Goal: Task Accomplishment & Management: Manage account settings

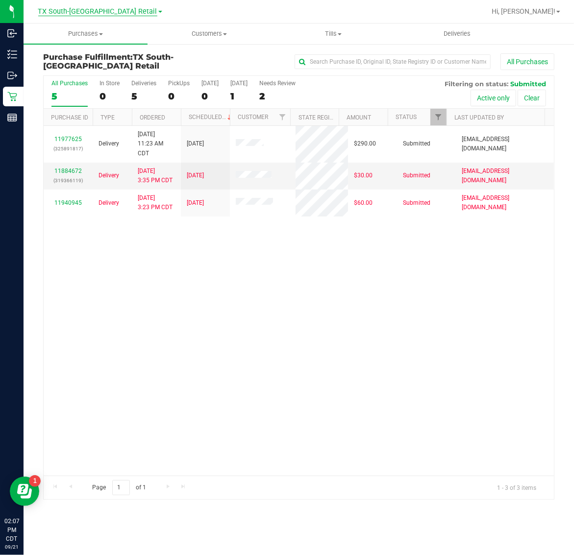
click at [90, 15] on span "TX South-[GEOGRAPHIC_DATA] Retail" at bounding box center [97, 11] width 119 height 9
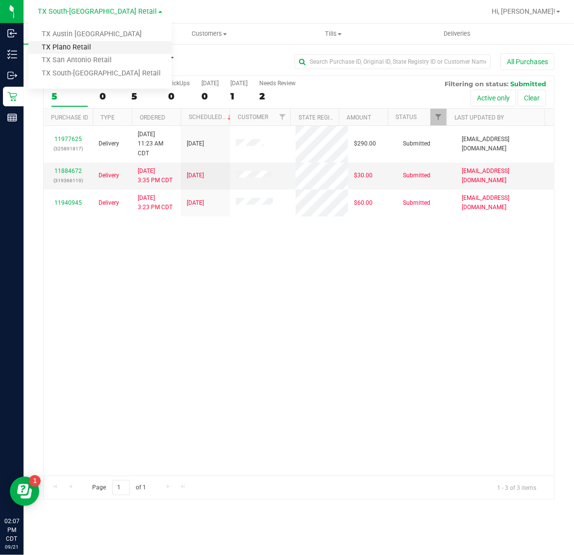
click at [80, 43] on link "TX Plano Retail" at bounding box center [99, 47] width 143 height 13
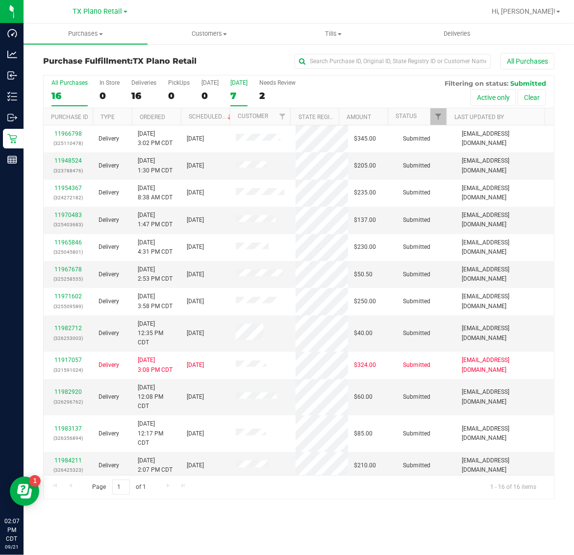
click at [241, 89] on label "[DATE] 7" at bounding box center [238, 92] width 17 height 27
click at [0, 0] on input "[DATE] 7" at bounding box center [0, 0] width 0 height 0
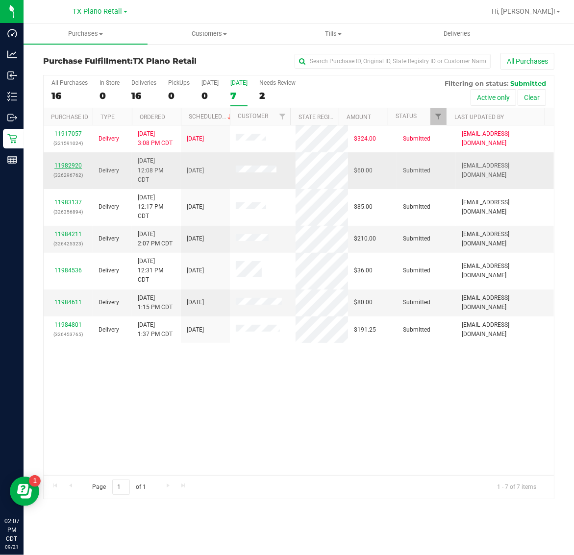
click at [70, 165] on link "11982920" at bounding box center [67, 165] width 27 height 7
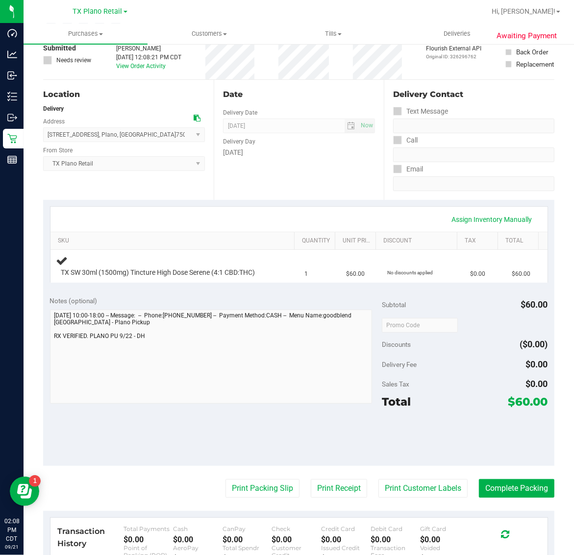
scroll to position [61, 0]
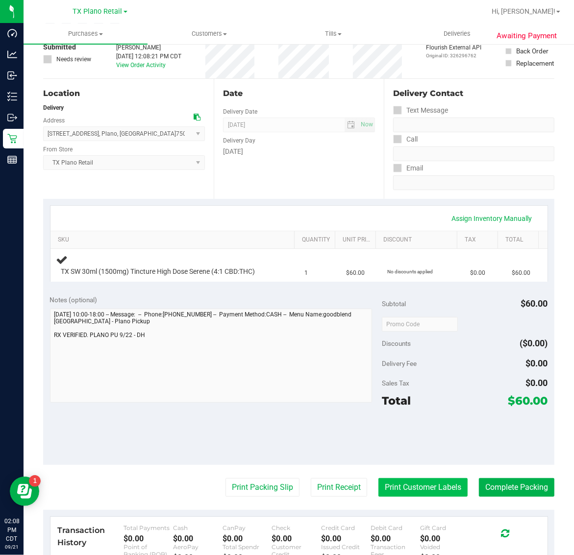
click at [392, 492] on button "Print Customer Labels" at bounding box center [422, 487] width 89 height 19
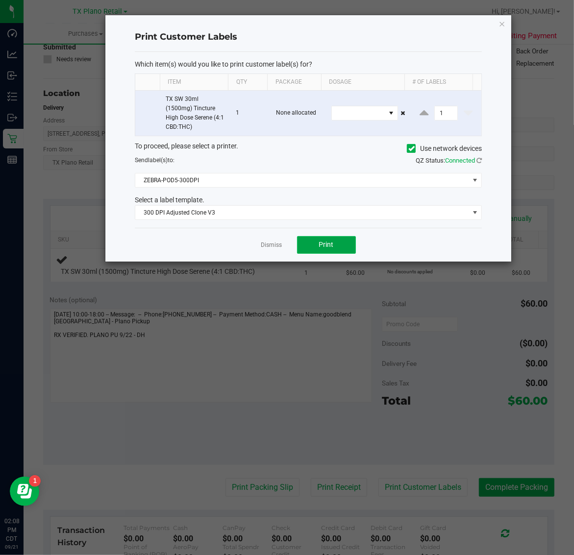
click at [314, 247] on button "Print" at bounding box center [326, 245] width 59 height 18
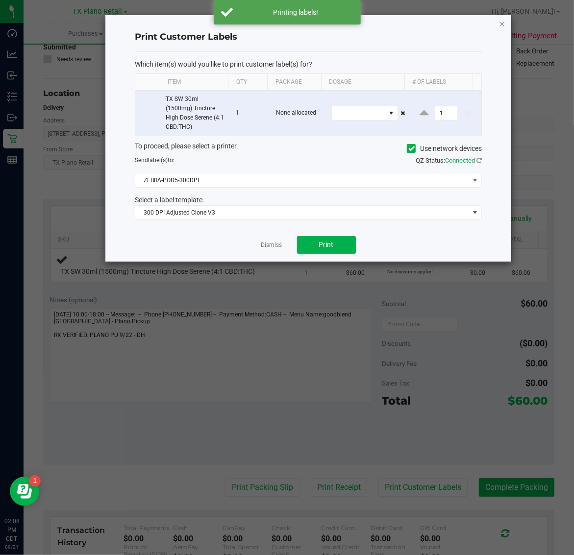
click at [503, 21] on icon "button" at bounding box center [502, 24] width 7 height 12
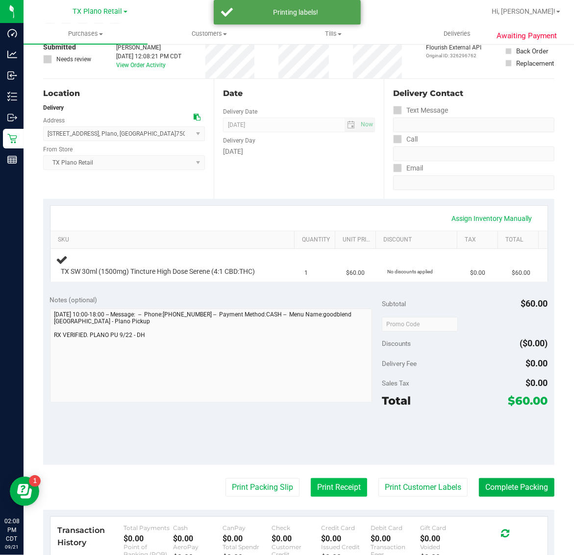
click at [320, 486] on button "Print Receipt" at bounding box center [339, 487] width 56 height 19
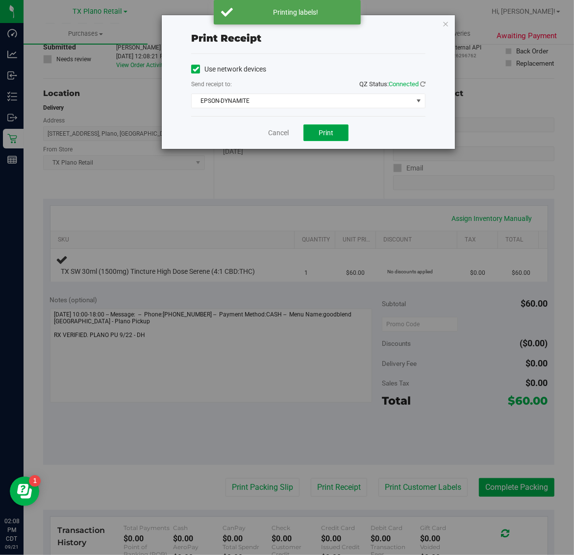
click at [324, 133] on span "Print" at bounding box center [325, 133] width 15 height 8
click at [445, 15] on div "Print receipt Use network devices Send receipt to: QZ Status: Connected EPSON-D…" at bounding box center [308, 82] width 293 height 134
click at [443, 19] on icon "button" at bounding box center [445, 24] width 7 height 12
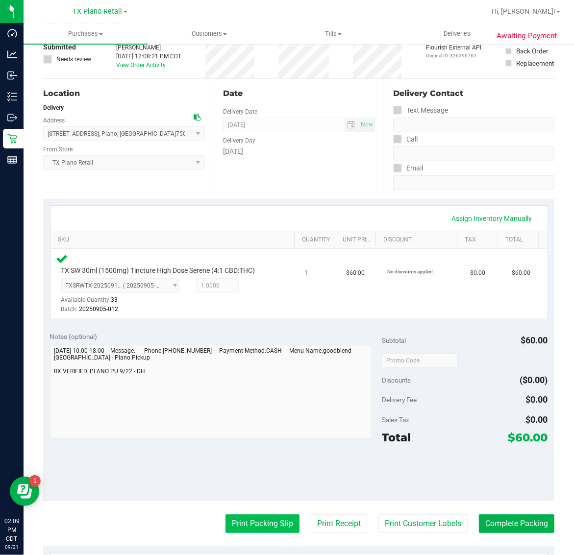
click at [264, 520] on button "Print Packing Slip" at bounding box center [262, 523] width 74 height 19
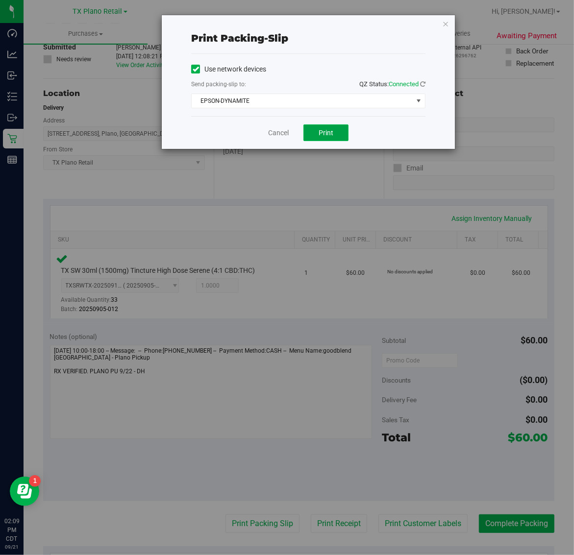
click at [327, 133] on span "Print" at bounding box center [325, 133] width 15 height 8
click at [448, 27] on icon "button" at bounding box center [445, 24] width 7 height 12
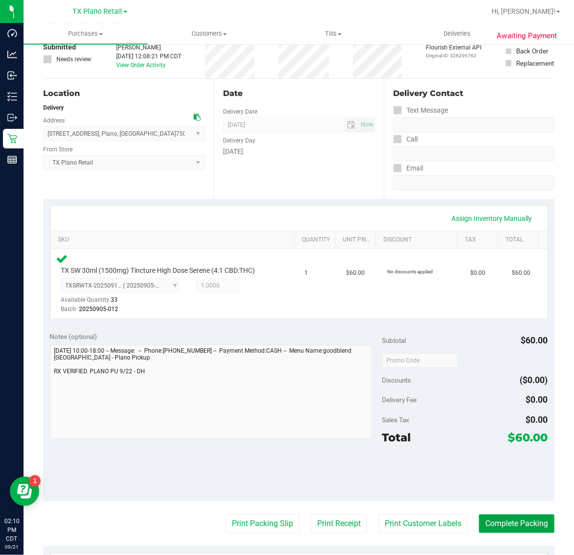
click at [492, 521] on button "Complete Packing" at bounding box center [516, 523] width 75 height 19
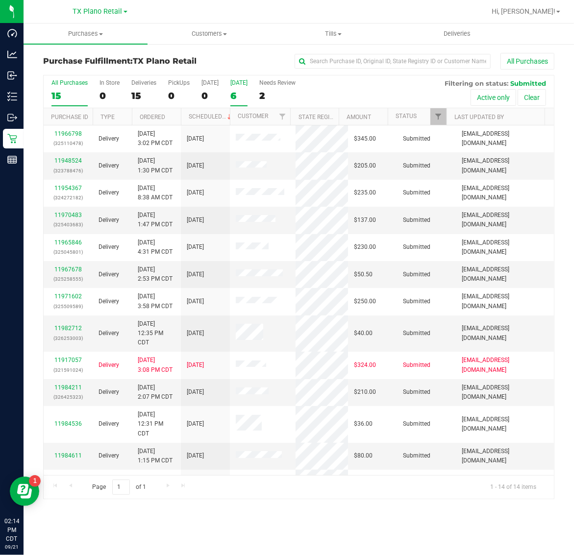
click at [238, 96] on div "6" at bounding box center [238, 95] width 17 height 11
click at [0, 0] on input "Tomorrow 6" at bounding box center [0, 0] width 0 height 0
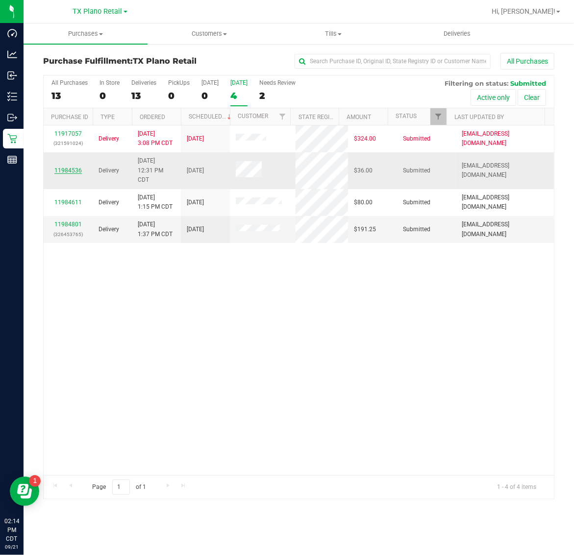
click at [70, 171] on link "11984536" at bounding box center [67, 170] width 27 height 7
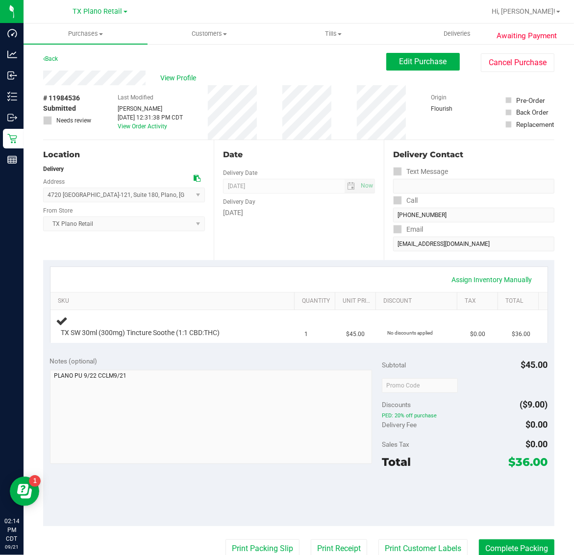
scroll to position [184, 0]
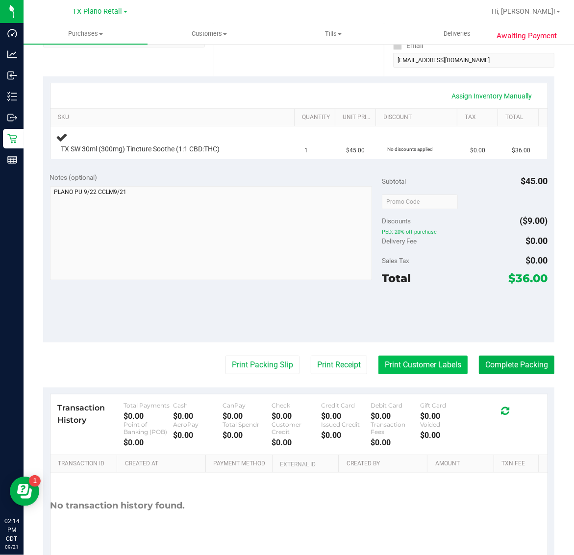
click at [401, 360] on button "Print Customer Labels" at bounding box center [422, 365] width 89 height 19
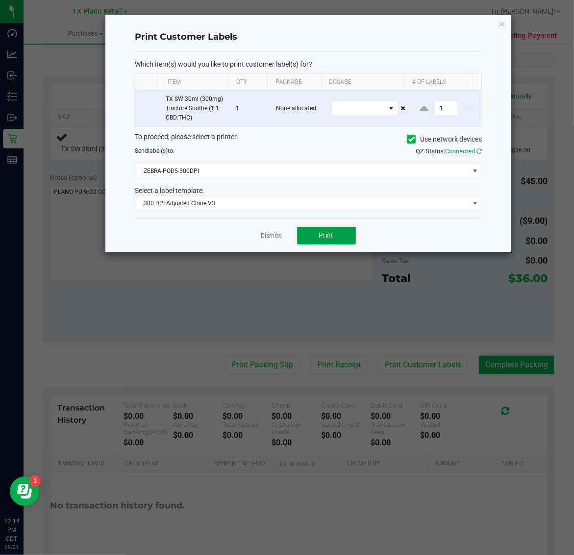
click at [327, 234] on span "Print" at bounding box center [326, 235] width 15 height 8
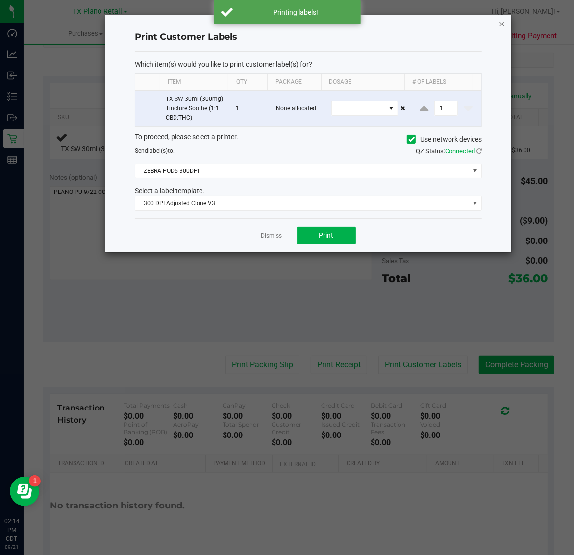
click at [501, 20] on icon "button" at bounding box center [502, 24] width 7 height 12
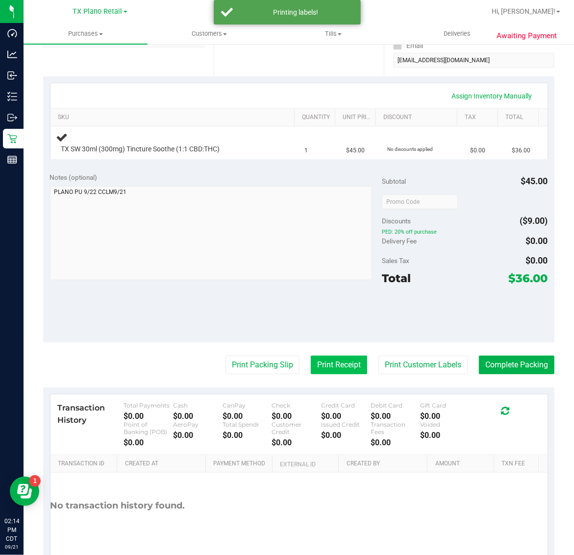
click at [318, 367] on button "Print Receipt" at bounding box center [339, 365] width 56 height 19
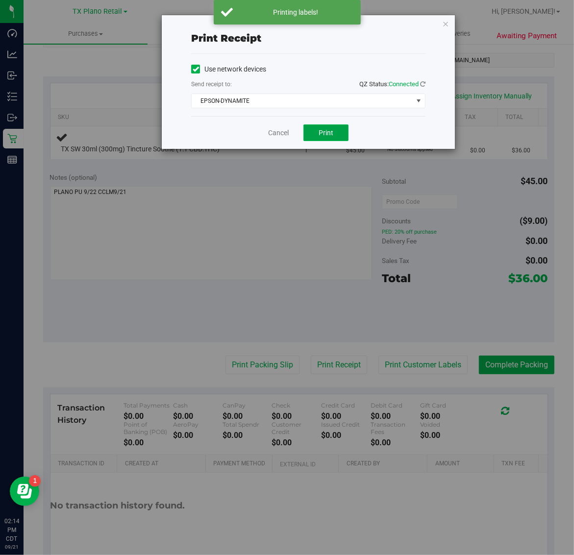
click at [317, 137] on button "Print" at bounding box center [325, 132] width 45 height 17
click at [446, 21] on icon "button" at bounding box center [445, 24] width 7 height 12
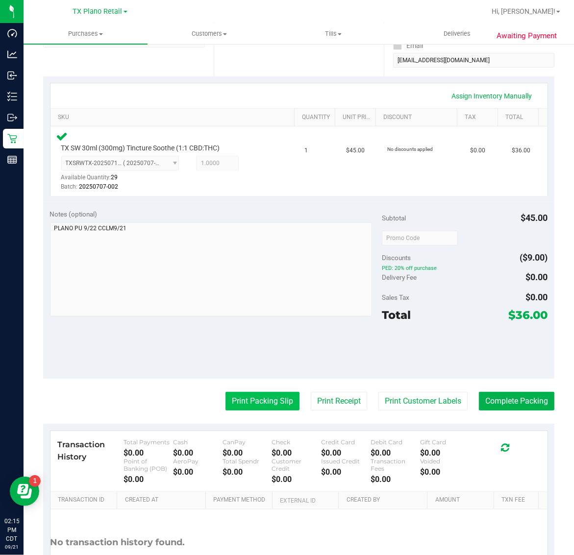
click at [253, 398] on button "Print Packing Slip" at bounding box center [262, 401] width 74 height 19
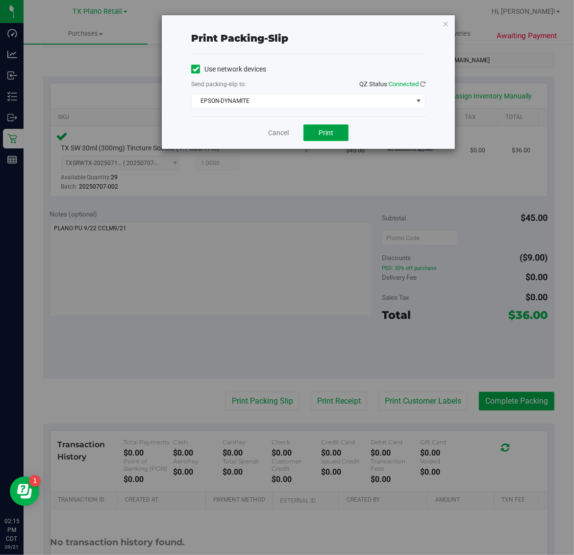
click at [336, 132] on button "Print" at bounding box center [325, 132] width 45 height 17
click at [446, 19] on icon "button" at bounding box center [445, 24] width 7 height 12
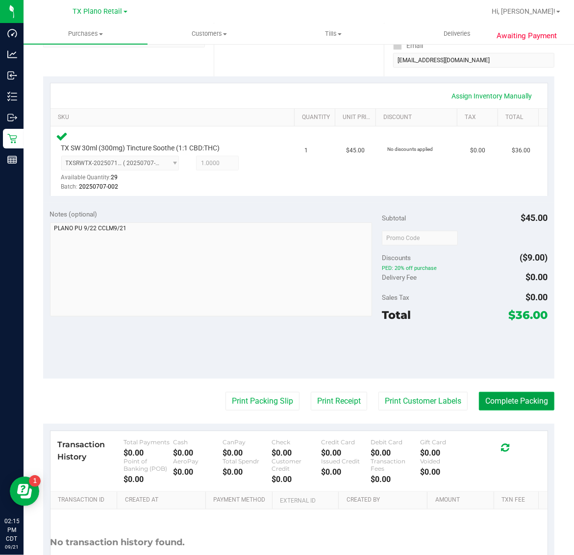
click at [516, 396] on button "Complete Packing" at bounding box center [516, 401] width 75 height 19
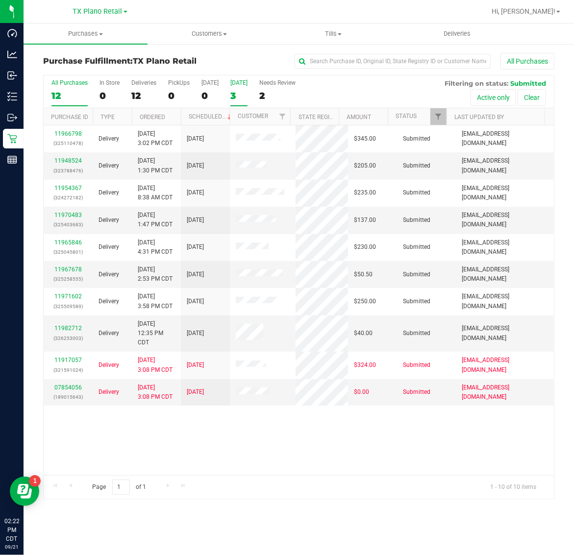
click at [244, 87] on label "[DATE] 3" at bounding box center [238, 92] width 17 height 27
click at [0, 0] on input "[DATE] 3" at bounding box center [0, 0] width 0 height 0
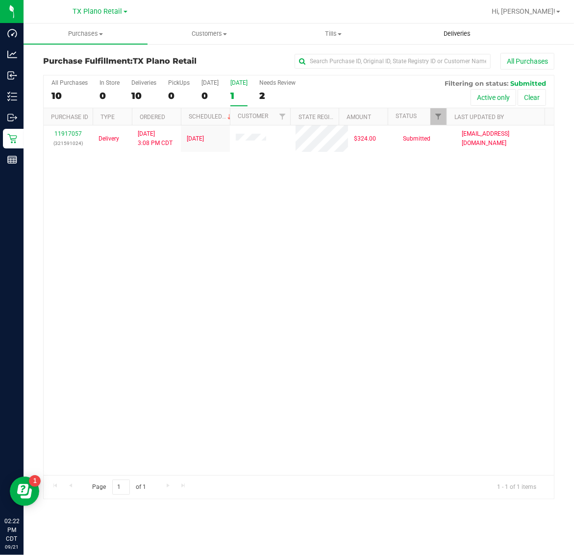
click at [461, 25] on uib-tab-heading "Deliveries" at bounding box center [456, 34] width 123 height 20
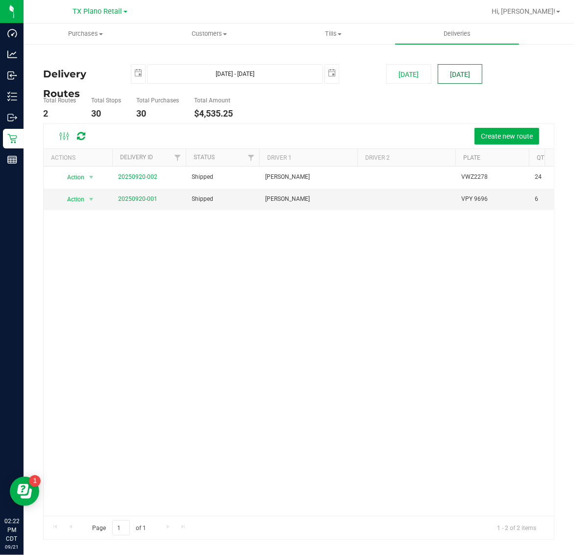
click at [473, 76] on button "[DATE]" at bounding box center [460, 74] width 45 height 20
type input "[DATE] - [DATE]"
type input "[DATE]"
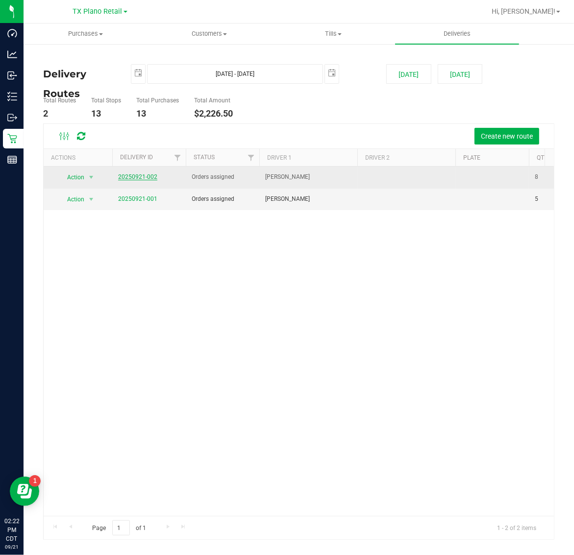
click at [139, 179] on link "20250921-002" at bounding box center [137, 176] width 39 height 7
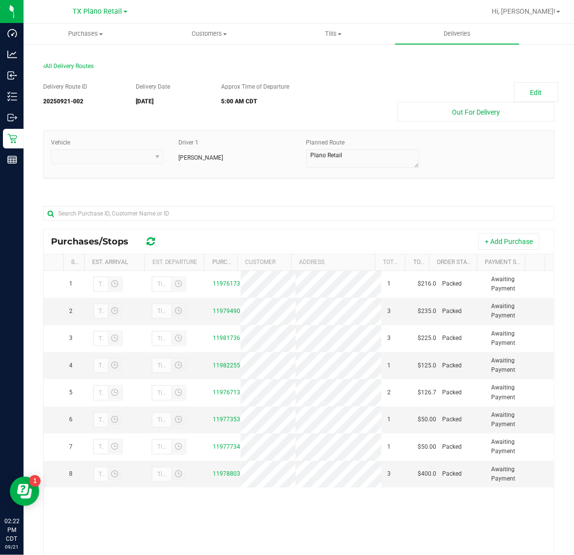
drag, startPoint x: 488, startPoint y: 241, endPoint x: 485, endPoint y: 231, distance: 9.8
click at [489, 241] on button "+ Add Purchase" at bounding box center [508, 241] width 61 height 17
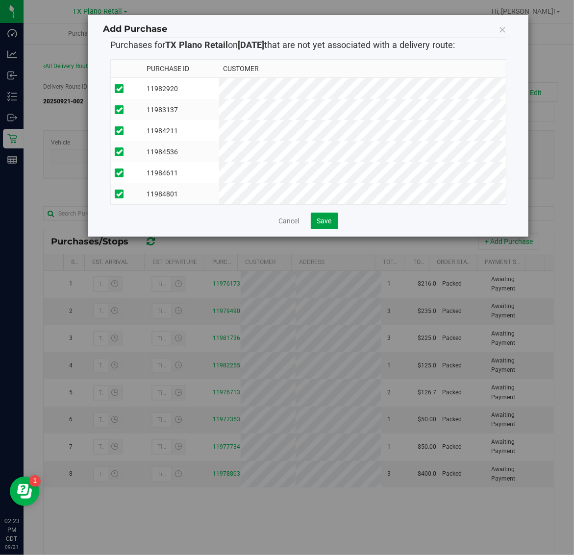
click at [328, 224] on button "Save" at bounding box center [324, 221] width 27 height 17
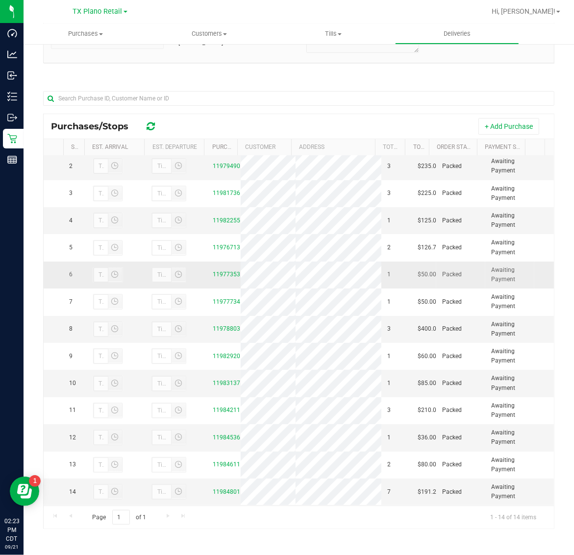
scroll to position [77, 0]
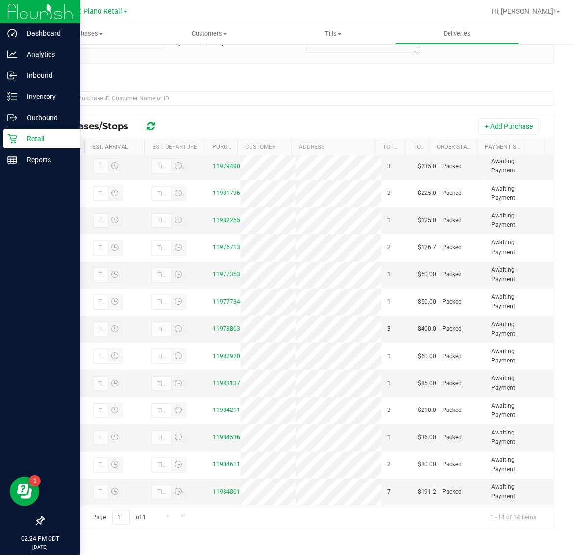
click at [12, 136] on icon at bounding box center [12, 139] width 10 height 10
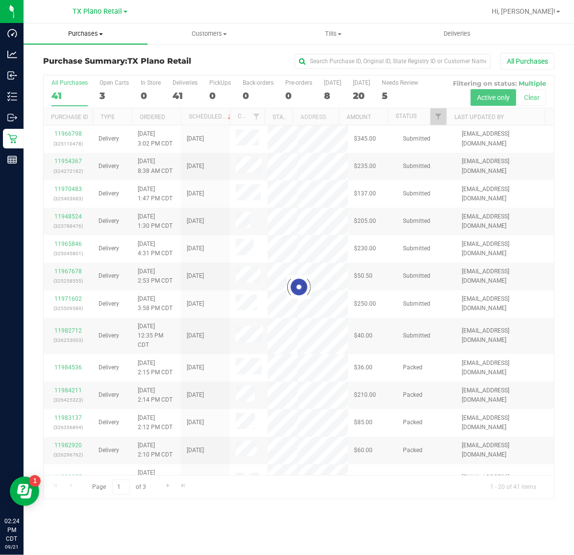
click at [82, 30] on span "Purchases" at bounding box center [86, 33] width 124 height 9
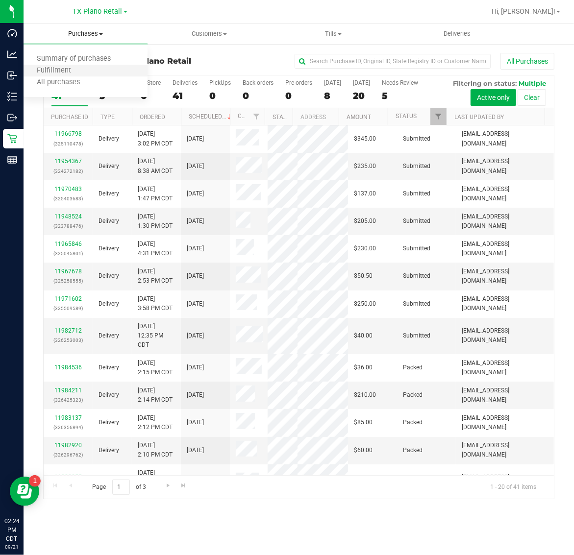
click at [85, 67] on li "Fulfillment" at bounding box center [86, 71] width 124 height 12
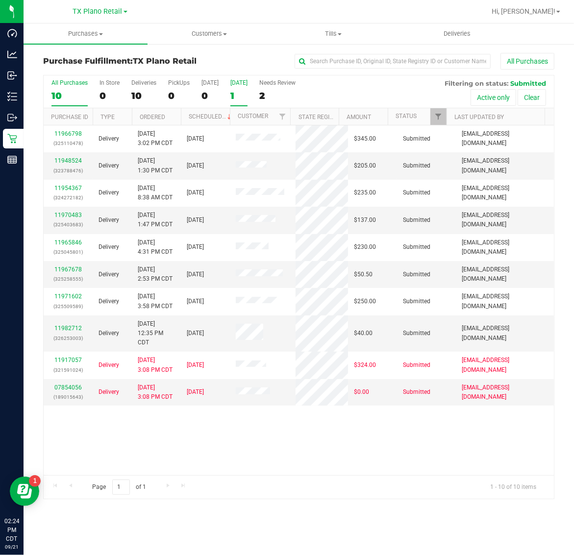
click at [233, 91] on div "1" at bounding box center [238, 95] width 17 height 11
click at [0, 0] on input "[DATE] 1" at bounding box center [0, 0] width 0 height 0
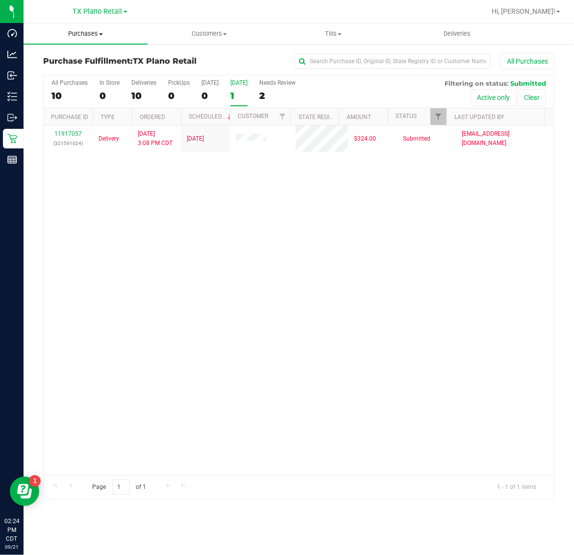
click at [83, 38] on uib-tab-heading "Purchases Summary of purchases Fulfillment All purchases" at bounding box center [86, 34] width 124 height 21
click at [86, 14] on span "TX Plano Retail" at bounding box center [97, 11] width 49 height 9
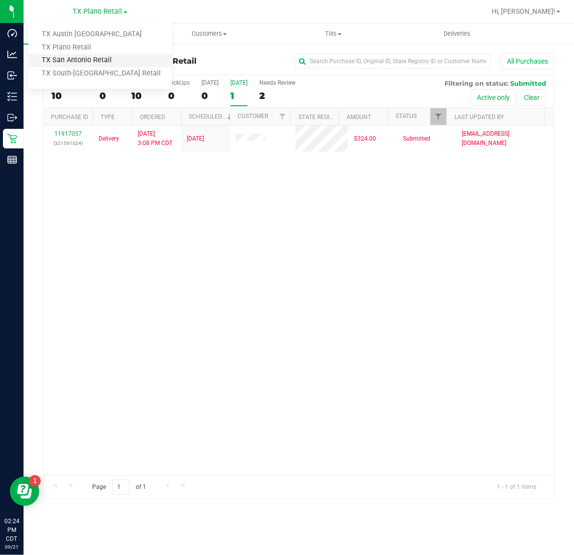
click at [89, 62] on link "TX San Antonio Retail" at bounding box center [99, 60] width 143 height 13
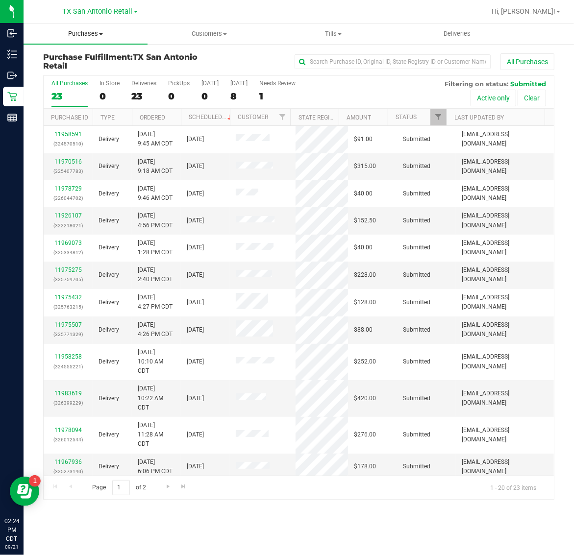
click at [82, 39] on uib-tab-heading "Purchases Summary of purchases Fulfillment All purchases" at bounding box center [86, 34] width 124 height 21
click at [81, 67] on span "Fulfillment" at bounding box center [54, 71] width 61 height 8
click at [244, 92] on div "8" at bounding box center [238, 96] width 17 height 11
click at [0, 0] on input "Tomorrow 8" at bounding box center [0, 0] width 0 height 0
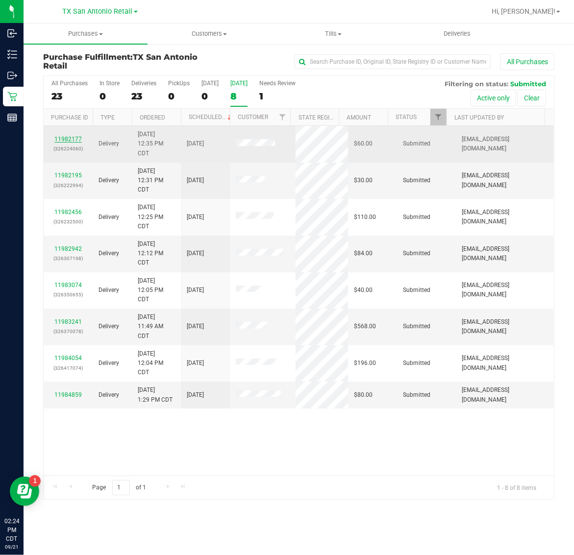
click at [72, 141] on link "11982177" at bounding box center [67, 139] width 27 height 7
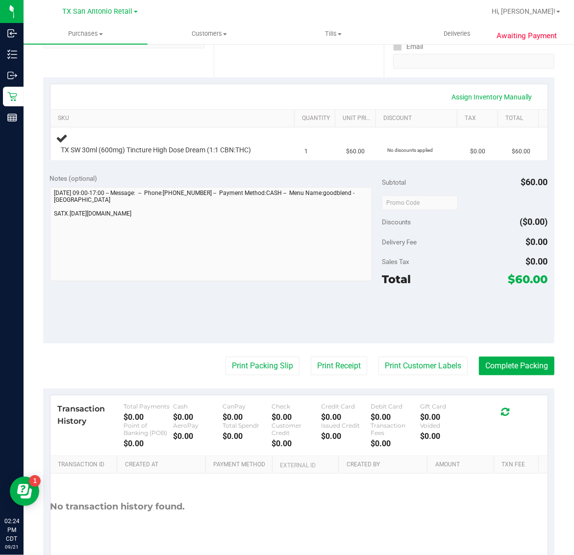
scroll to position [184, 0]
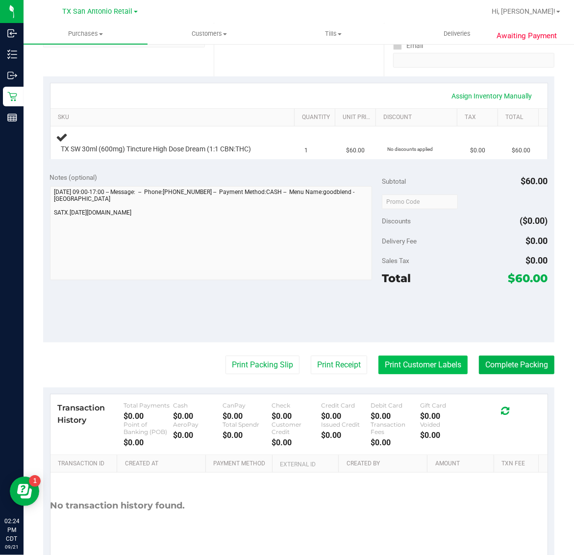
click at [413, 363] on button "Print Customer Labels" at bounding box center [422, 365] width 89 height 19
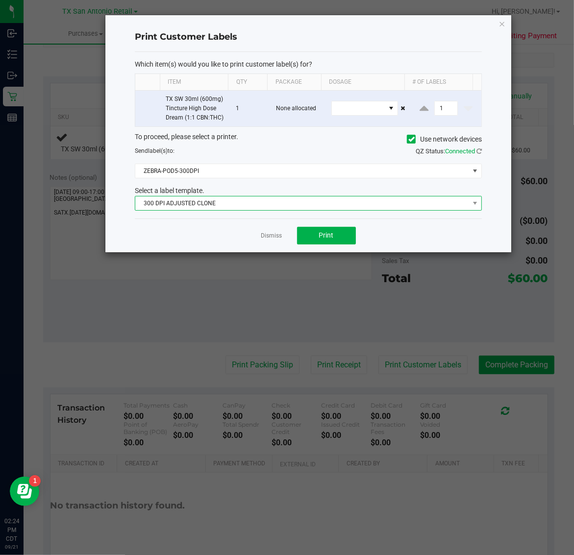
click at [270, 210] on span "300 DPI ADJUSTED CLONE" at bounding box center [302, 203] width 334 height 14
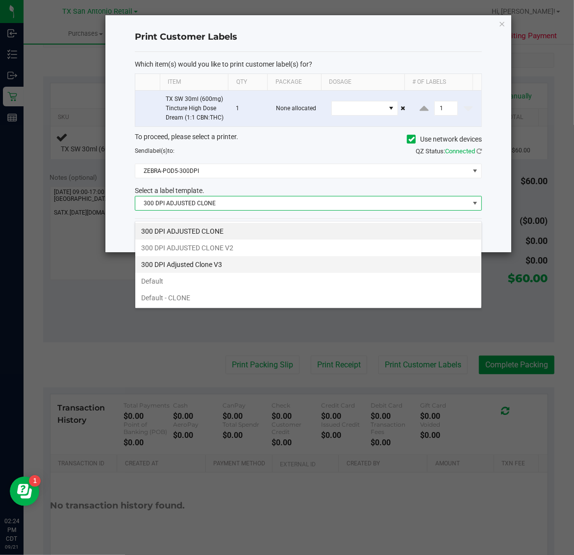
scroll to position [15, 347]
click at [252, 261] on li "300 DPI Adjusted Clone V3" at bounding box center [308, 264] width 346 height 17
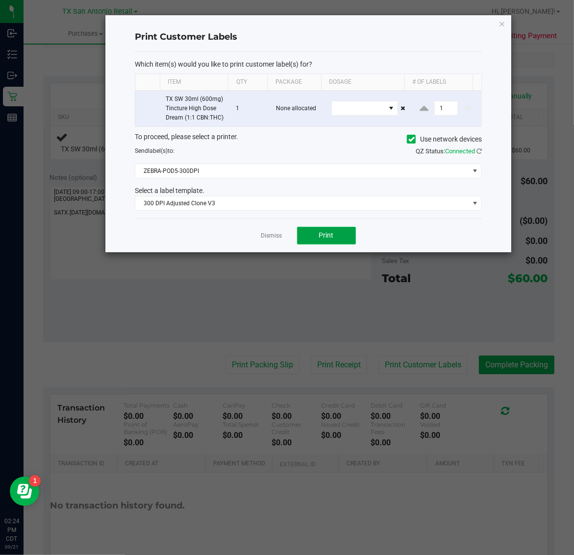
click at [317, 243] on button "Print" at bounding box center [326, 236] width 59 height 18
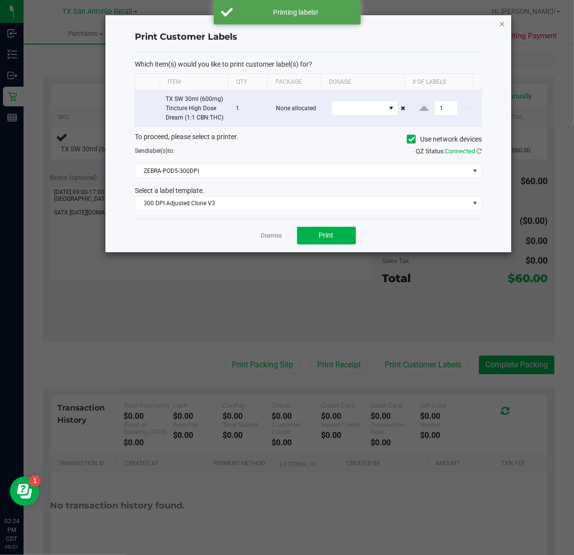
click at [501, 21] on icon "button" at bounding box center [502, 24] width 7 height 12
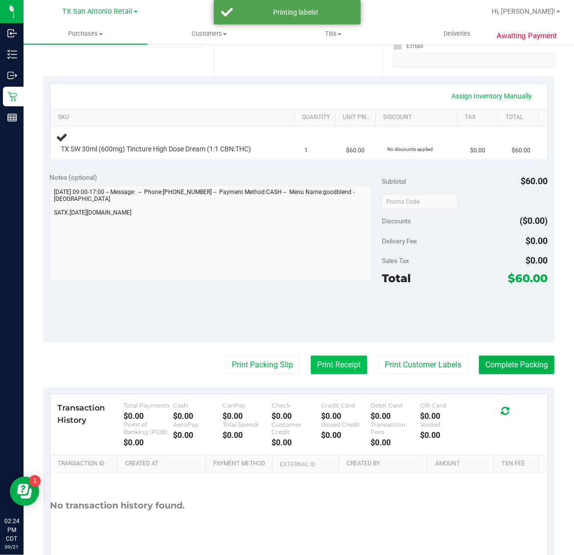
click at [322, 363] on button "Print Receipt" at bounding box center [339, 365] width 56 height 19
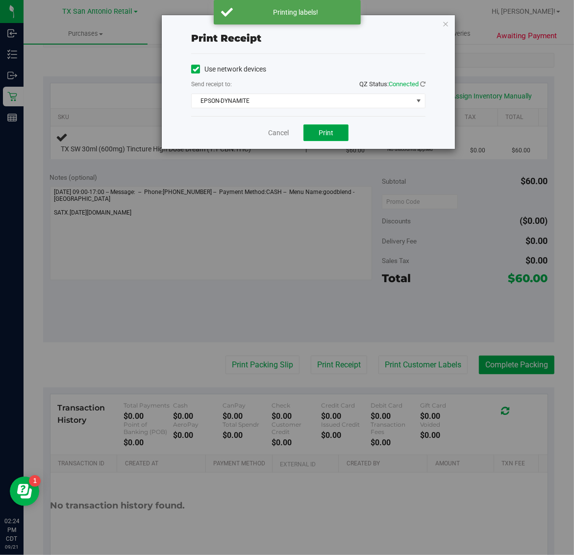
click at [341, 137] on button "Print" at bounding box center [325, 132] width 45 height 17
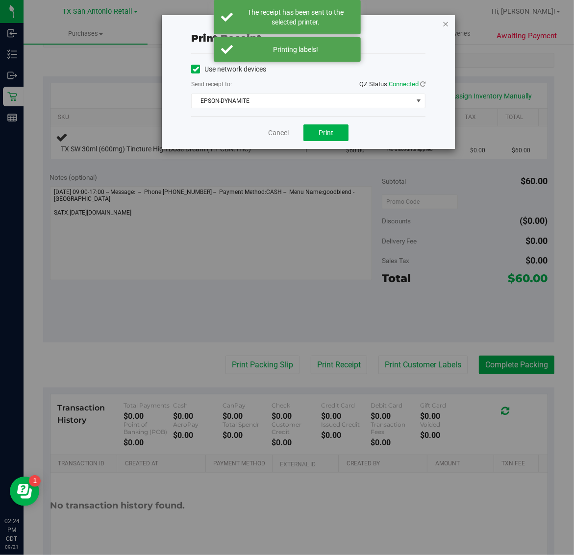
click at [447, 21] on icon "button" at bounding box center [445, 24] width 7 height 12
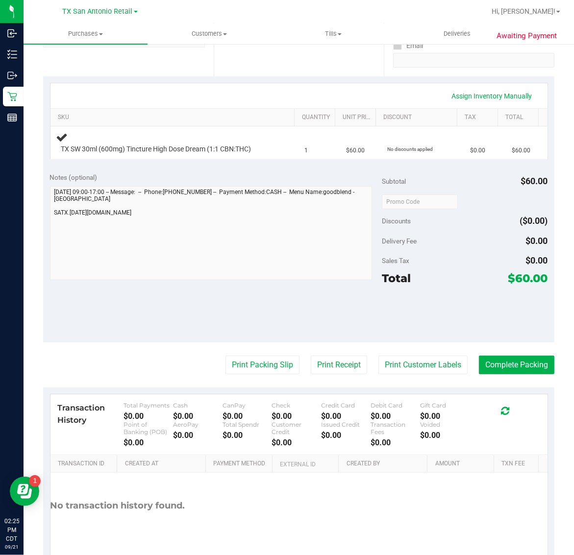
scroll to position [224, 0]
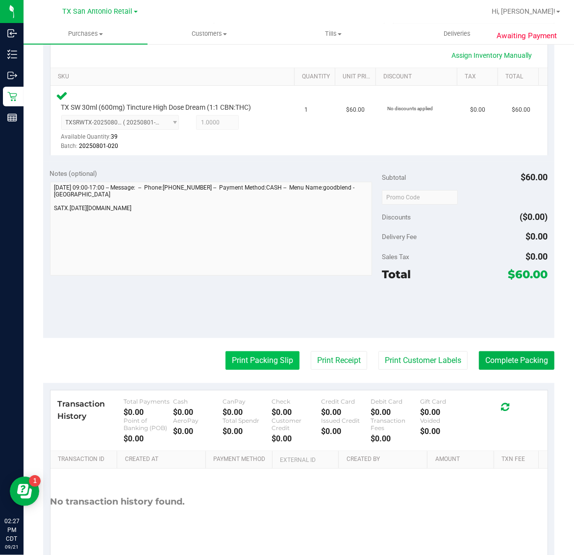
click at [263, 368] on button "Print Packing Slip" at bounding box center [262, 360] width 74 height 19
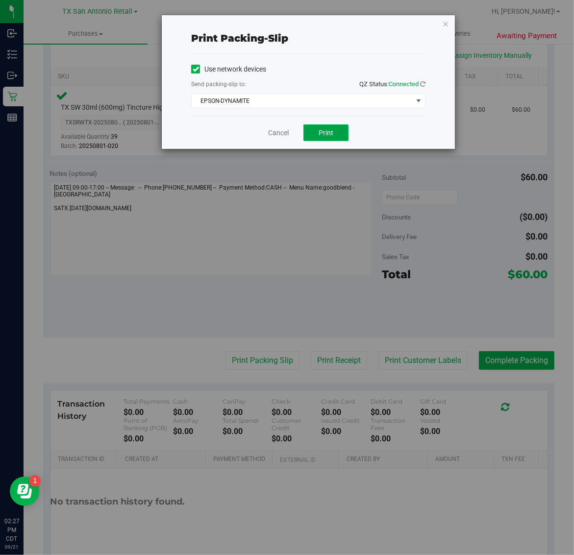
click at [328, 131] on span "Print" at bounding box center [325, 133] width 15 height 8
click at [445, 21] on icon "button" at bounding box center [445, 24] width 7 height 12
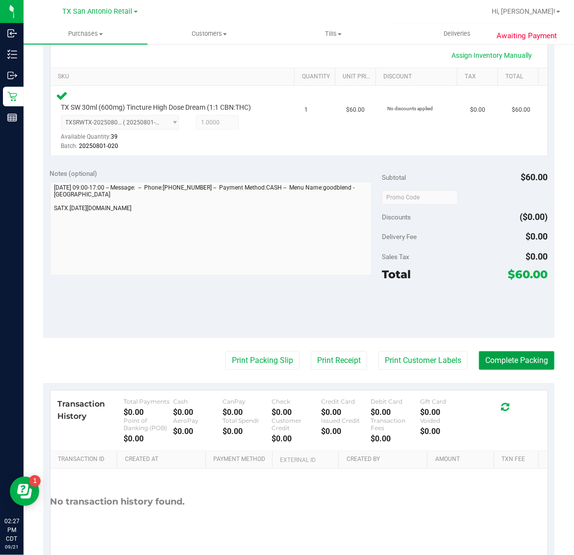
click at [503, 359] on button "Complete Packing" at bounding box center [516, 360] width 75 height 19
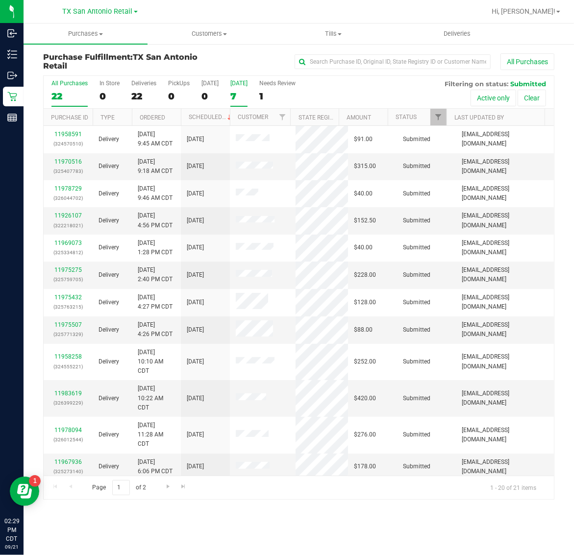
click at [230, 97] on div "7" at bounding box center [238, 96] width 17 height 11
click at [0, 0] on input "Tomorrow 7" at bounding box center [0, 0] width 0 height 0
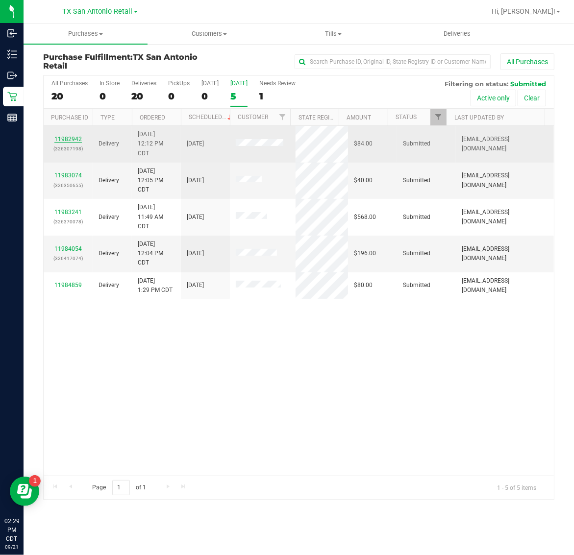
click at [69, 140] on link "11982942" at bounding box center [67, 139] width 27 height 7
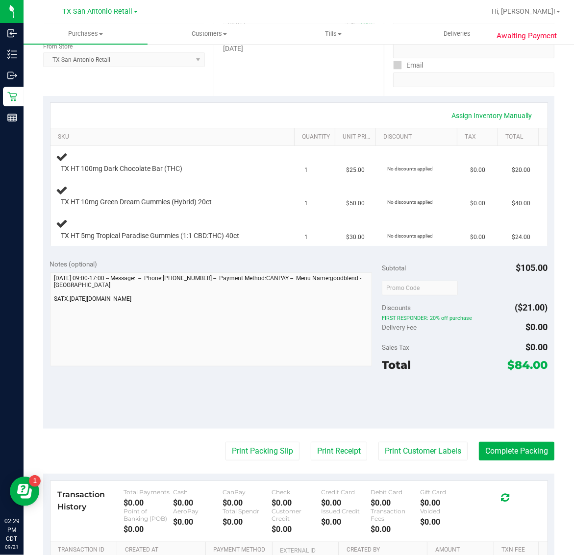
scroll to position [184, 0]
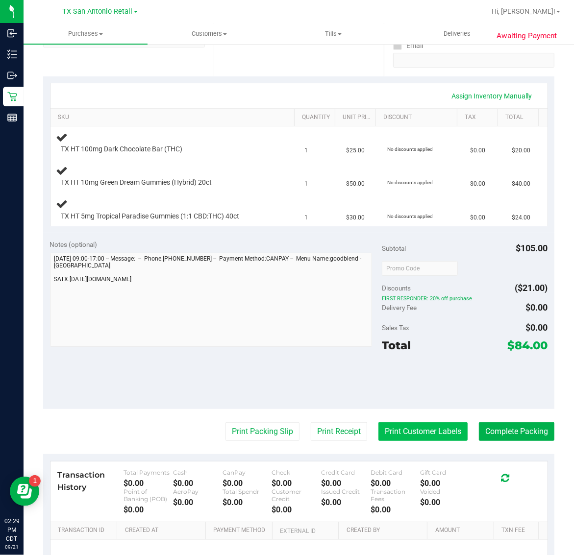
click at [408, 430] on button "Print Customer Labels" at bounding box center [422, 431] width 89 height 19
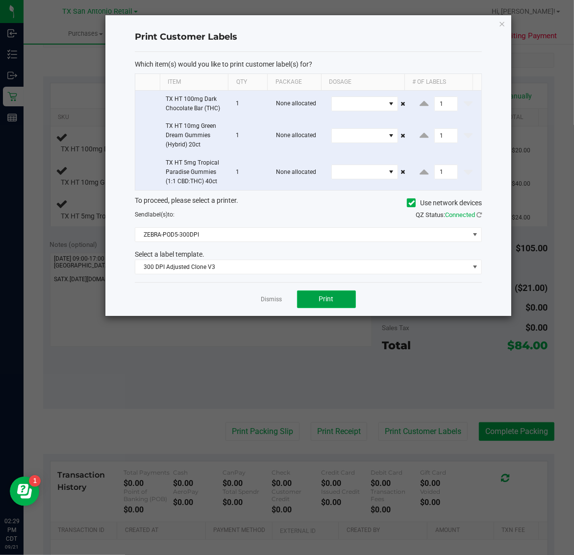
click at [339, 299] on button "Print" at bounding box center [326, 300] width 59 height 18
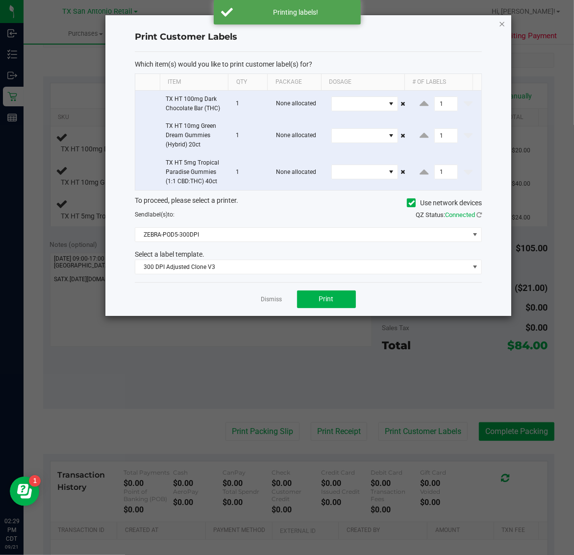
click at [500, 19] on icon "button" at bounding box center [502, 24] width 7 height 12
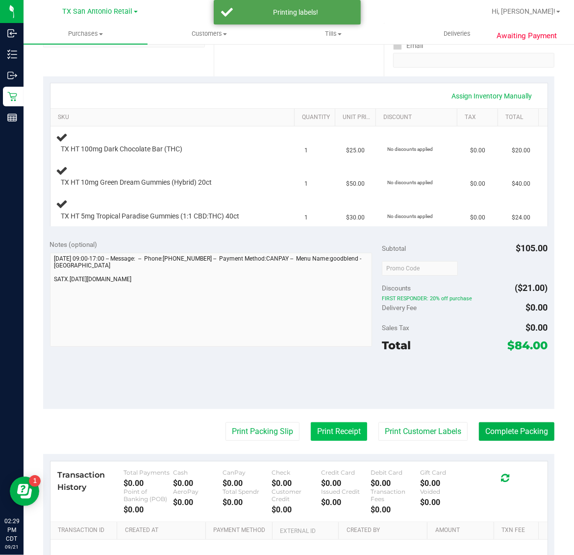
click at [329, 439] on button "Print Receipt" at bounding box center [339, 431] width 56 height 19
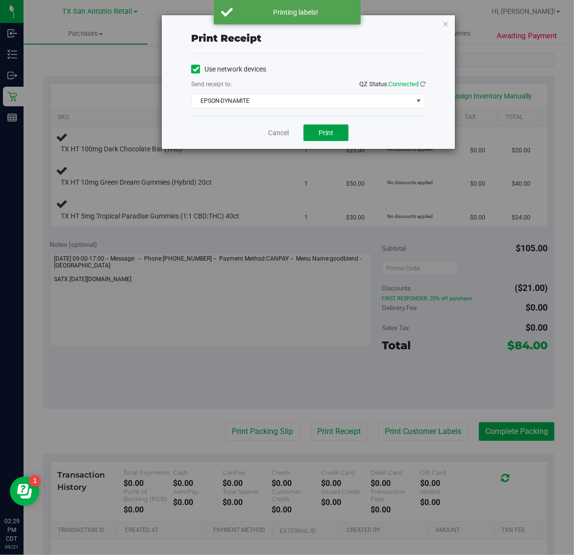
click at [318, 130] on button "Print" at bounding box center [325, 132] width 45 height 17
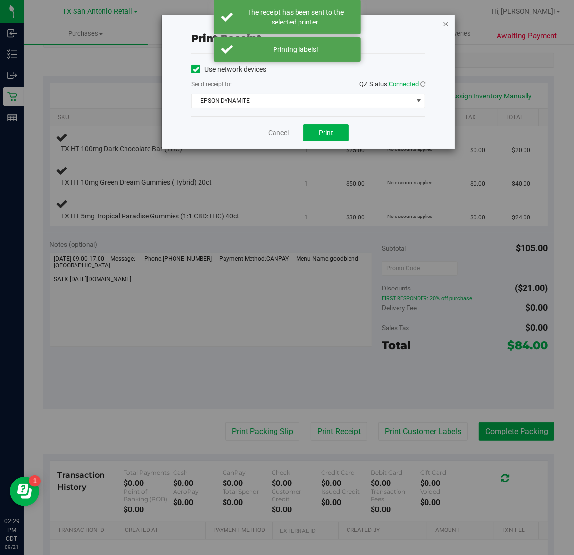
click at [445, 23] on icon "button" at bounding box center [445, 24] width 7 height 12
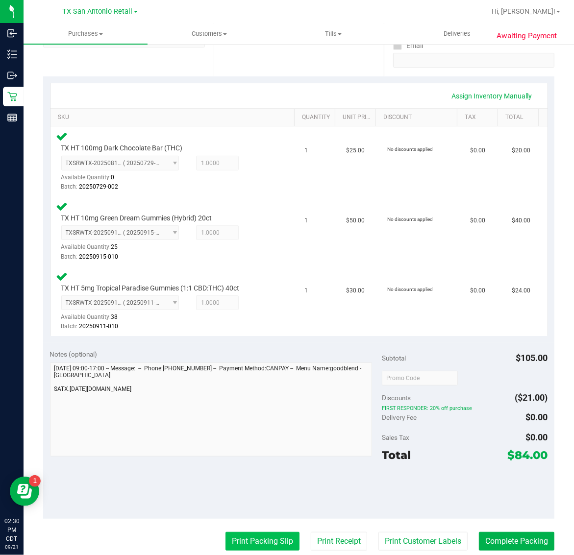
click at [252, 538] on button "Print Packing Slip" at bounding box center [262, 541] width 74 height 19
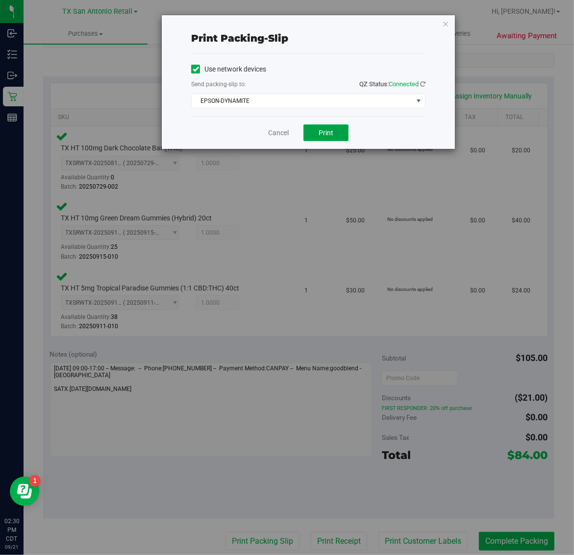
click at [315, 141] on button "Print" at bounding box center [325, 132] width 45 height 17
click at [444, 28] on icon "button" at bounding box center [445, 24] width 7 height 12
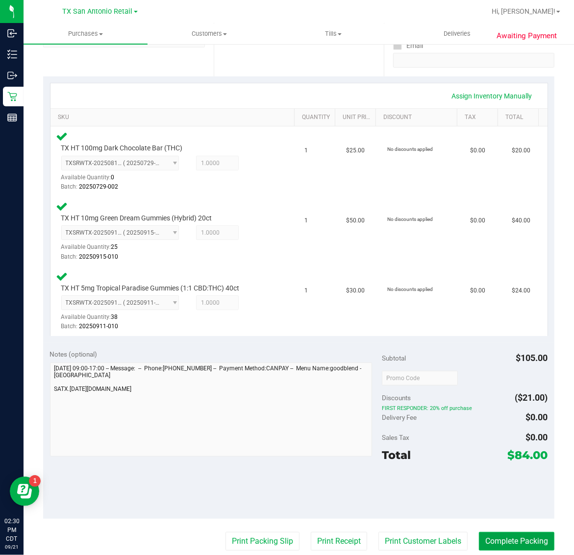
click at [503, 533] on button "Complete Packing" at bounding box center [516, 541] width 75 height 19
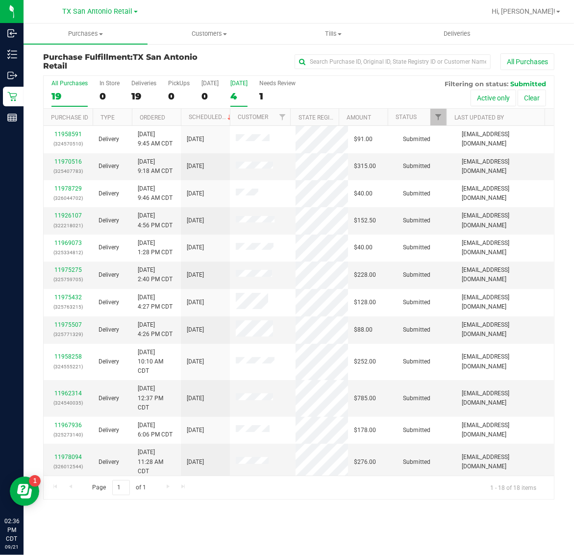
click at [239, 92] on div "4" at bounding box center [238, 96] width 17 height 11
click at [0, 0] on input "Tomorrow 4" at bounding box center [0, 0] width 0 height 0
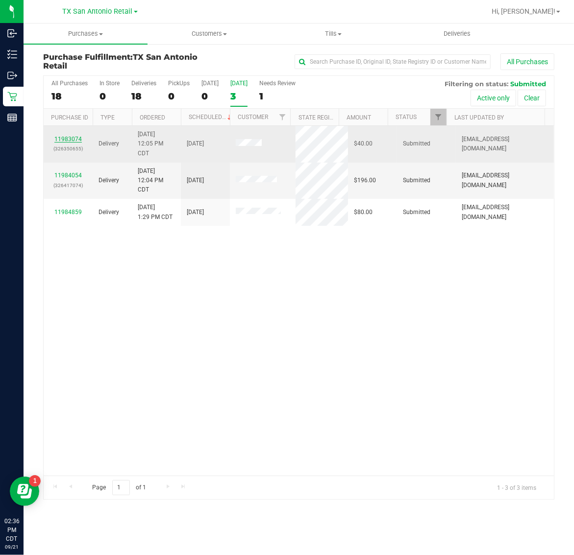
click at [72, 136] on link "11983074" at bounding box center [67, 139] width 27 height 7
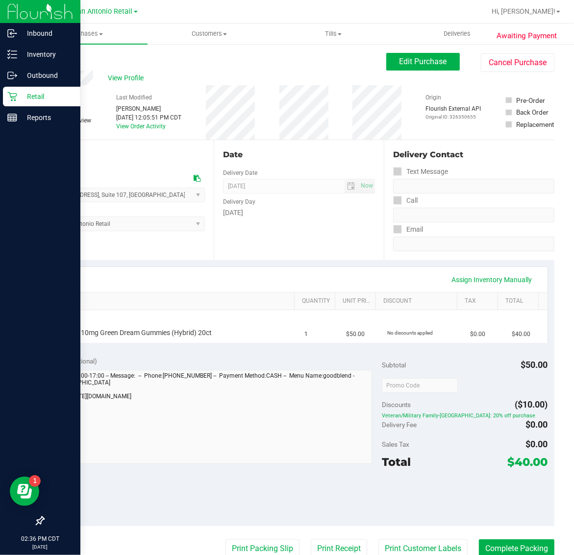
click at [20, 94] on p "Retail" at bounding box center [46, 97] width 59 height 12
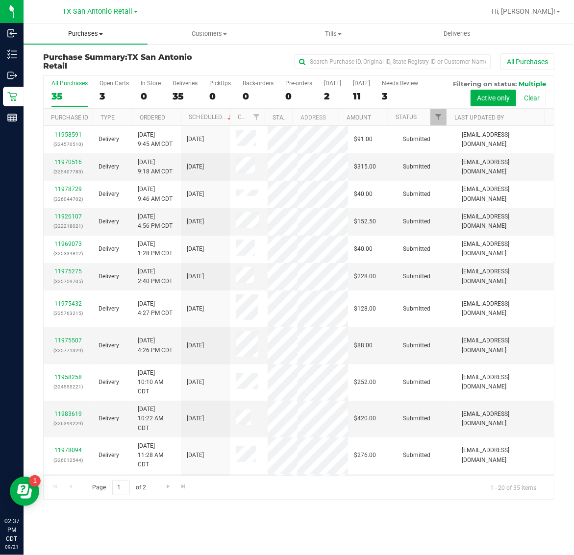
click at [83, 33] on span "Purchases" at bounding box center [86, 33] width 124 height 9
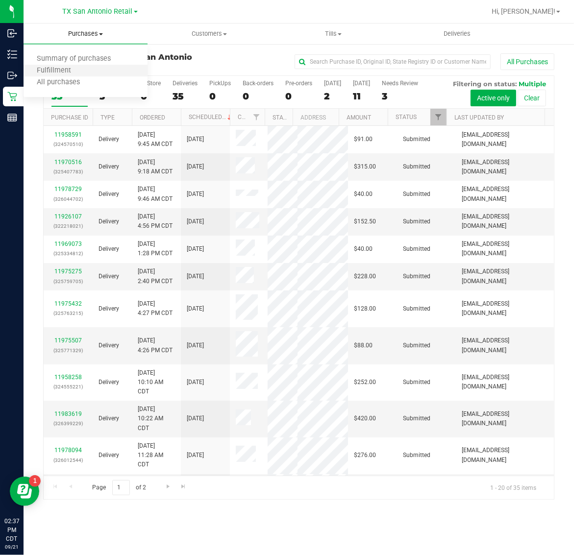
click at [91, 70] on li "Fulfillment" at bounding box center [86, 71] width 124 height 12
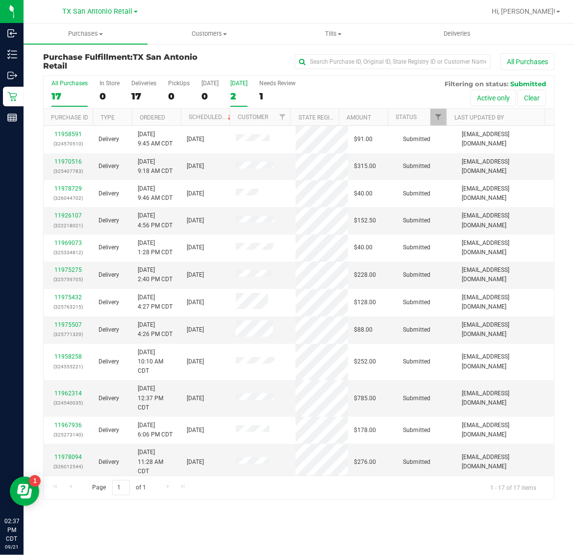
click at [247, 104] on label "[DATE] 2" at bounding box center [238, 93] width 17 height 27
click at [0, 0] on input "[DATE] 2" at bounding box center [0, 0] width 0 height 0
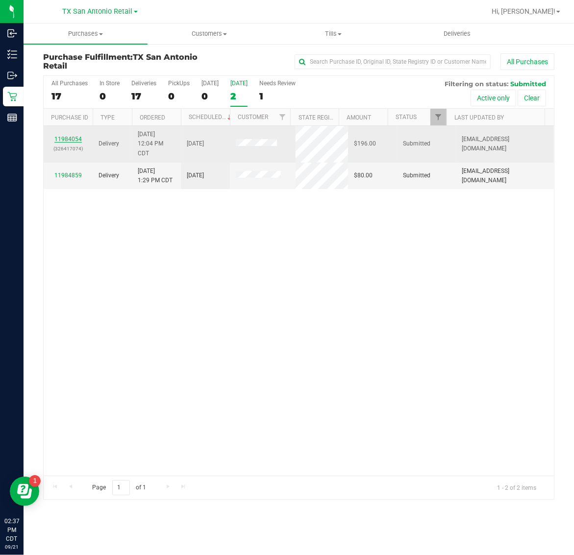
click at [76, 142] on link "11984054" at bounding box center [67, 139] width 27 height 7
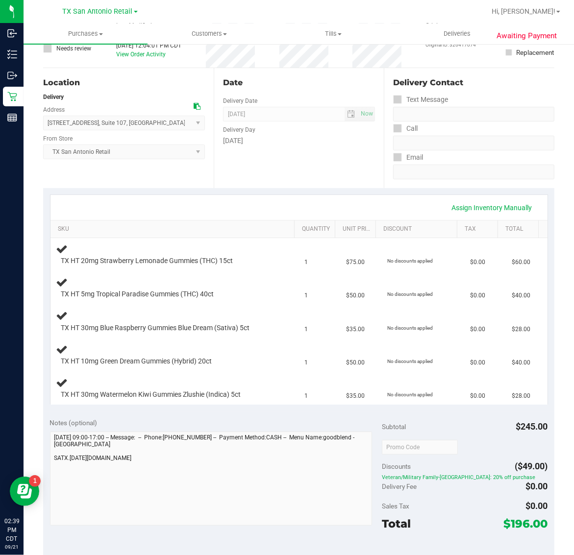
scroll to position [184, 0]
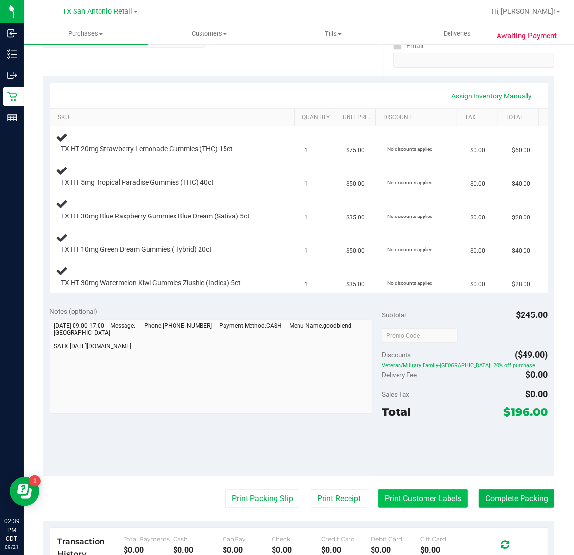
click at [416, 495] on button "Print Customer Labels" at bounding box center [422, 499] width 89 height 19
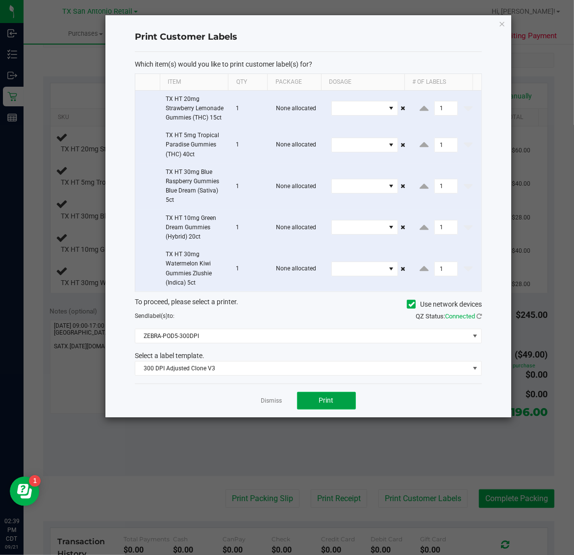
click at [324, 410] on button "Print" at bounding box center [326, 401] width 59 height 18
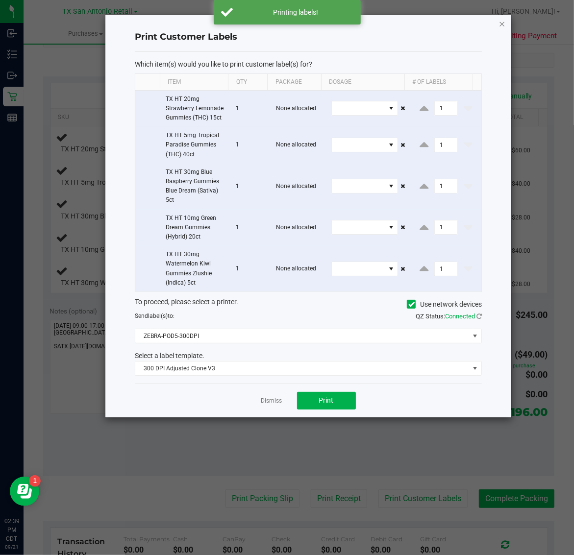
click at [499, 20] on icon "button" at bounding box center [502, 24] width 7 height 12
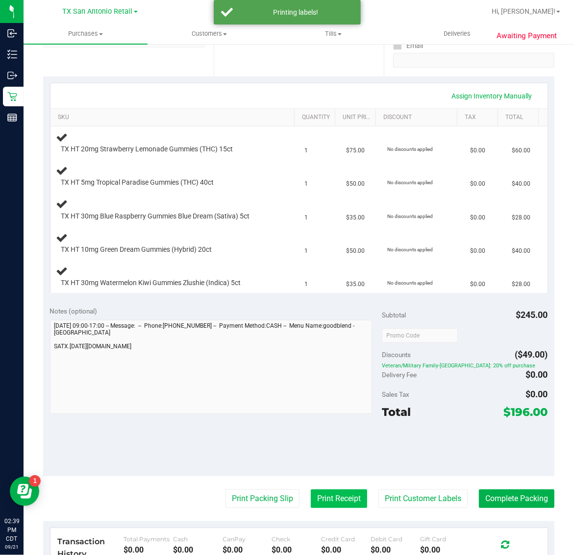
click at [318, 497] on button "Print Receipt" at bounding box center [339, 499] width 56 height 19
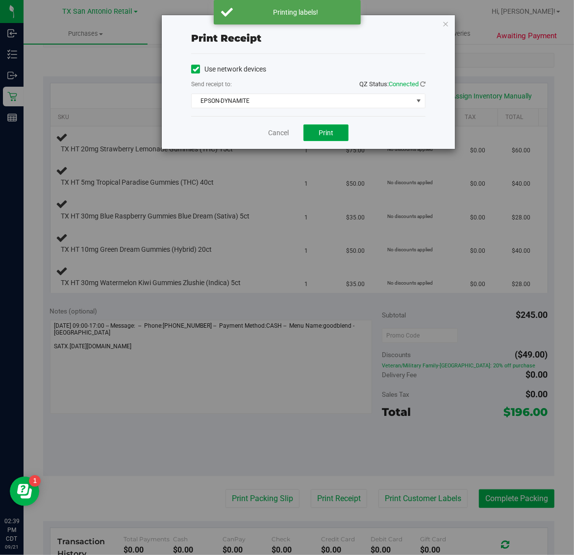
click at [322, 131] on span "Print" at bounding box center [325, 133] width 15 height 8
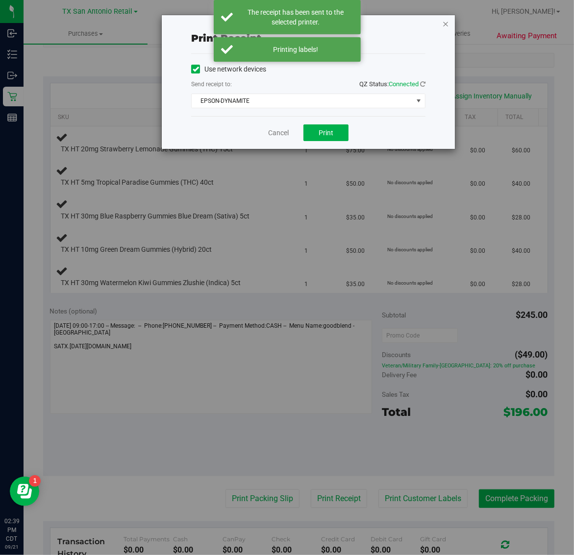
click at [446, 23] on icon "button" at bounding box center [445, 24] width 7 height 12
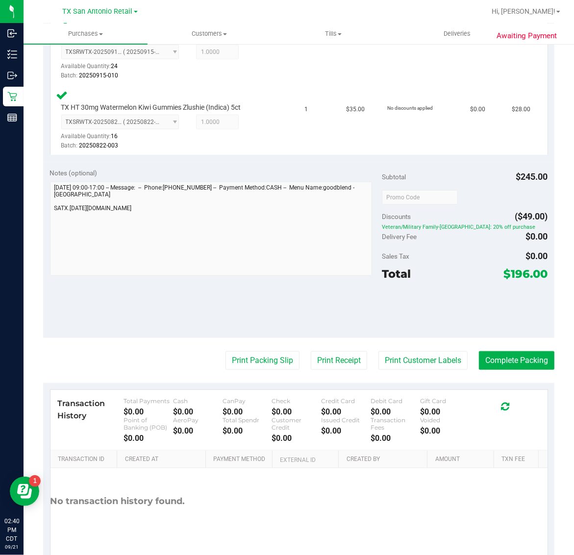
scroll to position [510, 0]
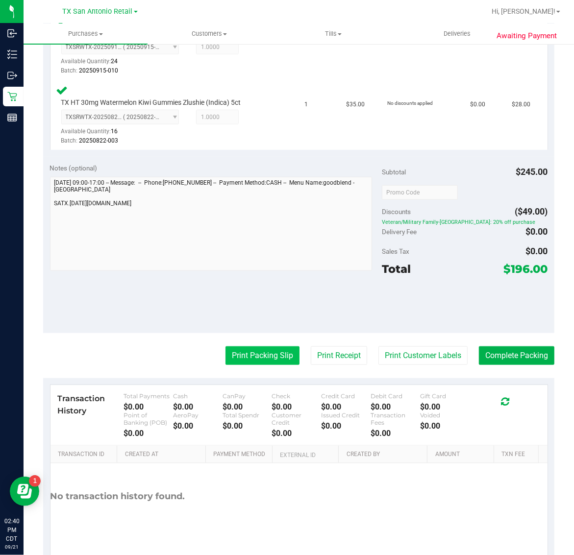
click at [261, 352] on button "Print Packing Slip" at bounding box center [262, 355] width 74 height 19
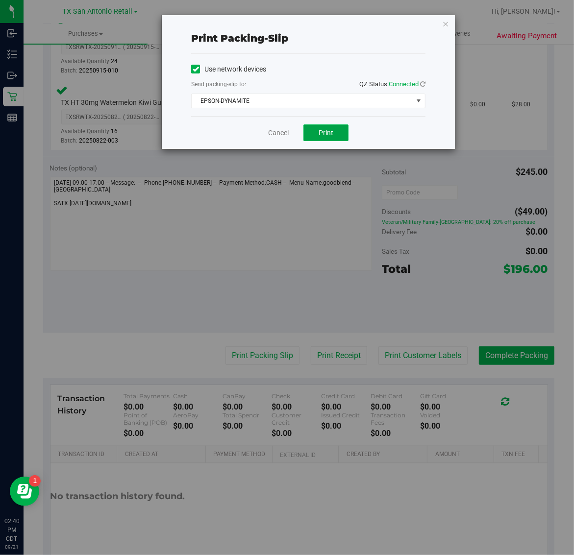
click at [324, 131] on span "Print" at bounding box center [325, 133] width 15 height 8
click at [445, 27] on icon "button" at bounding box center [445, 24] width 7 height 12
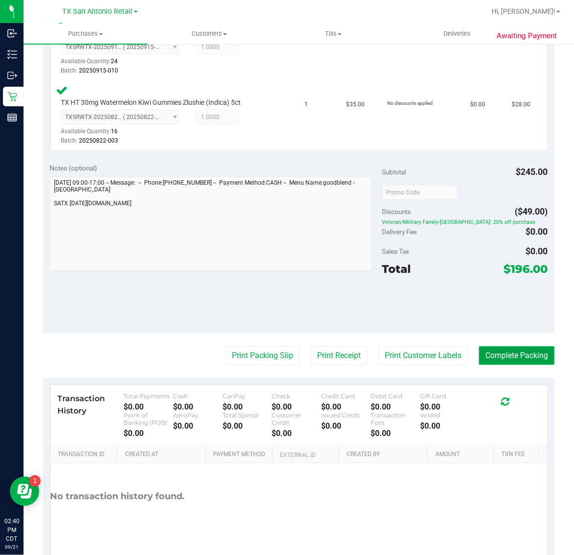
click at [517, 346] on button "Complete Packing" at bounding box center [516, 355] width 75 height 19
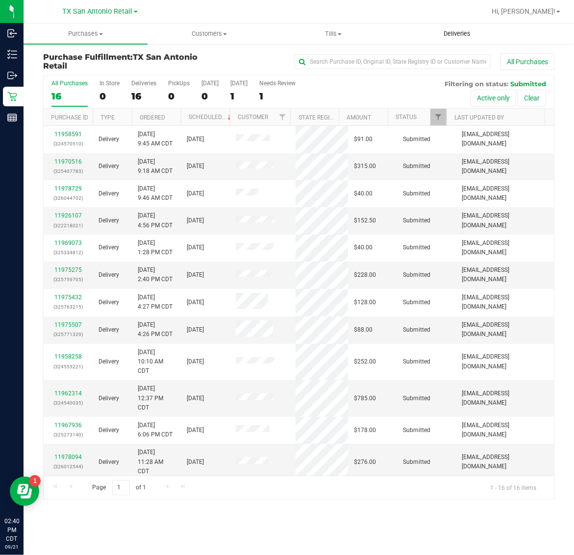
click at [459, 30] on span "Deliveries" at bounding box center [456, 33] width 53 height 9
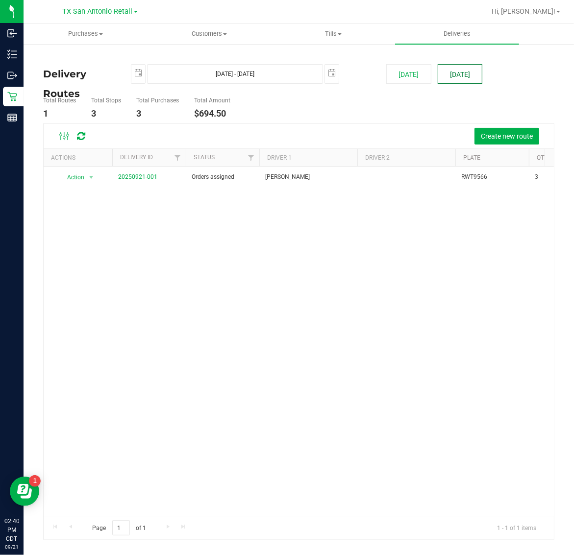
click at [464, 75] on button "[DATE]" at bounding box center [460, 74] width 45 height 20
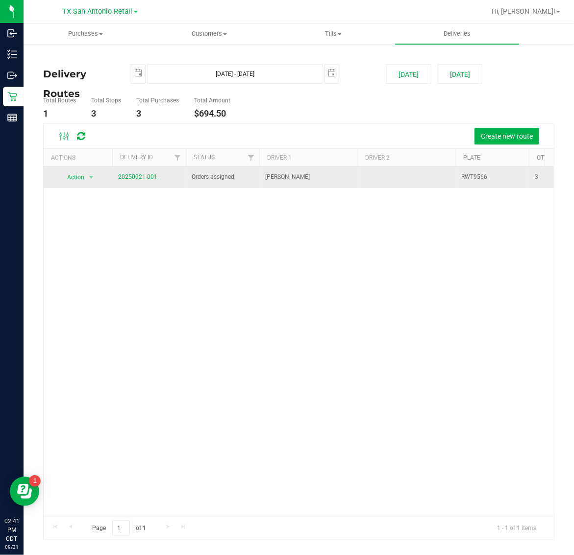
click at [137, 178] on link "20250921-001" at bounding box center [137, 176] width 39 height 7
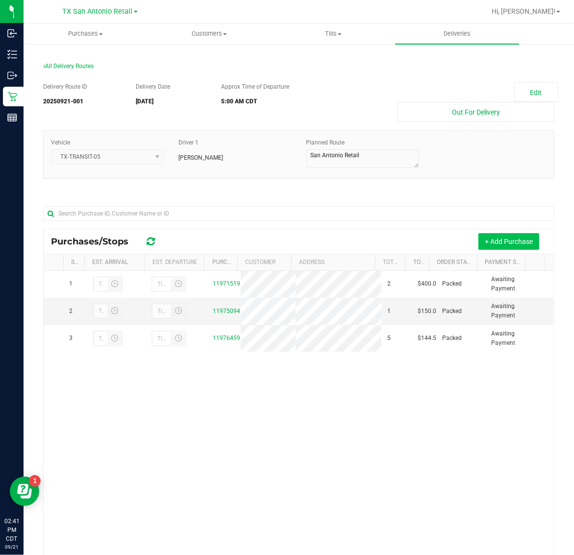
click at [502, 250] on button "+ Add Purchase" at bounding box center [508, 241] width 61 height 17
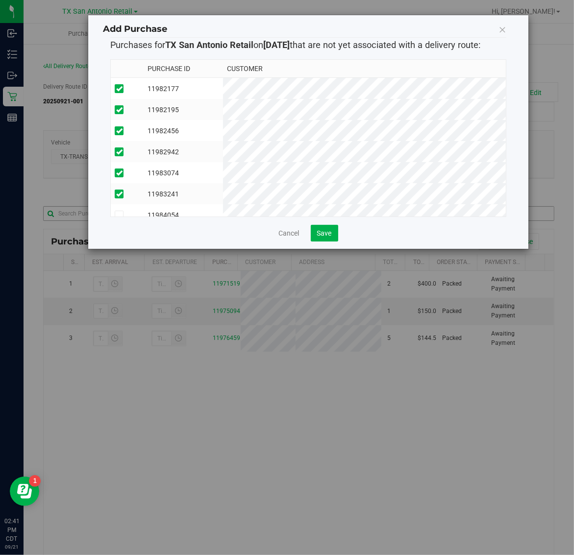
scroll to position [18, 0]
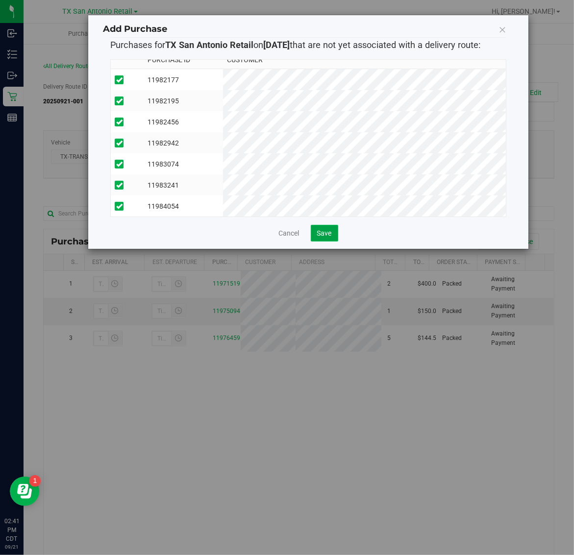
click at [327, 226] on button "Save" at bounding box center [324, 233] width 27 height 17
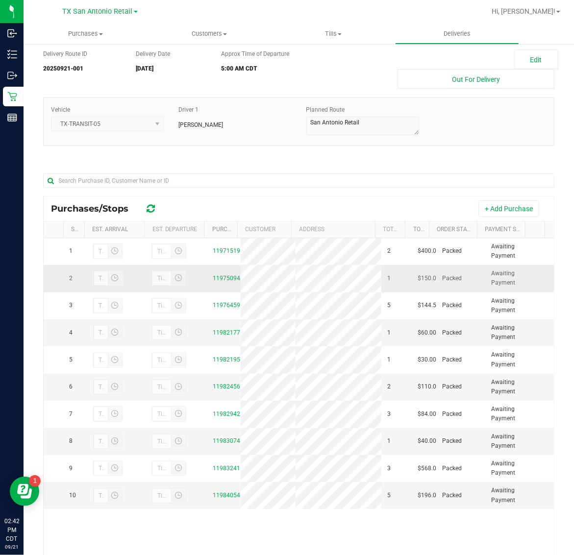
scroll to position [0, 0]
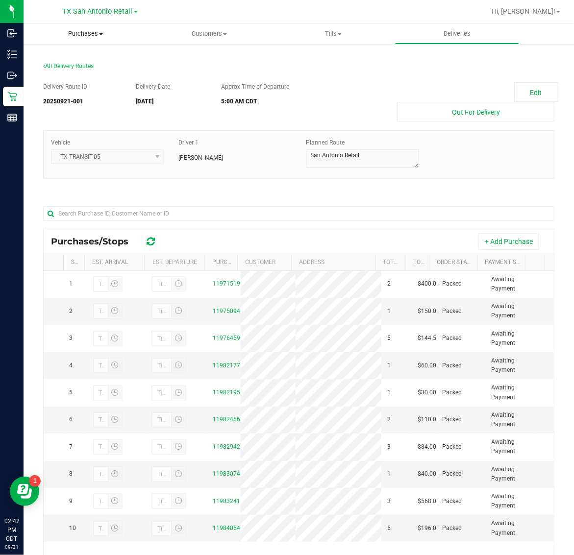
click at [77, 32] on span "Purchases" at bounding box center [86, 33] width 124 height 9
click at [79, 68] on span "Fulfillment" at bounding box center [54, 71] width 61 height 8
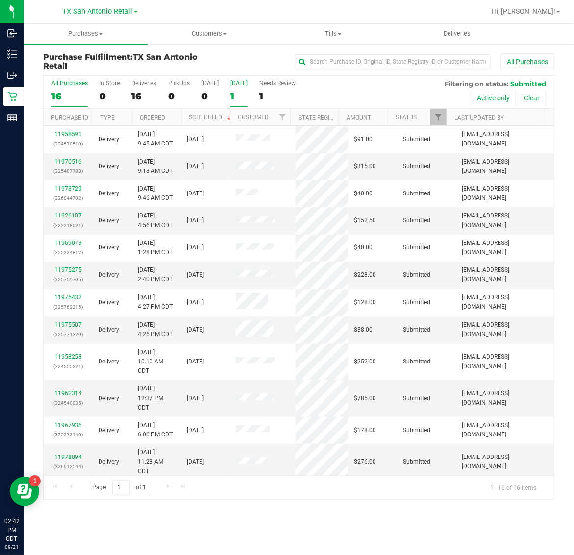
click at [239, 89] on label "[DATE] 1" at bounding box center [238, 93] width 17 height 27
click at [0, 0] on input "[DATE] 1" at bounding box center [0, 0] width 0 height 0
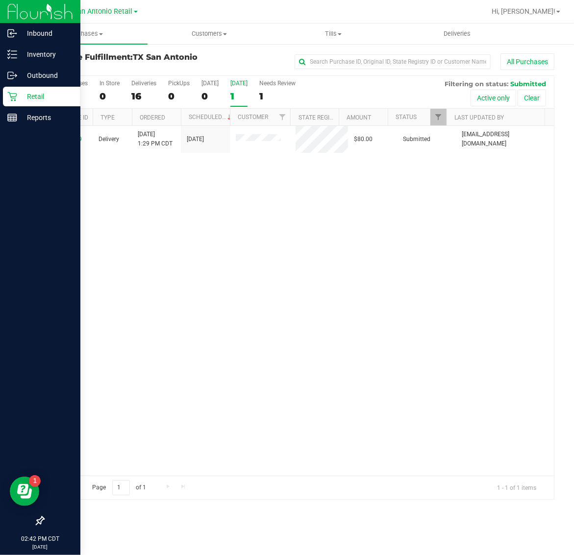
click at [22, 98] on p "Retail" at bounding box center [46, 97] width 59 height 12
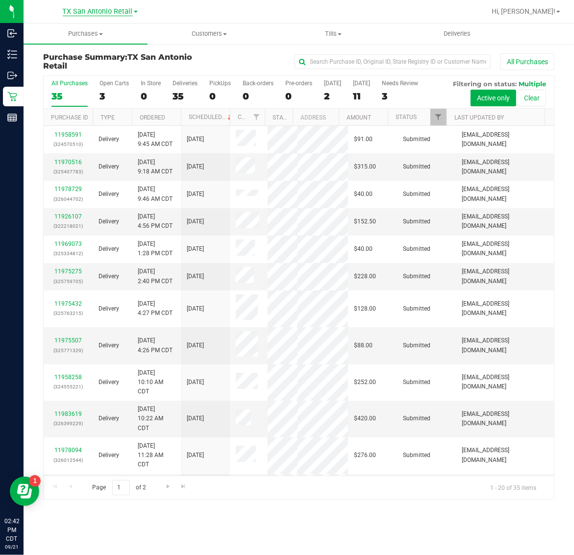
click at [93, 10] on span "TX San Antonio Retail" at bounding box center [98, 11] width 70 height 9
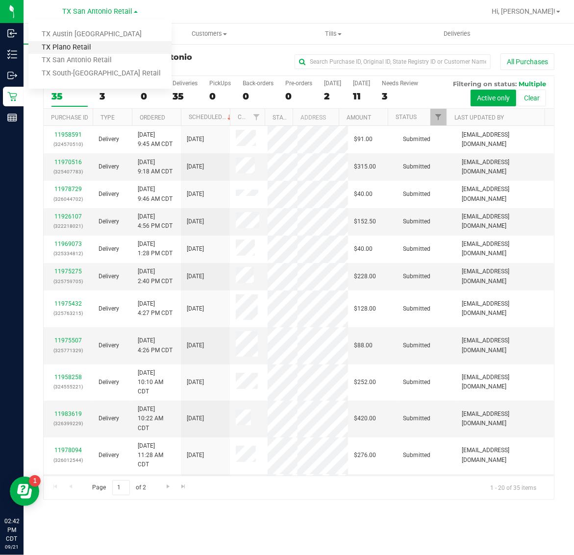
click at [93, 48] on link "TX Plano Retail" at bounding box center [99, 47] width 143 height 13
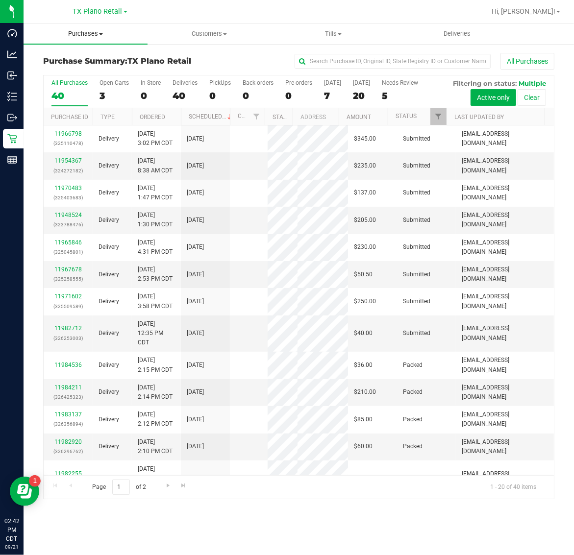
click at [87, 37] on span "Purchases" at bounding box center [86, 33] width 124 height 9
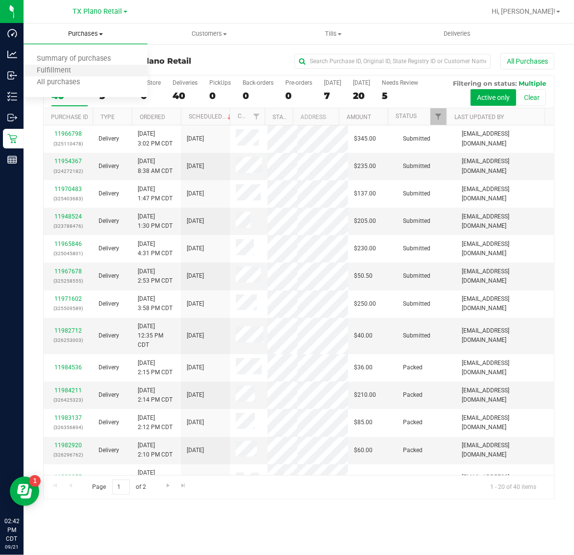
click at [95, 70] on li "Fulfillment" at bounding box center [86, 71] width 124 height 12
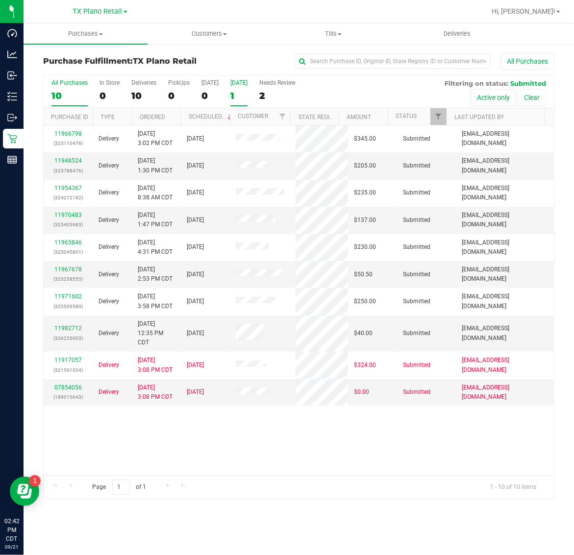
click at [238, 84] on div "[DATE]" at bounding box center [238, 82] width 17 height 7
click at [0, 0] on input "[DATE] 1" at bounding box center [0, 0] width 0 height 0
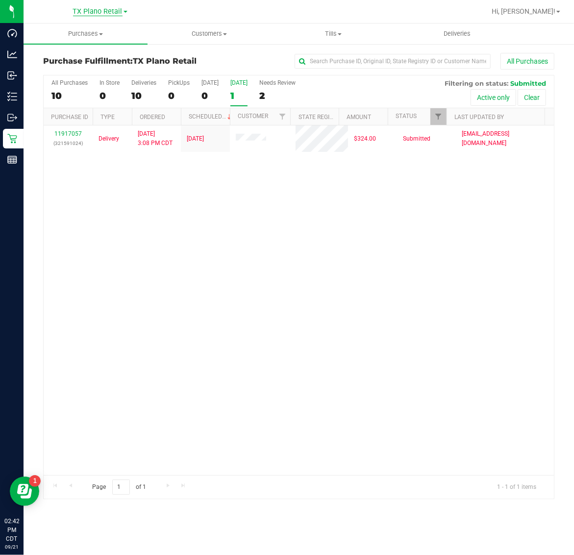
click at [96, 8] on span "TX Plano Retail" at bounding box center [97, 11] width 49 height 9
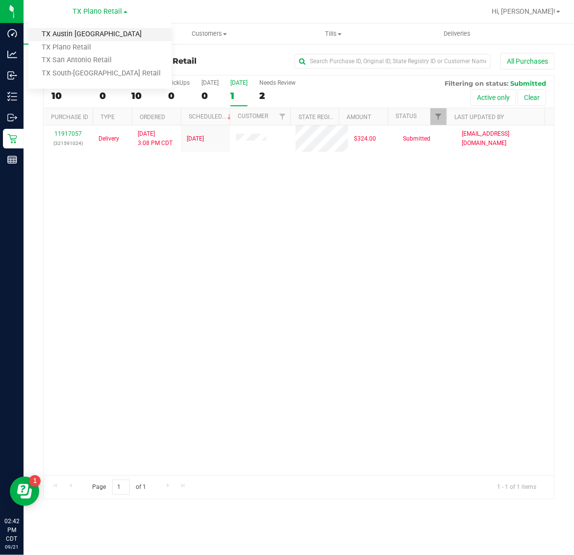
click at [98, 35] on link "TX Austin [GEOGRAPHIC_DATA]" at bounding box center [99, 34] width 143 height 13
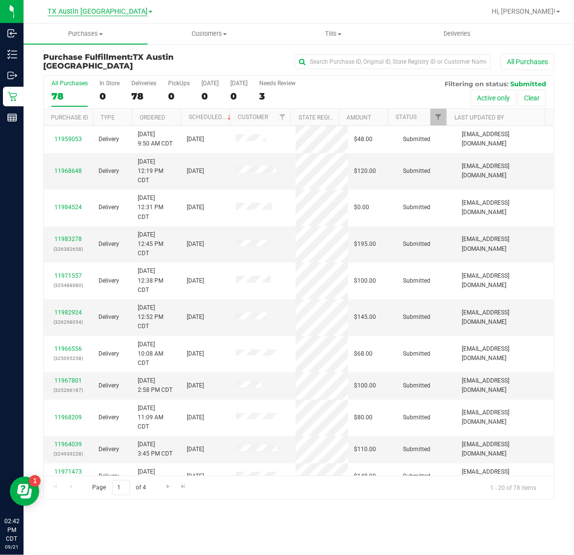
click at [99, 11] on span "TX Austin [GEOGRAPHIC_DATA]" at bounding box center [98, 11] width 100 height 9
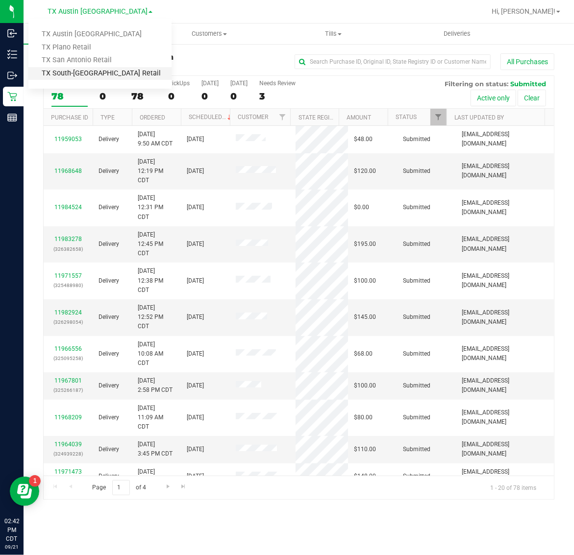
click at [99, 70] on link "TX South-[GEOGRAPHIC_DATA] Retail" at bounding box center [99, 73] width 143 height 13
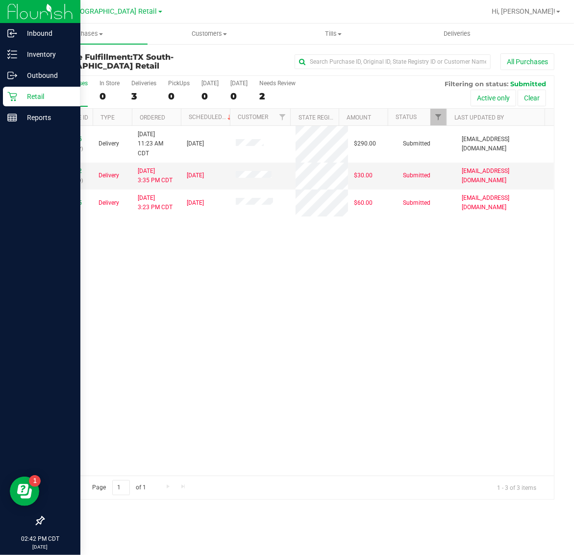
click at [37, 94] on p "Retail" at bounding box center [46, 97] width 59 height 12
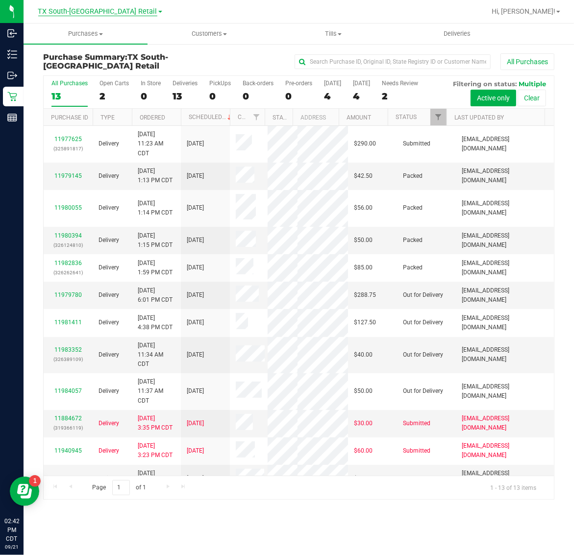
click at [111, 13] on span "TX South-[GEOGRAPHIC_DATA] Retail" at bounding box center [97, 11] width 119 height 9
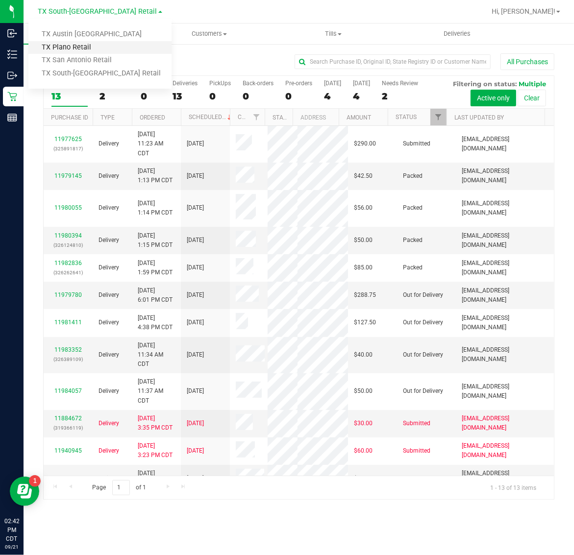
click at [107, 44] on link "TX Plano Retail" at bounding box center [99, 47] width 143 height 13
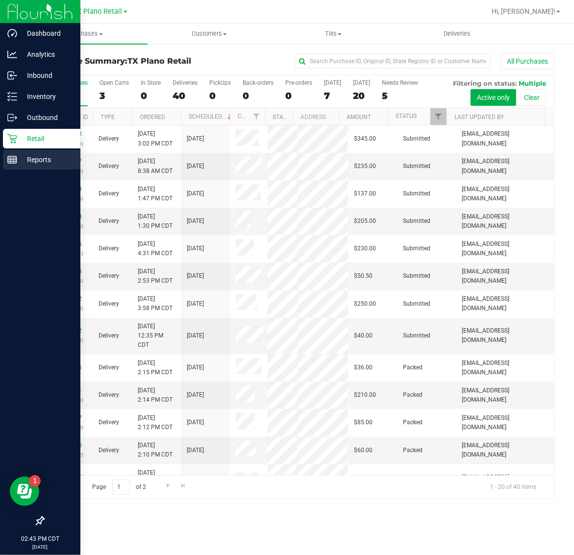
click at [15, 160] on icon at bounding box center [12, 160] width 10 height 10
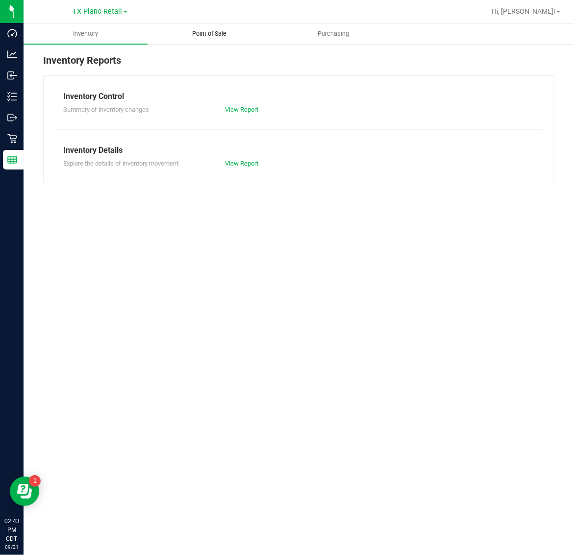
click at [220, 35] on span "Point of Sale" at bounding box center [209, 33] width 61 height 9
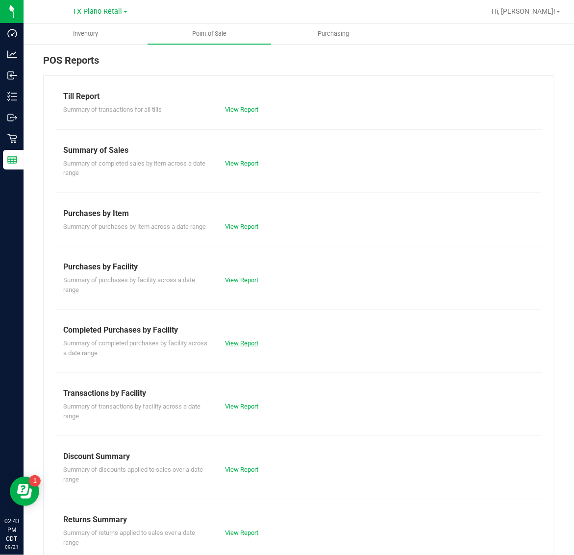
click at [241, 347] on link "View Report" at bounding box center [241, 343] width 33 height 7
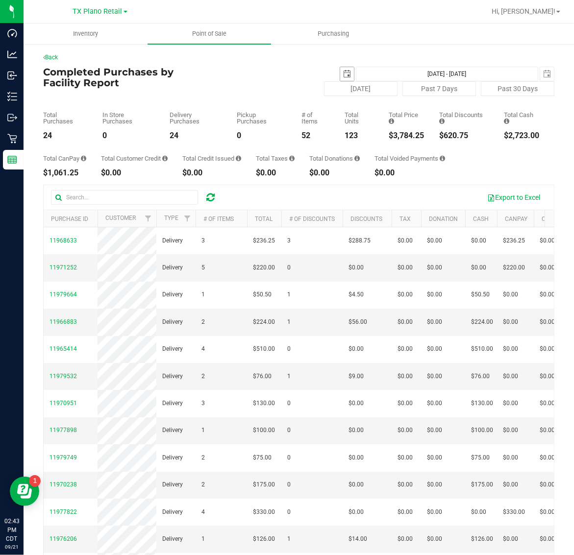
click at [343, 74] on span "select" at bounding box center [347, 74] width 14 height 14
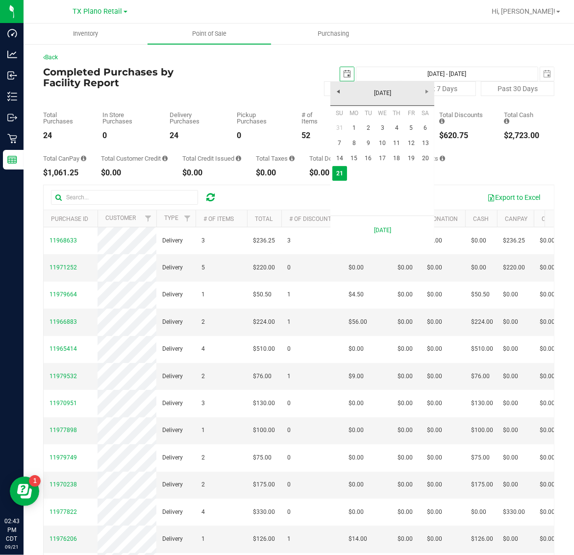
scroll to position [0, 24]
click at [422, 159] on link "20" at bounding box center [425, 158] width 14 height 15
type input "2025-09-20"
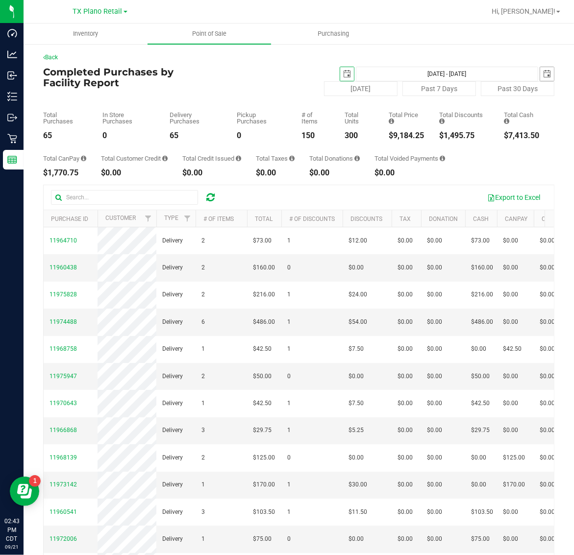
click at [542, 73] on span "select" at bounding box center [547, 74] width 14 height 14
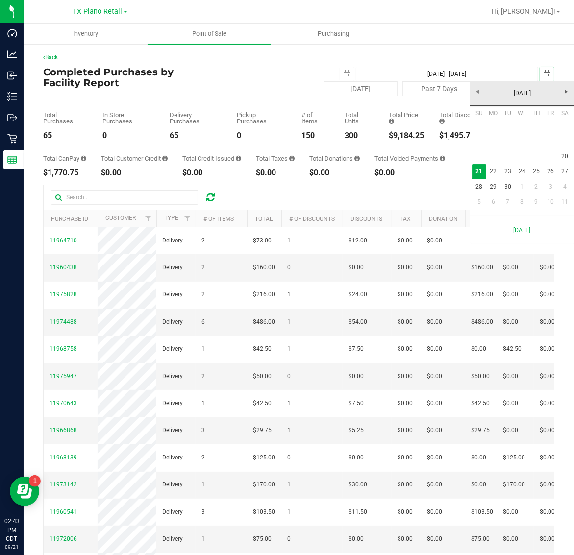
scroll to position [0, 24]
click at [567, 156] on link "20" at bounding box center [565, 156] width 14 height 15
type input "Sep 20, 2025 - Sep 20, 2025"
type input "2025-09-20"
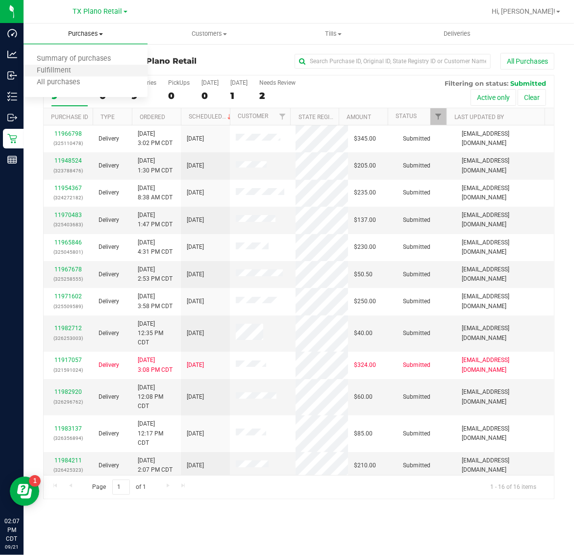
click at [84, 73] on li "Fulfillment" at bounding box center [86, 71] width 124 height 12
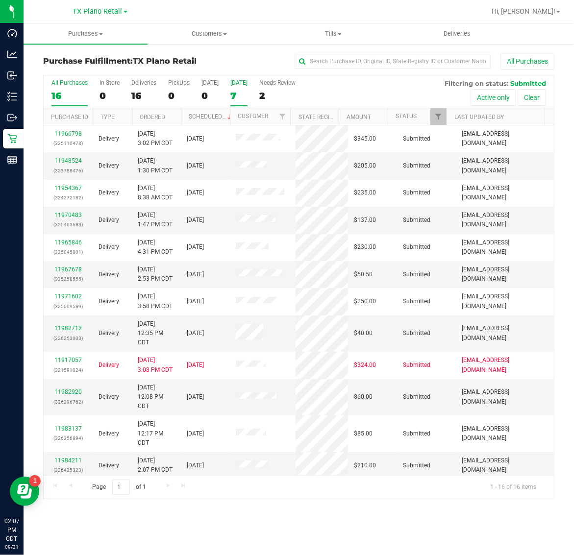
click at [243, 91] on div "7" at bounding box center [238, 95] width 17 height 11
click at [0, 0] on input "[DATE] 7" at bounding box center [0, 0] width 0 height 0
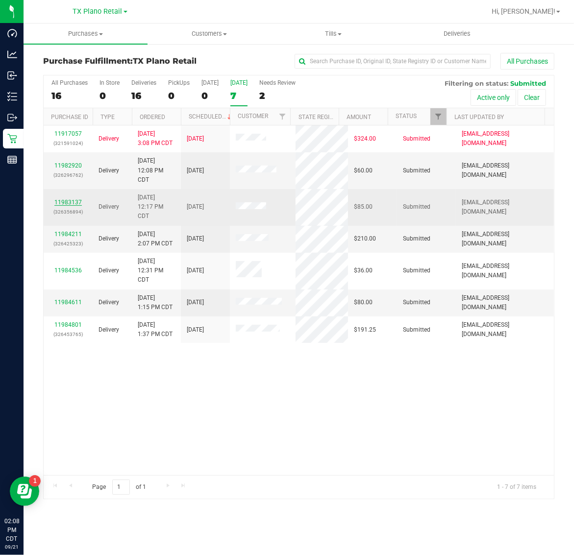
click at [77, 202] on link "11983137" at bounding box center [67, 202] width 27 height 7
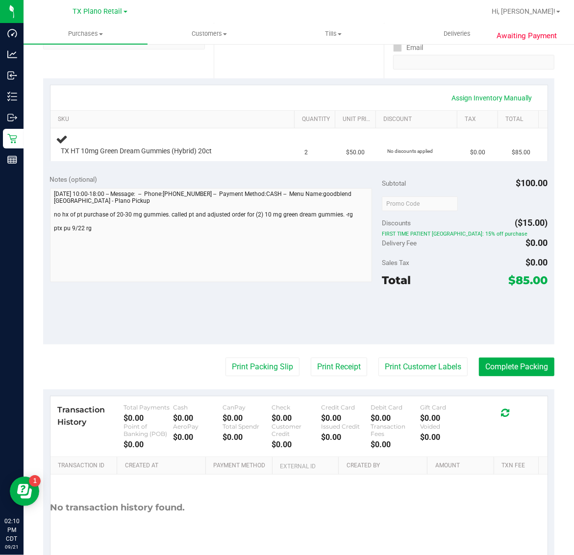
scroll to position [184, 0]
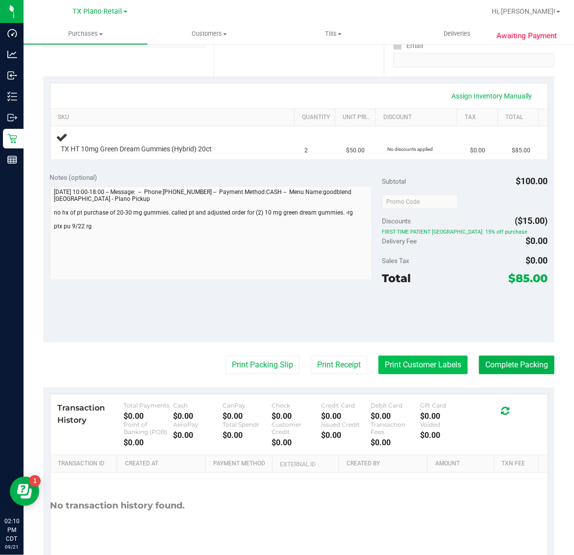
click at [403, 364] on button "Print Customer Labels" at bounding box center [422, 365] width 89 height 19
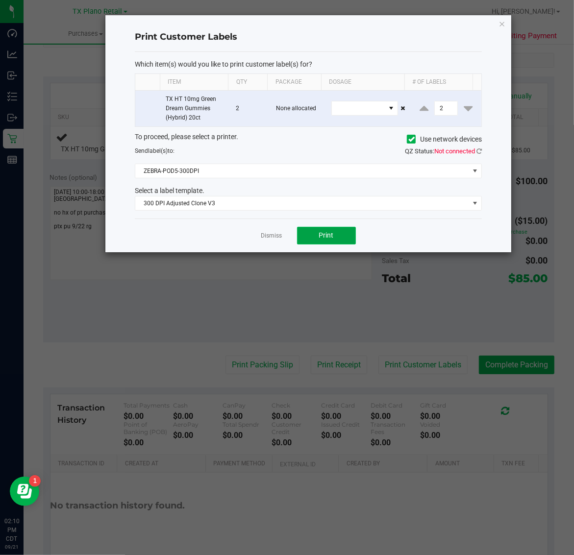
click at [321, 236] on span "Print" at bounding box center [326, 235] width 15 height 8
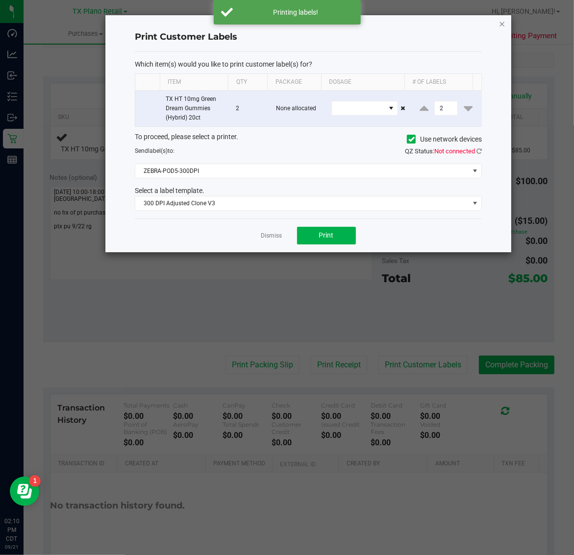
click at [504, 20] on icon "button" at bounding box center [502, 24] width 7 height 12
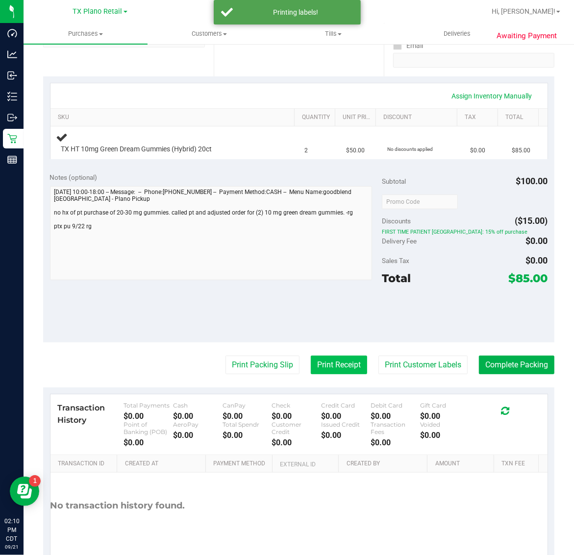
click at [334, 364] on button "Print Receipt" at bounding box center [339, 365] width 56 height 19
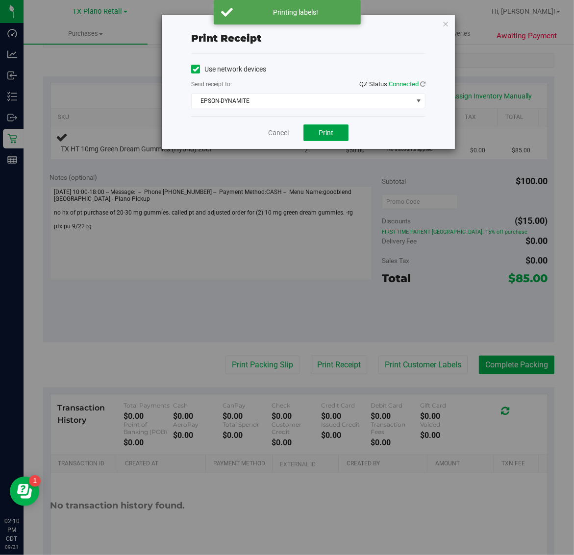
click at [318, 131] on button "Print" at bounding box center [325, 132] width 45 height 17
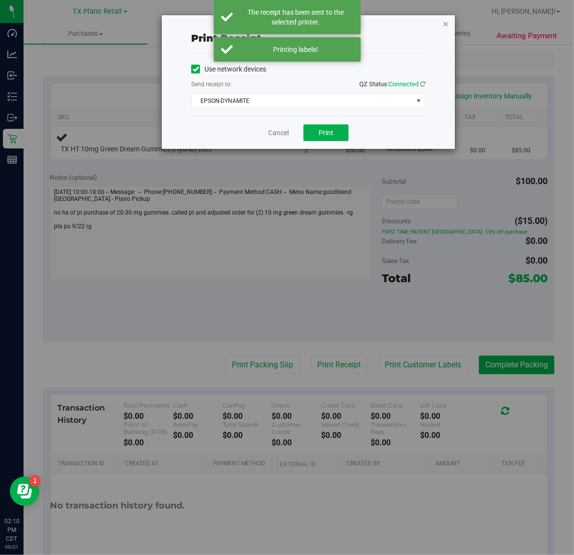
click at [442, 23] on icon "button" at bounding box center [445, 24] width 7 height 12
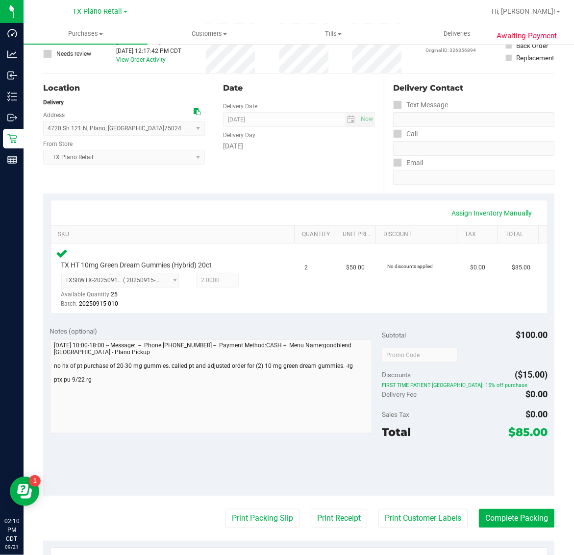
scroll to position [0, 0]
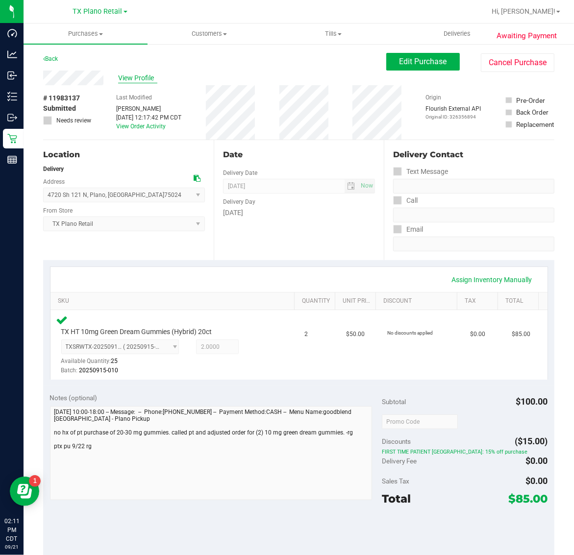
click at [124, 74] on span "View Profile" at bounding box center [137, 78] width 39 height 10
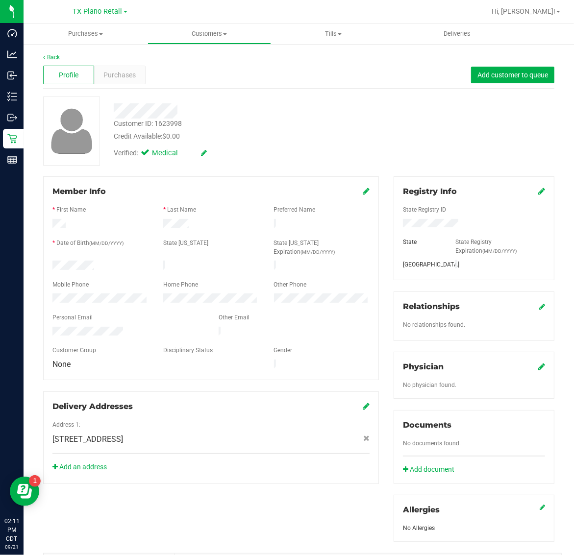
click at [538, 366] on icon at bounding box center [541, 367] width 7 height 8
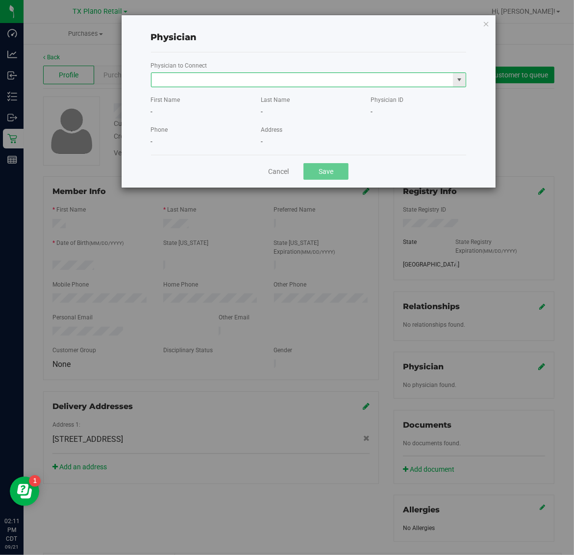
click at [313, 78] on input "text" at bounding box center [302, 80] width 302 height 14
click at [268, 97] on li "Sarah Heiser" at bounding box center [308, 97] width 314 height 15
type input "Sarah Heiser"
click at [324, 177] on button "Save" at bounding box center [325, 171] width 45 height 17
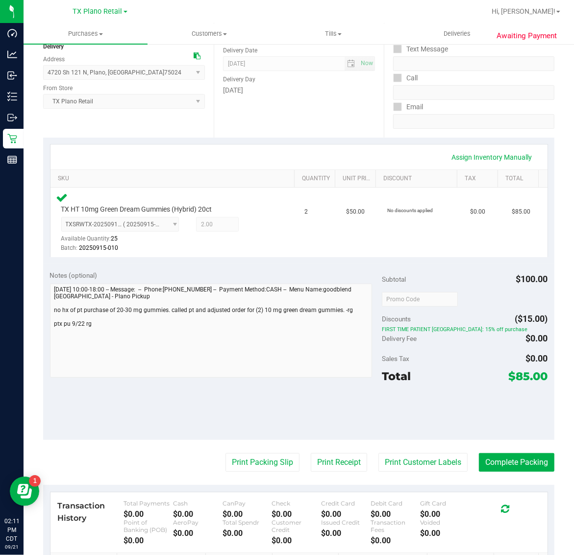
scroll to position [245, 0]
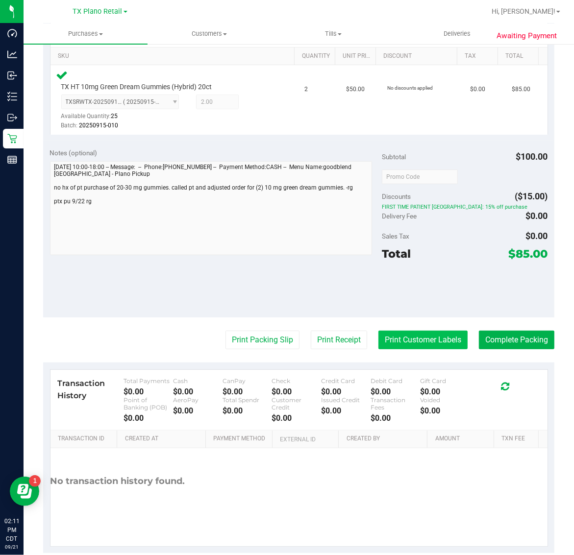
click at [390, 339] on button "Print Customer Labels" at bounding box center [422, 340] width 89 height 19
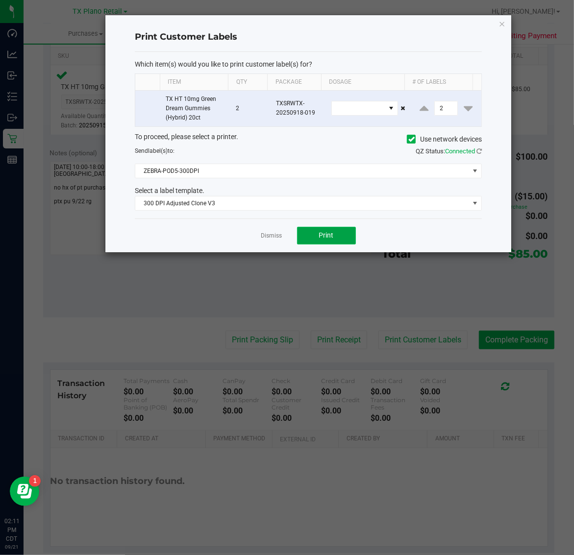
click at [319, 239] on span "Print" at bounding box center [326, 235] width 15 height 8
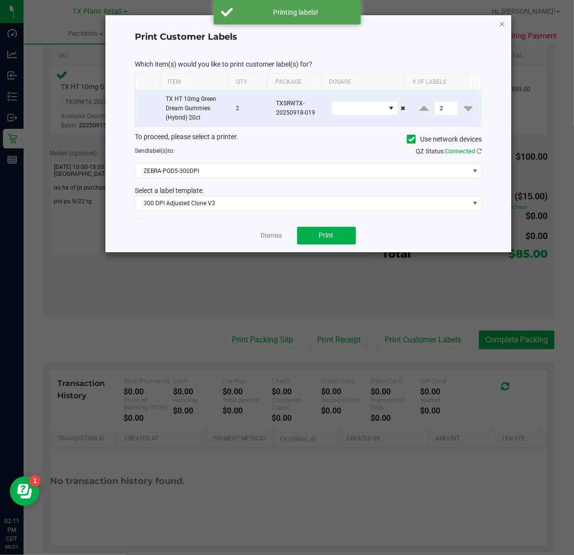
click at [502, 22] on icon "button" at bounding box center [502, 24] width 7 height 12
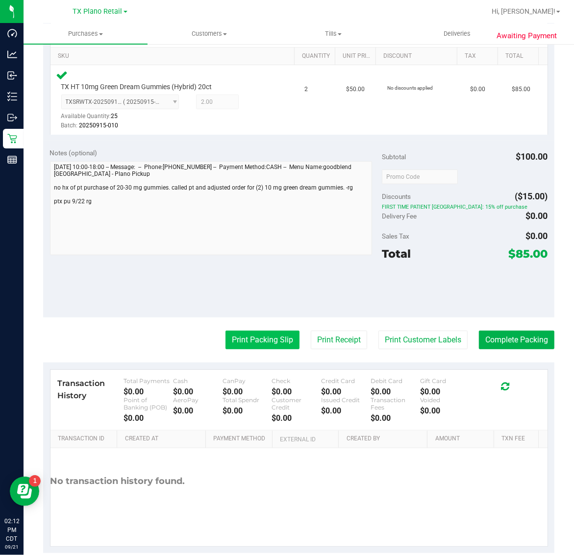
click at [267, 336] on button "Print Packing Slip" at bounding box center [262, 340] width 74 height 19
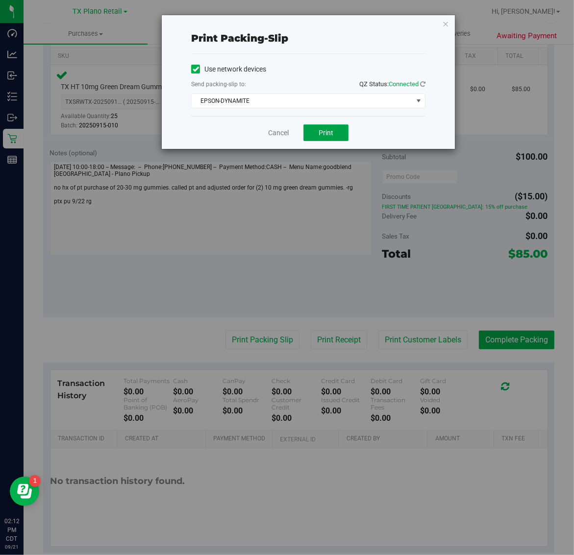
click at [325, 136] on span "Print" at bounding box center [325, 133] width 15 height 8
click at [447, 27] on icon "button" at bounding box center [445, 24] width 7 height 12
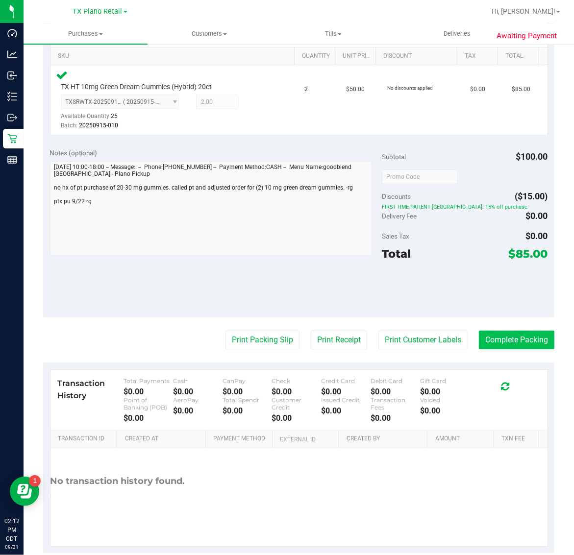
click at [525, 336] on button "Complete Packing" at bounding box center [516, 340] width 75 height 19
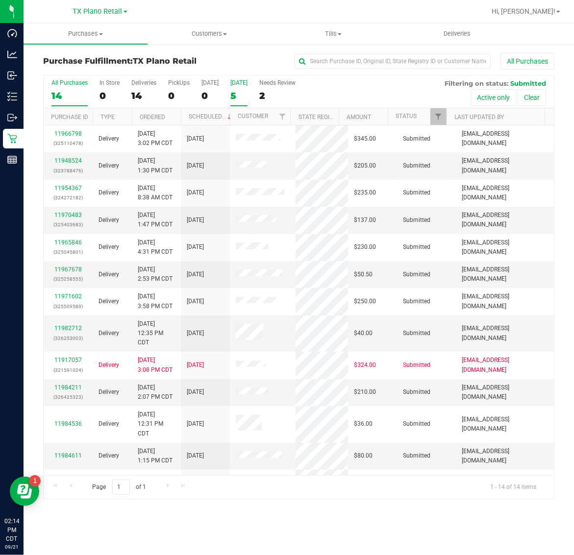
click at [243, 92] on div "5" at bounding box center [238, 95] width 17 height 11
click at [0, 0] on input "Tomorrow 5" at bounding box center [0, 0] width 0 height 0
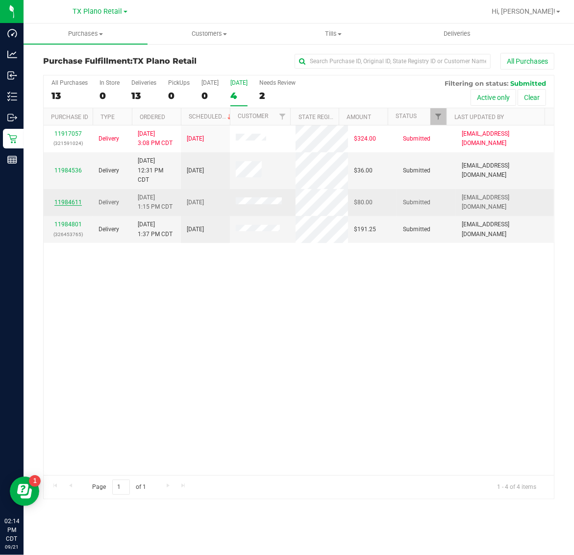
click at [74, 201] on link "11984611" at bounding box center [67, 202] width 27 height 7
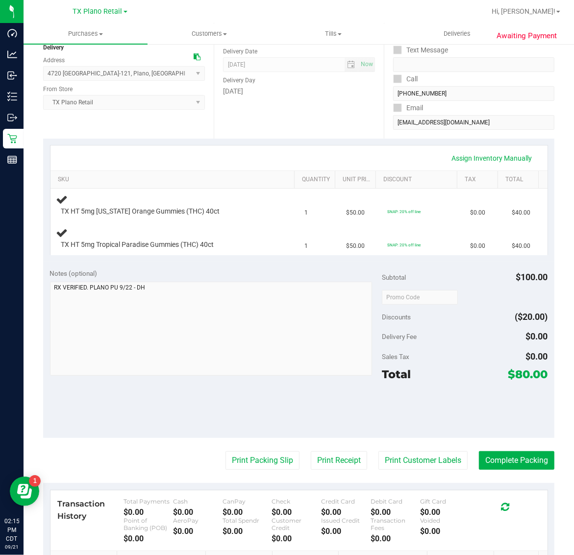
scroll to position [122, 0]
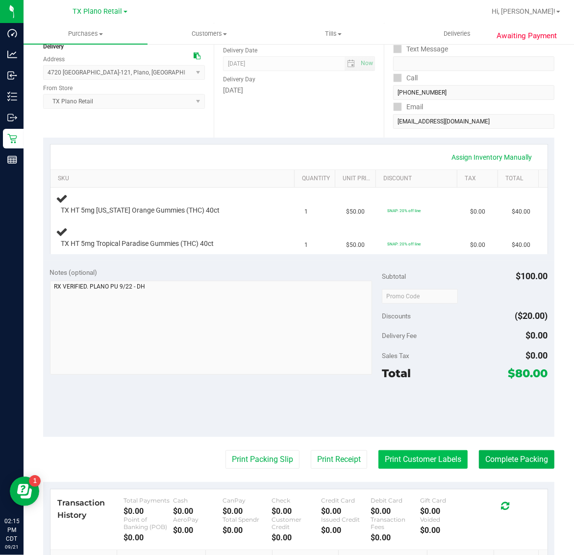
click at [416, 462] on button "Print Customer Labels" at bounding box center [422, 459] width 89 height 19
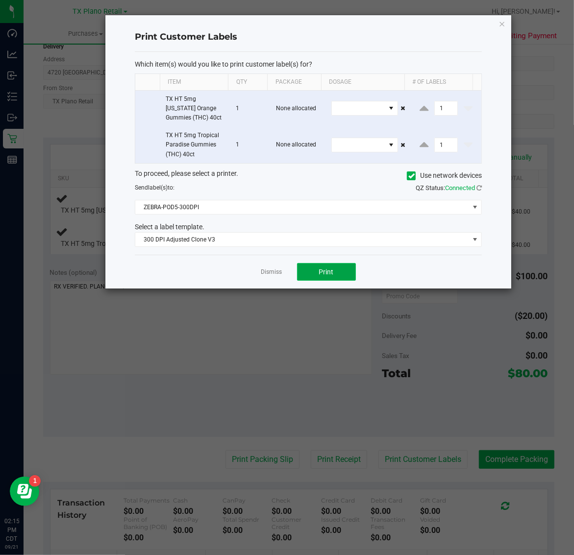
click at [327, 272] on span "Print" at bounding box center [326, 272] width 15 height 8
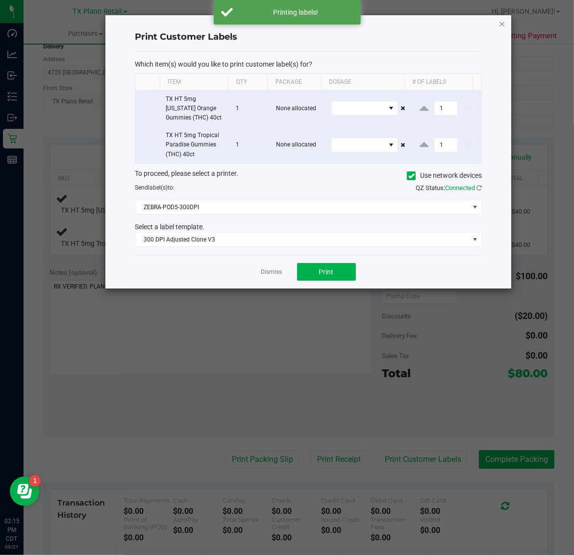
click at [501, 20] on icon "button" at bounding box center [502, 24] width 7 height 12
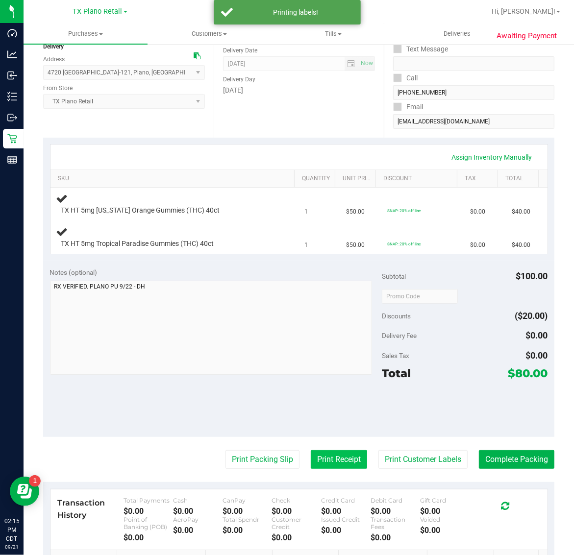
click at [317, 462] on button "Print Receipt" at bounding box center [339, 459] width 56 height 19
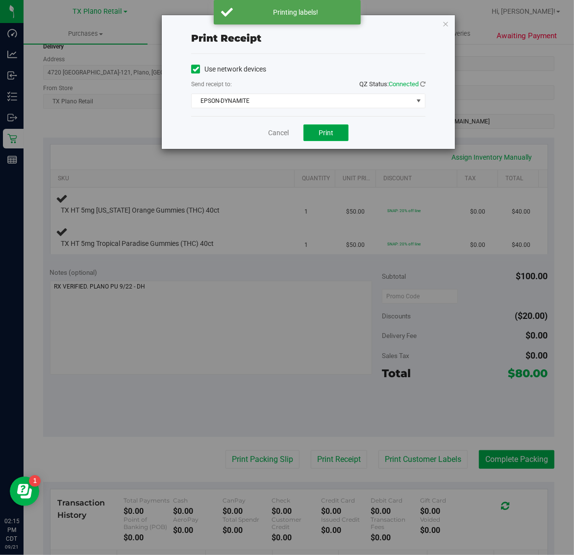
click at [318, 133] on button "Print" at bounding box center [325, 132] width 45 height 17
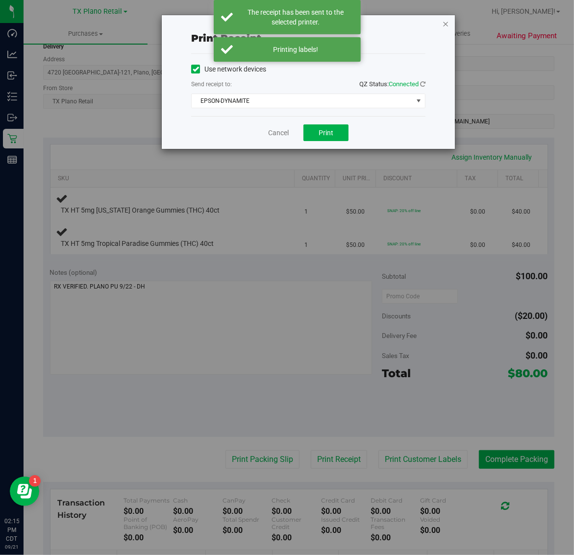
click at [445, 25] on icon "button" at bounding box center [445, 24] width 7 height 12
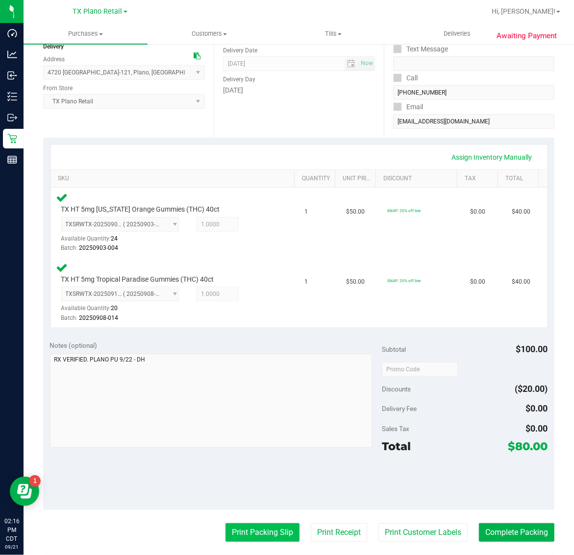
click at [268, 527] on button "Print Packing Slip" at bounding box center [262, 532] width 74 height 19
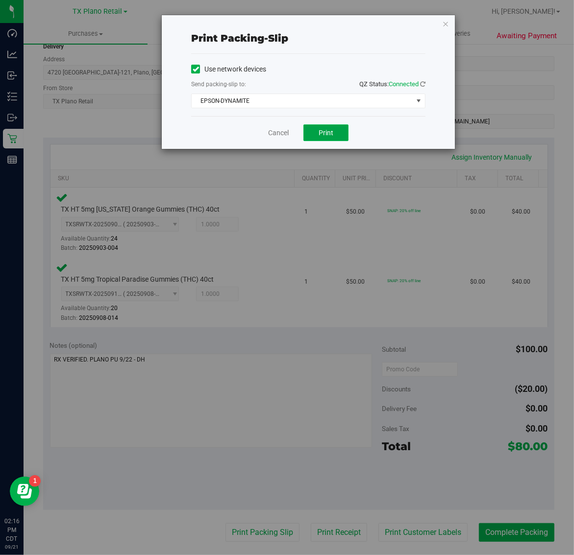
click at [336, 129] on button "Print" at bounding box center [325, 132] width 45 height 17
click at [445, 24] on icon "button" at bounding box center [445, 24] width 7 height 12
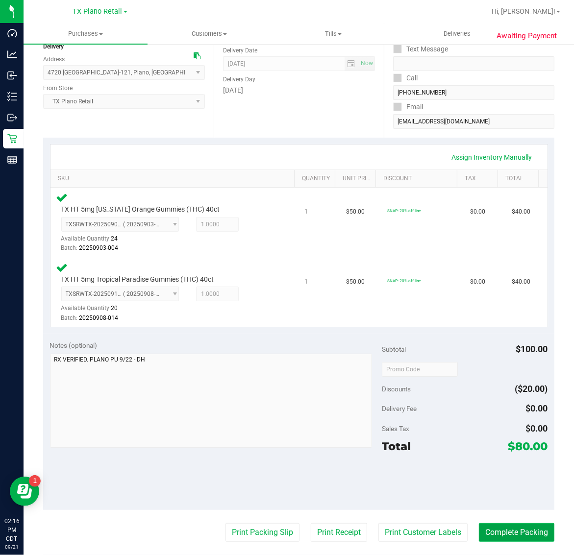
click at [520, 526] on button "Complete Packing" at bounding box center [516, 532] width 75 height 19
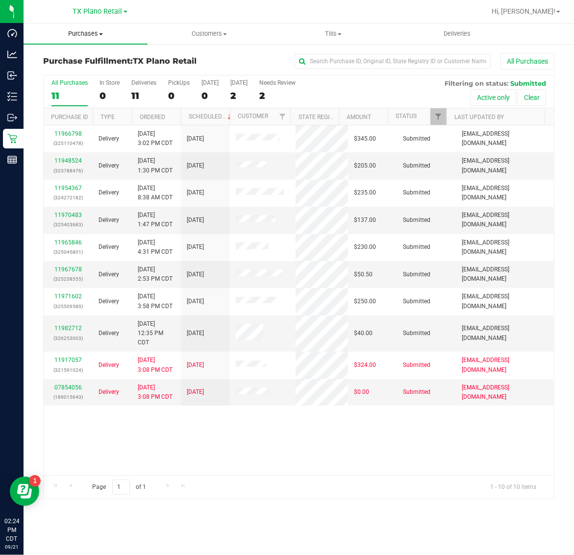
click at [89, 35] on span "Purchases" at bounding box center [86, 33] width 124 height 9
click at [87, 5] on div "TX Plano Retail TX Austin DC TX Plano Retail TX San Antonio Retail TX South-Aus…" at bounding box center [100, 11] width 54 height 12
click at [86, 10] on span "TX Plano Retail" at bounding box center [97, 11] width 49 height 9
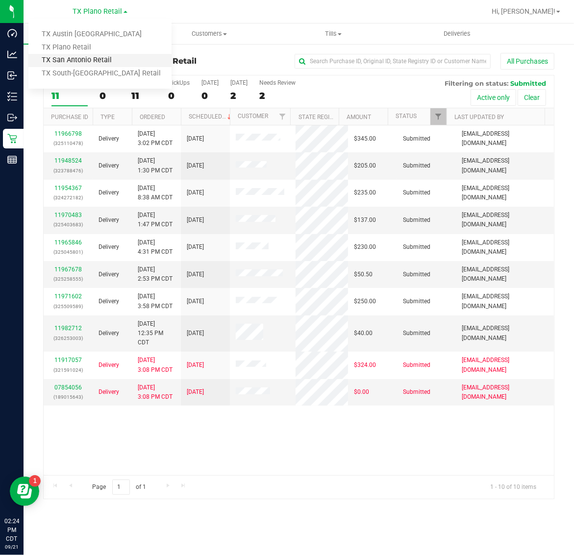
click at [82, 60] on link "TX San Antonio Retail" at bounding box center [99, 60] width 143 height 13
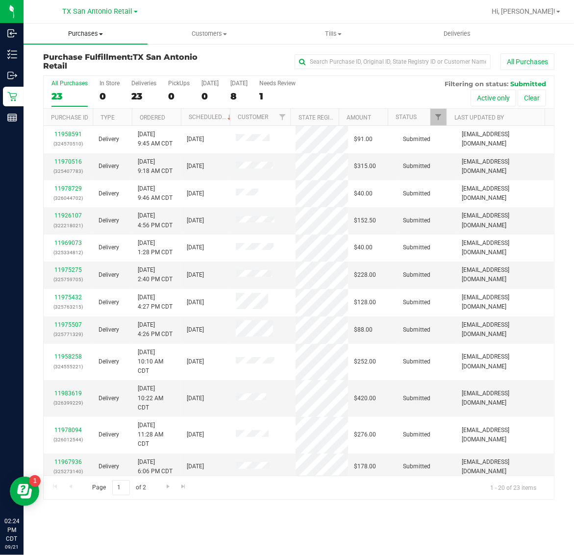
click at [81, 32] on span "Purchases" at bounding box center [86, 33] width 124 height 9
click at [79, 68] on span "Fulfillment" at bounding box center [54, 71] width 61 height 8
click at [244, 97] on div "8" at bounding box center [238, 96] width 17 height 11
click at [0, 0] on input "Tomorrow 8" at bounding box center [0, 0] width 0 height 0
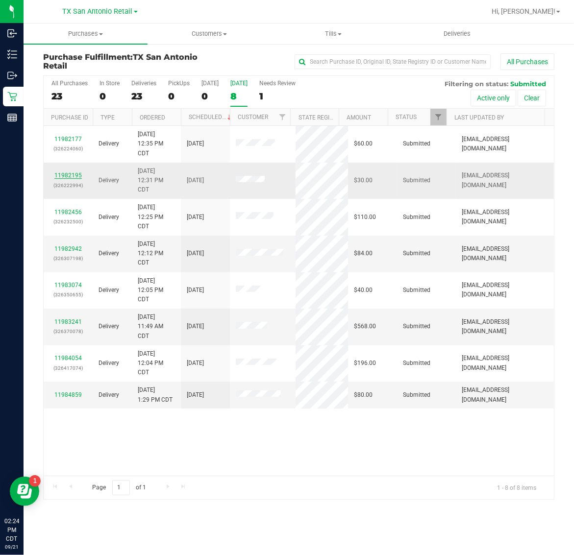
click at [64, 179] on link "11982195" at bounding box center [67, 175] width 27 height 7
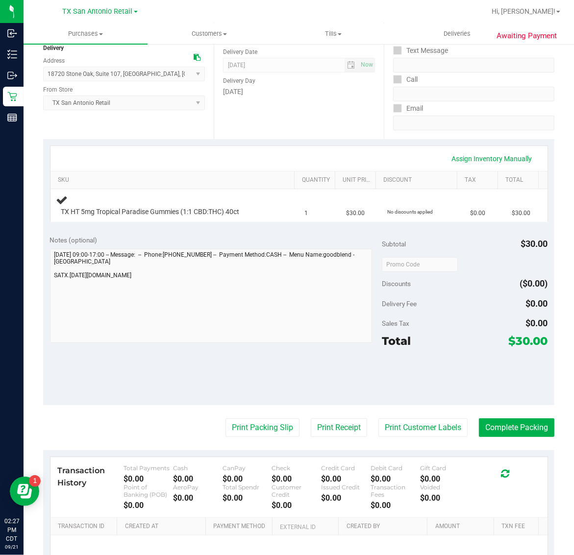
scroll to position [122, 0]
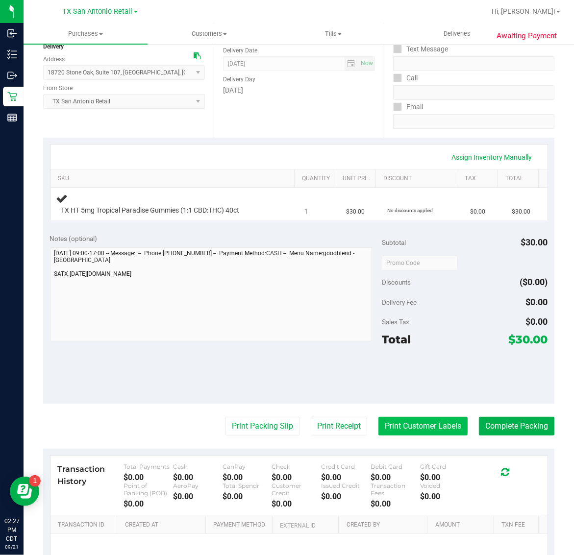
click at [414, 432] on button "Print Customer Labels" at bounding box center [422, 426] width 89 height 19
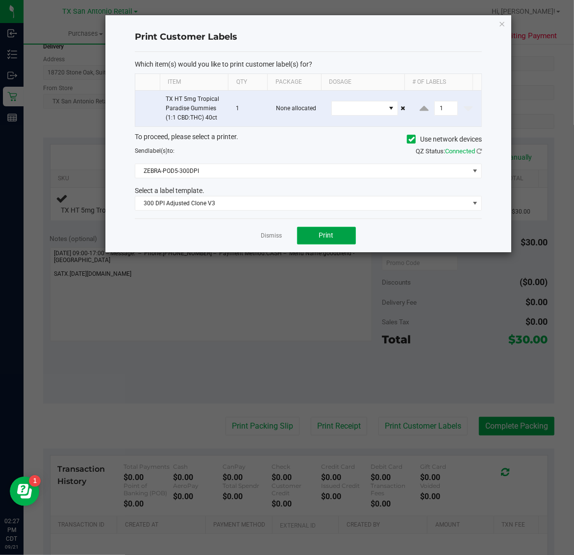
click at [322, 229] on button "Print" at bounding box center [326, 236] width 59 height 18
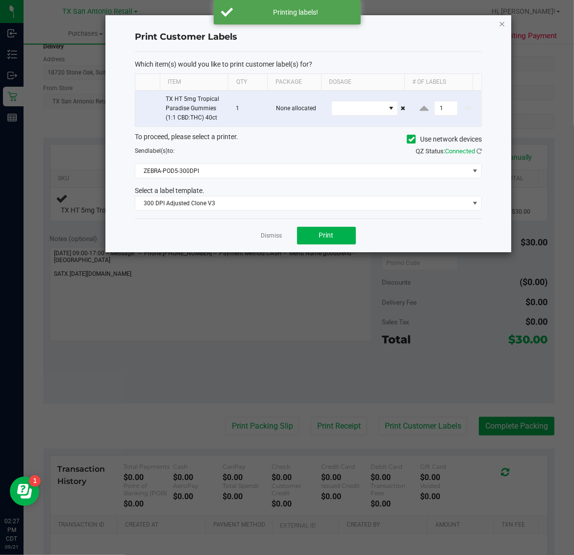
click at [501, 21] on icon "button" at bounding box center [502, 24] width 7 height 12
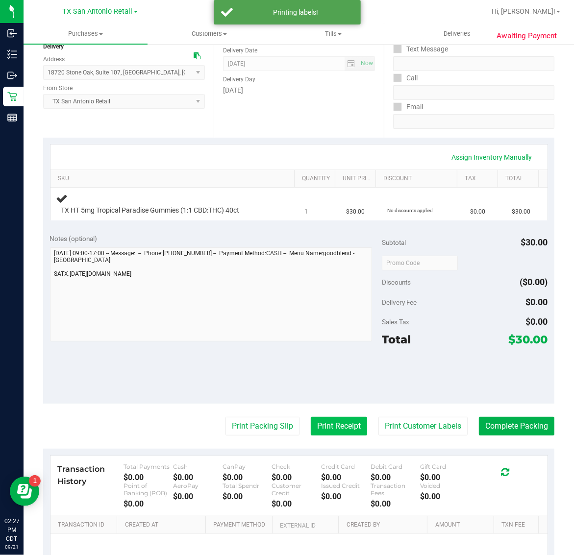
click at [343, 422] on button "Print Receipt" at bounding box center [339, 426] width 56 height 19
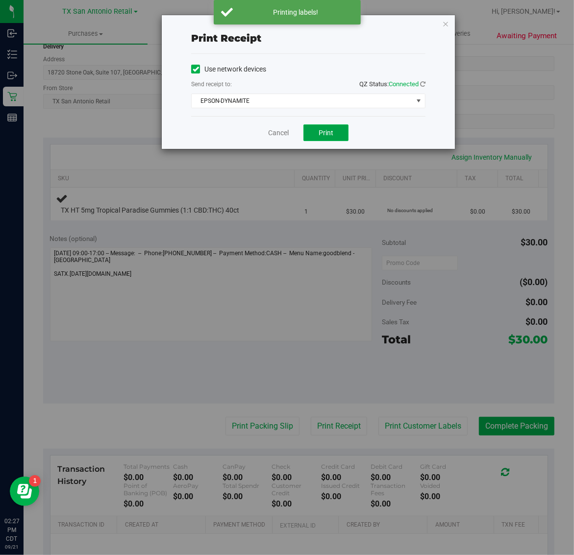
click at [327, 132] on span "Print" at bounding box center [325, 133] width 15 height 8
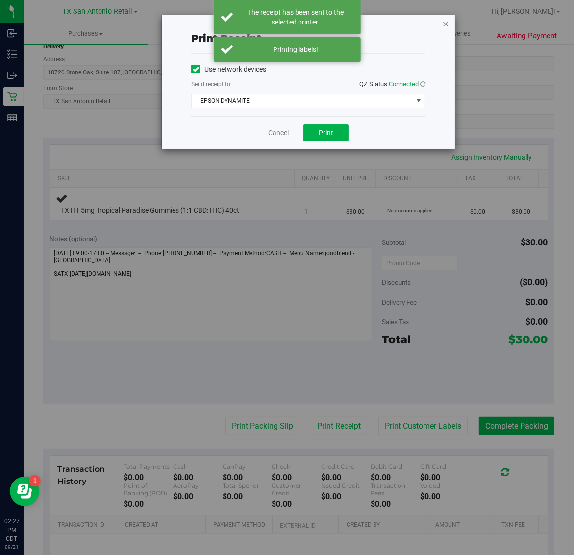
click at [444, 25] on icon "button" at bounding box center [445, 24] width 7 height 12
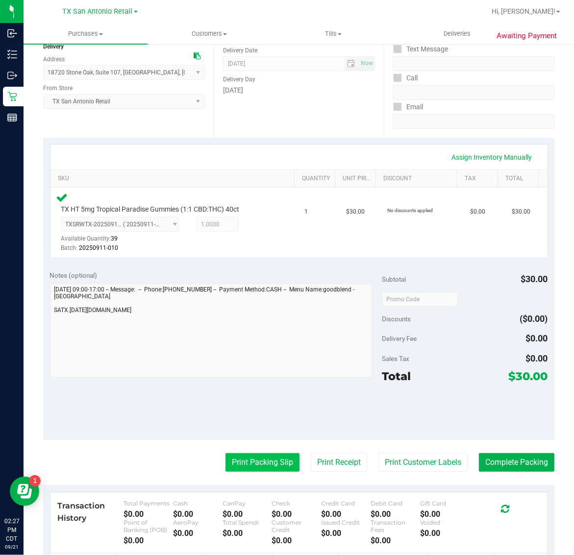
click at [267, 461] on button "Print Packing Slip" at bounding box center [262, 462] width 74 height 19
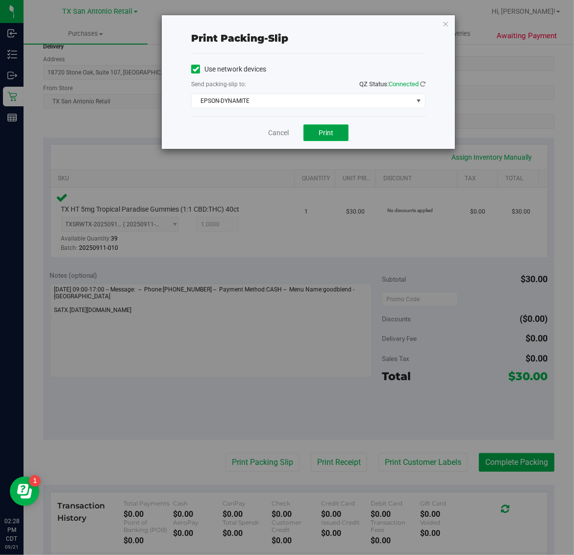
click at [319, 137] on span "Print" at bounding box center [325, 133] width 15 height 8
click at [446, 23] on icon "button" at bounding box center [445, 24] width 7 height 12
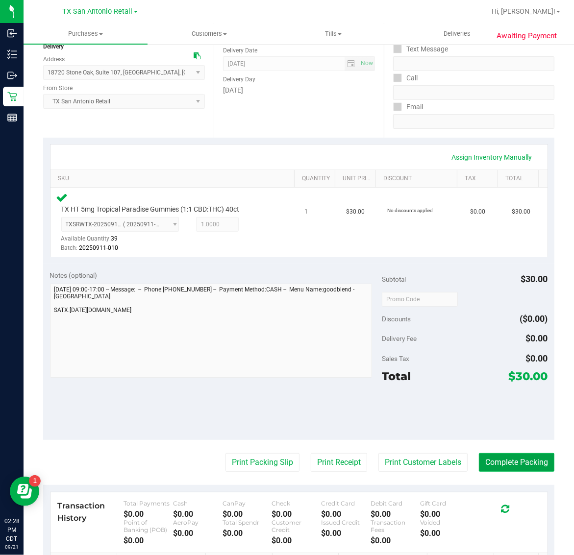
click at [501, 462] on button "Complete Packing" at bounding box center [516, 462] width 75 height 19
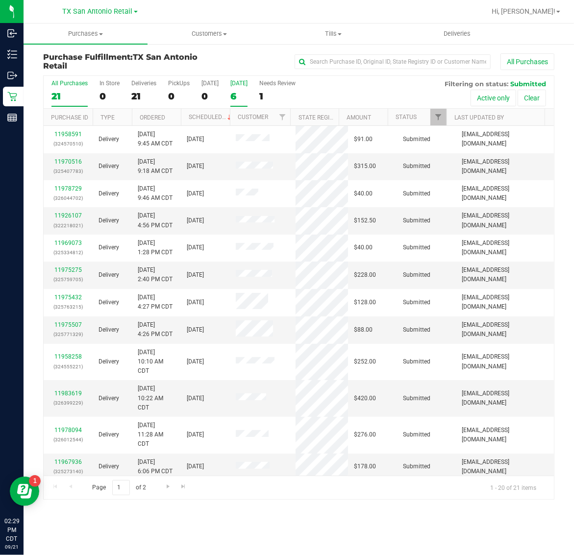
click at [243, 92] on div "6" at bounding box center [238, 96] width 17 height 11
click at [0, 0] on input "Tomorrow 6" at bounding box center [0, 0] width 0 height 0
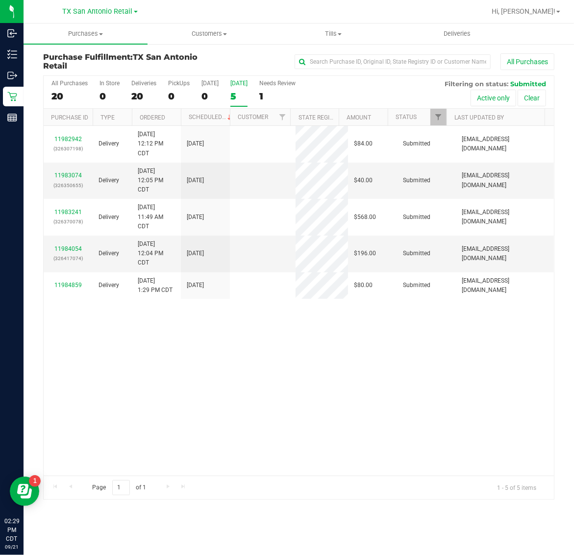
click at [72, 177] on link "11983074" at bounding box center [67, 175] width 27 height 7
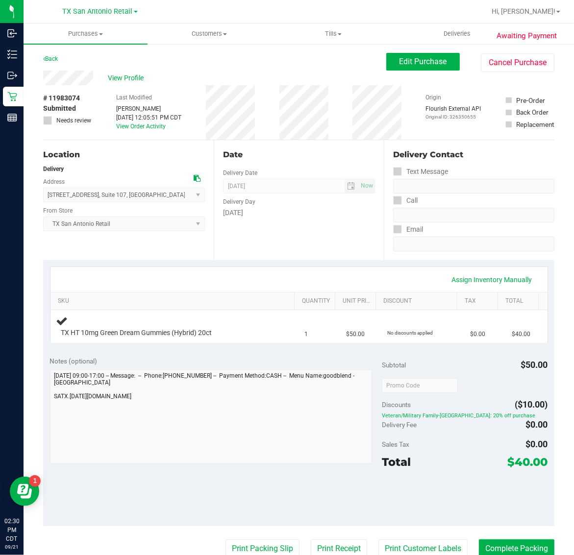
scroll to position [61, 0]
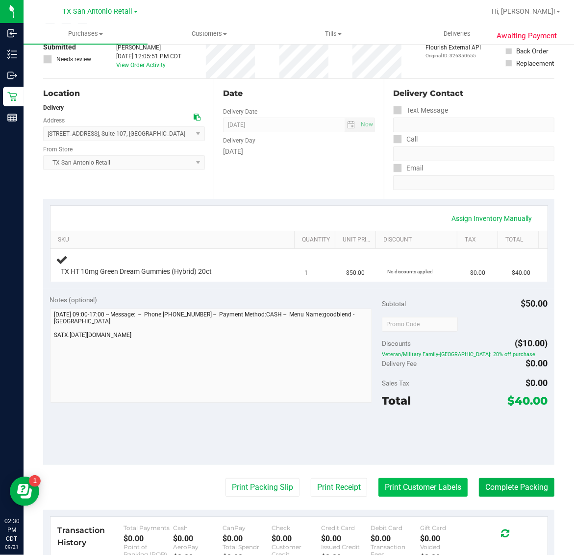
click at [395, 479] on button "Print Customer Labels" at bounding box center [422, 487] width 89 height 19
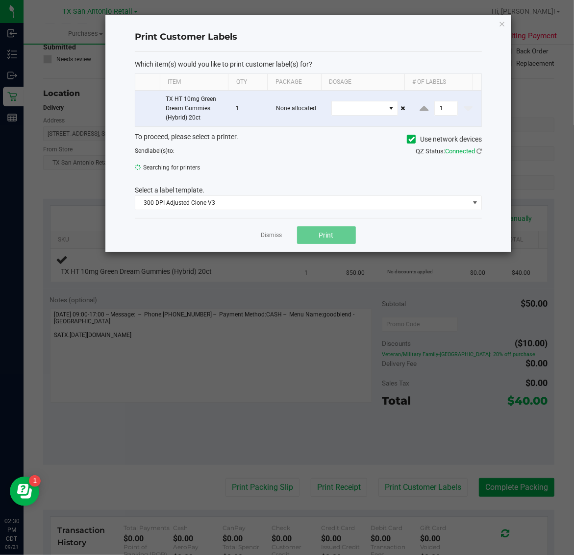
click at [422, 492] on ngb-modal-window "Print Customer Labels Which item(s) would you like to print customer label(s) f…" at bounding box center [290, 277] width 581 height 555
click at [219, 434] on ngb-modal-window "Print Customer Labels Which item(s) would you like to print customer label(s) f…" at bounding box center [290, 277] width 581 height 555
click at [501, 26] on icon "button" at bounding box center [502, 24] width 7 height 12
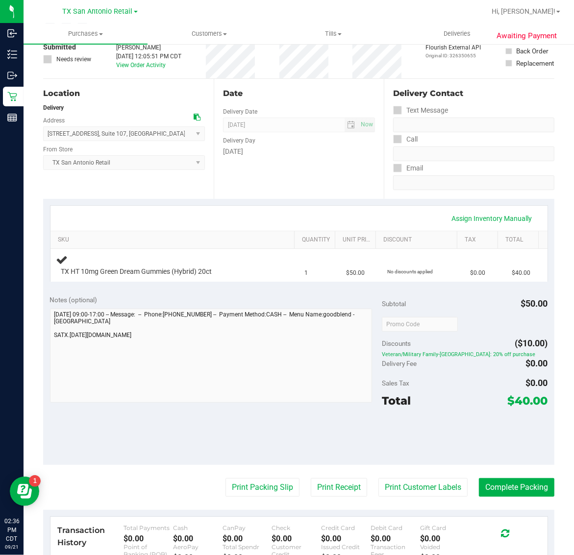
scroll to position [122, 0]
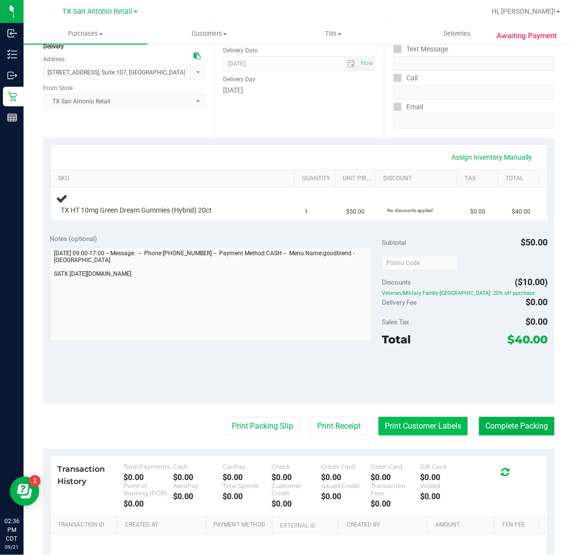
click at [410, 424] on button "Print Customer Labels" at bounding box center [422, 426] width 89 height 19
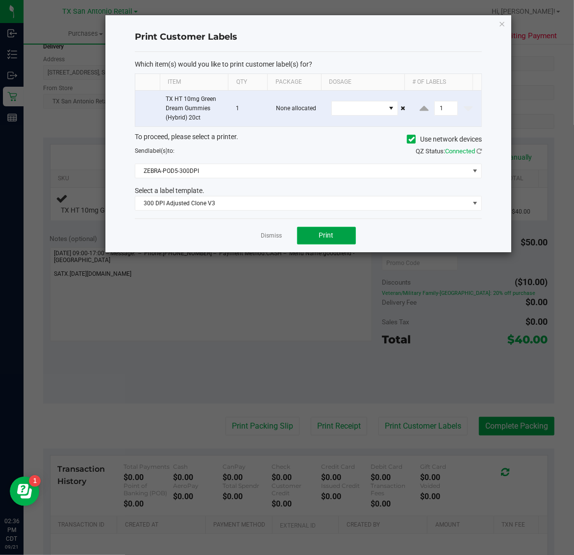
click at [319, 230] on button "Print" at bounding box center [326, 236] width 59 height 18
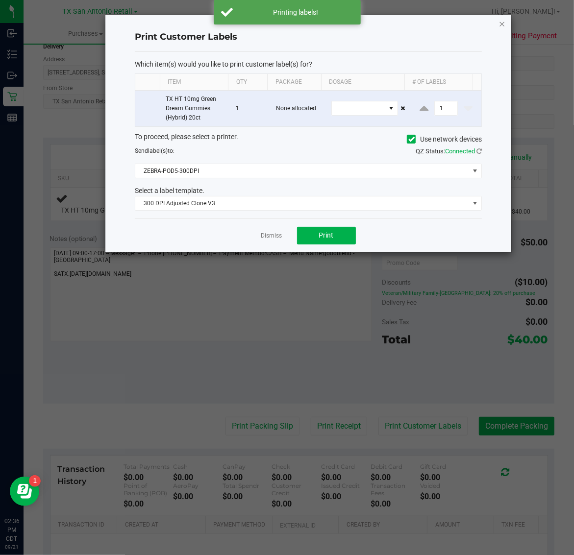
click at [505, 24] on icon "button" at bounding box center [502, 24] width 7 height 12
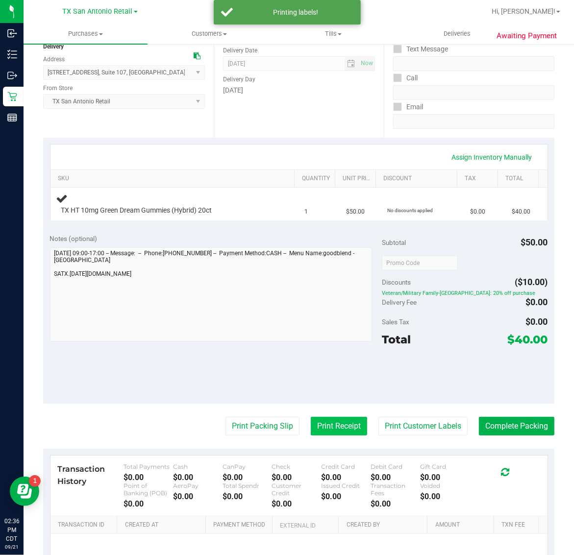
click at [324, 420] on button "Print Receipt" at bounding box center [339, 426] width 56 height 19
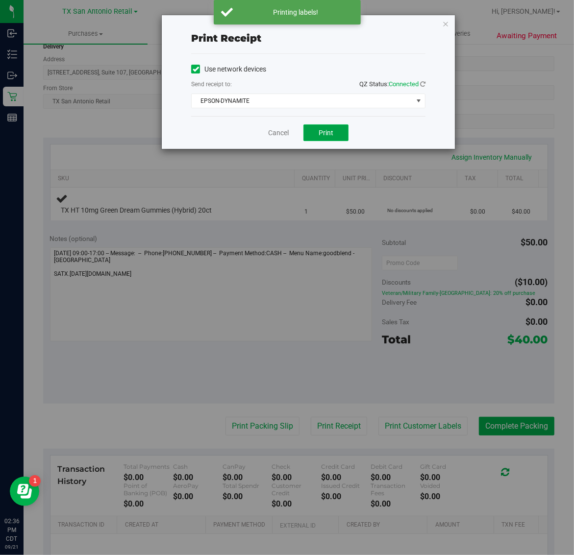
click at [332, 138] on button "Print" at bounding box center [325, 132] width 45 height 17
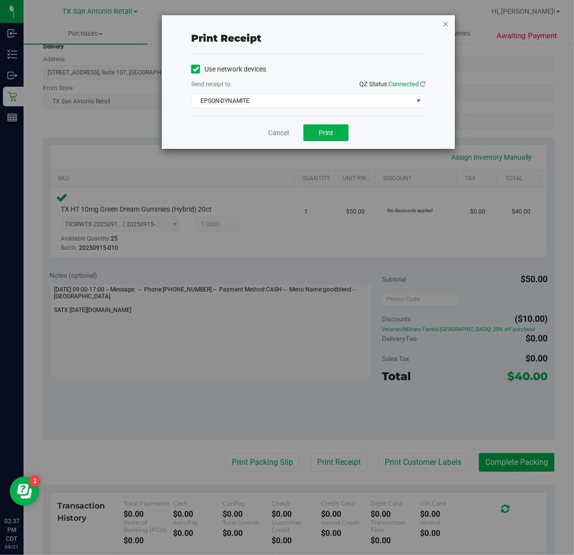
click at [445, 23] on icon "button" at bounding box center [445, 24] width 7 height 12
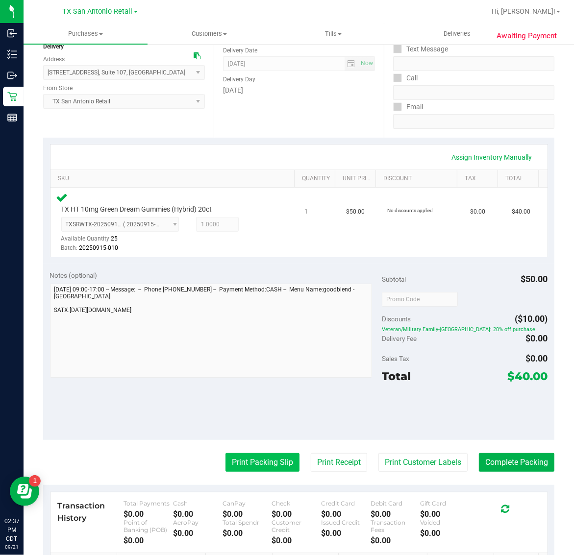
click at [253, 462] on button "Print Packing Slip" at bounding box center [262, 462] width 74 height 19
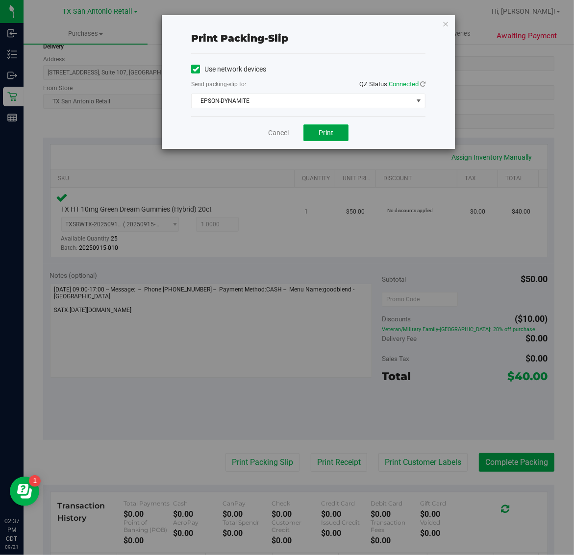
click at [325, 132] on span "Print" at bounding box center [325, 133] width 15 height 8
click at [430, 18] on div "Print packing-slip Use network devices Send packing-slip to: QZ Status: Connect…" at bounding box center [308, 82] width 293 height 134
click at [442, 23] on icon "button" at bounding box center [445, 24] width 7 height 12
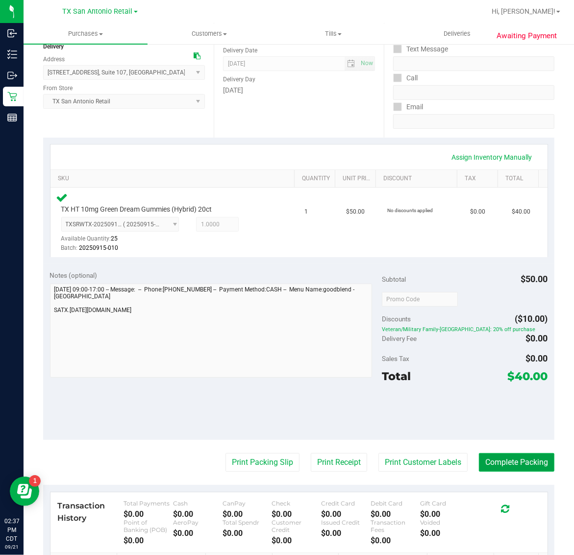
click at [513, 462] on button "Complete Packing" at bounding box center [516, 462] width 75 height 19
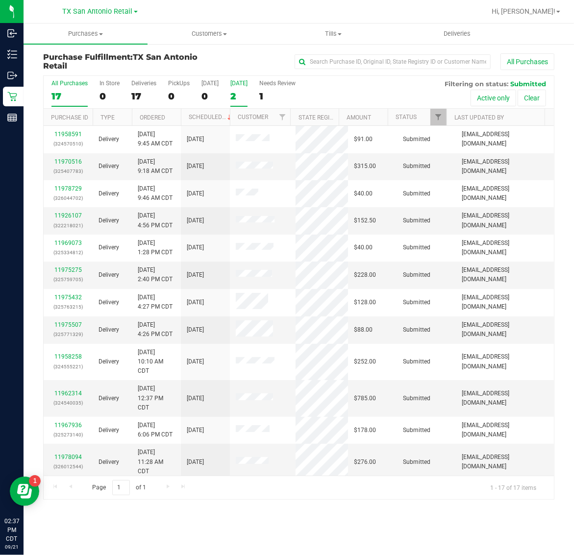
click at [244, 96] on div "2" at bounding box center [238, 96] width 17 height 11
click at [0, 0] on input "[DATE] 2" at bounding box center [0, 0] width 0 height 0
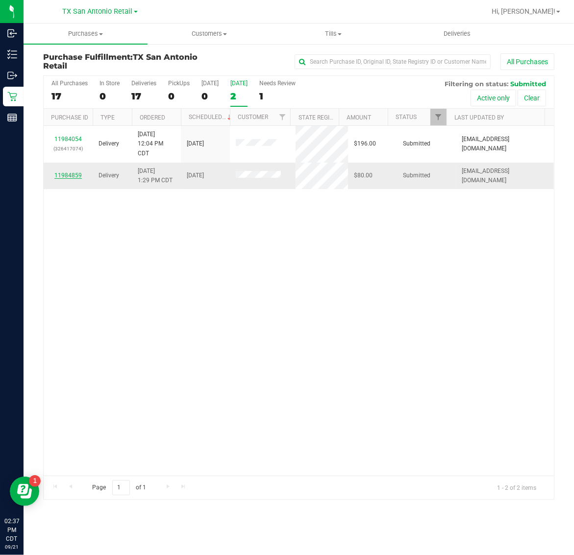
click at [70, 175] on link "11984859" at bounding box center [67, 175] width 27 height 7
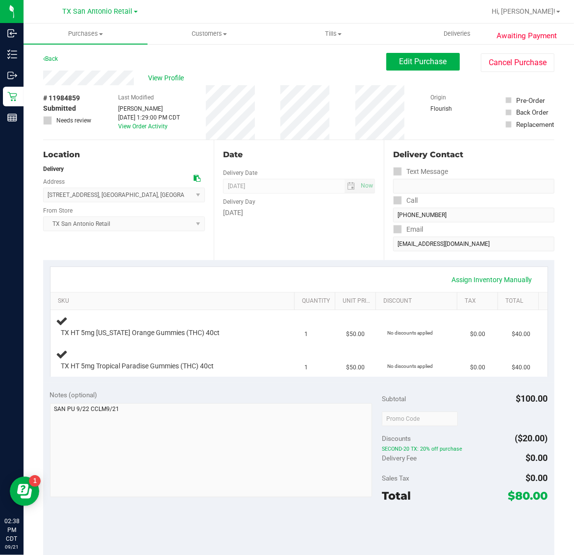
click at [70, 95] on span "# 11984859" at bounding box center [61, 98] width 37 height 10
copy span "11984859"
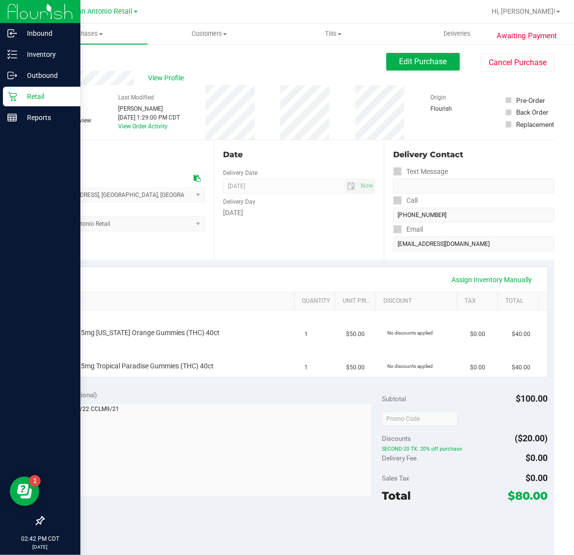
click at [15, 94] on icon at bounding box center [12, 97] width 10 height 10
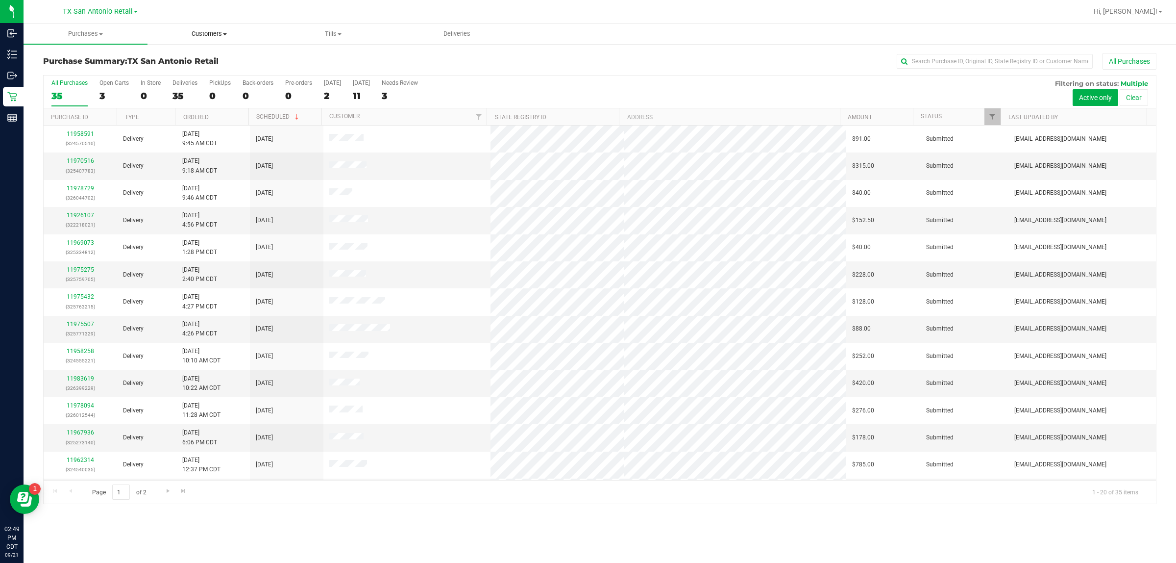
click at [198, 38] on uib-tab-heading "Customers All customers Add a new customer All physicians" at bounding box center [209, 34] width 123 height 20
click at [217, 57] on span "All customers" at bounding box center [182, 59] width 71 height 8
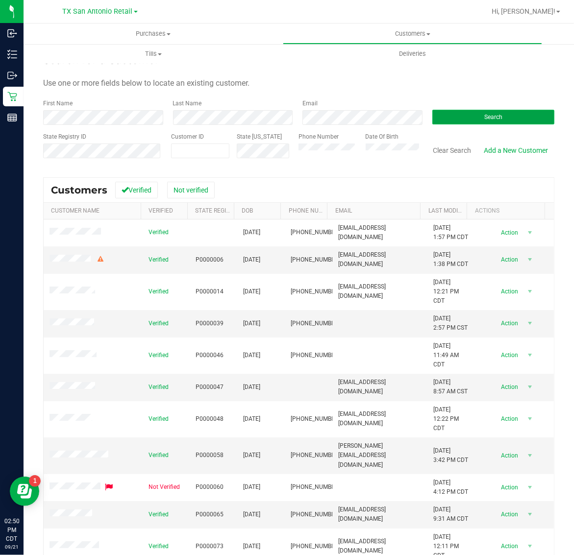
click at [522, 120] on button "Search" at bounding box center [493, 117] width 122 height 15
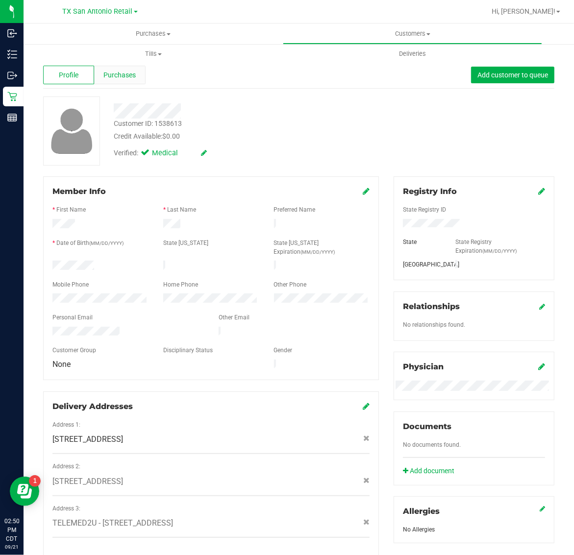
click at [117, 77] on span "Purchases" at bounding box center [119, 75] width 32 height 10
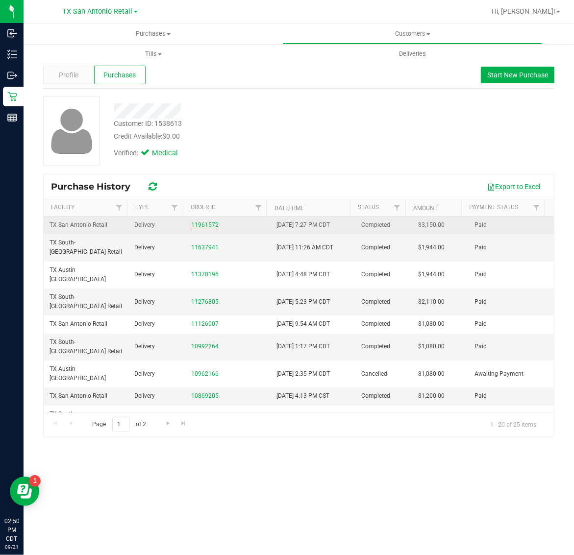
click at [206, 228] on link "11961572" at bounding box center [204, 224] width 27 height 7
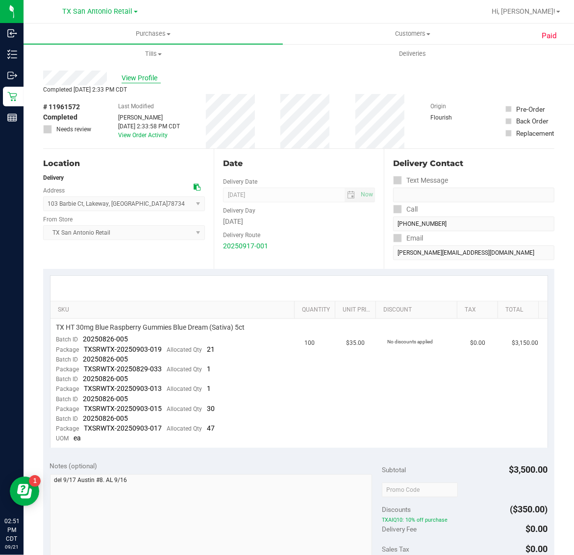
click at [136, 75] on span "View Profile" at bounding box center [141, 78] width 39 height 10
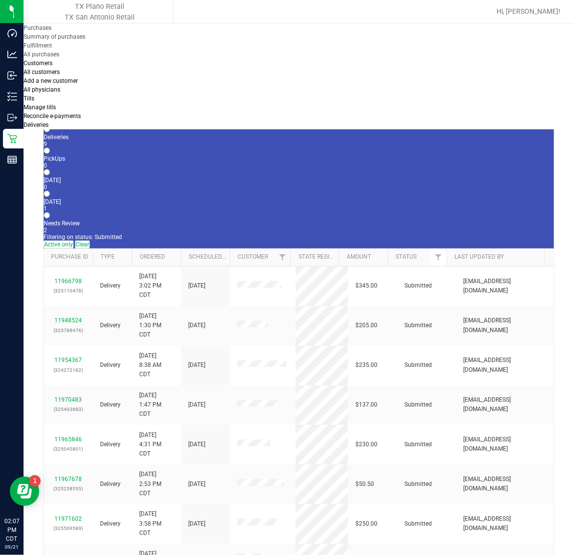
click at [248, 205] on div "1" at bounding box center [299, 208] width 510 height 7
click at [50, 191] on input "[DATE] 1" at bounding box center [47, 194] width 6 height 6
click at [70, 396] on link "11984211" at bounding box center [67, 399] width 27 height 7
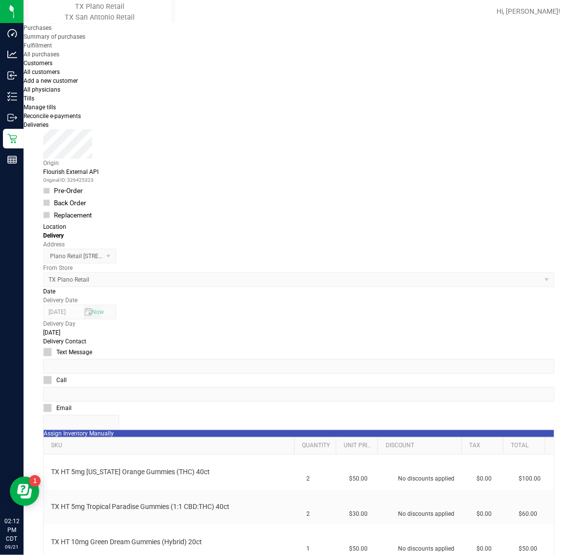
scroll to position [184, 0]
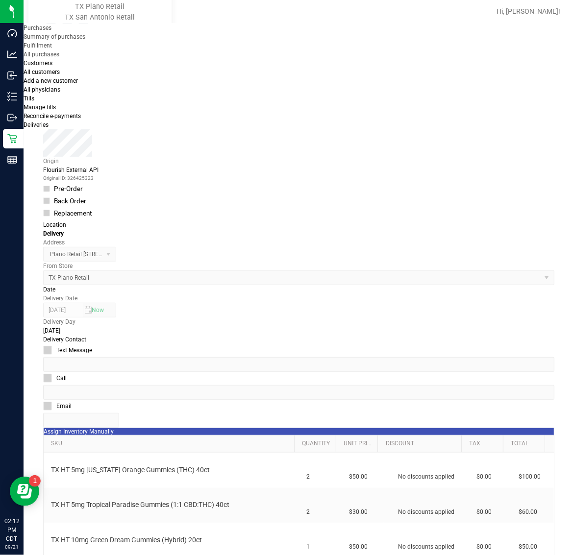
click at [4, 555] on icon "button" at bounding box center [2, 560] width 4 height 9
click at [322, 448] on purchase-details "Back Edit Purchase Cancel Purchase View Profile # 11984211 Submitted Needs revi…" at bounding box center [298, 439] width 511 height 1123
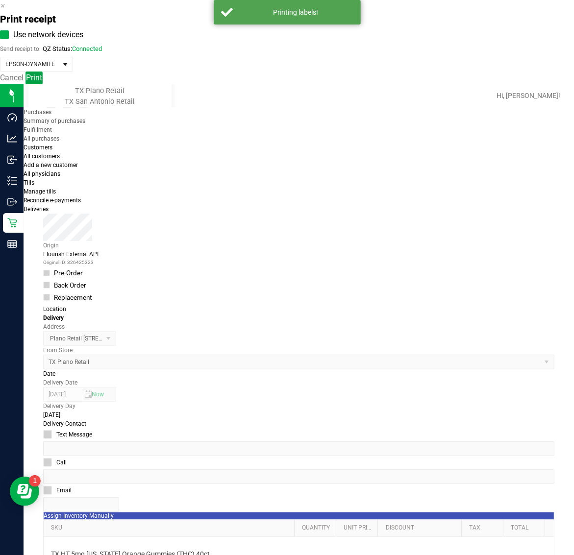
click at [42, 82] on span "Print" at bounding box center [34, 77] width 16 height 9
click at [4, 10] on icon "button" at bounding box center [2, 5] width 4 height 9
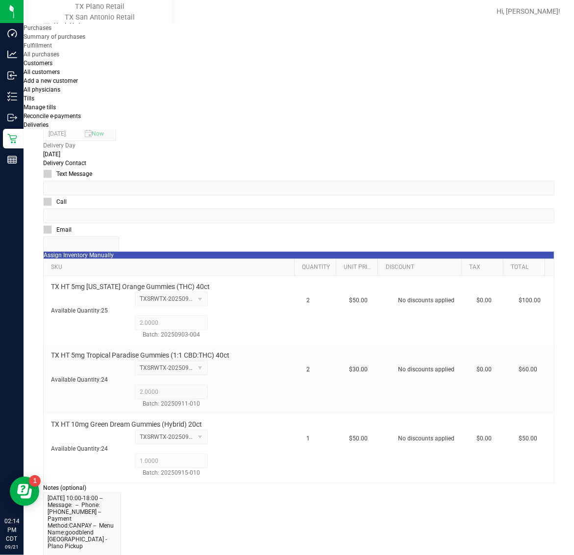
scroll to position [369, 0]
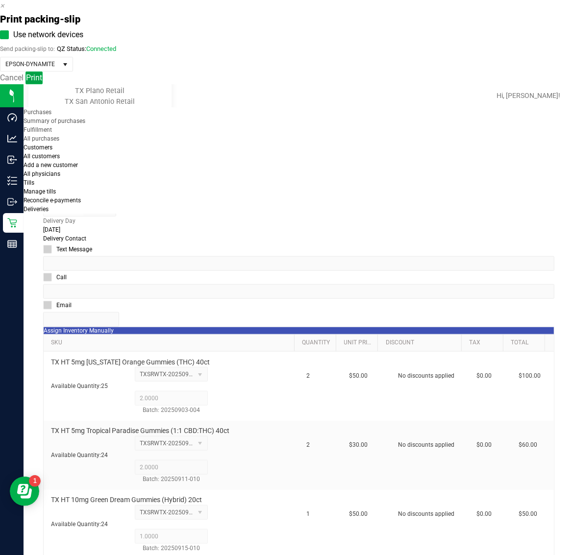
click at [42, 82] on span "Print" at bounding box center [34, 77] width 16 height 9
click at [4, 10] on icon "button" at bounding box center [2, 5] width 4 height 9
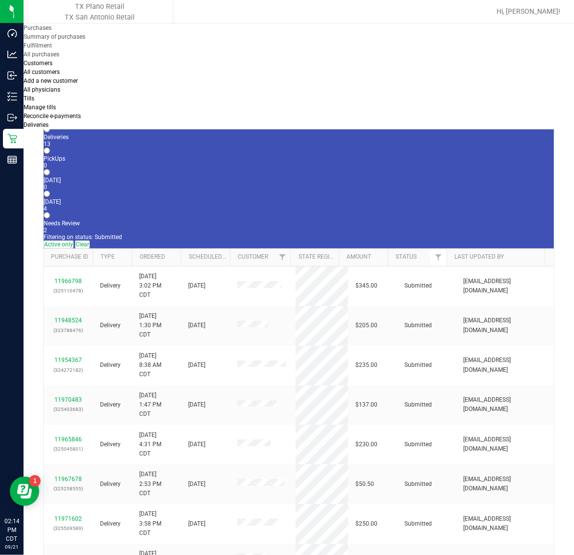
click at [239, 205] on div "4" at bounding box center [299, 208] width 510 height 7
click at [50, 191] on input "Tomorrow 4" at bounding box center [47, 194] width 6 height 6
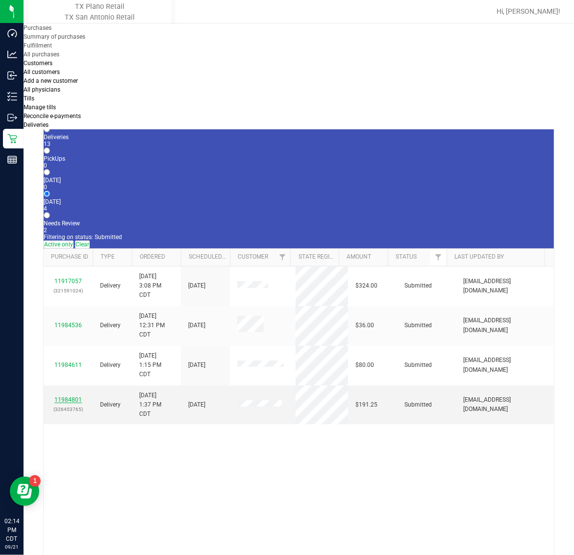
click at [70, 396] on link "11984801" at bounding box center [67, 399] width 27 height 7
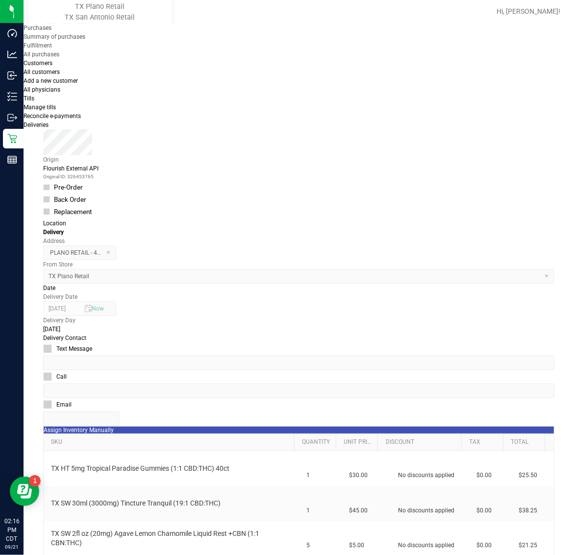
scroll to position [245, 0]
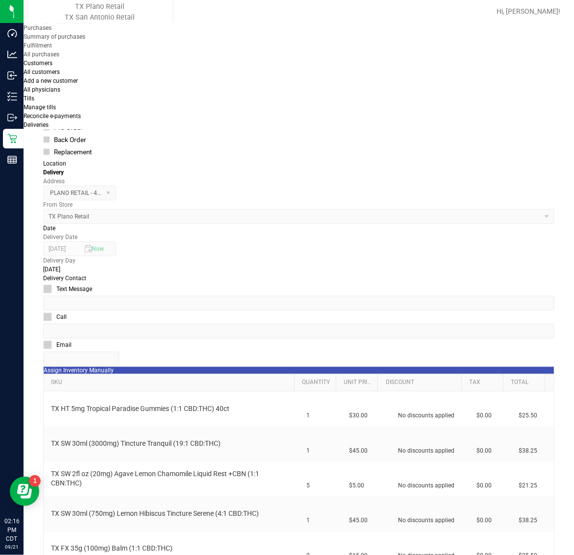
click at [4, 555] on icon "button" at bounding box center [2, 560] width 4 height 9
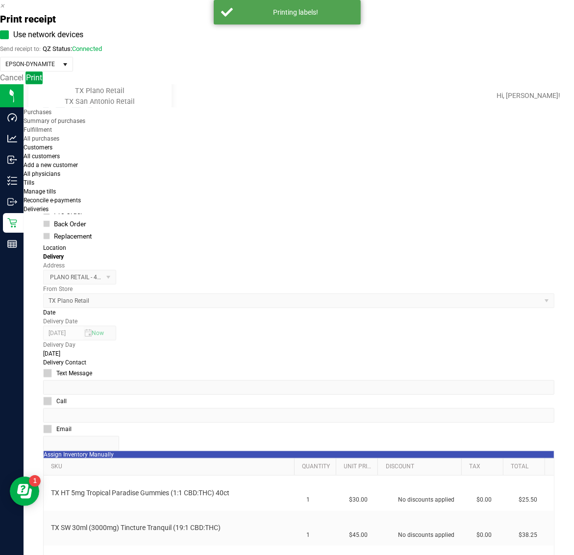
click at [43, 84] on button "Print" at bounding box center [33, 78] width 17 height 13
click at [4, 10] on icon "button" at bounding box center [2, 5] width 4 height 9
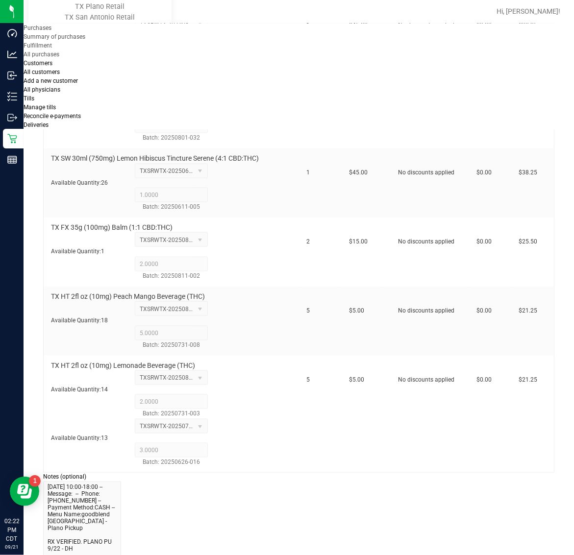
scroll to position [735, 0]
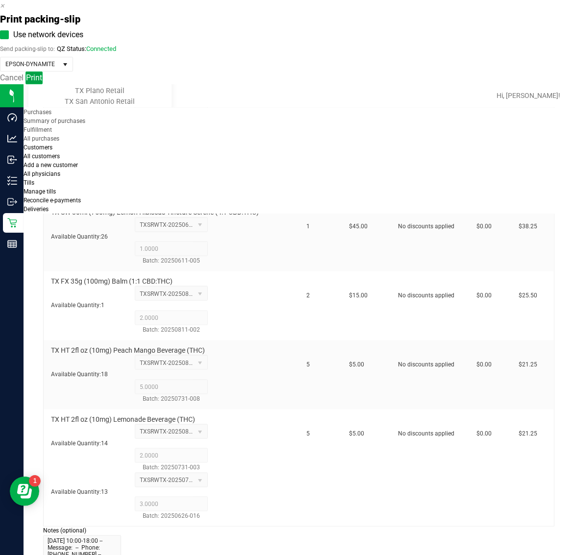
click at [43, 84] on button "Print" at bounding box center [33, 78] width 17 height 13
click at [4, 10] on icon "button" at bounding box center [2, 5] width 4 height 9
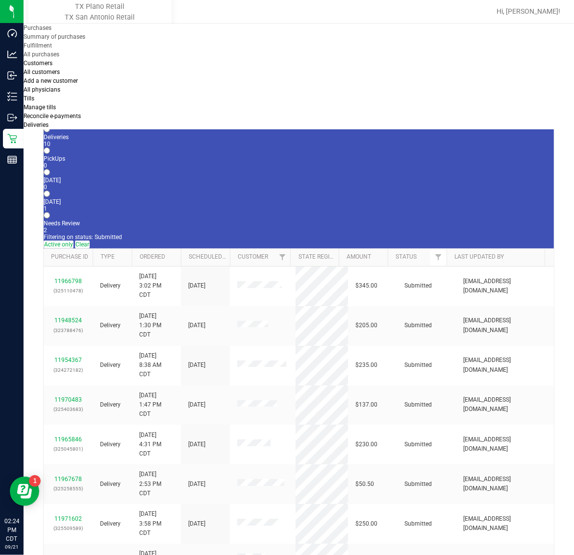
click at [83, 22] on link "TX San Antonio Retail" at bounding box center [100, 17] width 97 height 8
click at [238, 198] on div "[DATE]" at bounding box center [299, 201] width 510 height 7
click at [50, 191] on input "Tomorrow 8" at bounding box center [47, 194] width 6 height 6
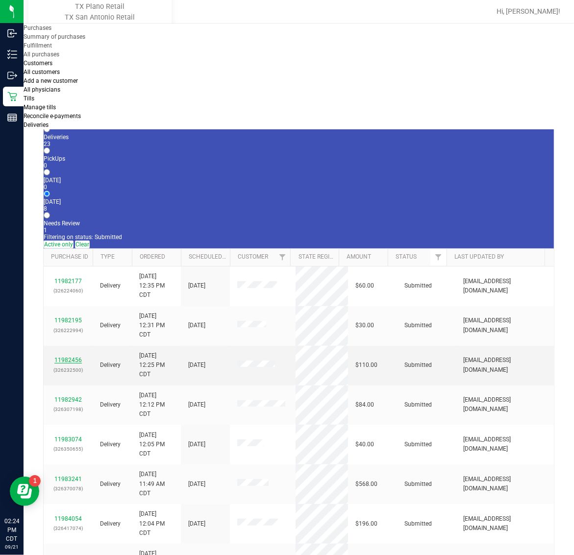
click at [74, 357] on link "11982456" at bounding box center [67, 360] width 27 height 7
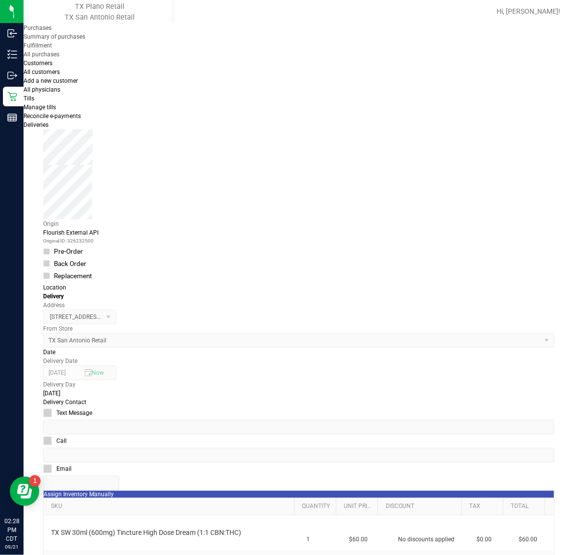
scroll to position [122, 0]
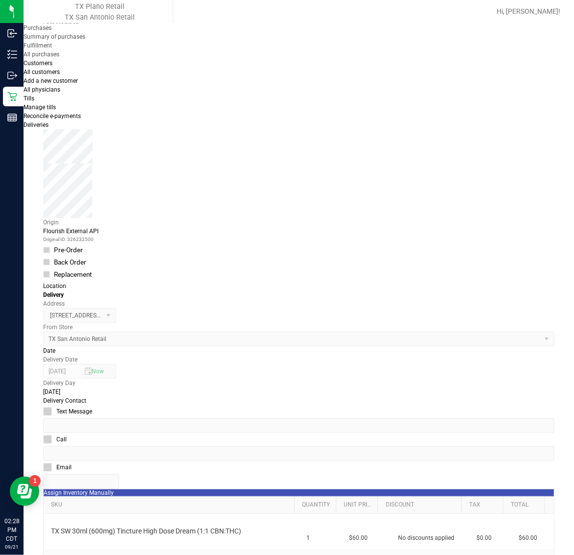
click at [4, 555] on icon "button" at bounding box center [2, 560] width 4 height 9
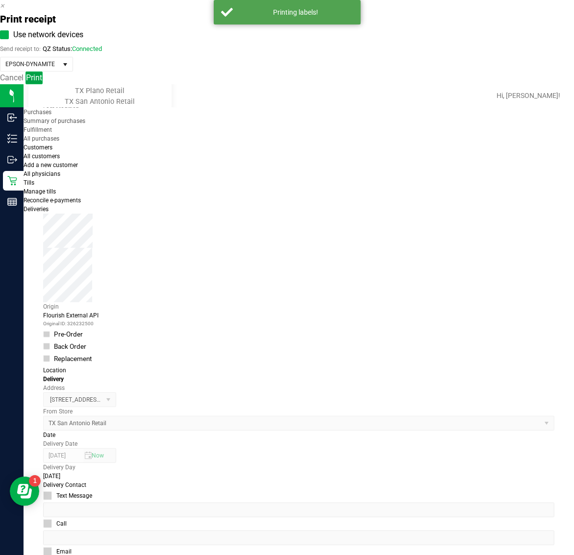
click at [42, 82] on span "Print" at bounding box center [34, 77] width 16 height 9
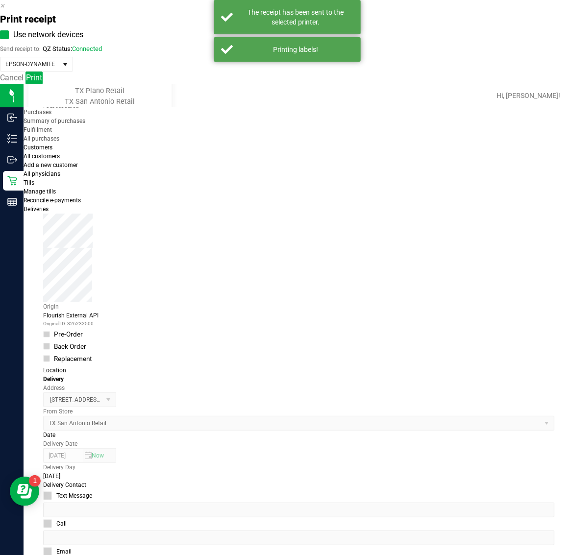
click at [4, 10] on icon "button" at bounding box center [2, 5] width 4 height 9
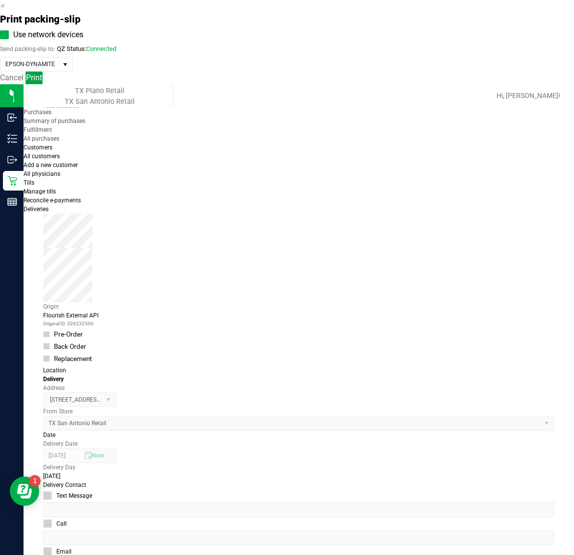
click at [43, 84] on button "Print" at bounding box center [33, 78] width 17 height 13
click at [452, 6] on div "Print packing-slip Use network devices Send packing-slip to: QZ Status: Connect…" at bounding box center [287, 42] width 574 height 84
click at [4, 10] on icon "button" at bounding box center [2, 5] width 4 height 9
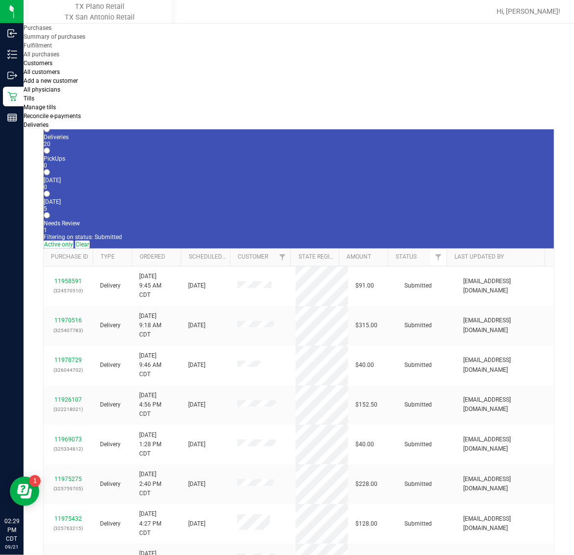
click at [244, 205] on div "5" at bounding box center [299, 208] width 510 height 7
click at [50, 191] on input "Tomorrow 5" at bounding box center [47, 194] width 6 height 6
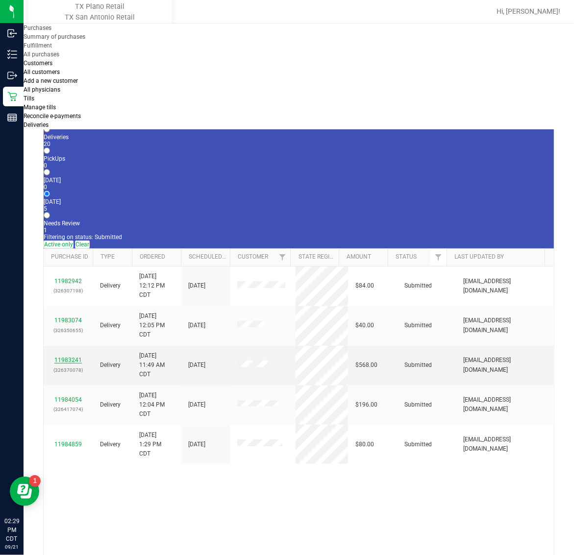
click at [77, 357] on link "11983241" at bounding box center [67, 360] width 27 height 7
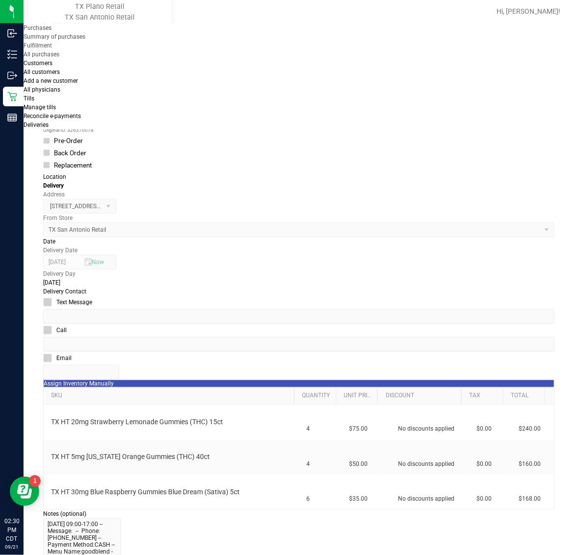
scroll to position [245, 0]
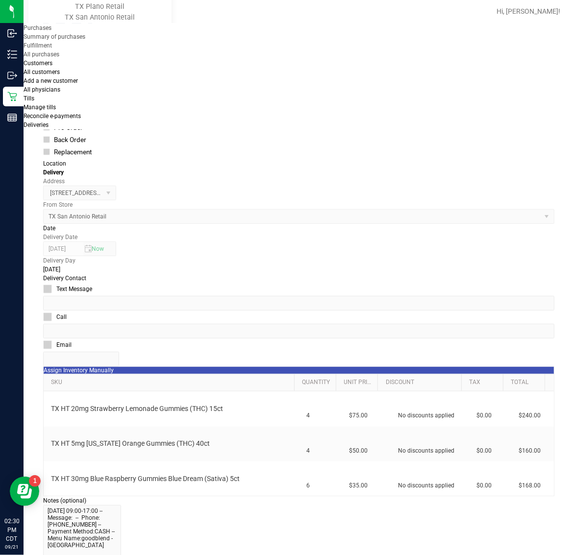
click at [4, 555] on icon "button" at bounding box center [2, 560] width 4 height 9
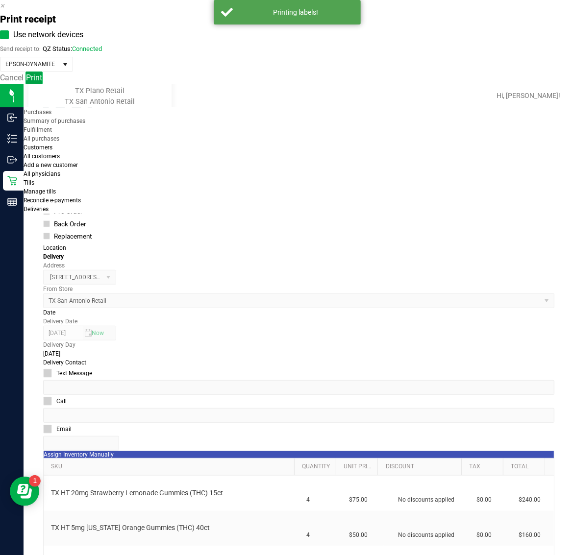
click at [42, 82] on span "Print" at bounding box center [34, 77] width 16 height 9
click at [4, 10] on icon "button" at bounding box center [2, 5] width 4 height 9
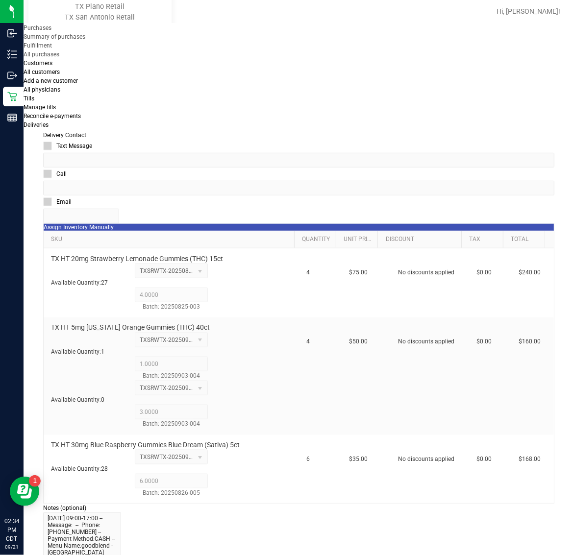
scroll to position [439, 0]
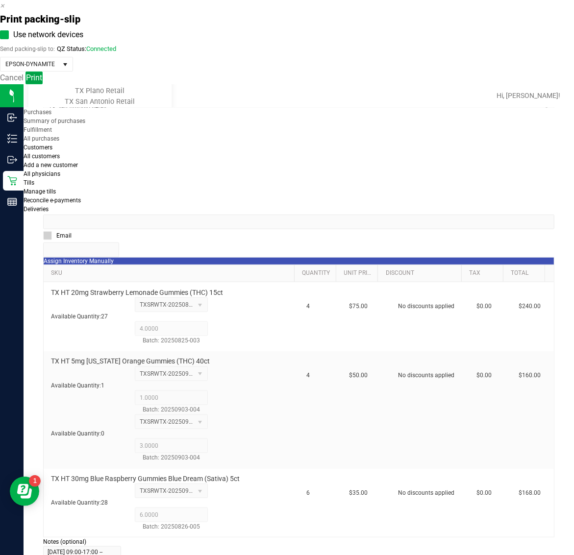
click at [42, 82] on span "Print" at bounding box center [34, 77] width 16 height 9
click at [4, 10] on icon "button" at bounding box center [2, 5] width 4 height 9
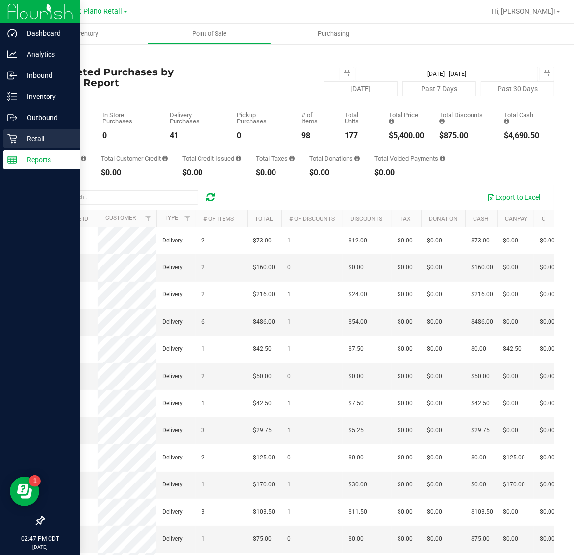
click at [23, 139] on p "Retail" at bounding box center [46, 139] width 59 height 12
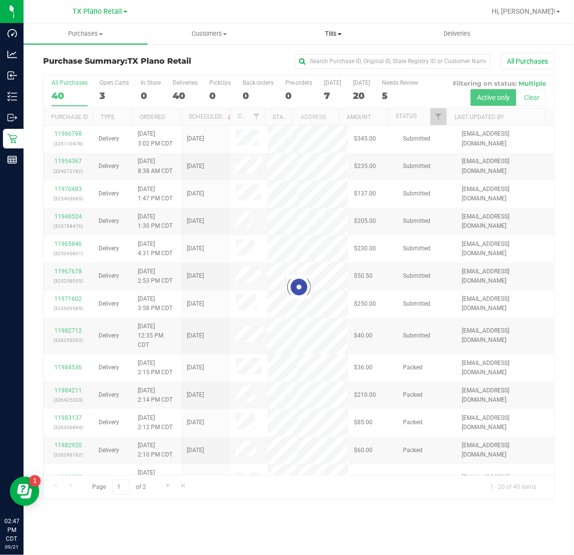
click at [342, 38] on span "Tills" at bounding box center [332, 33] width 123 height 9
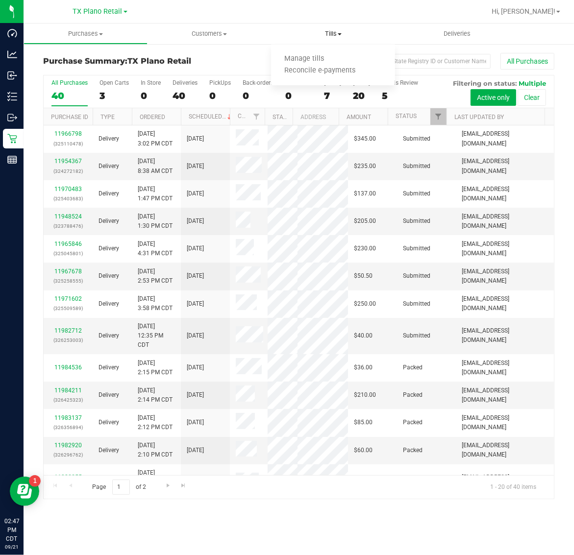
click at [344, 52] on ul "Manage tills Reconcile e-payments" at bounding box center [333, 65] width 124 height 41
click at [337, 34] on span "Tills" at bounding box center [333, 33] width 124 height 9
click at [332, 57] on span "Manage tills" at bounding box center [304, 59] width 66 height 8
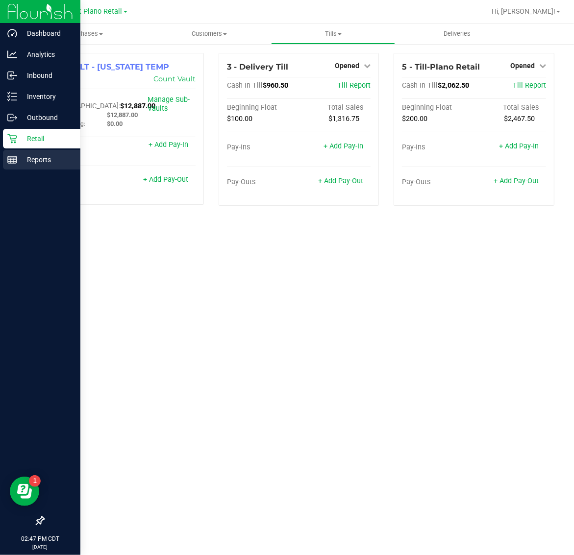
click at [18, 154] on p "Reports" at bounding box center [46, 160] width 59 height 12
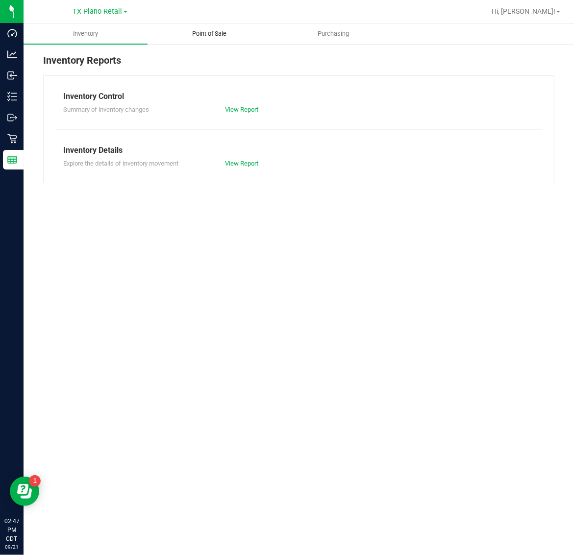
click at [207, 36] on span "Point of Sale" at bounding box center [209, 33] width 61 height 9
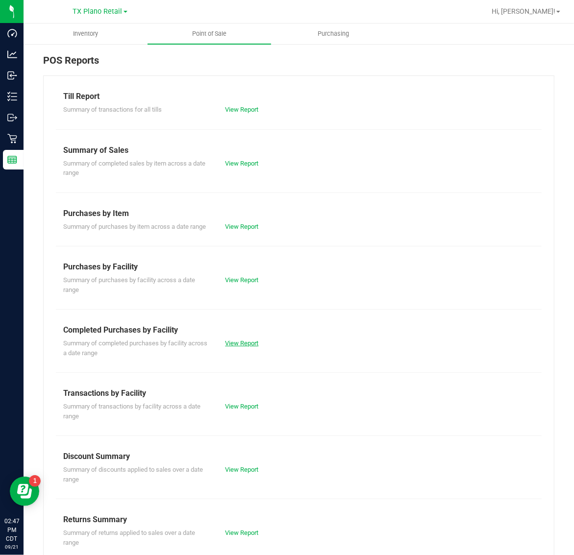
click at [233, 347] on link "View Report" at bounding box center [241, 343] width 33 height 7
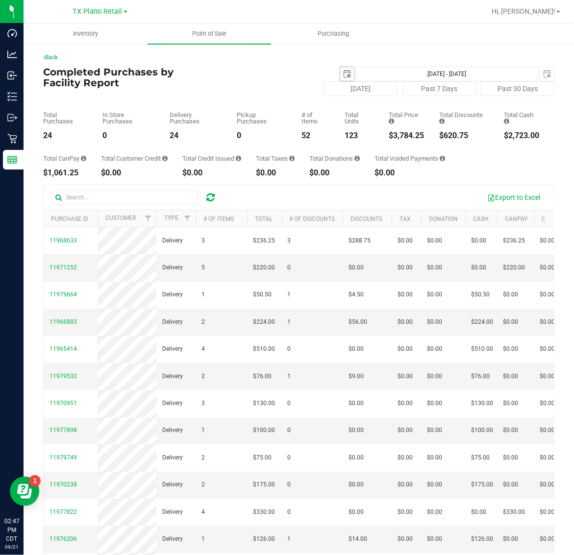
click at [340, 68] on span "select" at bounding box center [347, 74] width 14 height 14
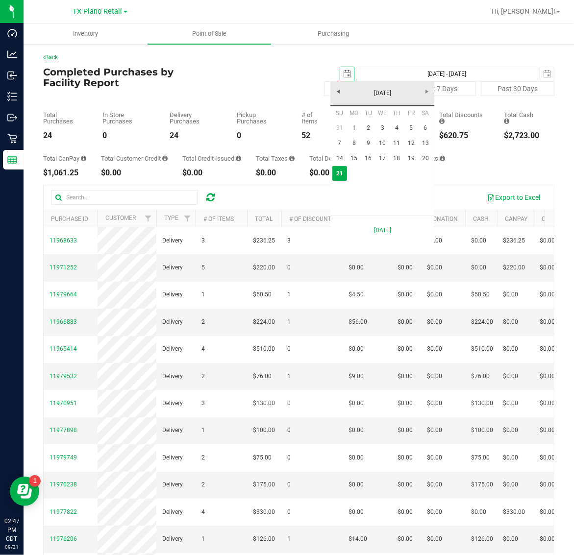
scroll to position [0, 24]
click at [423, 158] on link "20" at bounding box center [425, 158] width 14 height 15
type input "[DATE]"
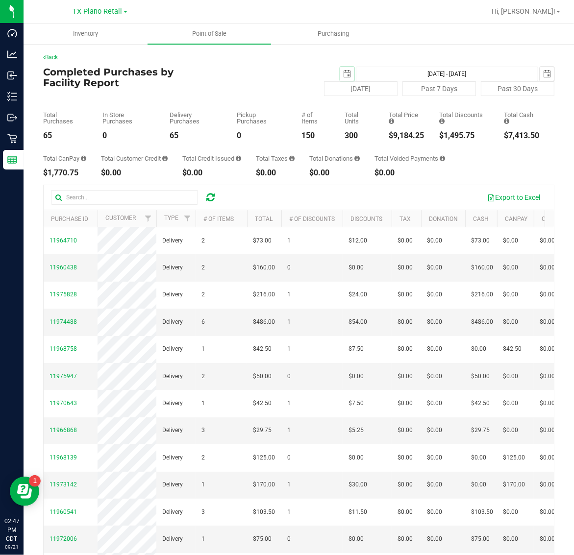
click at [543, 72] on span "select" at bounding box center [547, 74] width 8 height 8
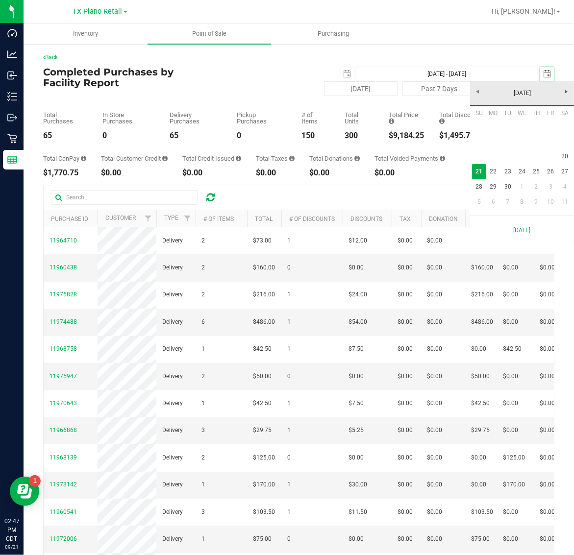
scroll to position [0, 24]
click at [563, 155] on link "20" at bounding box center [565, 156] width 14 height 15
type input "[DATE] - [DATE]"
type input "2025-09-20"
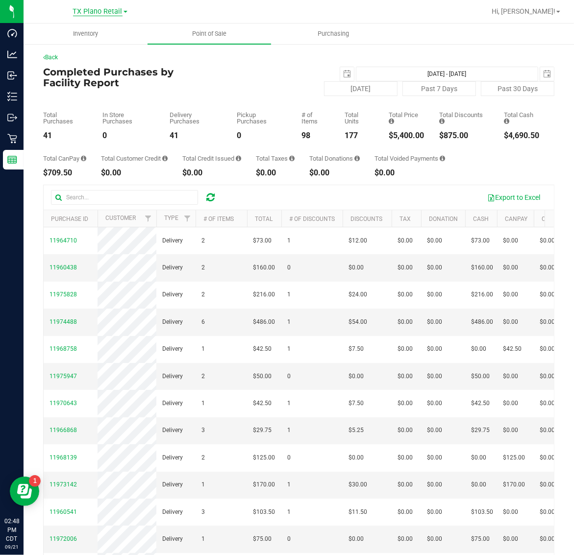
click at [94, 13] on span "TX Plano Retail" at bounding box center [97, 11] width 49 height 9
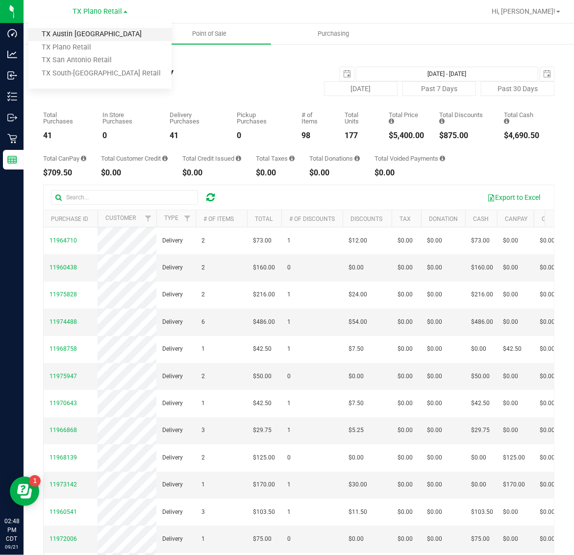
click at [95, 31] on link "TX Austin [GEOGRAPHIC_DATA]" at bounding box center [99, 34] width 143 height 13
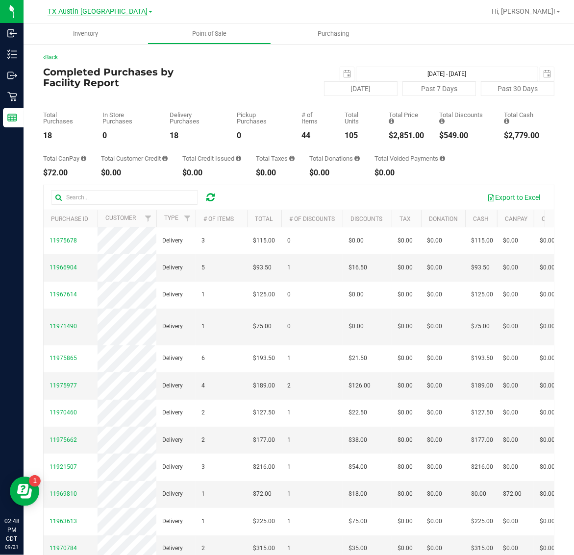
click at [102, 11] on span "TX Austin [GEOGRAPHIC_DATA]" at bounding box center [98, 11] width 100 height 9
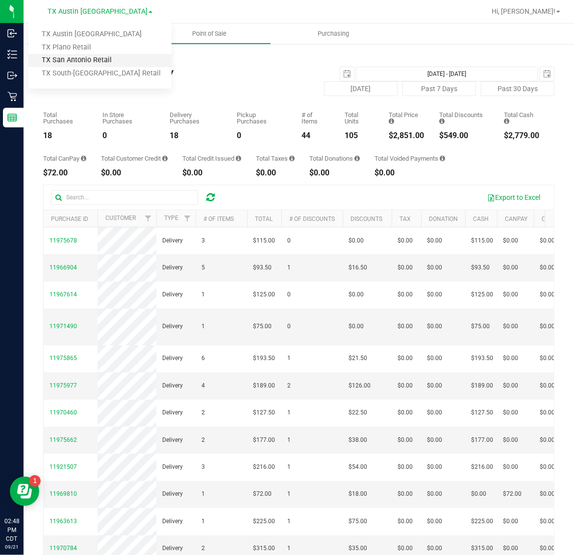
click at [102, 57] on link "TX San Antonio Retail" at bounding box center [99, 60] width 143 height 13
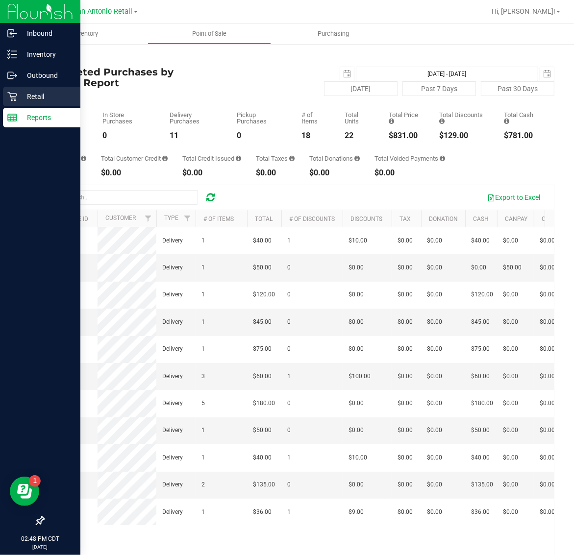
click at [34, 95] on p "Retail" at bounding box center [46, 97] width 59 height 12
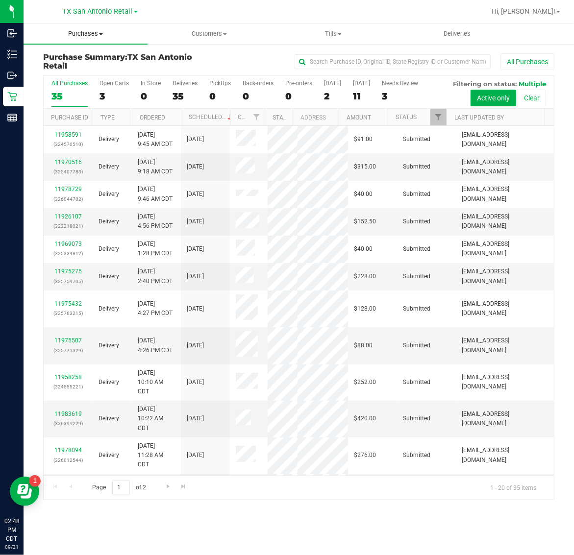
click at [83, 38] on span "Purchases" at bounding box center [86, 33] width 124 height 9
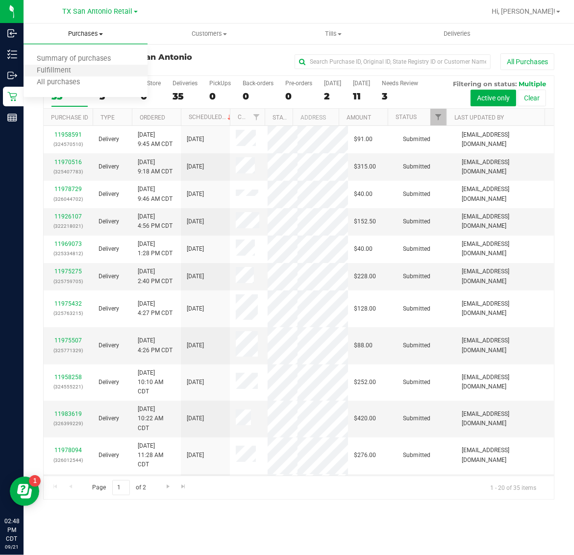
click at [84, 68] on li "Fulfillment" at bounding box center [86, 71] width 124 height 12
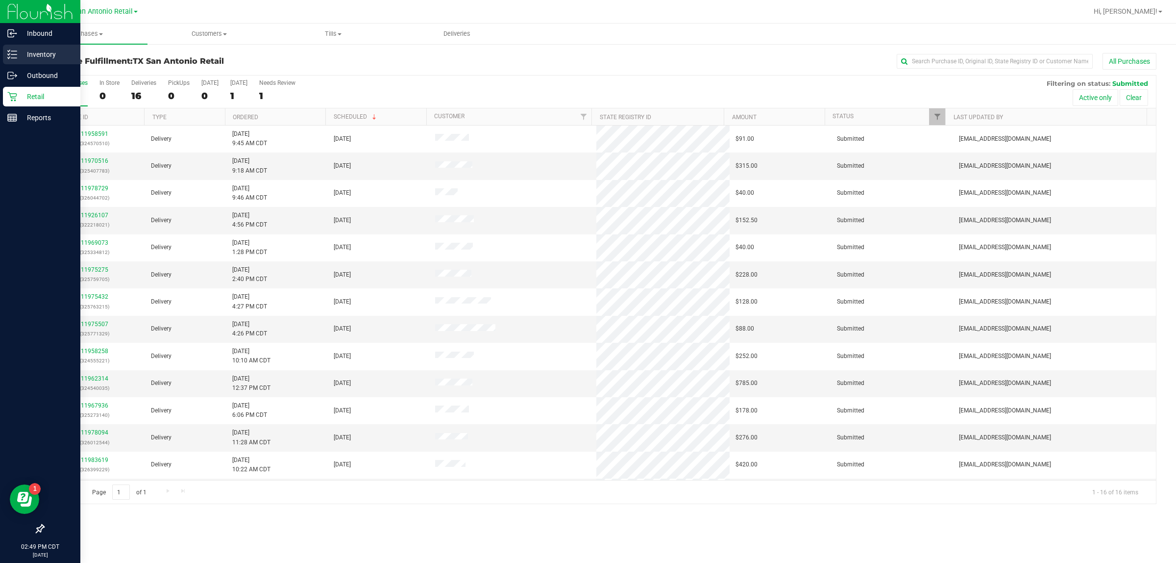
click at [40, 54] on p "Inventory" at bounding box center [46, 55] width 59 height 12
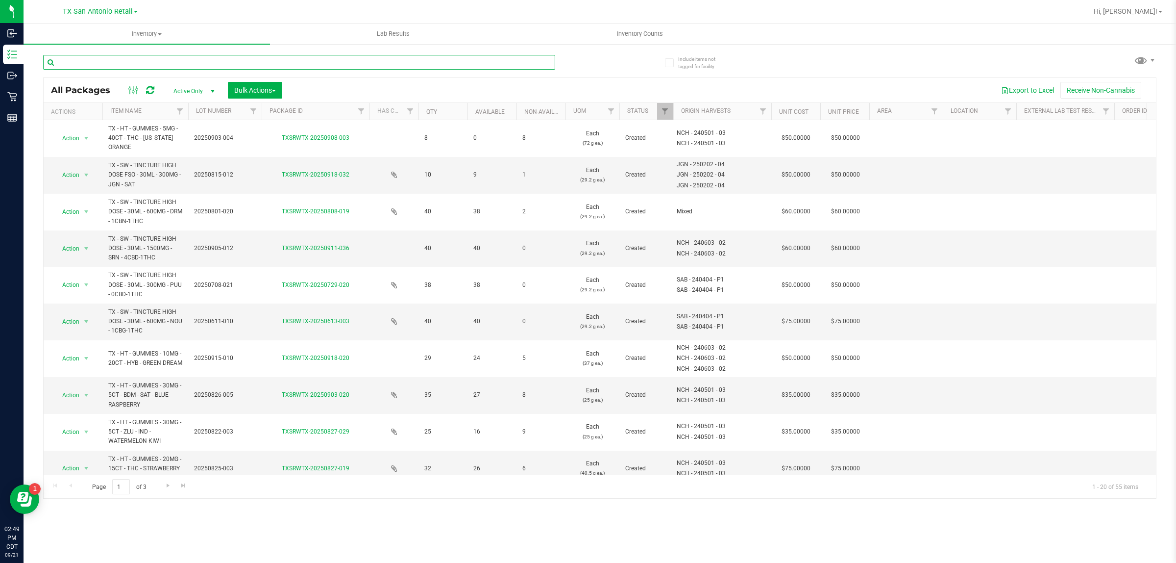
click at [302, 60] on input "text" at bounding box center [299, 62] width 512 height 15
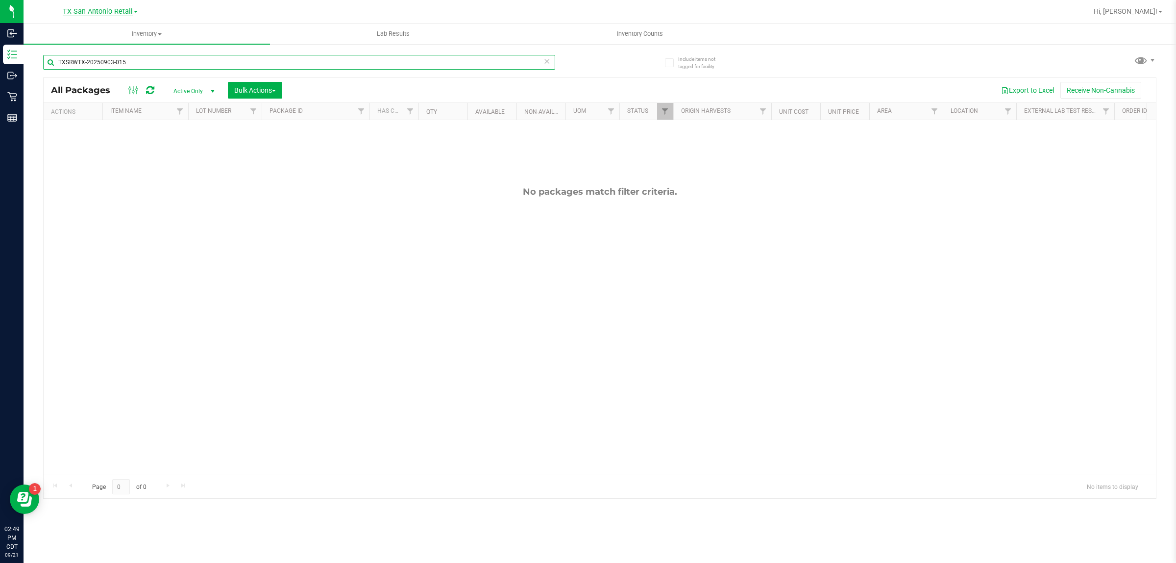
type input "TXSRWTX-20250903-015"
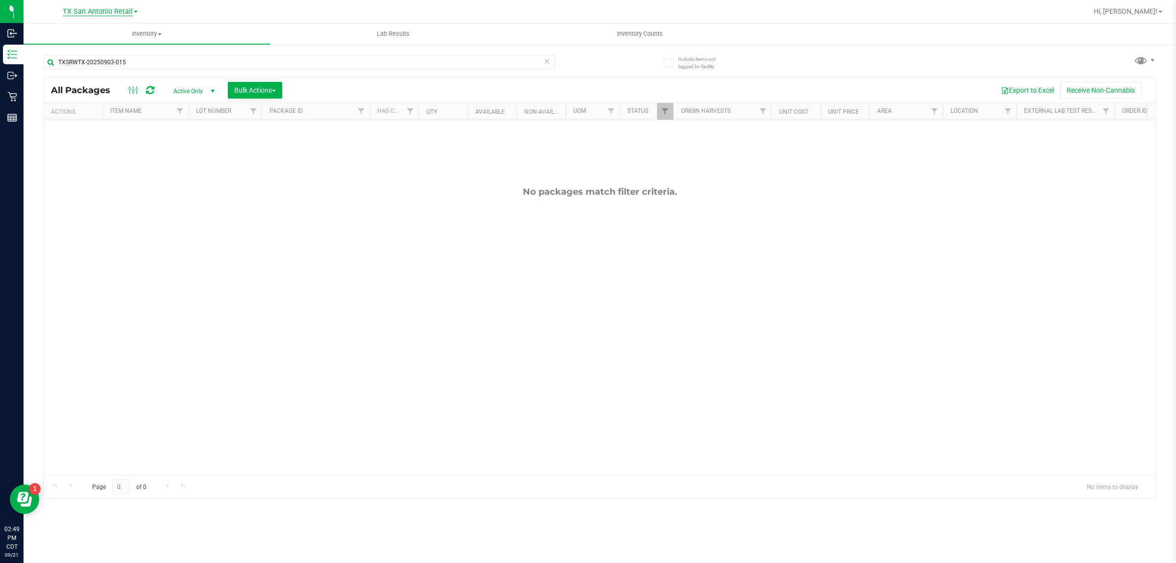
click at [106, 9] on span "TX San Antonio Retail" at bounding box center [98, 11] width 70 height 9
click at [100, 45] on link "TX Plano Retail" at bounding box center [99, 47] width 143 height 13
click at [101, 9] on span "TX Plano Retail" at bounding box center [97, 11] width 49 height 9
click at [100, 30] on link "TX Austin [GEOGRAPHIC_DATA]" at bounding box center [99, 34] width 143 height 13
click at [101, 10] on span "TX Austin [GEOGRAPHIC_DATA]" at bounding box center [98, 11] width 100 height 9
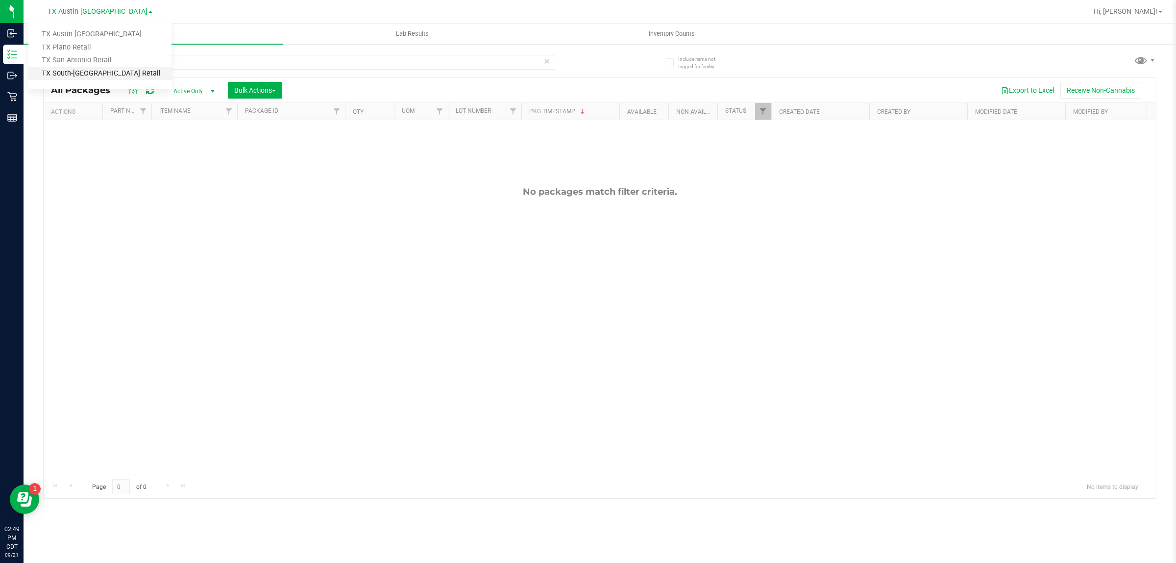
click at [99, 70] on link "TX South-[GEOGRAPHIC_DATA] Retail" at bounding box center [99, 73] width 143 height 13
click at [104, 12] on span "TX South-[GEOGRAPHIC_DATA] Retail" at bounding box center [97, 11] width 119 height 9
click at [104, 57] on link "TX San Antonio Retail" at bounding box center [99, 60] width 143 height 13
click at [182, 87] on span "Active Only" at bounding box center [192, 91] width 54 height 14
click at [190, 150] on li "All" at bounding box center [192, 151] width 53 height 15
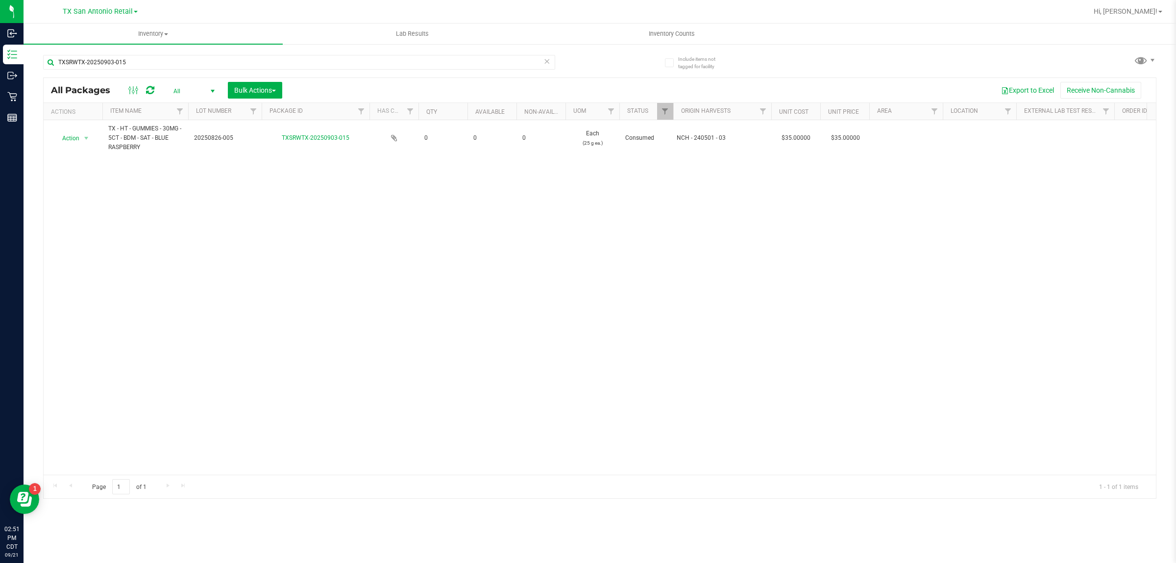
click at [215, 87] on span "select" at bounding box center [213, 91] width 8 height 8
click at [204, 108] on li "Active Only" at bounding box center [192, 107] width 53 height 15
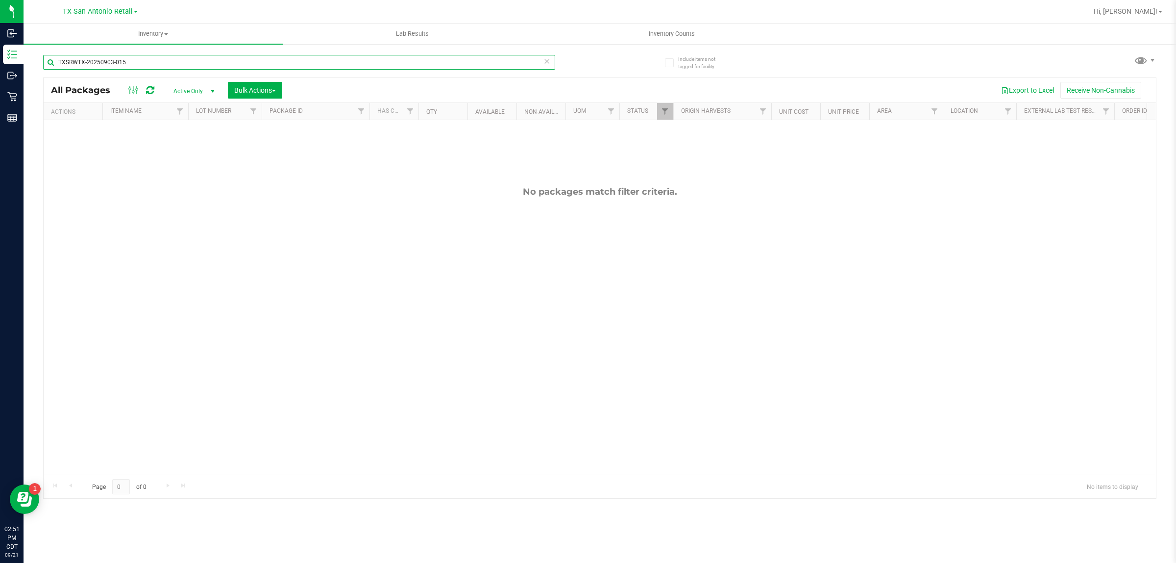
click at [192, 62] on input "TXSRWTX-20250903-015" at bounding box center [299, 62] width 512 height 15
type input "T"
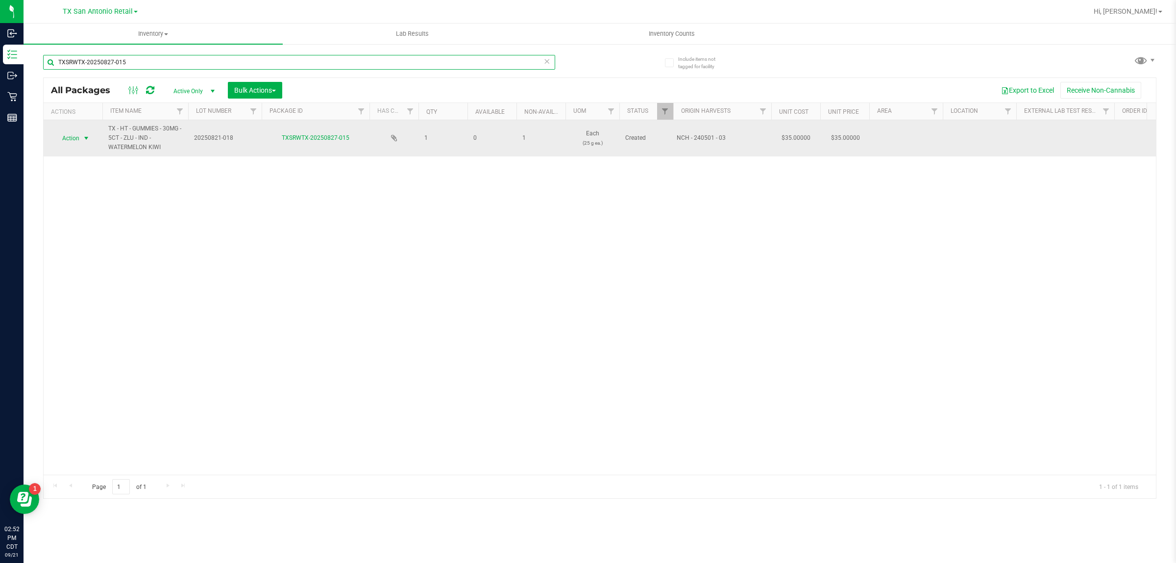
type input "TXSRWTX-20250827-015"
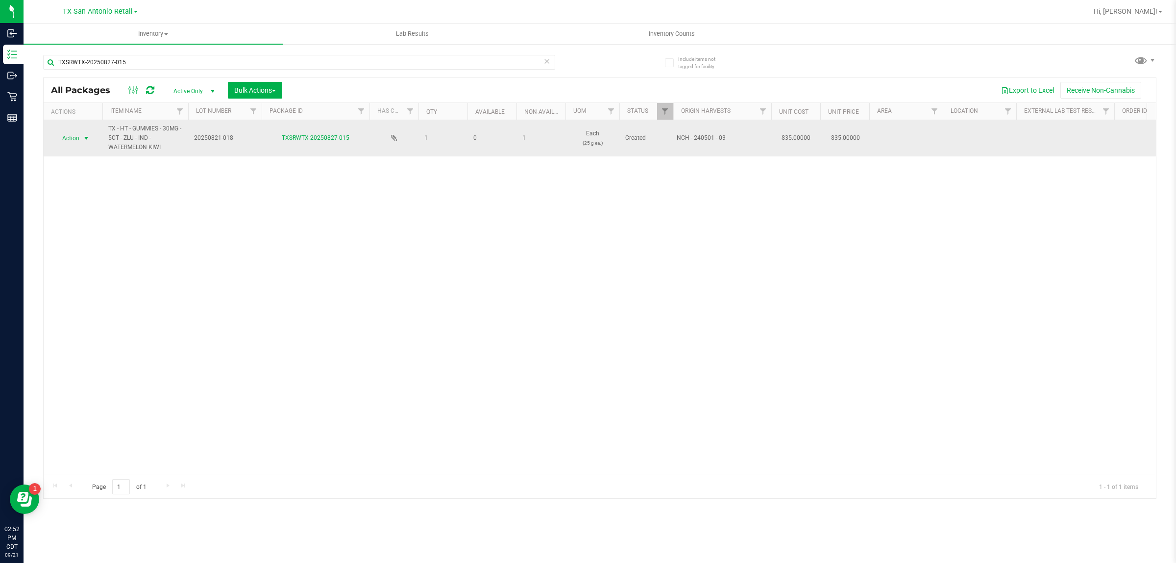
click at [75, 132] on span "Action" at bounding box center [66, 138] width 26 height 14
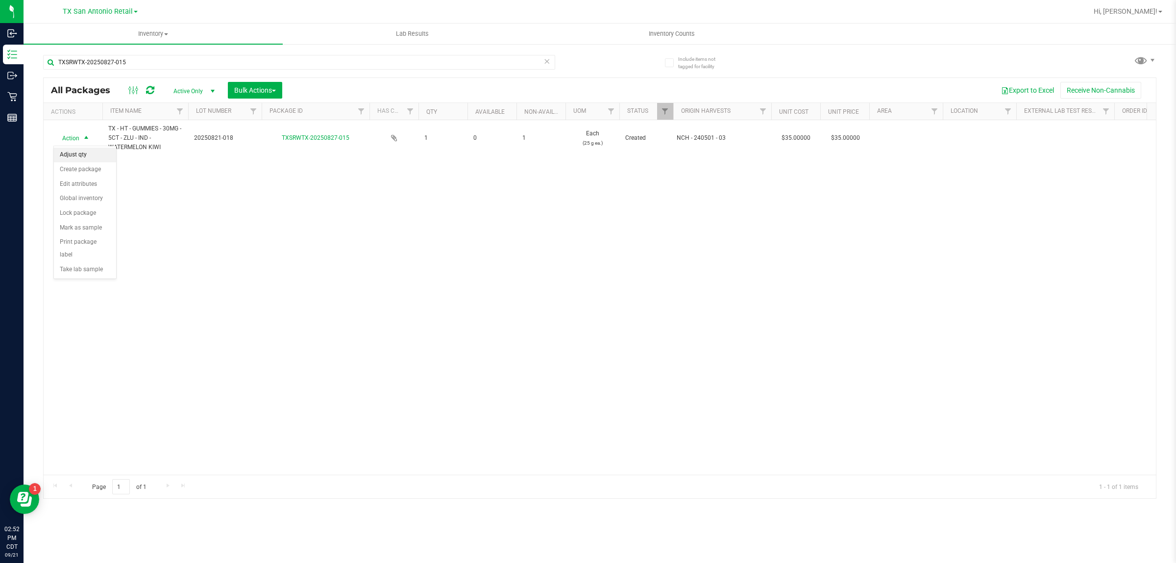
click at [79, 152] on li "Adjust qty" at bounding box center [85, 154] width 62 height 15
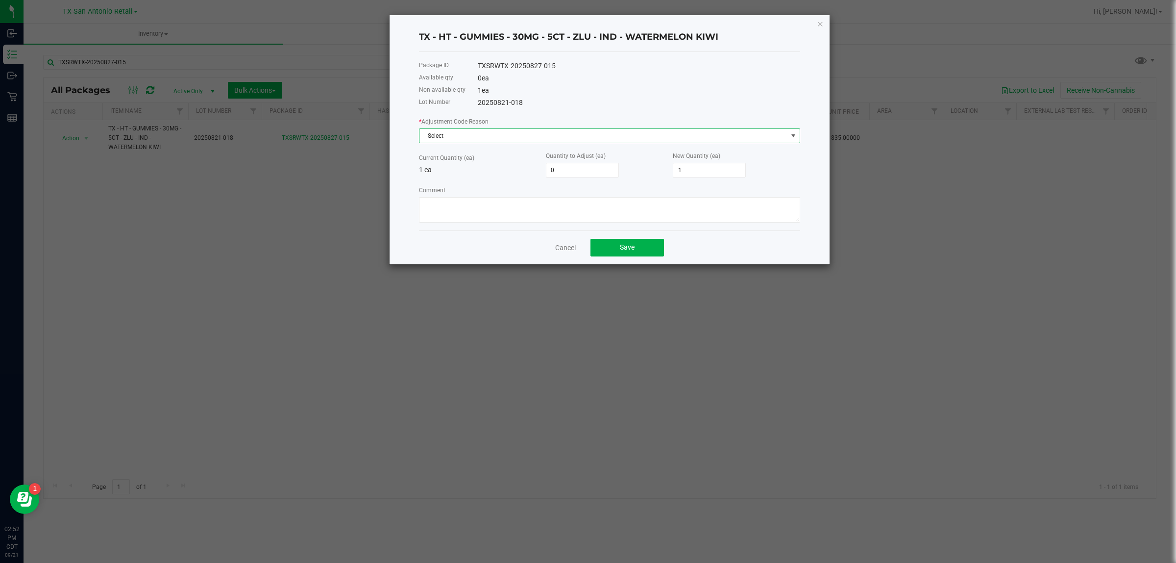
click at [525, 141] on span "Select" at bounding box center [603, 136] width 368 height 14
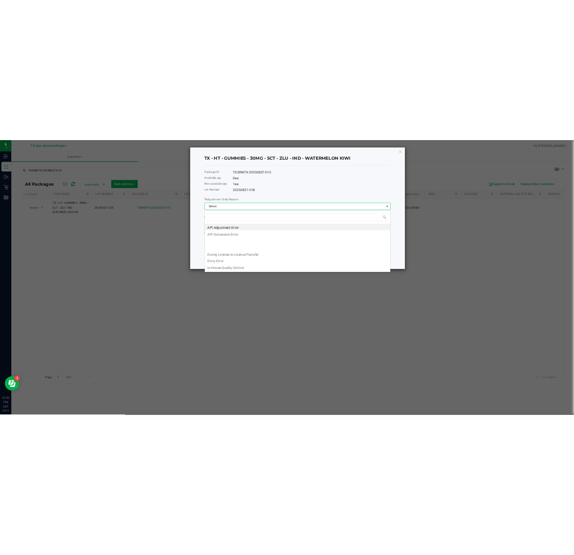
scroll to position [15, 381]
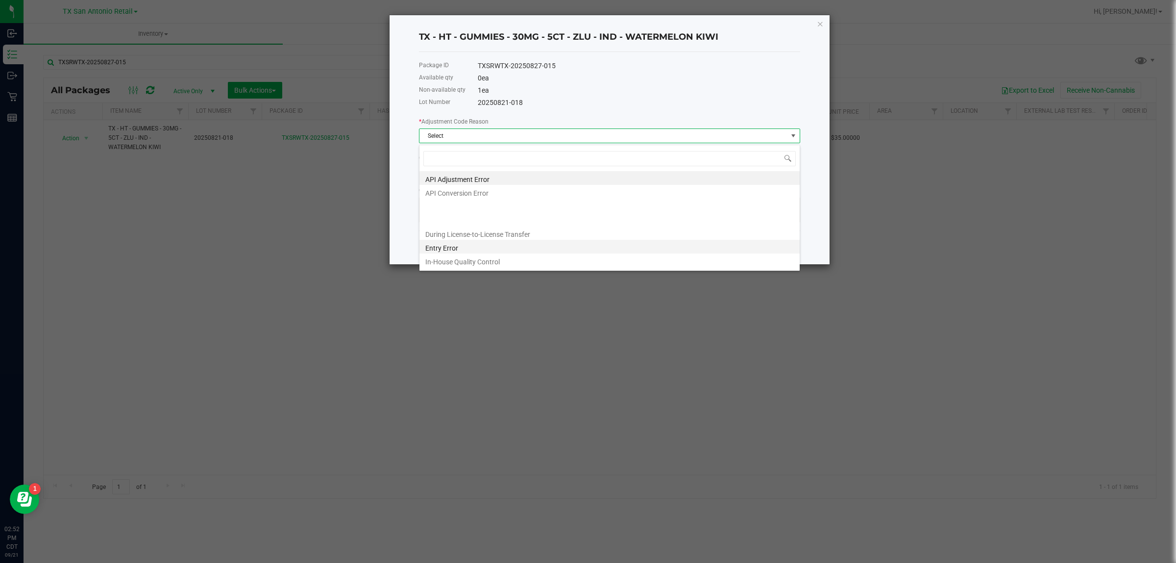
click at [493, 246] on li "Entry Error" at bounding box center [609, 247] width 380 height 14
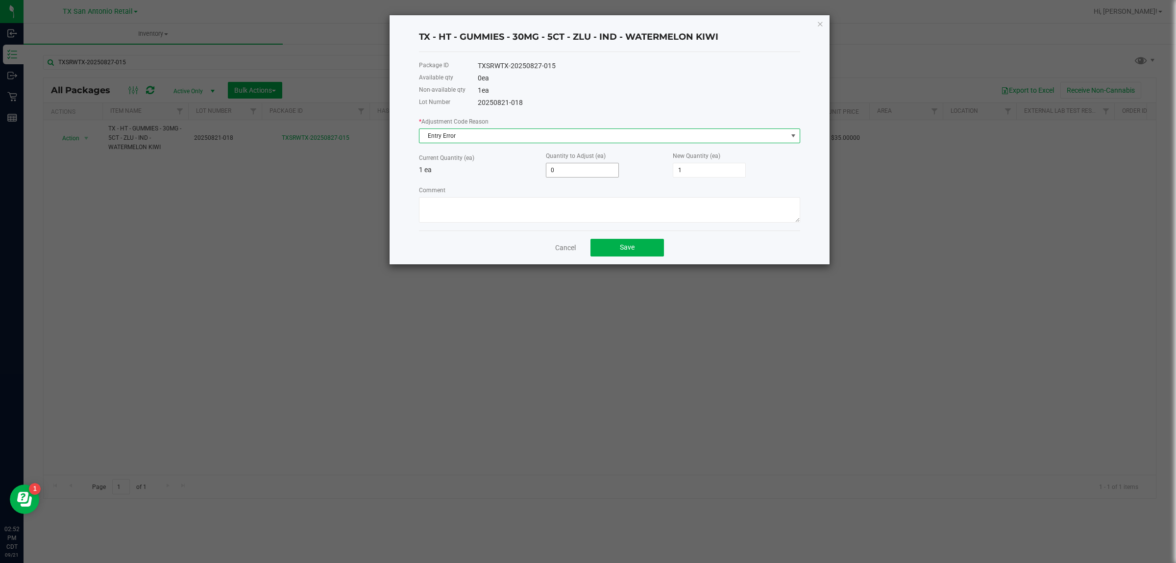
click at [572, 174] on input "0" at bounding box center [582, 170] width 72 height 14
type input "1"
type input "2"
type input "1"
click at [573, 209] on textarea "Comment" at bounding box center [609, 209] width 381 height 25
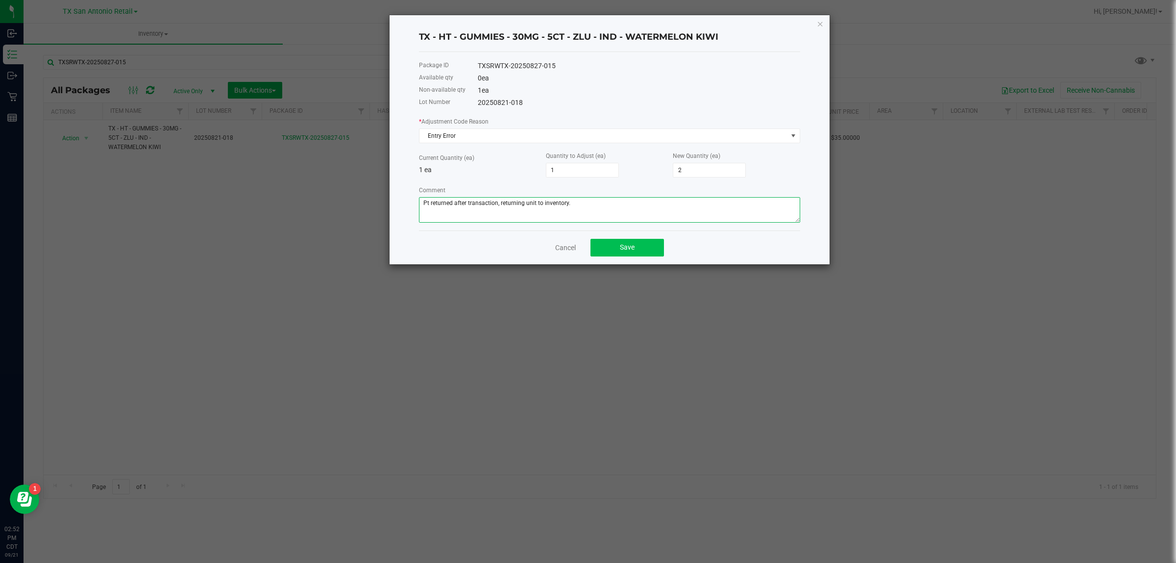
type textarea "Pt returned after transaction, returning unit to inventory."
click at [573, 251] on span "Save" at bounding box center [627, 247] width 15 height 8
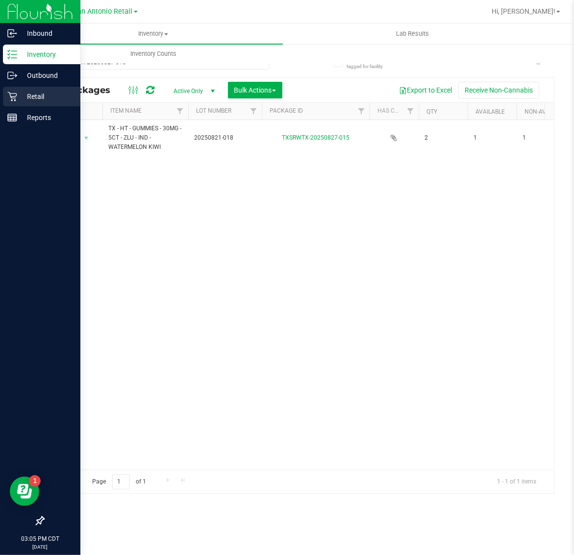
click at [21, 97] on p "Retail" at bounding box center [46, 97] width 59 height 12
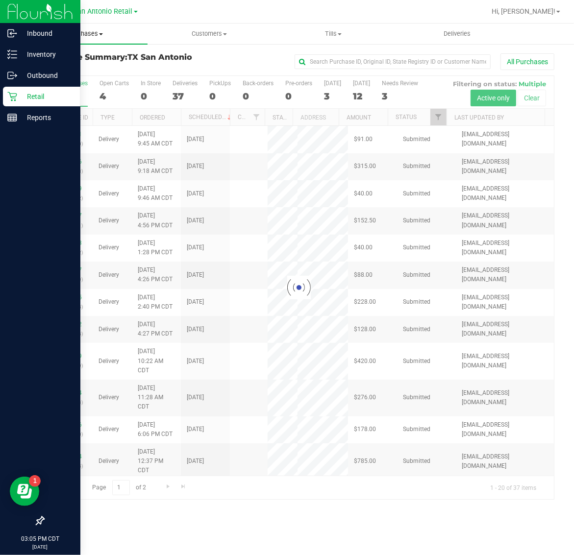
click at [89, 33] on span "Purchases" at bounding box center [86, 33] width 124 height 9
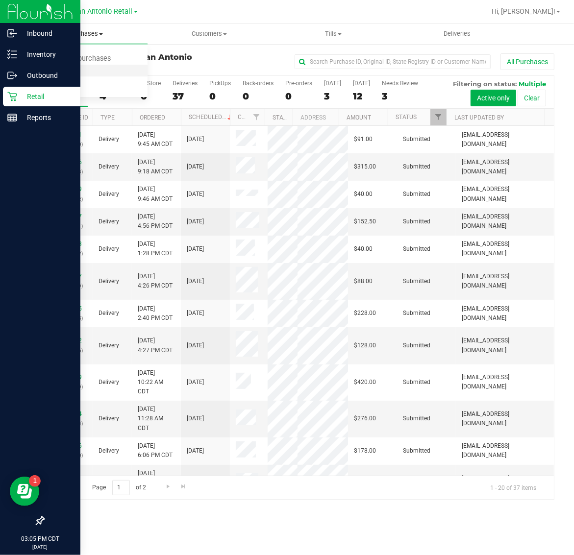
click at [78, 69] on span "Fulfillment" at bounding box center [54, 71] width 61 height 8
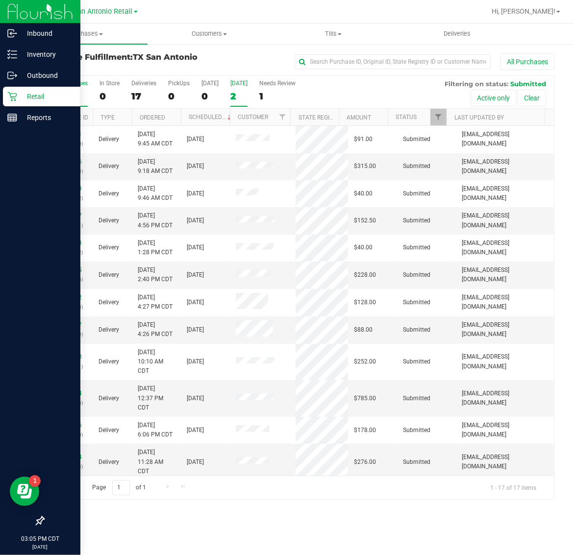
click at [245, 92] on div "2" at bounding box center [238, 96] width 17 height 11
click at [0, 0] on input "[DATE] 2" at bounding box center [0, 0] width 0 height 0
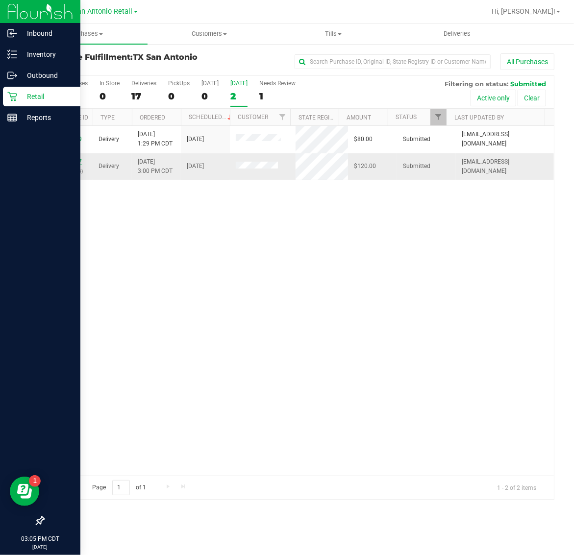
click at [66, 160] on link "11985347" at bounding box center [67, 161] width 27 height 7
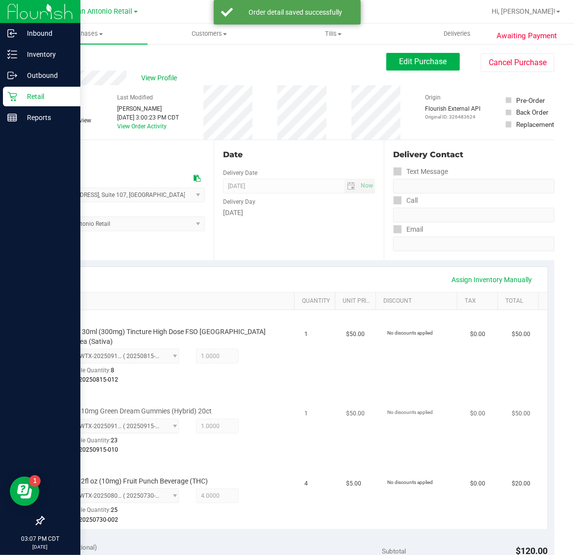
scroll to position [245, 0]
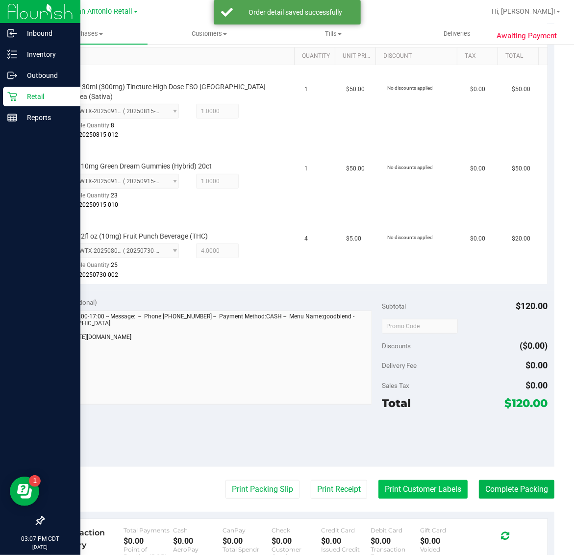
click at [405, 480] on button "Print Customer Labels" at bounding box center [422, 489] width 89 height 19
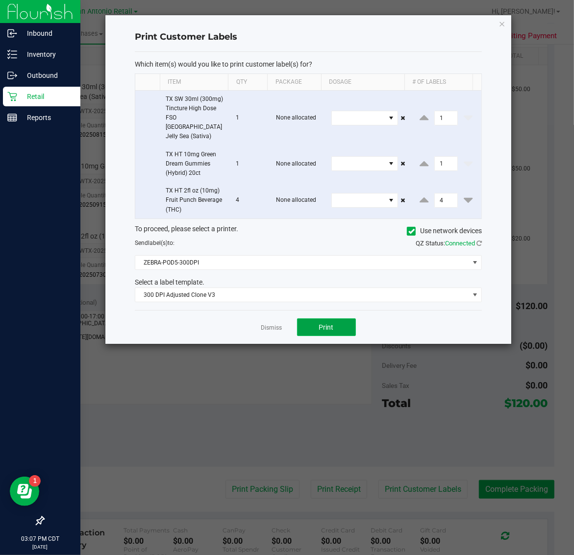
click at [335, 322] on button "Print" at bounding box center [326, 327] width 59 height 18
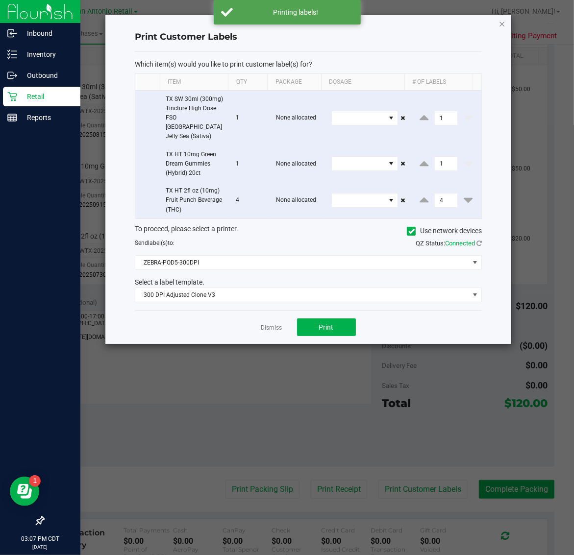
click at [501, 21] on icon "button" at bounding box center [502, 24] width 7 height 12
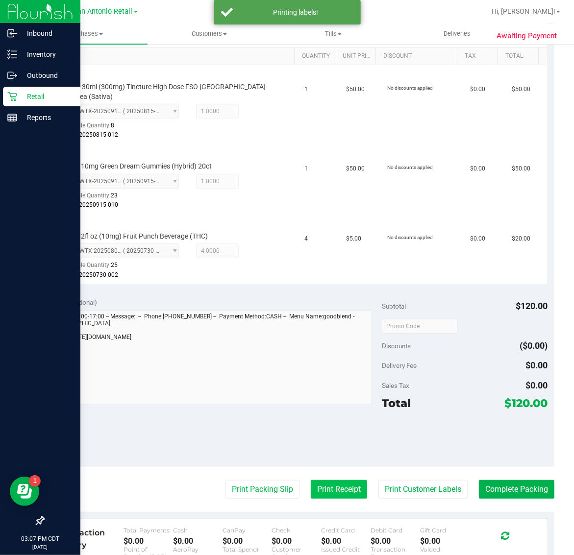
click at [316, 484] on button "Print Receipt" at bounding box center [339, 489] width 56 height 19
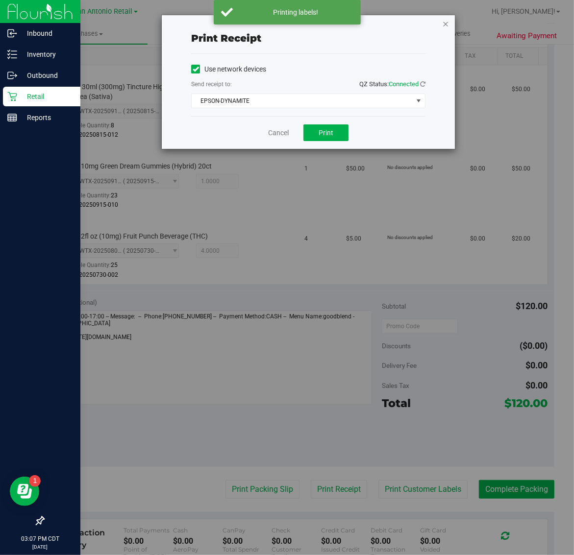
click at [447, 20] on icon "button" at bounding box center [445, 24] width 7 height 12
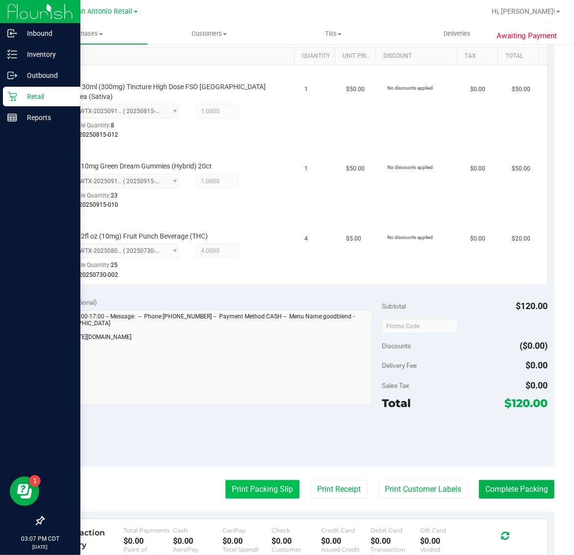
click at [253, 480] on button "Print Packing Slip" at bounding box center [262, 489] width 74 height 19
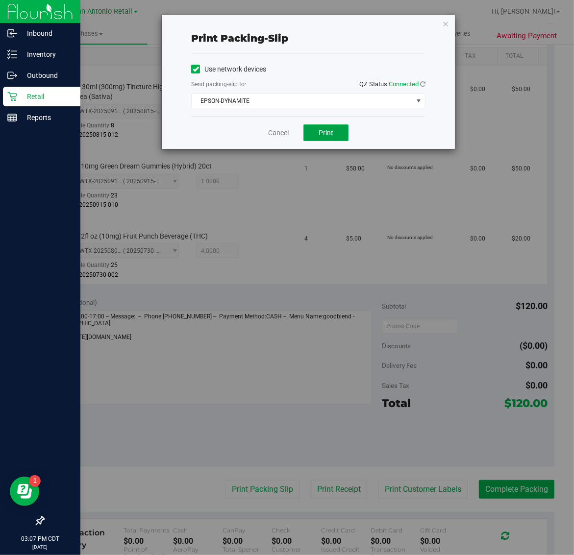
click at [334, 131] on button "Print" at bounding box center [325, 132] width 45 height 17
click at [446, 23] on icon "button" at bounding box center [445, 24] width 7 height 12
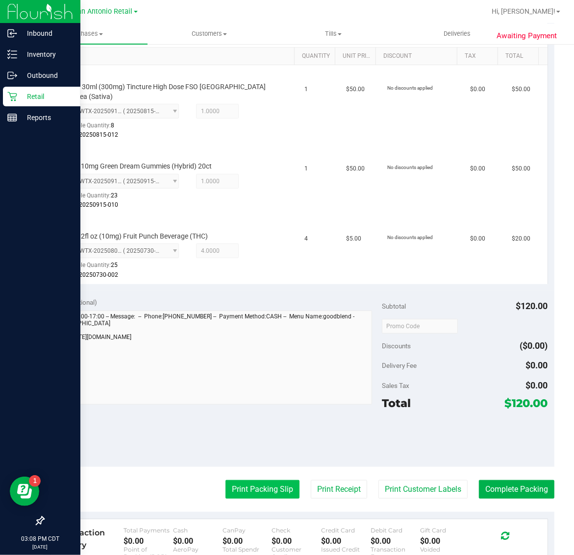
click at [266, 480] on button "Print Packing Slip" at bounding box center [262, 489] width 74 height 19
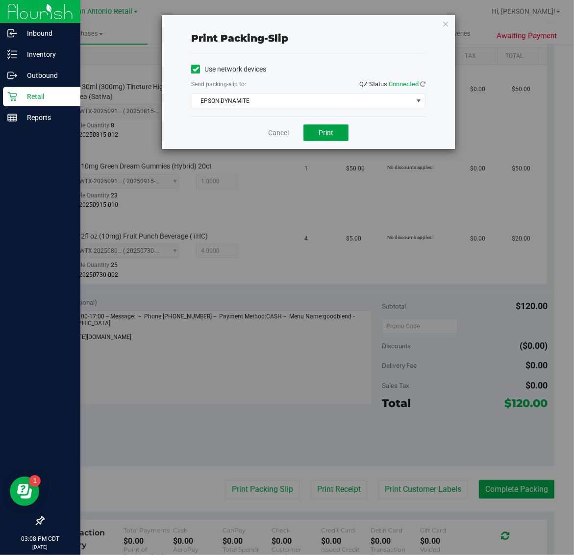
click at [326, 133] on span "Print" at bounding box center [325, 133] width 15 height 8
click at [447, 22] on icon "button" at bounding box center [445, 24] width 7 height 12
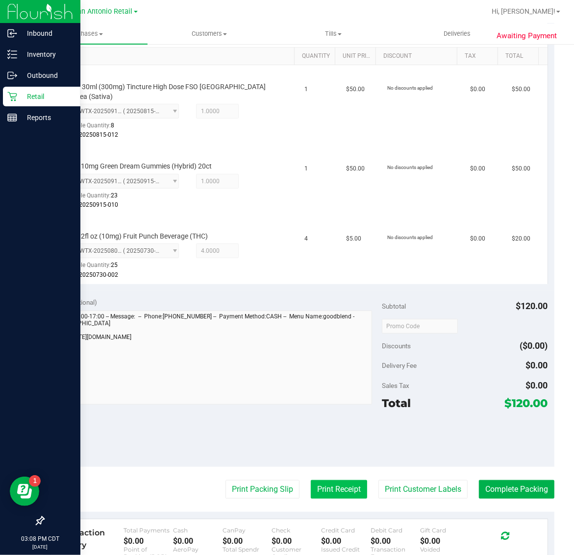
click at [324, 488] on button "Print Receipt" at bounding box center [339, 489] width 56 height 19
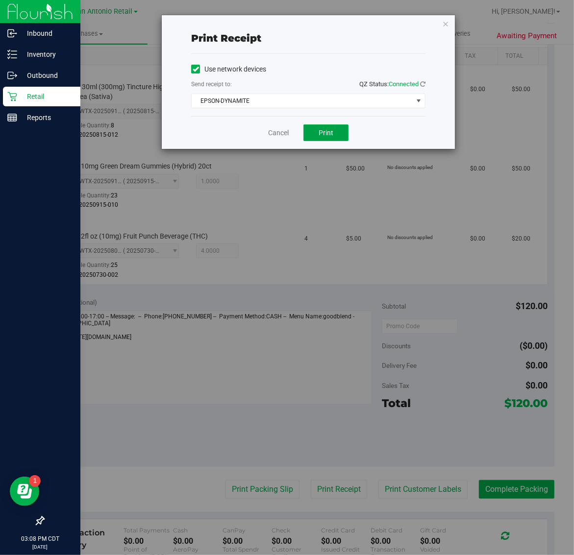
click at [339, 137] on button "Print" at bounding box center [325, 132] width 45 height 17
click at [445, 24] on icon "button" at bounding box center [445, 24] width 7 height 12
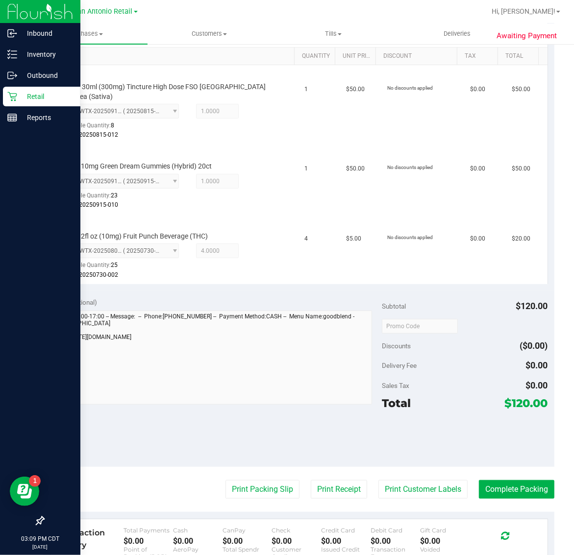
click at [486, 519] on div "Transaction History Total Payments $0.00 Cash $0.00 CanPay $0.00 Check $0.00 Cr…" at bounding box center [298, 549] width 497 height 61
click at [511, 480] on button "Complete Packing" at bounding box center [516, 489] width 75 height 19
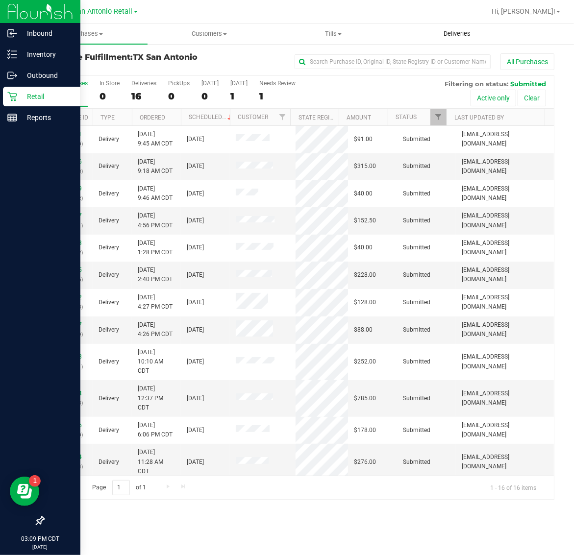
click at [459, 24] on uib-tab-heading "Deliveries" at bounding box center [456, 34] width 123 height 20
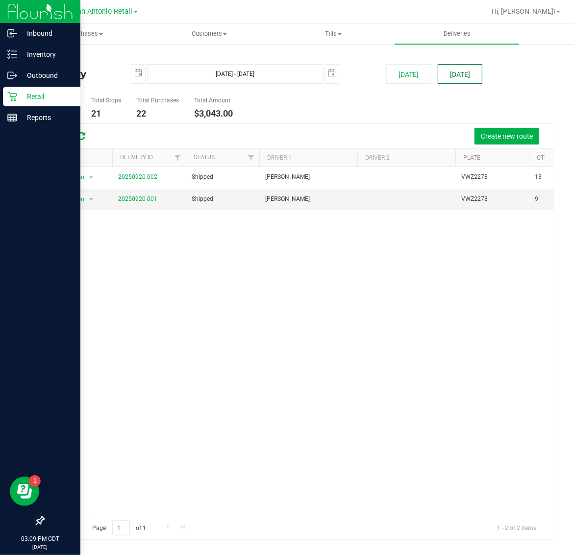
click at [466, 74] on button "[DATE]" at bounding box center [460, 74] width 45 height 20
type input "[DATE] - [DATE]"
type input "[DATE]"
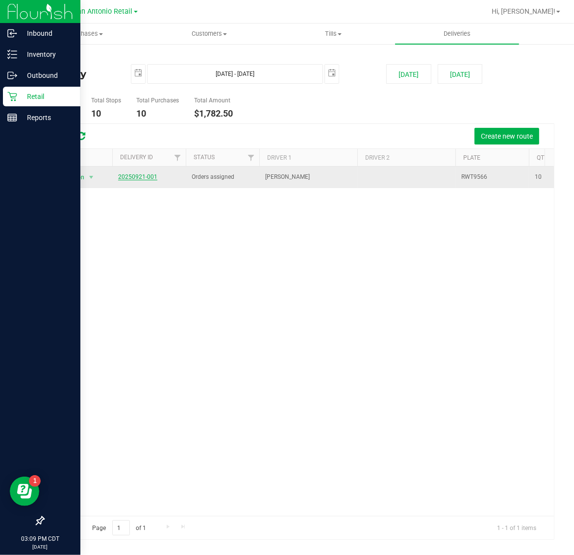
click at [119, 176] on link "20250921-001" at bounding box center [137, 176] width 39 height 7
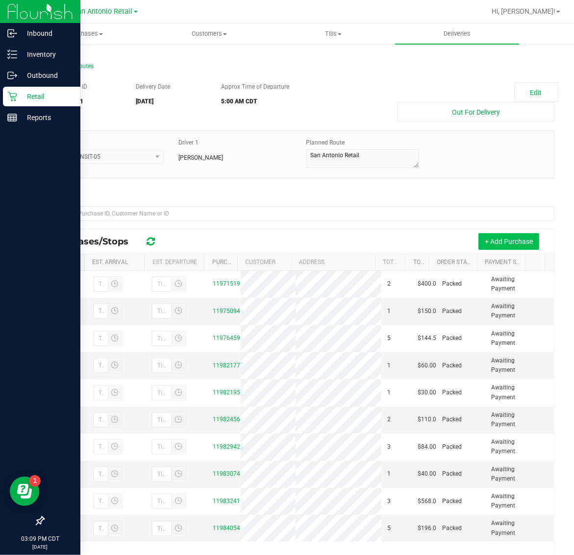
click at [507, 245] on button "+ Add Purchase" at bounding box center [508, 241] width 61 height 17
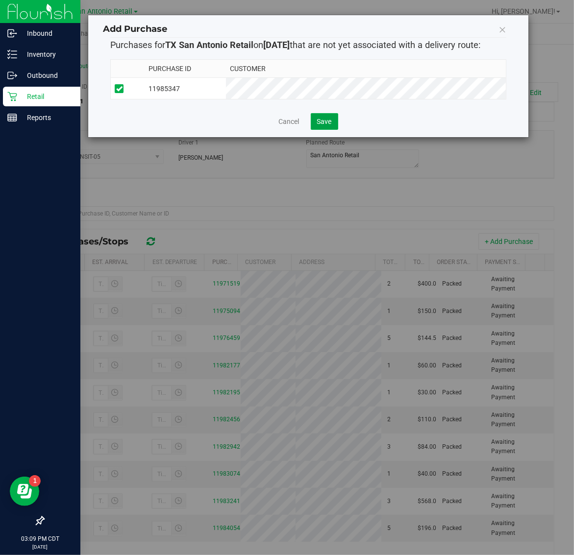
drag, startPoint x: 326, startPoint y: 119, endPoint x: 366, endPoint y: 134, distance: 42.0
click at [327, 119] on button "Save" at bounding box center [324, 121] width 27 height 17
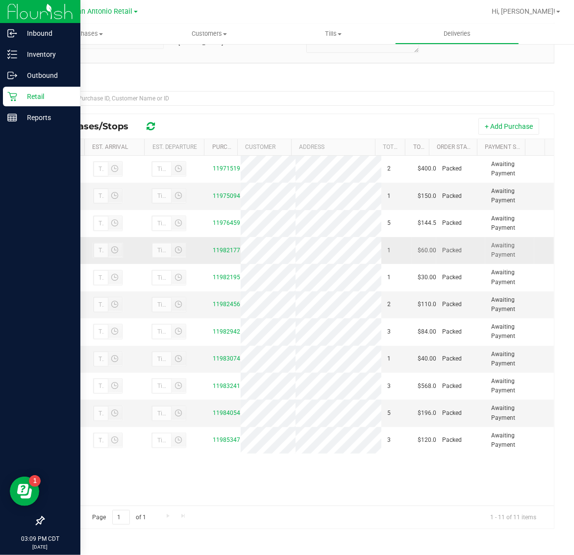
scroll to position [33, 0]
click at [94, 16] on span "TX San Antonio Retail" at bounding box center [98, 11] width 70 height 9
click at [96, 44] on link "TX Plano Retail" at bounding box center [99, 47] width 143 height 13
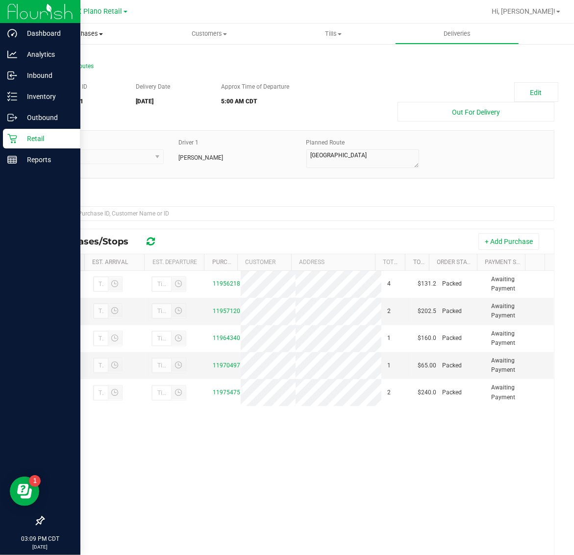
click at [86, 30] on span "Purchases" at bounding box center [86, 33] width 124 height 9
click at [87, 69] on li "Fulfillment" at bounding box center [86, 71] width 124 height 12
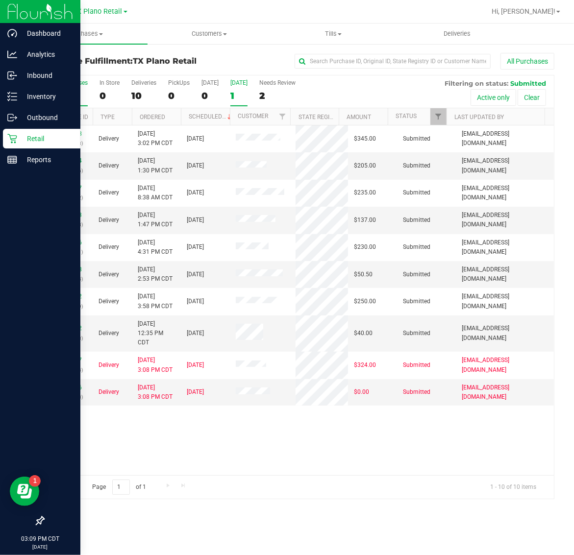
click at [246, 87] on label "[DATE] 1" at bounding box center [238, 92] width 17 height 27
click at [0, 0] on input "[DATE] 1" at bounding box center [0, 0] width 0 height 0
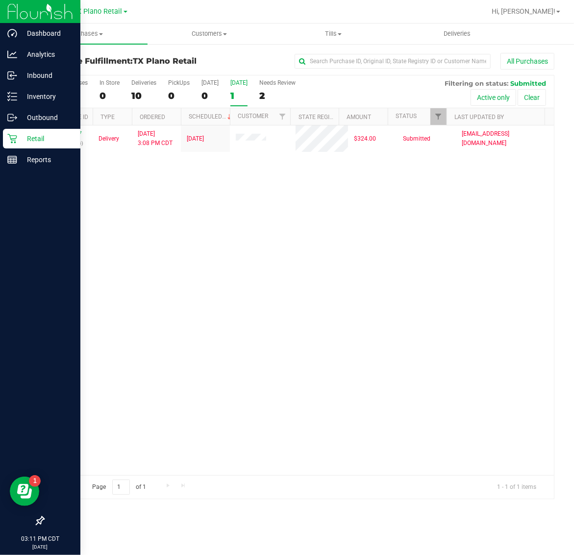
click at [43, 141] on p "Retail" at bounding box center [46, 139] width 59 height 12
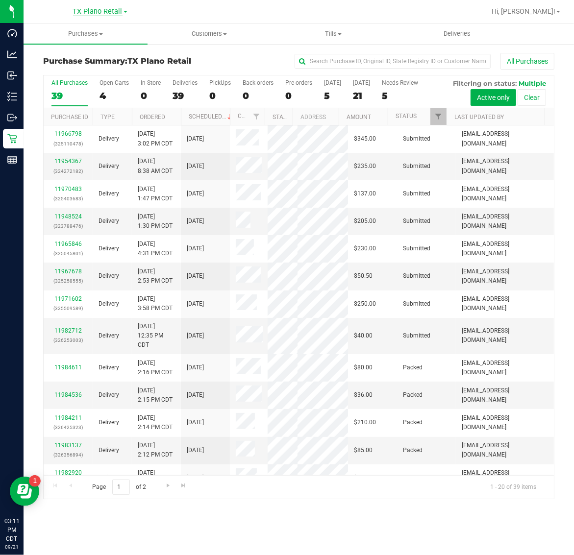
click at [98, 10] on span "TX Plano Retail" at bounding box center [97, 11] width 49 height 9
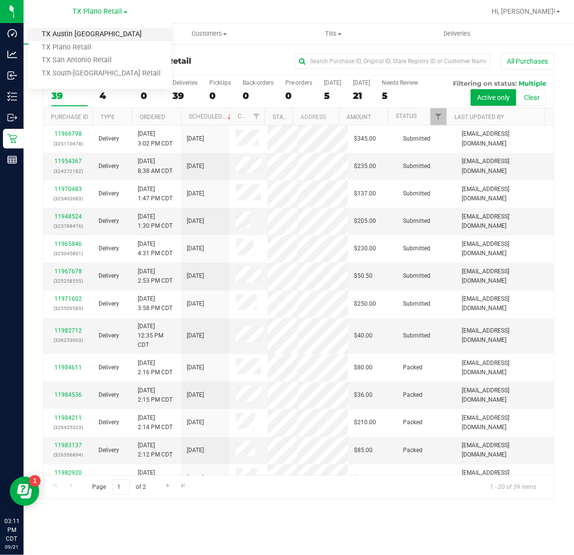
click at [94, 33] on link "TX Austin [GEOGRAPHIC_DATA]" at bounding box center [99, 34] width 143 height 13
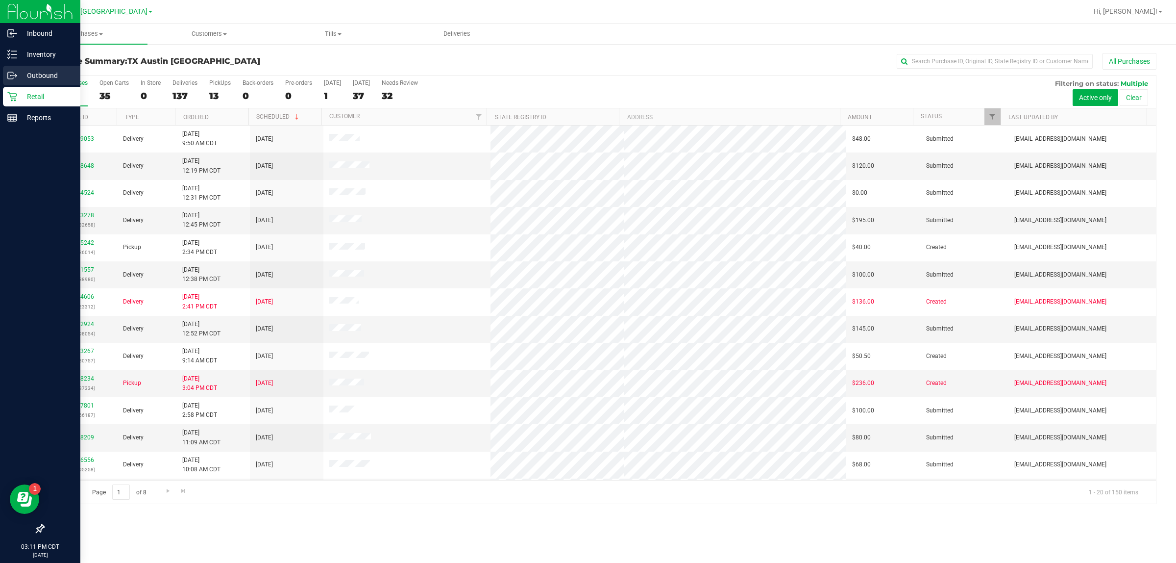
click at [27, 76] on p "Outbound" at bounding box center [46, 76] width 59 height 12
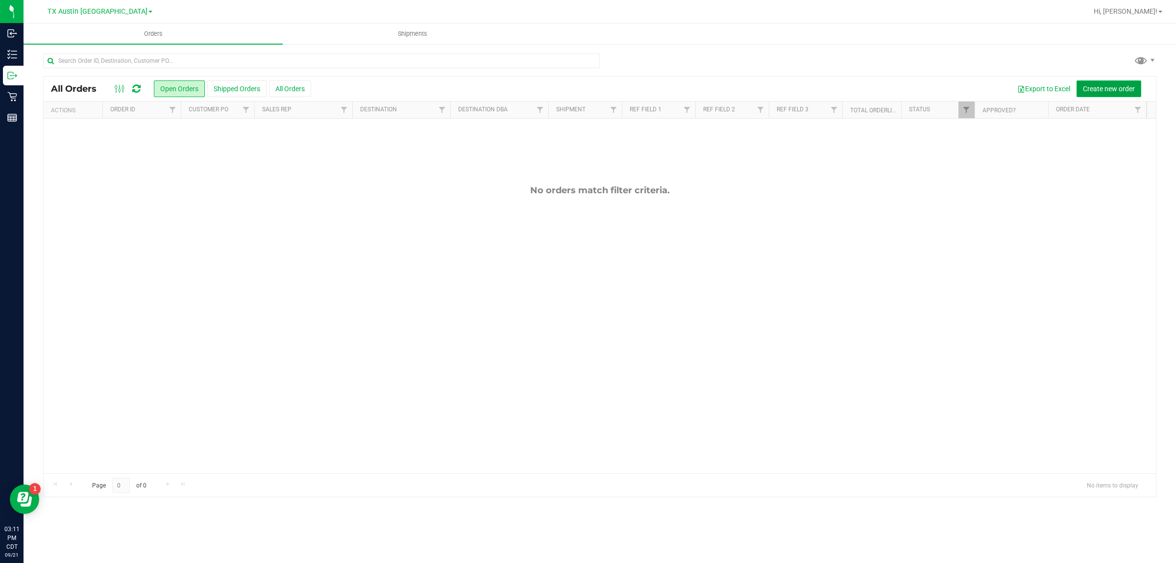
click at [573, 96] on button "Create new order" at bounding box center [1109, 88] width 65 height 17
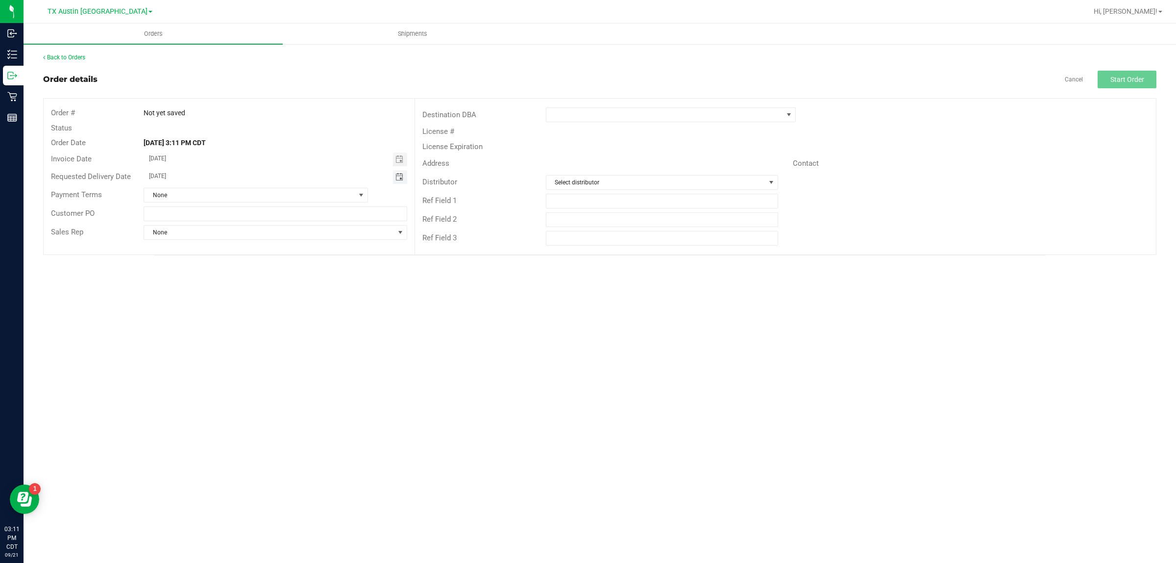
click at [402, 177] on span "Toggle calendar" at bounding box center [399, 177] width 8 height 8
click at [272, 194] on span "TODAY" at bounding box center [270, 195] width 22 height 13
type input "[DATE]"
click at [573, 109] on span at bounding box center [664, 115] width 237 height 14
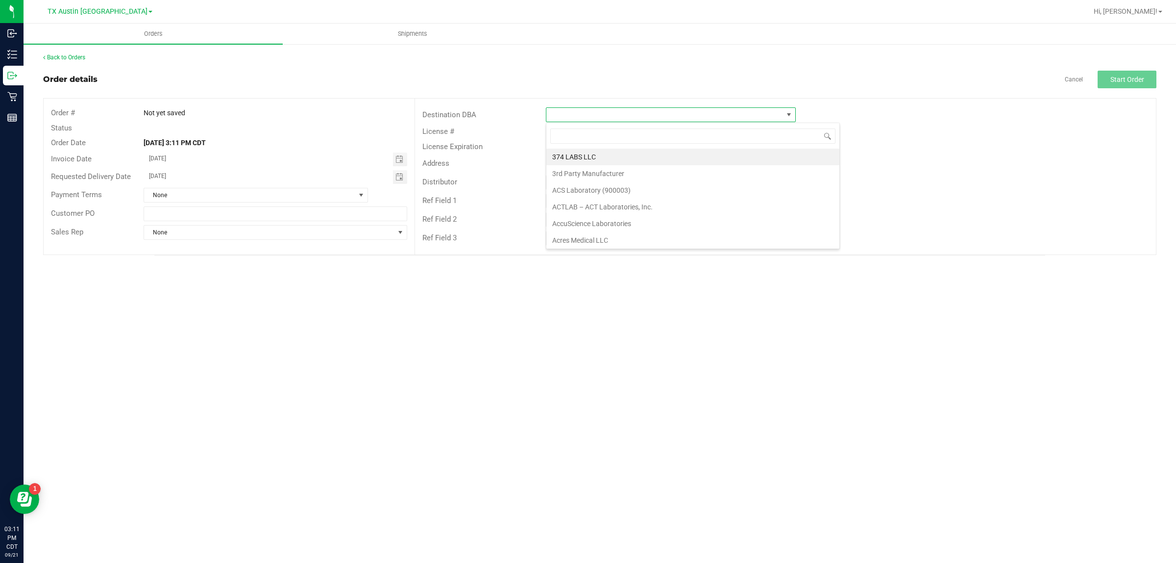
scroll to position [15, 250]
type input "tx"
click at [573, 173] on li "TX San Antonio Retail" at bounding box center [670, 173] width 249 height 17
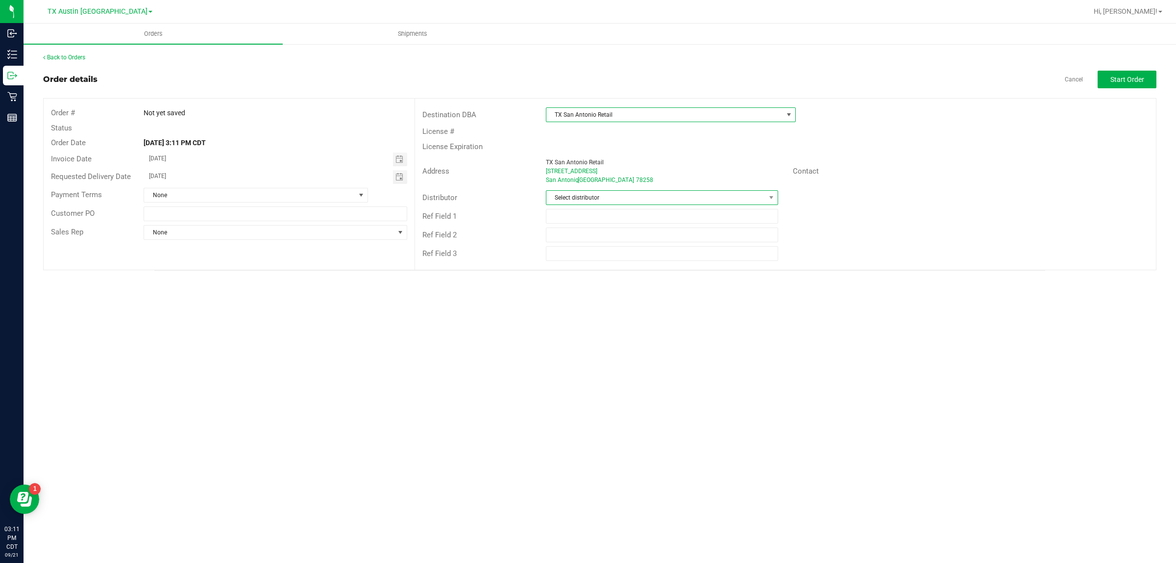
click at [573, 194] on span "Select distributor" at bounding box center [655, 198] width 219 height 14
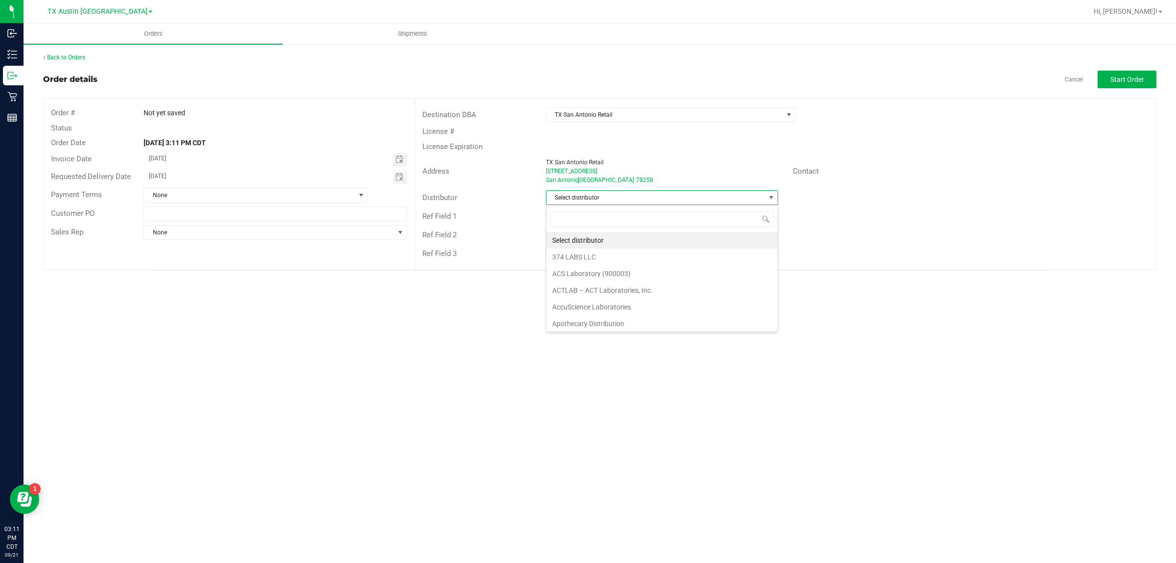
scroll to position [15, 232]
type input "aus"
click at [573, 241] on li "Austin DC" at bounding box center [661, 240] width 231 height 17
click at [573, 84] on button "Start Order" at bounding box center [1127, 80] width 59 height 18
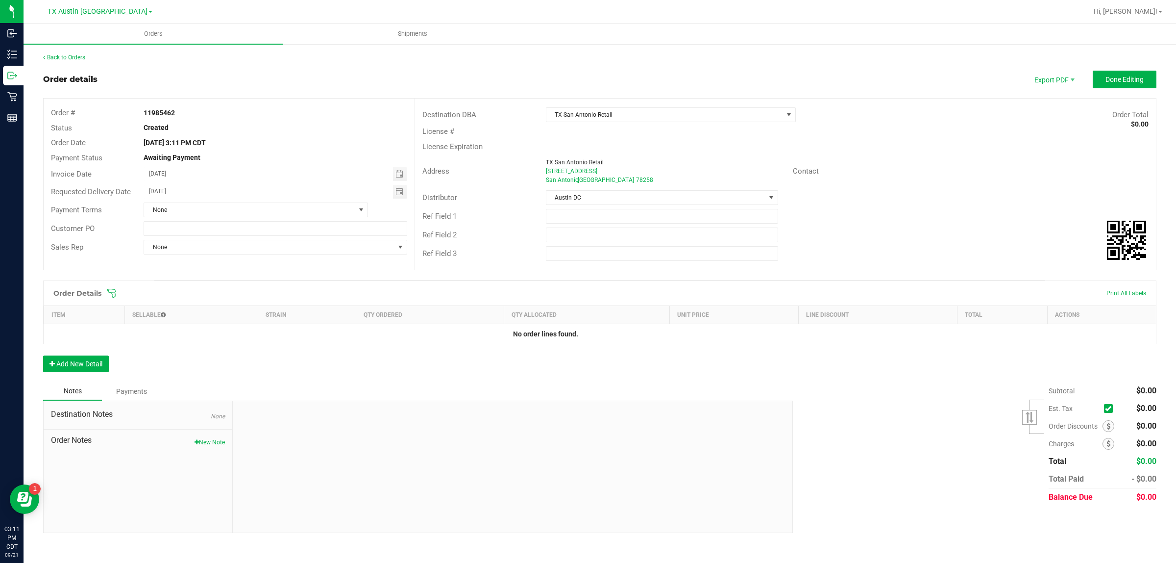
click at [113, 292] on icon at bounding box center [112, 293] width 10 height 10
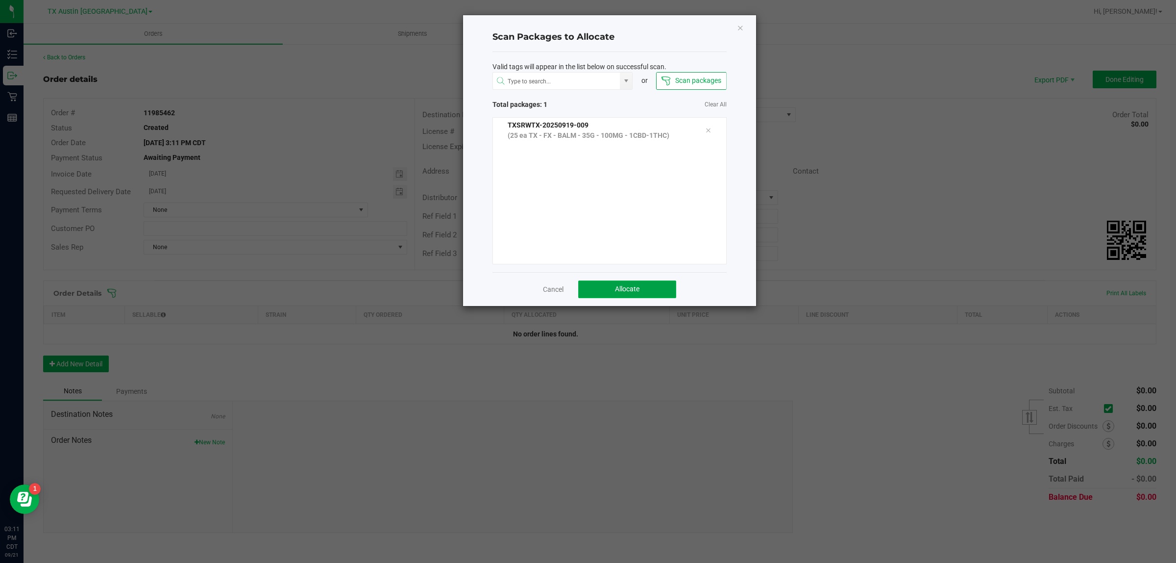
click at [573, 286] on button "Allocate" at bounding box center [627, 289] width 98 height 18
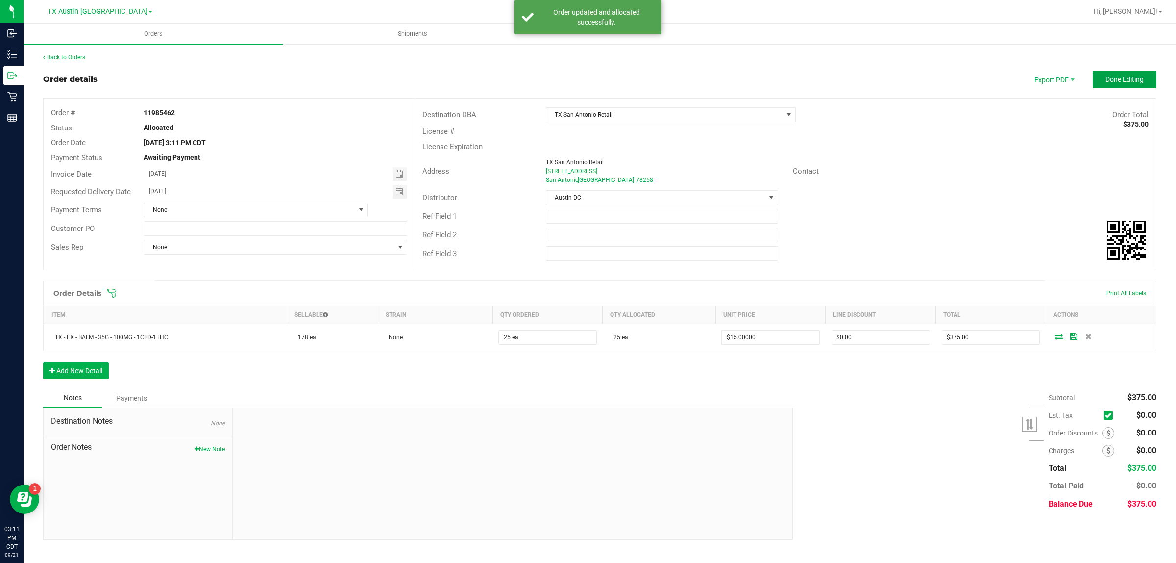
click at [573, 72] on button "Done Editing" at bounding box center [1125, 80] width 64 height 18
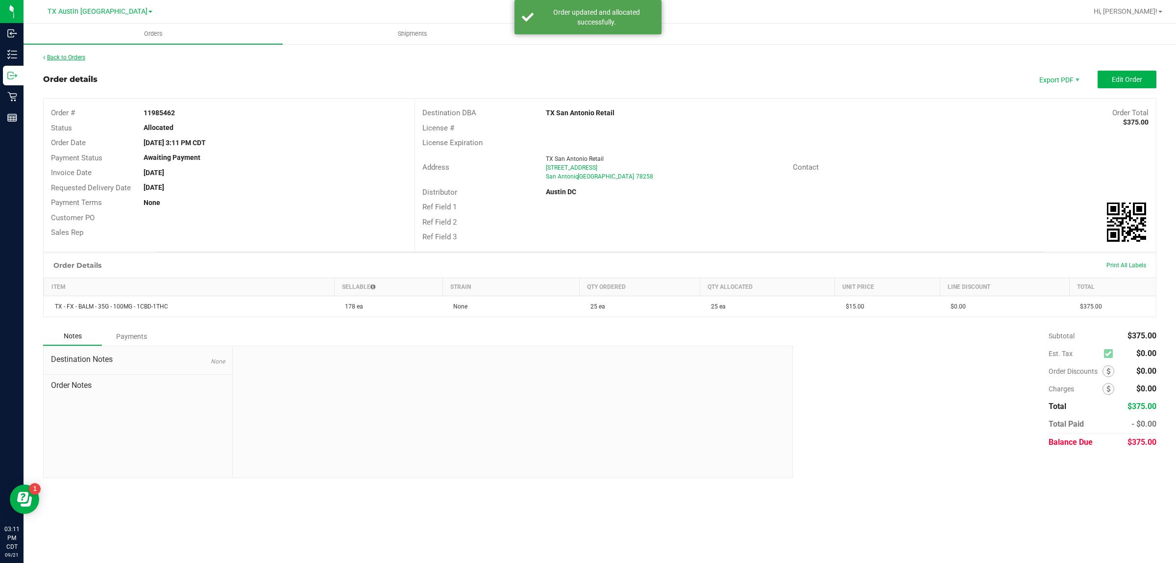
click at [76, 56] on link "Back to Orders" at bounding box center [64, 57] width 42 height 7
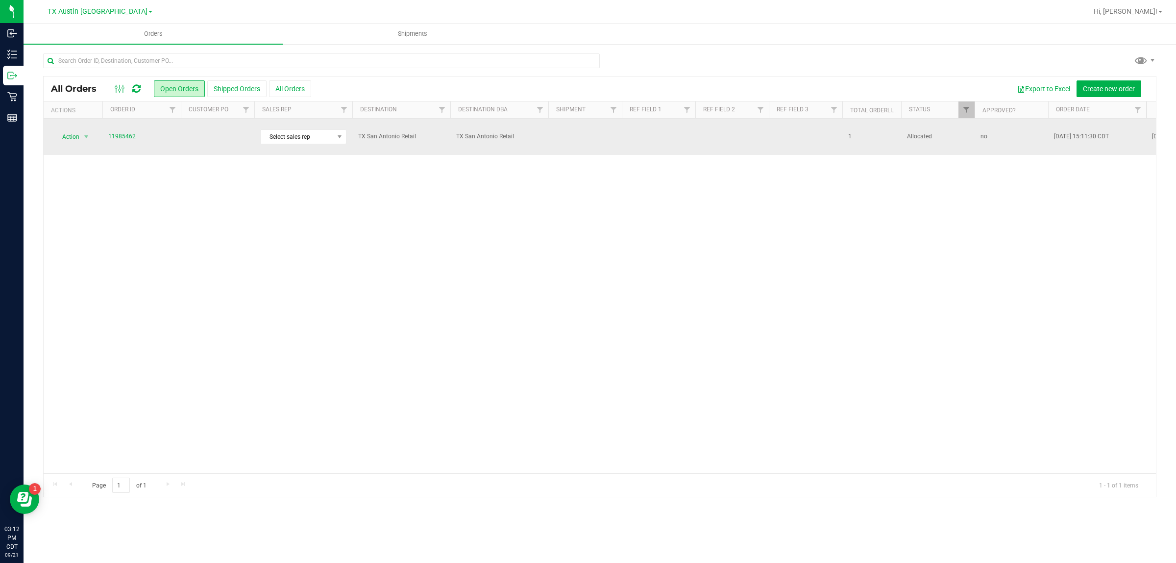
click at [212, 136] on td at bounding box center [217, 137] width 73 height 36
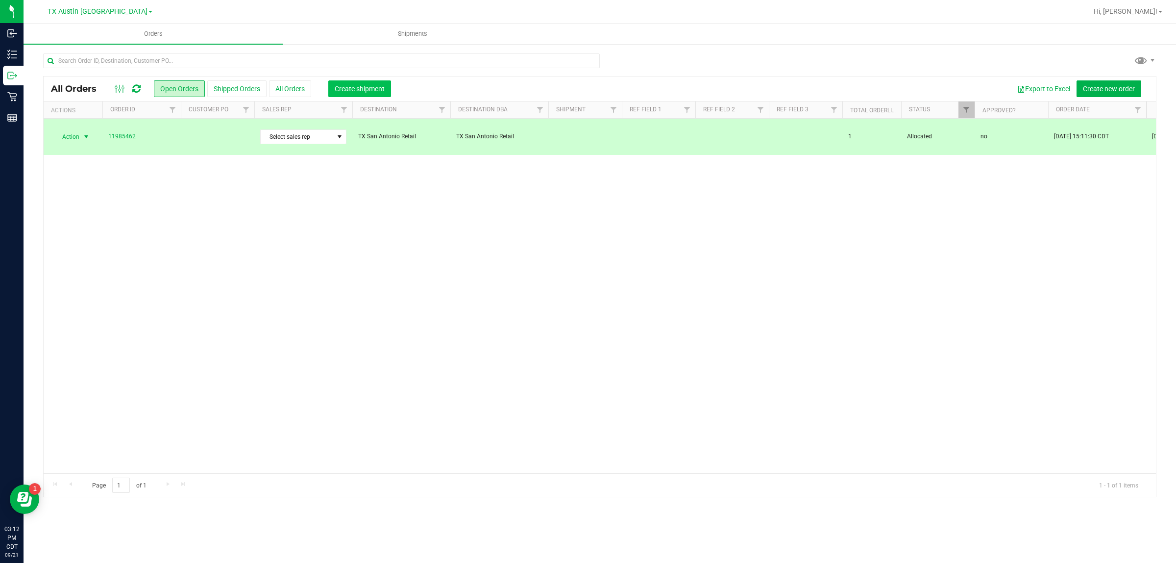
click at [358, 86] on span "Create shipment" at bounding box center [360, 89] width 50 height 8
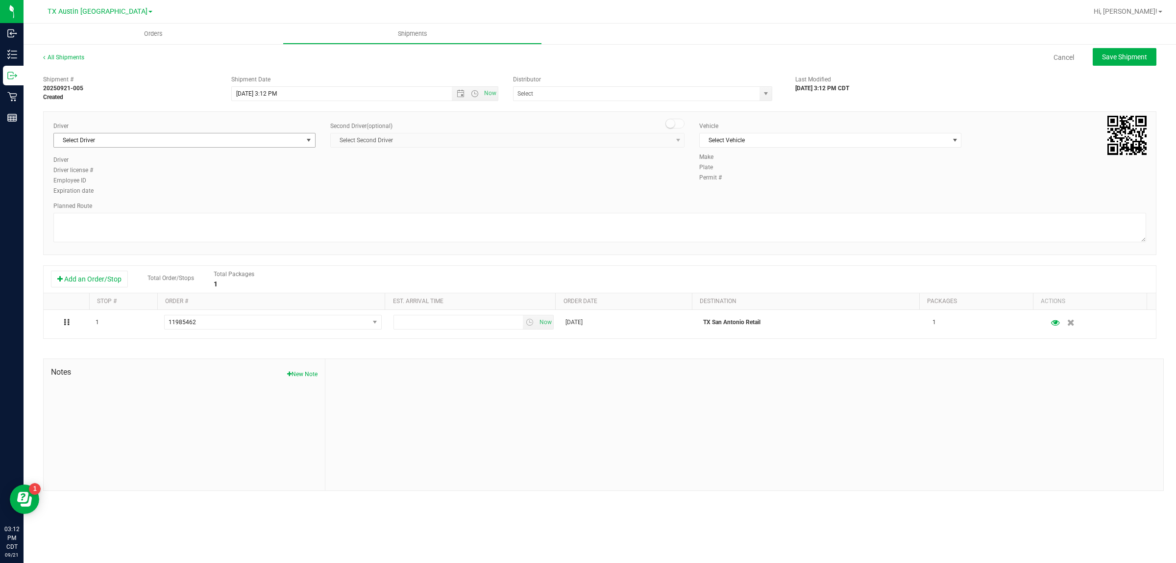
click at [276, 140] on span "Select Driver" at bounding box center [178, 140] width 249 height 14
click at [277, 180] on li "William Bates" at bounding box center [184, 181] width 261 height 15
type input "bat"
click at [573, 141] on span "Select Vehicle" at bounding box center [824, 140] width 249 height 14
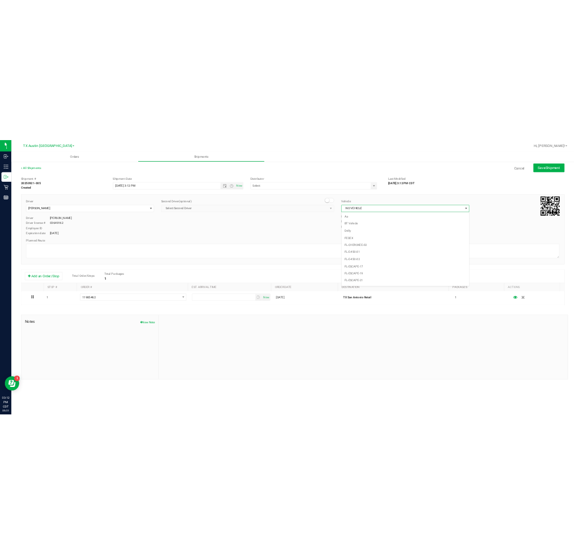
scroll to position [652, 0]
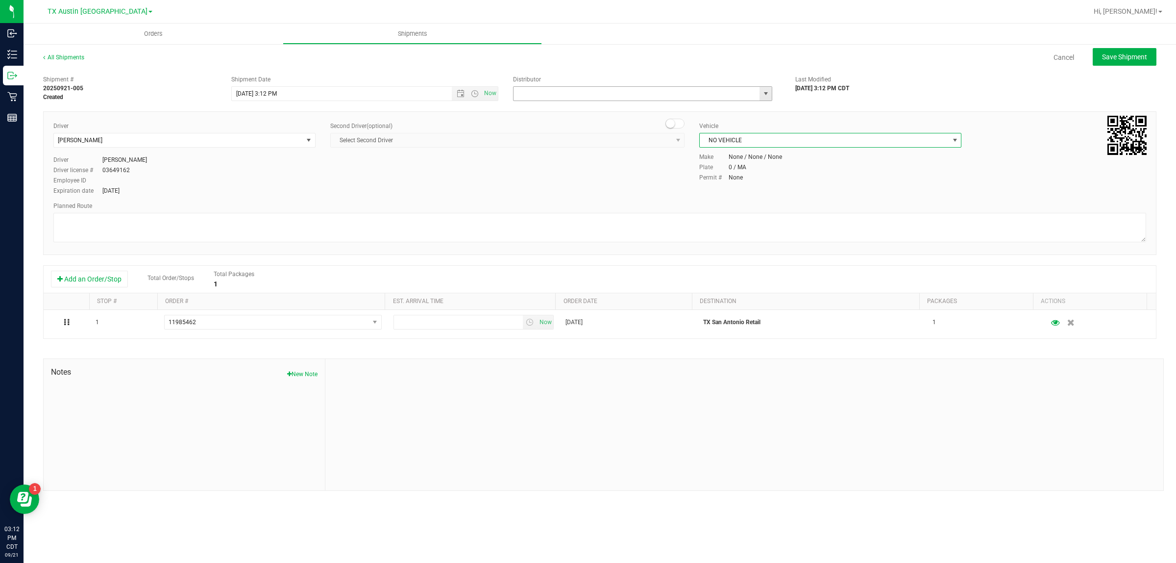
click at [573, 90] on input "text" at bounding box center [633, 94] width 239 height 14
click at [573, 108] on li "Austin DC" at bounding box center [643, 110] width 258 height 15
type input "Austin DC"
click at [487, 91] on span "Now" at bounding box center [490, 93] width 17 height 14
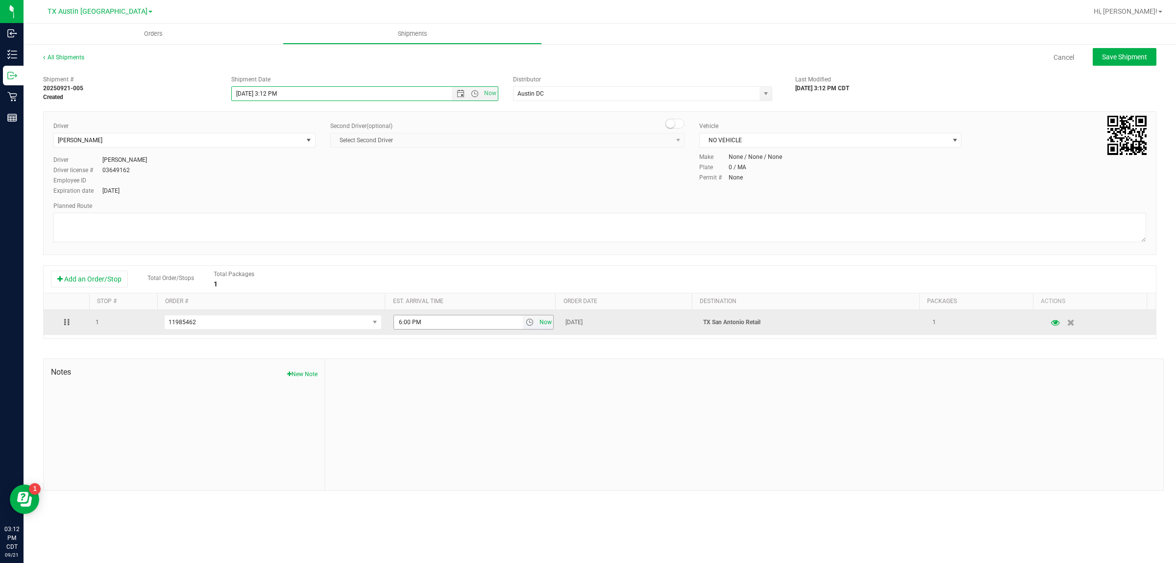
click at [538, 322] on span "Now" at bounding box center [546, 322] width 17 height 14
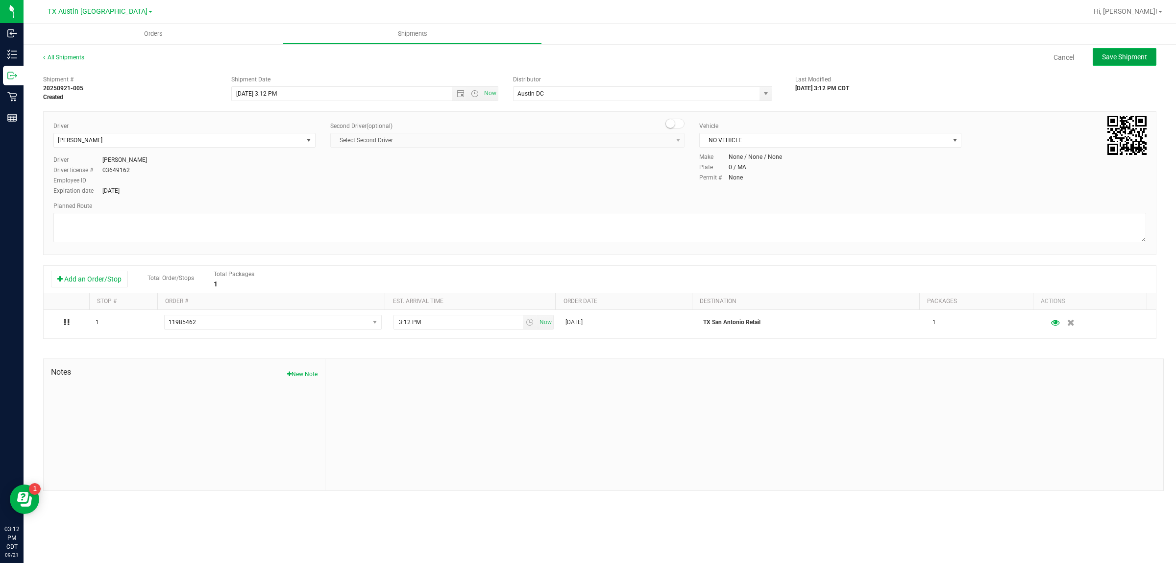
click at [573, 54] on span "Save Shipment" at bounding box center [1124, 57] width 45 height 8
type input "9/21/2025 8:12 PM"
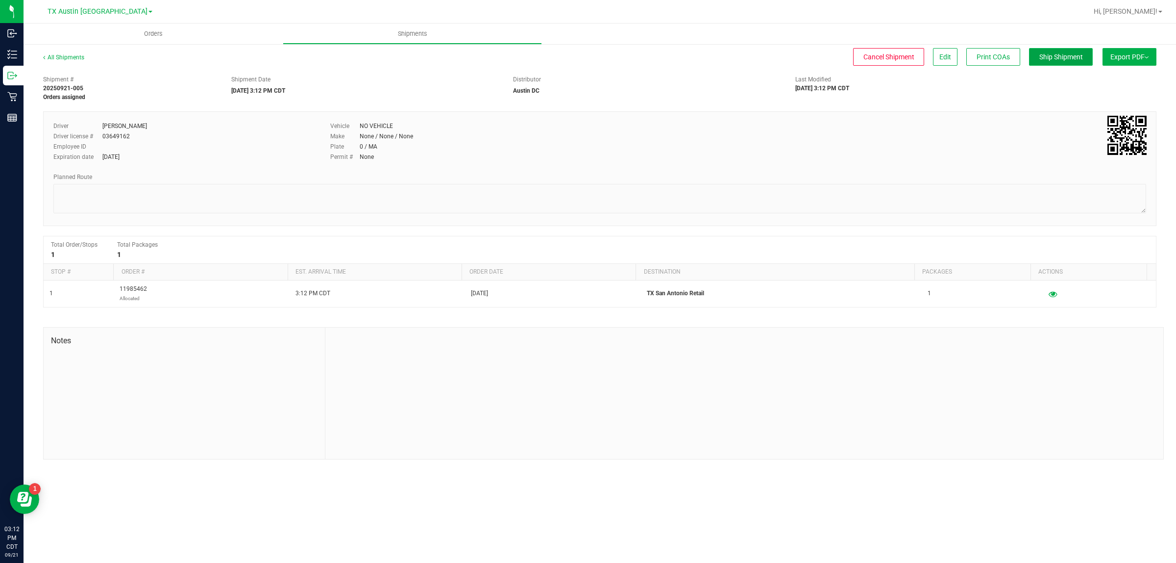
click at [573, 61] on button "Ship Shipment" at bounding box center [1061, 57] width 64 height 18
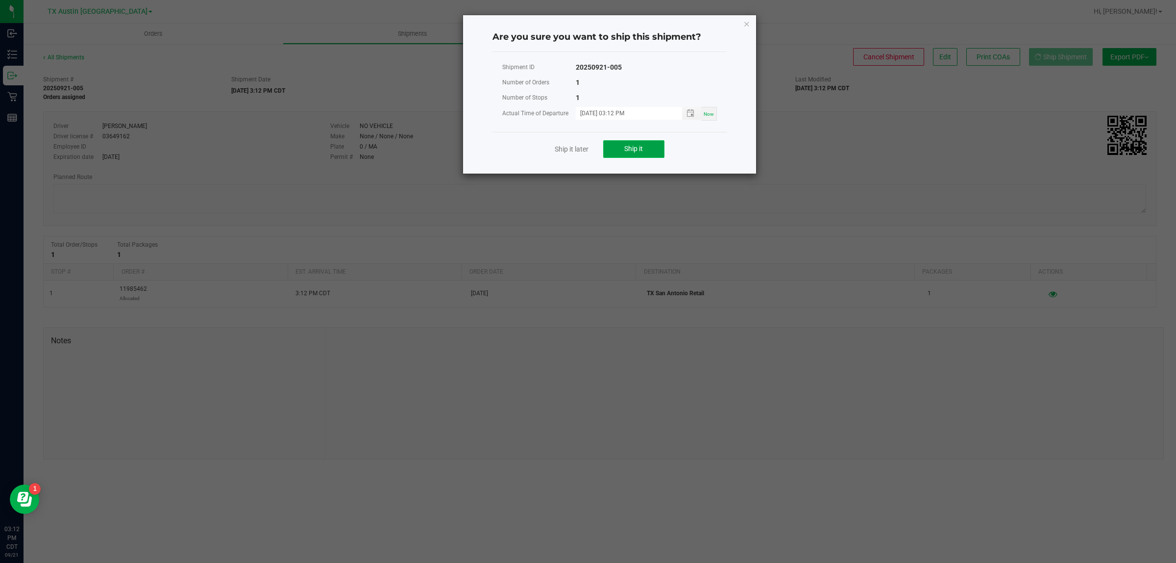
click at [573, 148] on span "Ship it" at bounding box center [633, 149] width 19 height 8
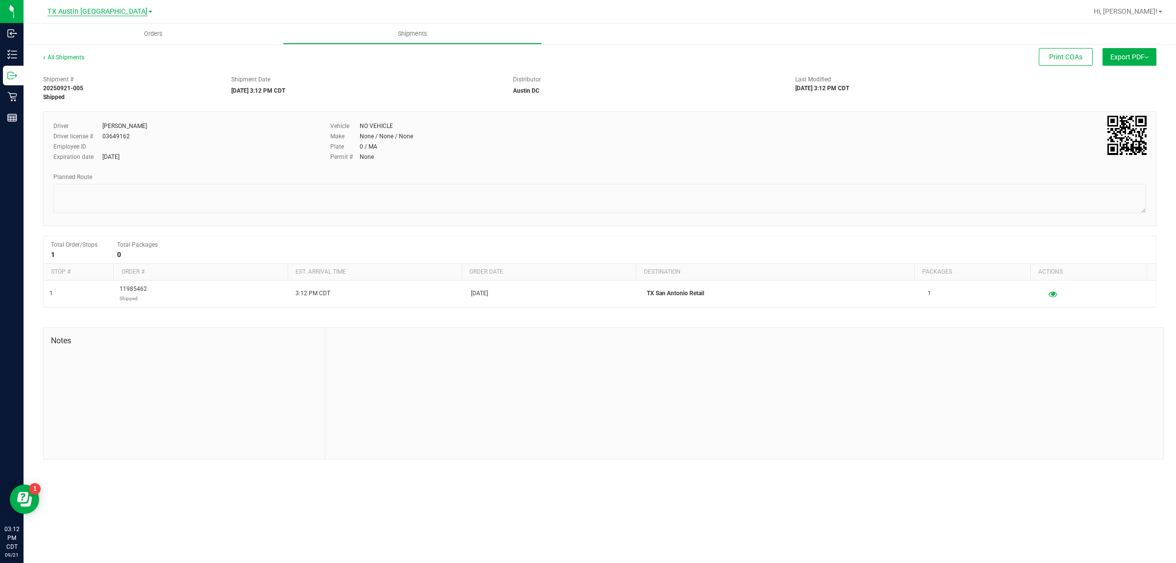
click at [114, 12] on span "TX Austin [GEOGRAPHIC_DATA]" at bounding box center [98, 11] width 100 height 9
click at [108, 55] on link "TX San Antonio Retail" at bounding box center [99, 60] width 143 height 13
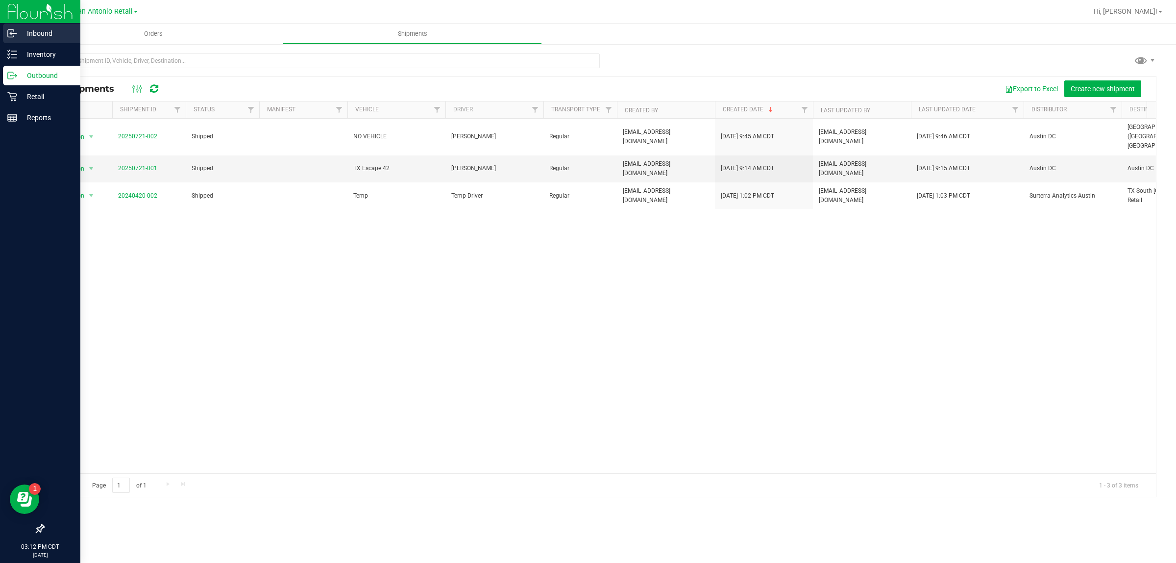
click at [42, 33] on p "Inbound" at bounding box center [46, 33] width 59 height 12
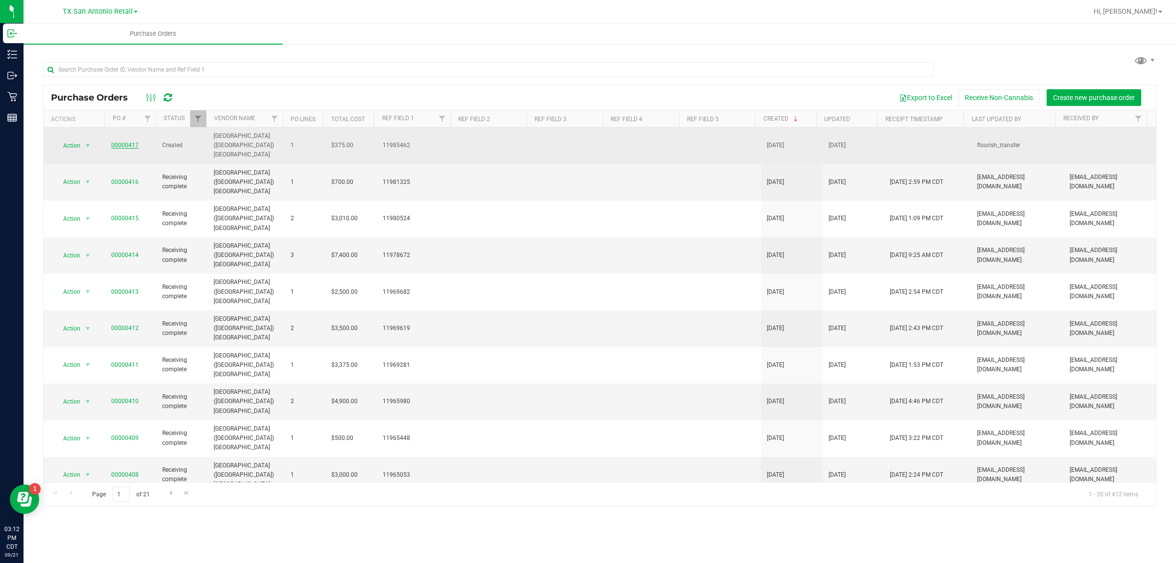
click at [129, 142] on link "00000417" at bounding box center [124, 145] width 27 height 7
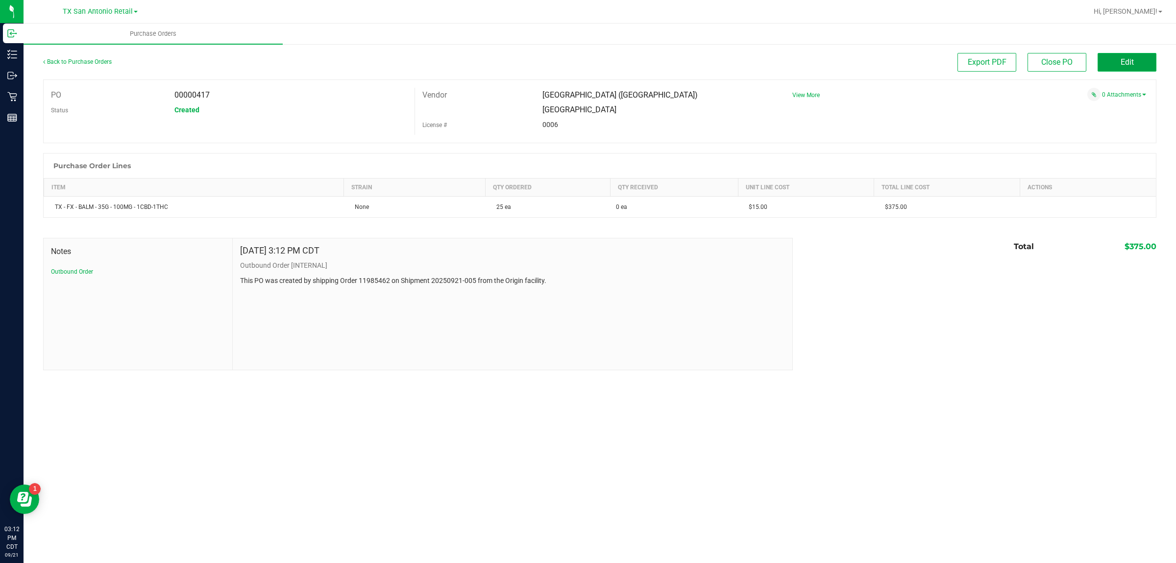
click at [573, 64] on span "Edit" at bounding box center [1127, 61] width 13 height 9
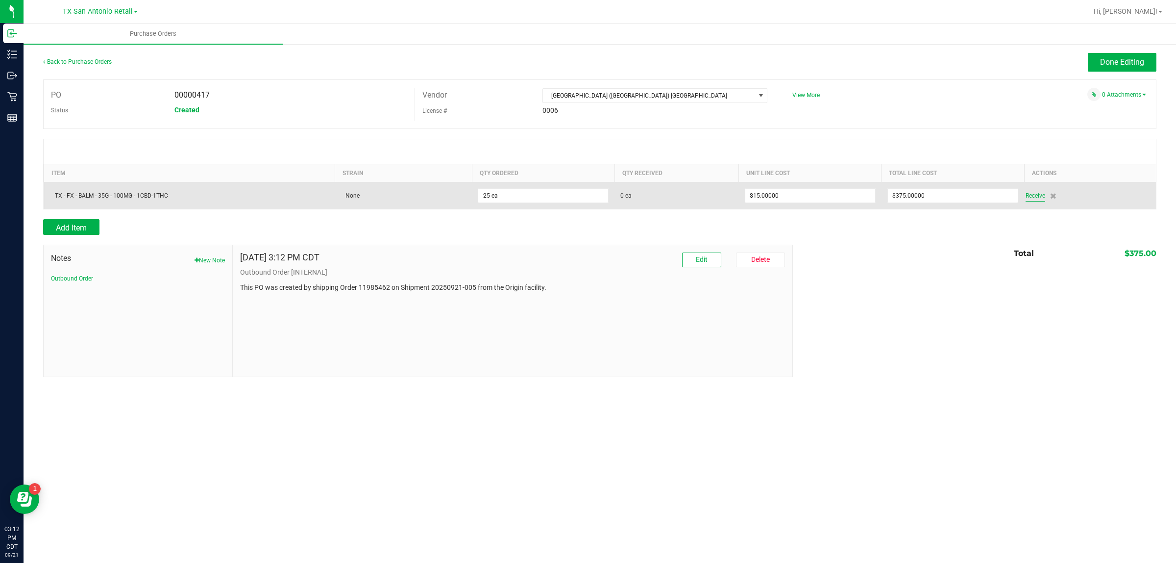
click at [573, 199] on span "Receive" at bounding box center [1036, 196] width 20 height 12
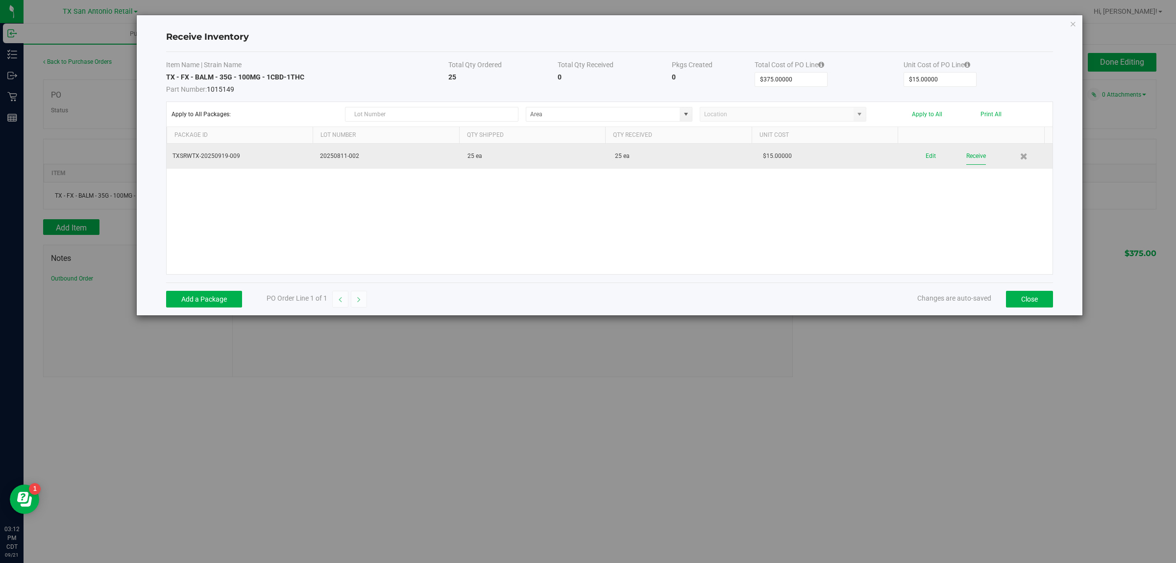
click at [573, 160] on button "Receive" at bounding box center [976, 155] width 20 height 17
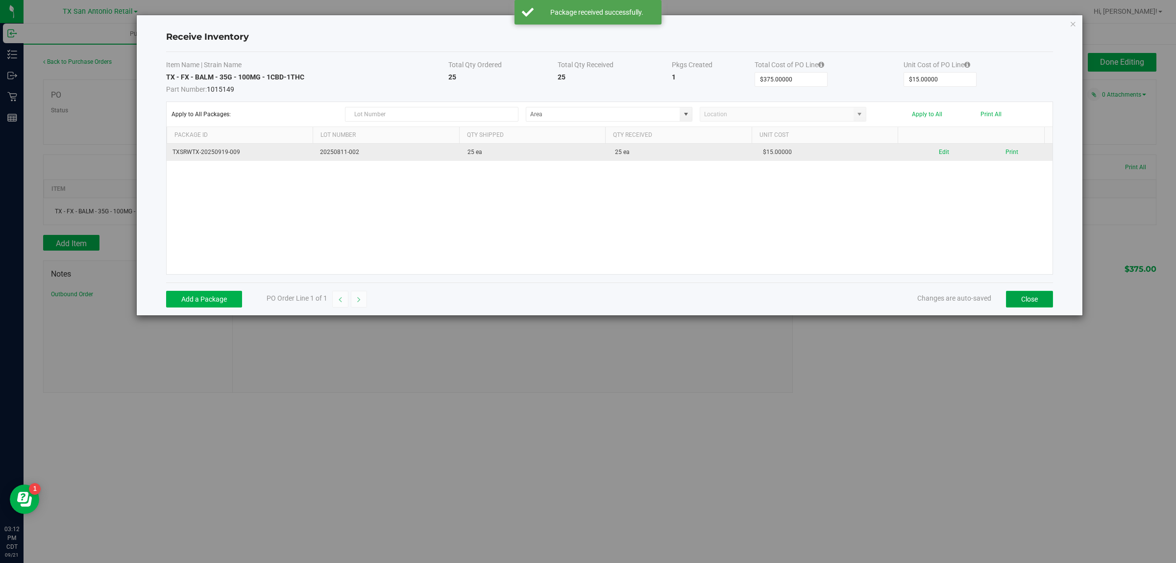
click at [573, 299] on button "Close" at bounding box center [1029, 299] width 47 height 17
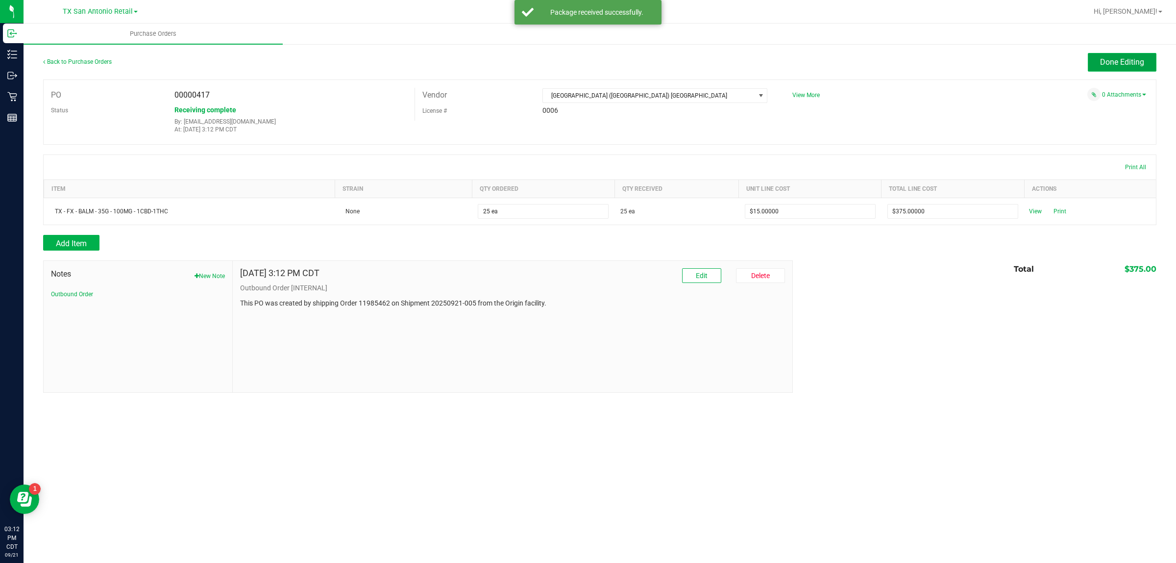
click at [573, 62] on span "Done Editing" at bounding box center [1122, 61] width 44 height 9
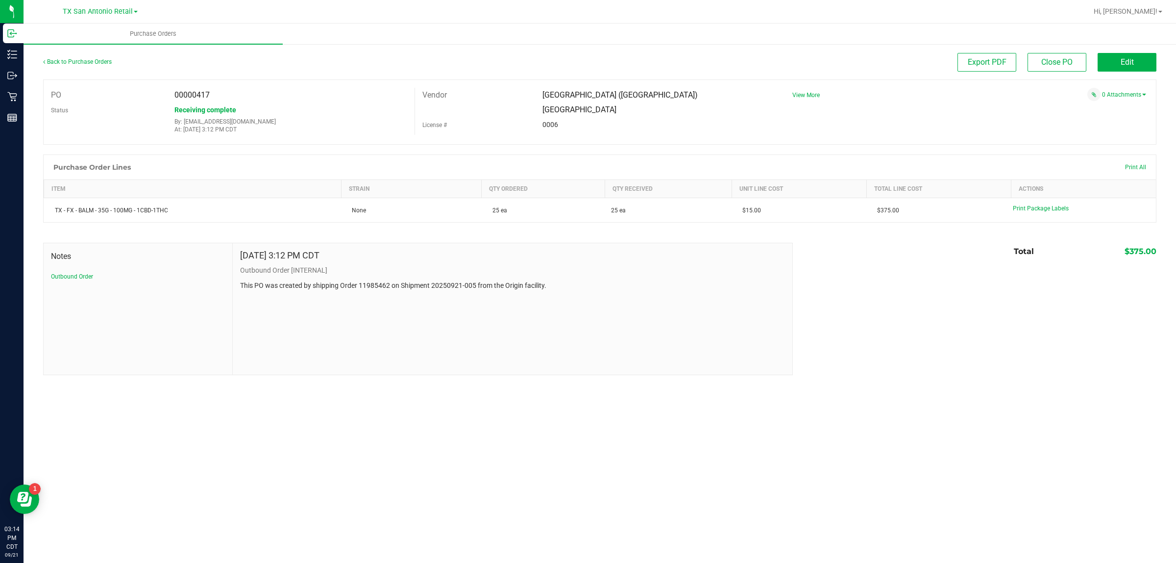
click at [76, 16] on div "[GEOGRAPHIC_DATA] [GEOGRAPHIC_DATA] Retail [GEOGRAPHIC_DATA] [GEOGRAPHIC_DATA] …" at bounding box center [100, 11] width 75 height 12
click at [79, 15] on span "TX San Antonio Retail" at bounding box center [98, 11] width 70 height 9
click at [83, 48] on link "TX Plano Retail" at bounding box center [99, 47] width 143 height 13
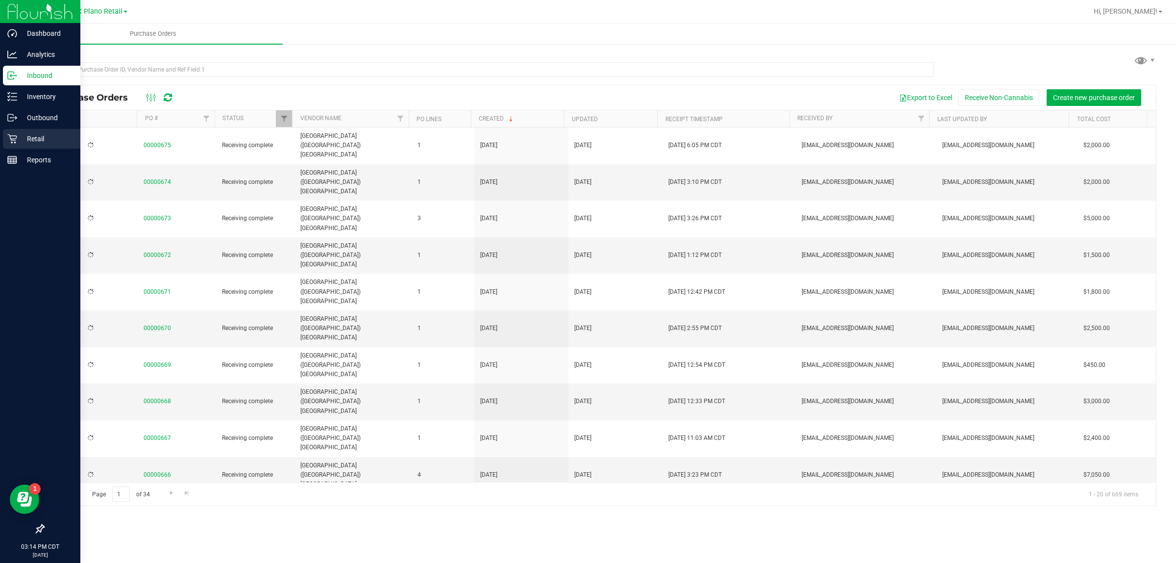
click at [41, 134] on p "Retail" at bounding box center [46, 139] width 59 height 12
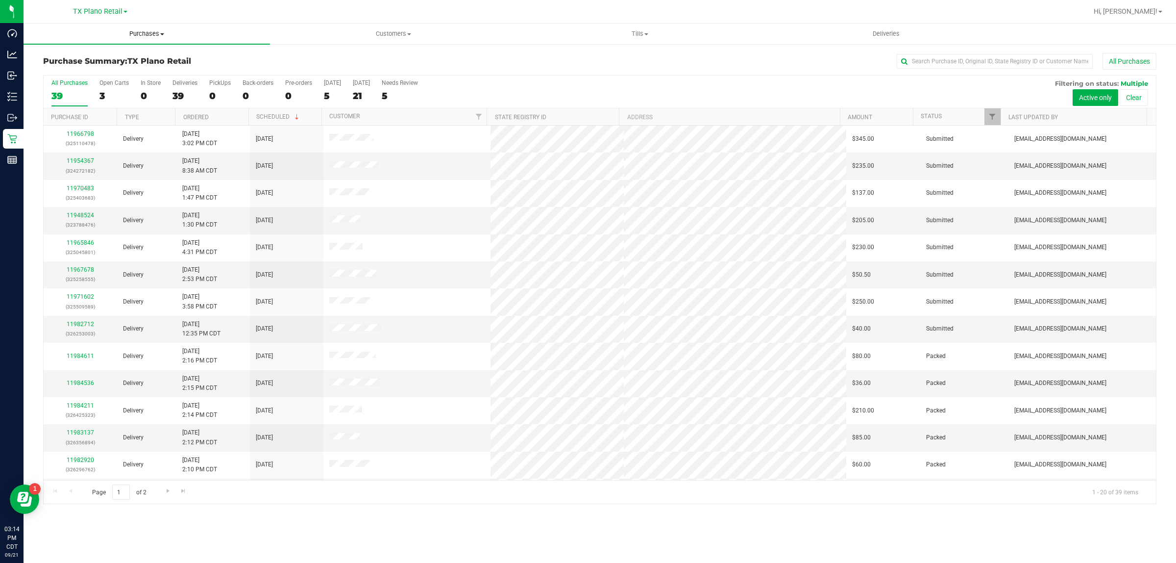
click at [156, 32] on span "Purchases" at bounding box center [147, 33] width 246 height 9
click at [150, 68] on li "Fulfillment" at bounding box center [147, 71] width 246 height 12
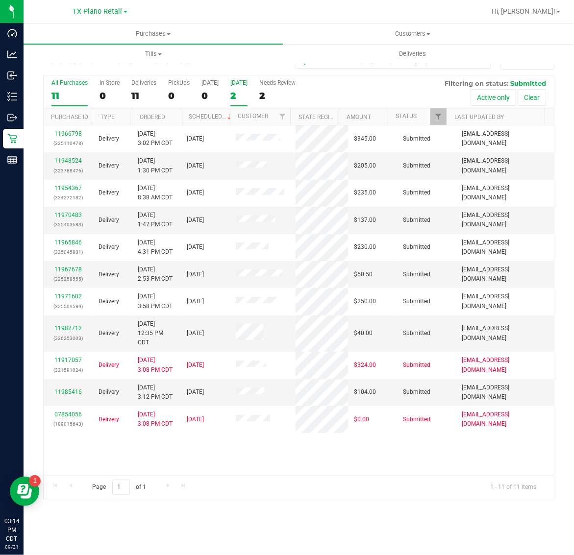
click at [241, 92] on div "2" at bounding box center [238, 95] width 17 height 11
click at [0, 0] on input "[DATE] 2" at bounding box center [0, 0] width 0 height 0
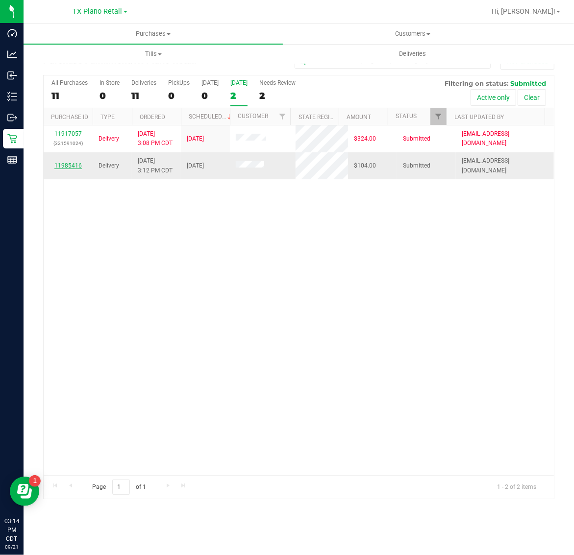
click at [73, 166] on link "11985416" at bounding box center [67, 165] width 27 height 7
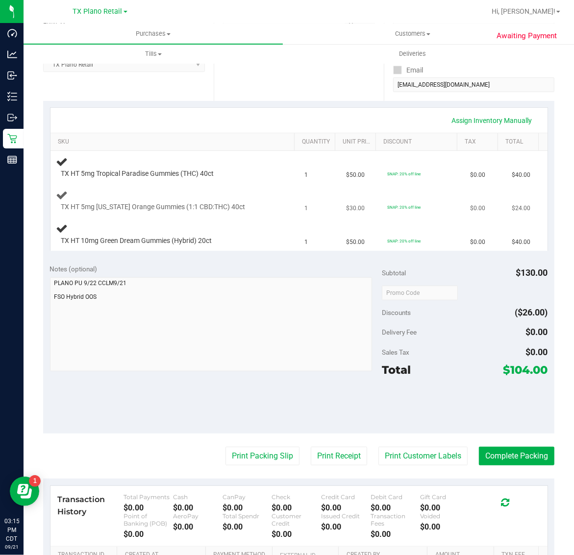
scroll to position [184, 0]
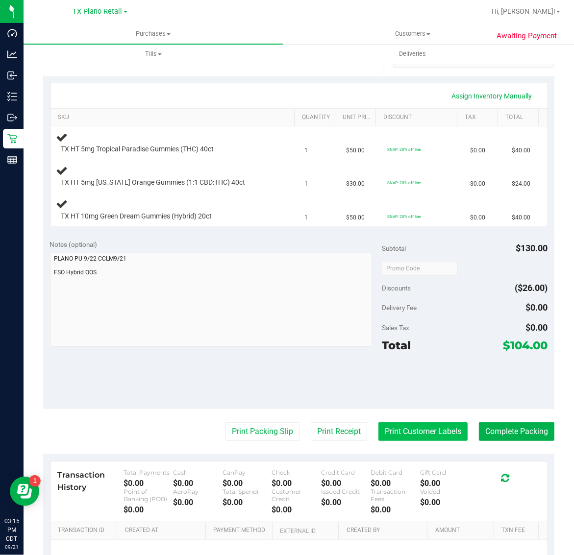
click at [429, 437] on button "Print Customer Labels" at bounding box center [422, 431] width 89 height 19
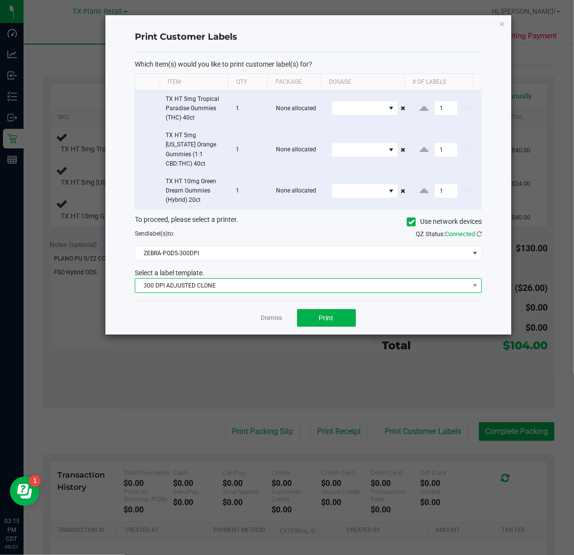
click at [278, 279] on span "300 DPI ADJUSTED CLONE" at bounding box center [302, 286] width 334 height 14
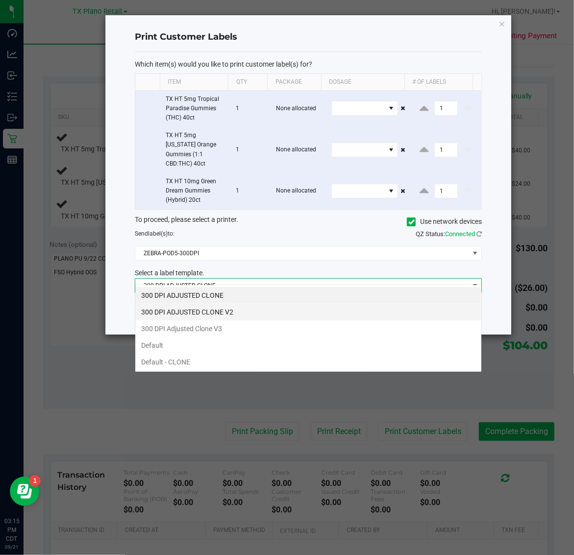
scroll to position [15, 347]
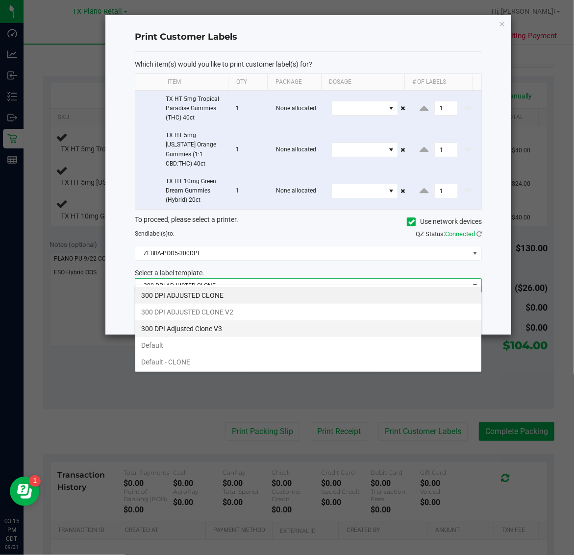
click at [226, 328] on li "300 DPI Adjusted Clone V3" at bounding box center [308, 328] width 346 height 17
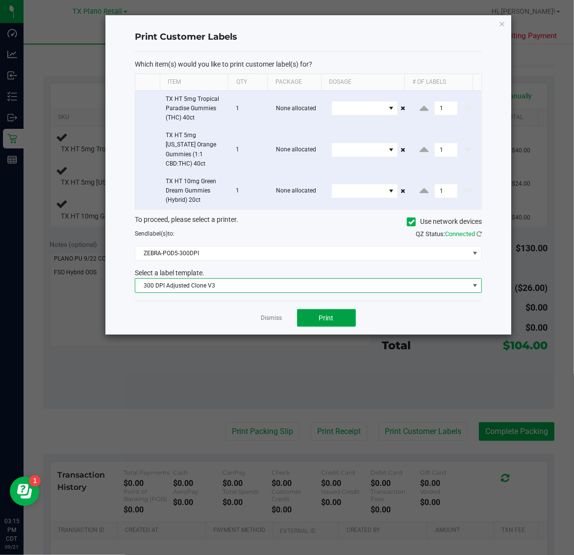
click at [336, 309] on button "Print" at bounding box center [326, 318] width 59 height 18
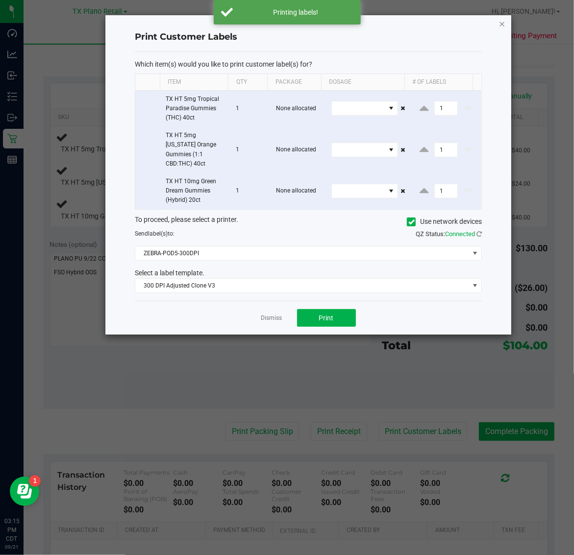
click at [499, 23] on icon "button" at bounding box center [502, 24] width 7 height 12
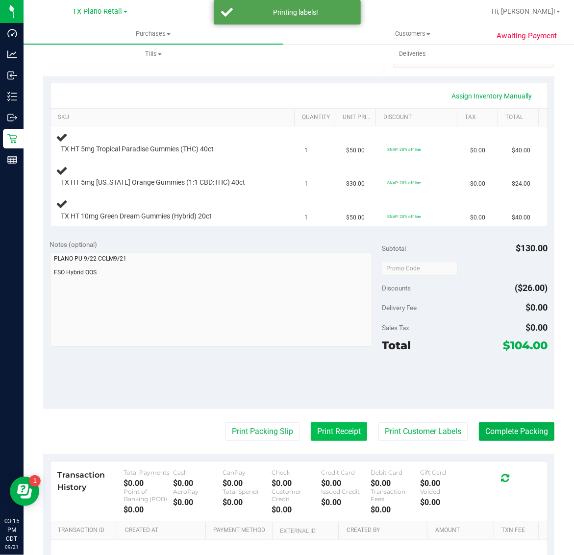
click at [336, 432] on button "Print Receipt" at bounding box center [339, 431] width 56 height 19
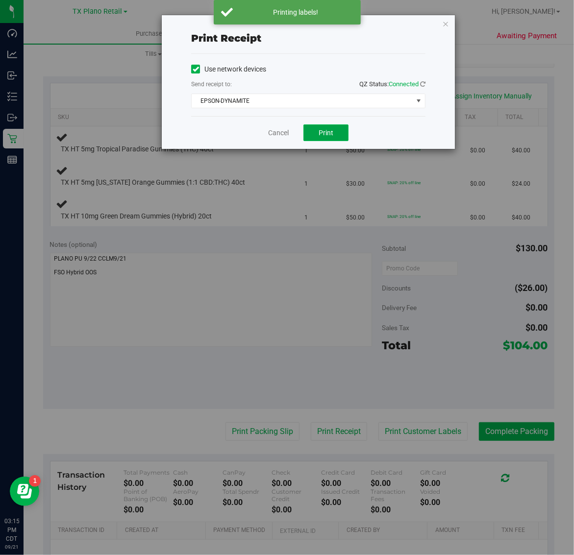
click at [319, 133] on span "Print" at bounding box center [325, 133] width 15 height 8
click at [445, 23] on icon "button" at bounding box center [445, 24] width 7 height 12
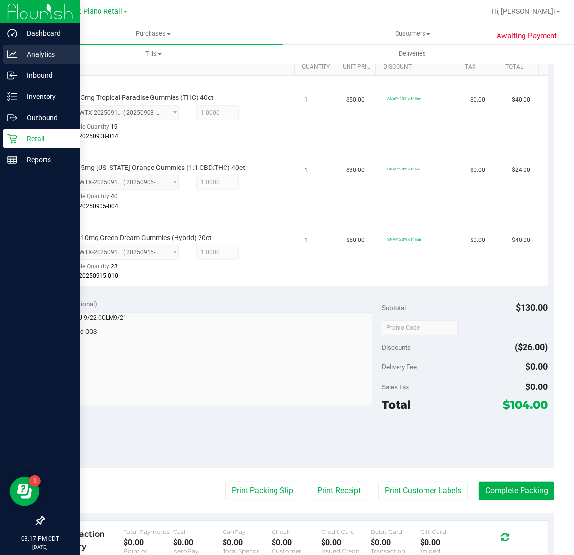
scroll to position [269, 0]
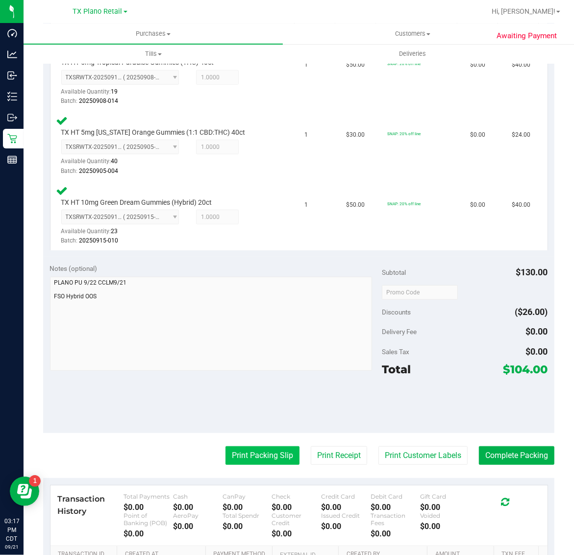
click at [255, 456] on button "Print Packing Slip" at bounding box center [262, 455] width 74 height 19
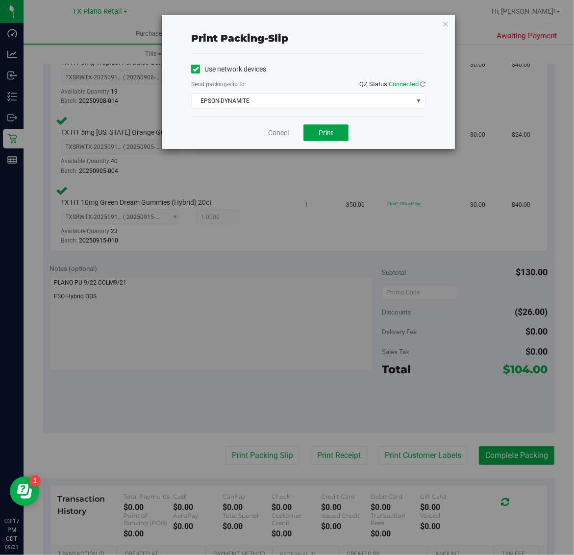
click at [322, 133] on span "Print" at bounding box center [325, 133] width 15 height 8
click at [444, 23] on icon "button" at bounding box center [445, 24] width 7 height 12
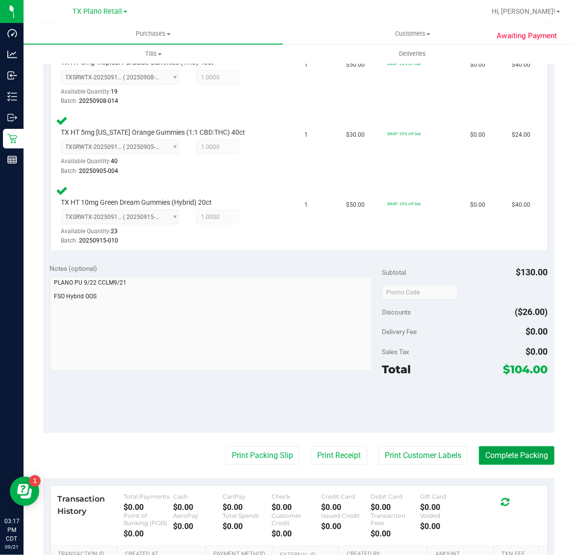
click at [508, 454] on button "Complete Packing" at bounding box center [516, 455] width 75 height 19
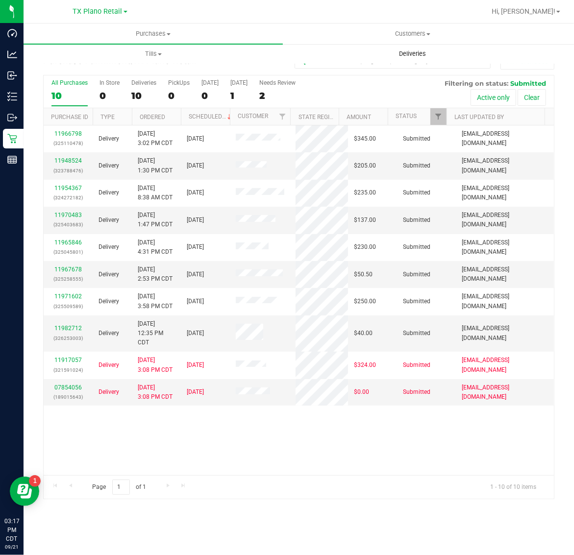
click at [415, 57] on span "Deliveries" at bounding box center [412, 53] width 53 height 9
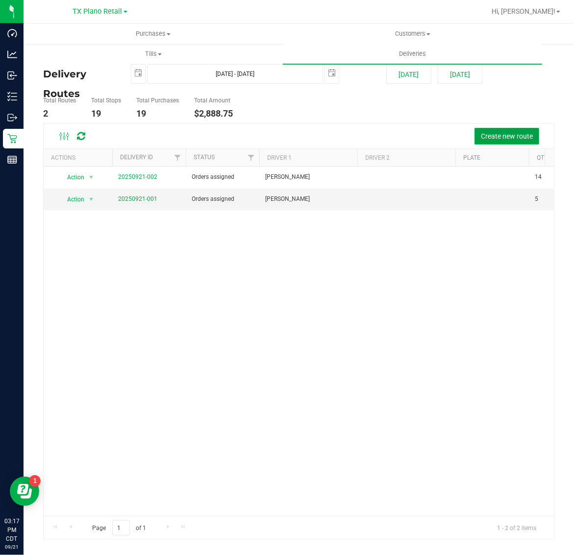
click at [481, 133] on span "Create new route" at bounding box center [507, 136] width 52 height 8
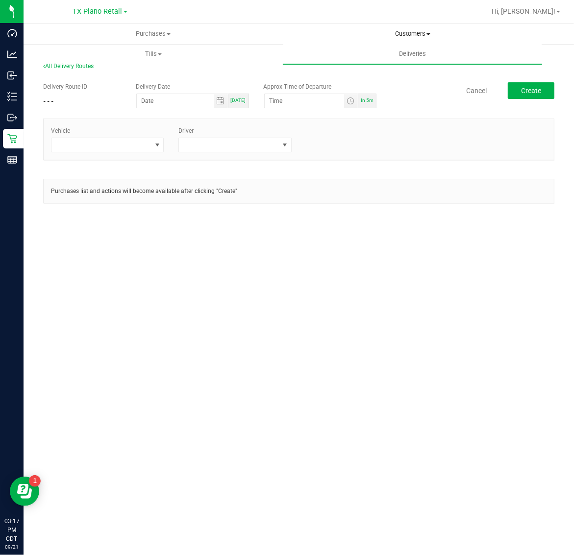
click at [403, 32] on span "Customers" at bounding box center [412, 33] width 258 height 9
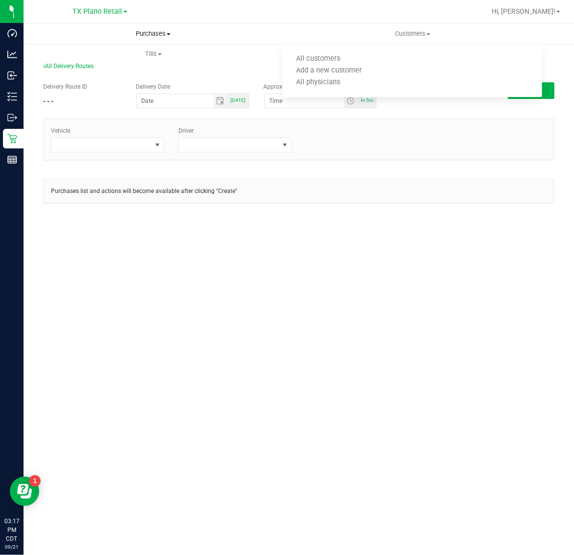
click at [262, 40] on uib-tab-heading "Purchases Summary of purchases Fulfillment All purchases" at bounding box center [153, 34] width 258 height 20
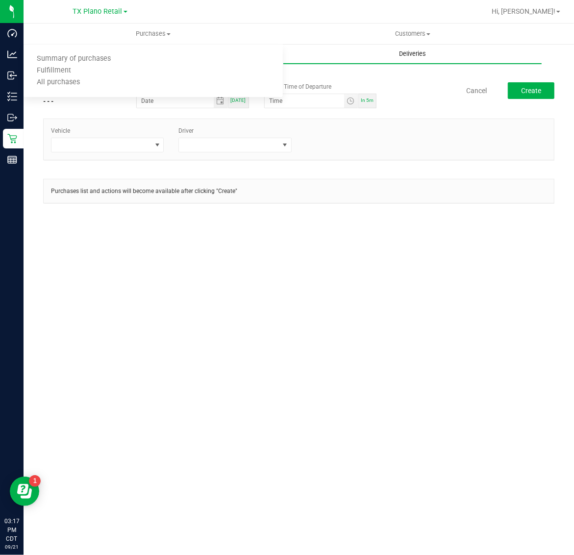
click at [410, 54] on span "Deliveries" at bounding box center [412, 53] width 53 height 9
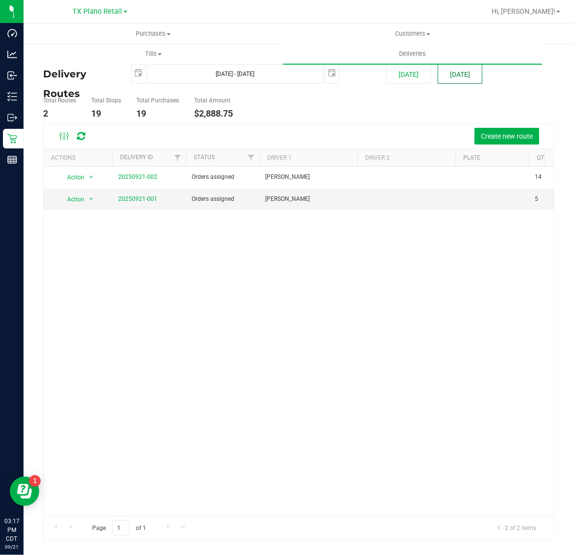
click at [463, 76] on button "[DATE]" at bounding box center [460, 74] width 45 height 20
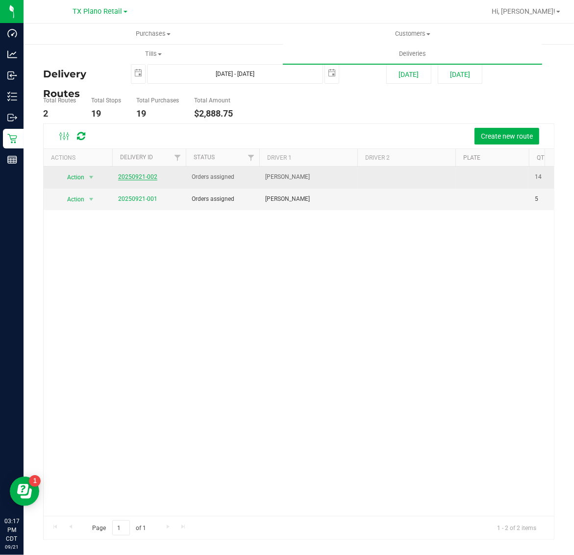
click at [136, 176] on link "20250921-002" at bounding box center [137, 176] width 39 height 7
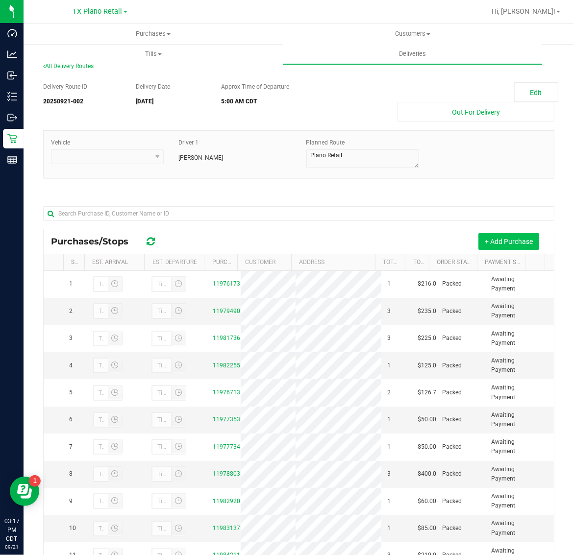
click at [508, 238] on button "+ Add Purchase" at bounding box center [508, 241] width 61 height 17
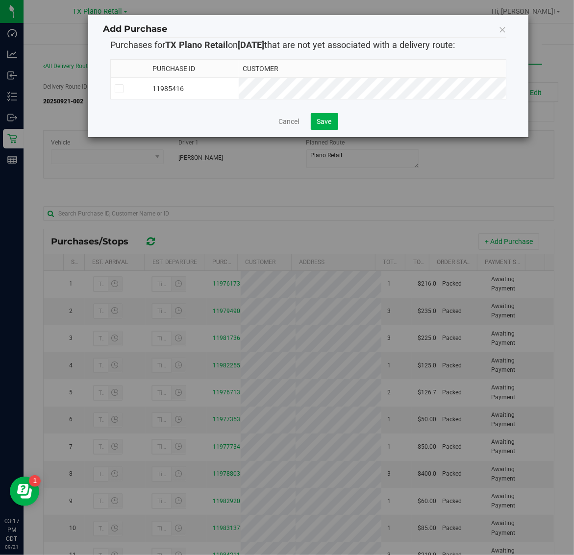
click at [239, 87] on td "11985416" at bounding box center [193, 89] width 90 height 22
click at [325, 125] on span "Save" at bounding box center [324, 122] width 15 height 8
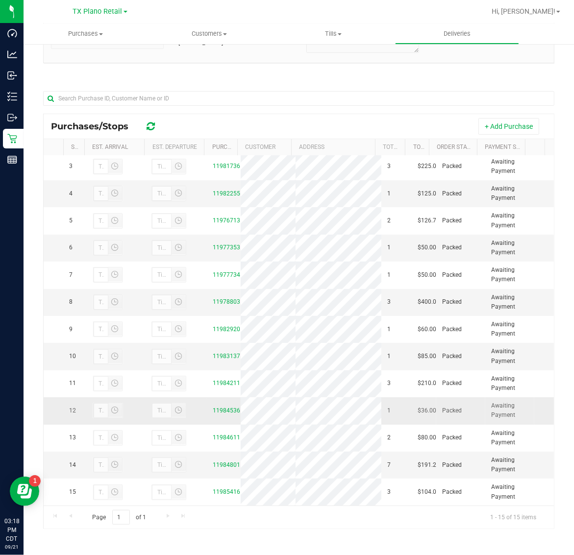
scroll to position [105, 0]
click at [85, 29] on span "Purchases" at bounding box center [86, 33] width 124 height 9
click at [86, 72] on li "Fulfillment" at bounding box center [86, 71] width 124 height 12
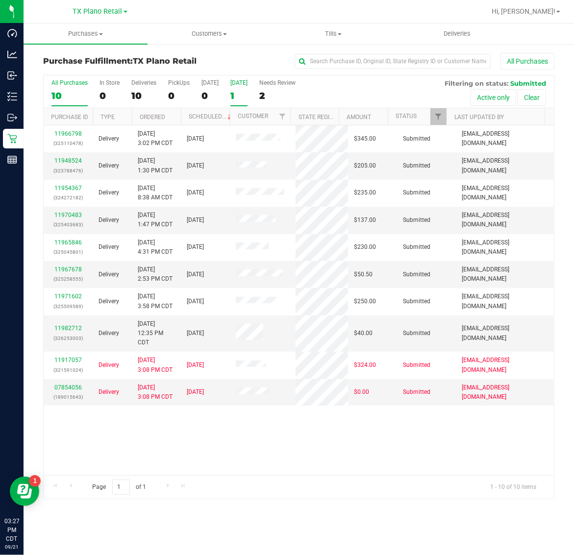
click at [242, 86] on div "[DATE]" at bounding box center [238, 82] width 17 height 7
click at [0, 0] on input "[DATE] 1" at bounding box center [0, 0] width 0 height 0
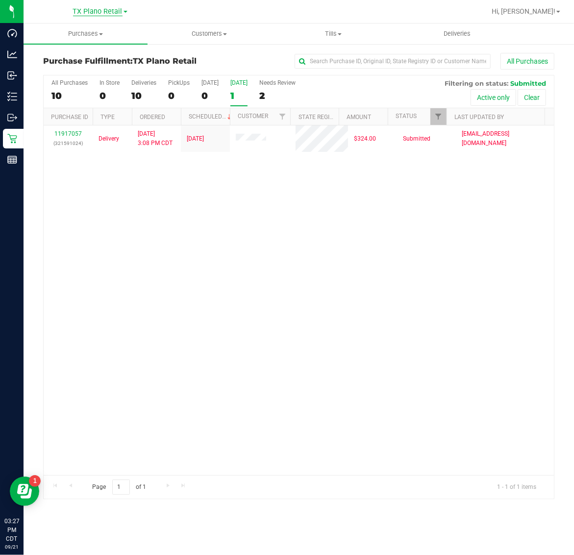
click at [80, 14] on span "TX Plano Retail" at bounding box center [97, 11] width 49 height 9
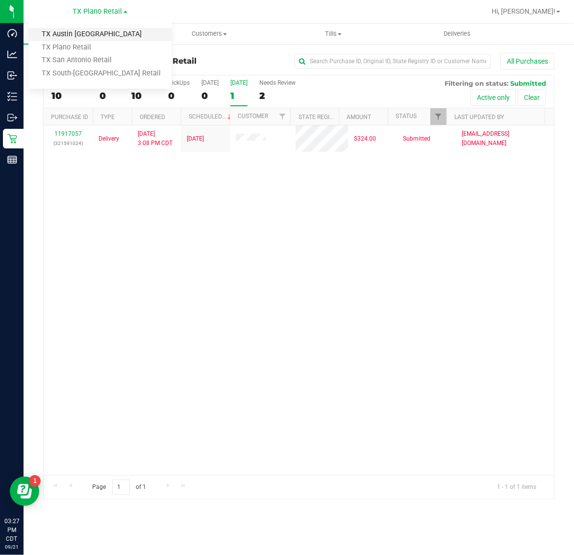
click at [79, 35] on link "TX Austin [GEOGRAPHIC_DATA]" at bounding box center [99, 34] width 143 height 13
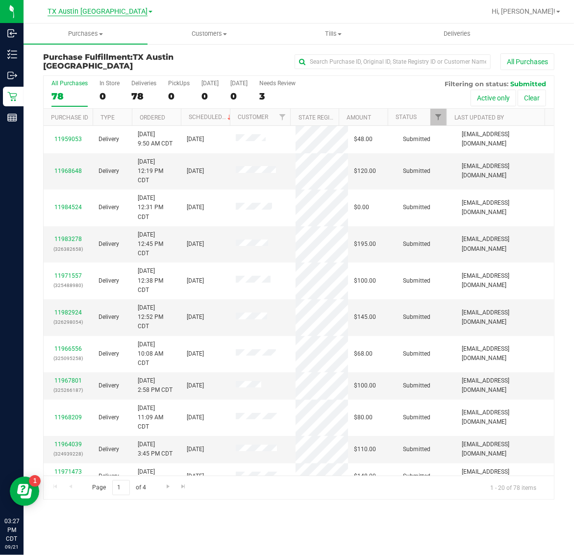
click at [84, 15] on span "TX Austin [GEOGRAPHIC_DATA]" at bounding box center [98, 11] width 100 height 9
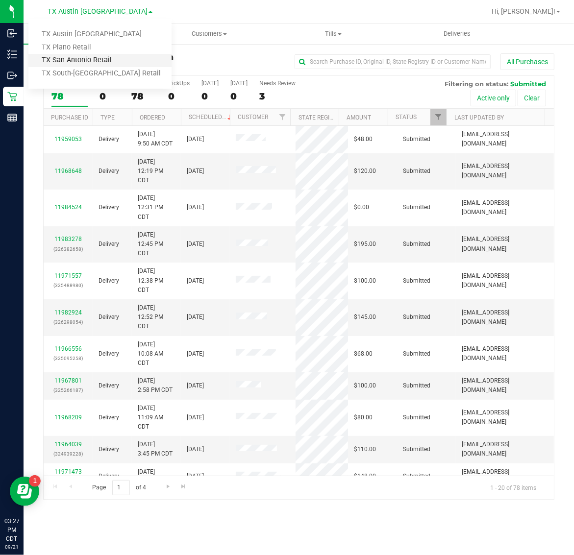
click at [85, 55] on link "TX San Antonio Retail" at bounding box center [99, 60] width 143 height 13
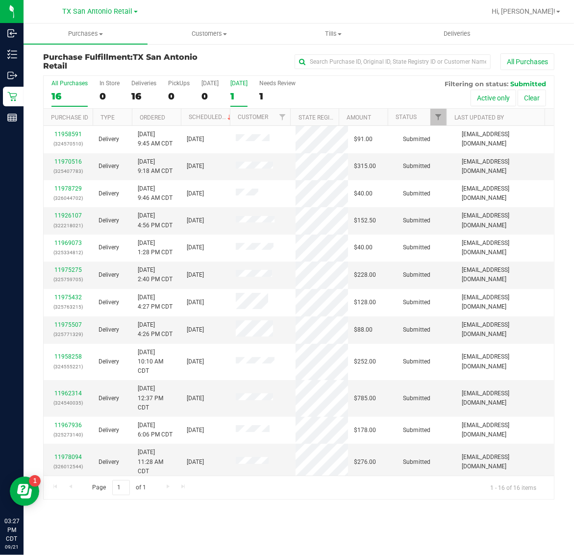
click at [245, 97] on div "1" at bounding box center [238, 96] width 17 height 11
click at [0, 0] on input "[DATE] 1" at bounding box center [0, 0] width 0 height 0
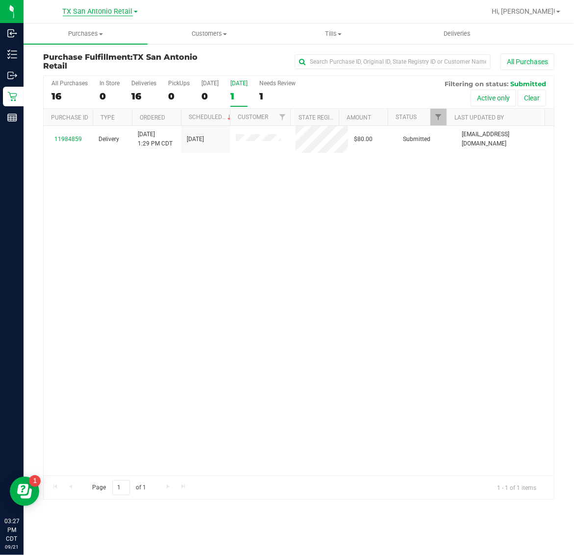
click at [81, 10] on span "TX San Antonio Retail" at bounding box center [98, 11] width 70 height 9
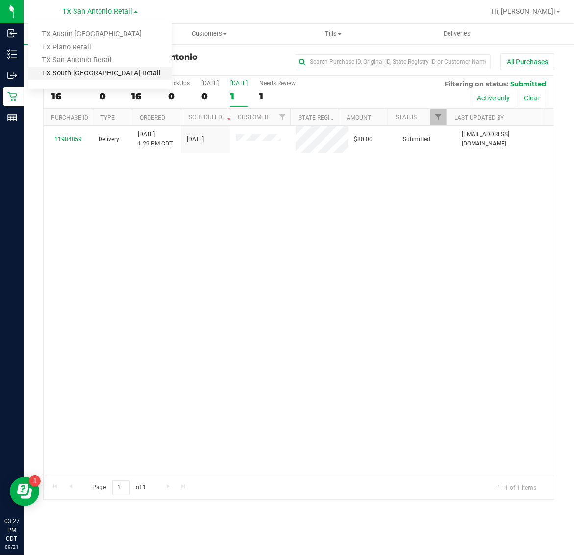
click at [79, 72] on link "TX South-[GEOGRAPHIC_DATA] Retail" at bounding box center [99, 73] width 143 height 13
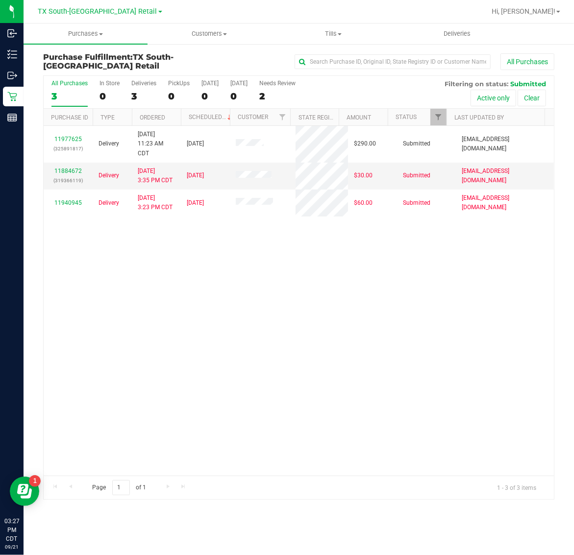
click at [83, 6] on link "TX South-[GEOGRAPHIC_DATA] Retail" at bounding box center [100, 10] width 124 height 9
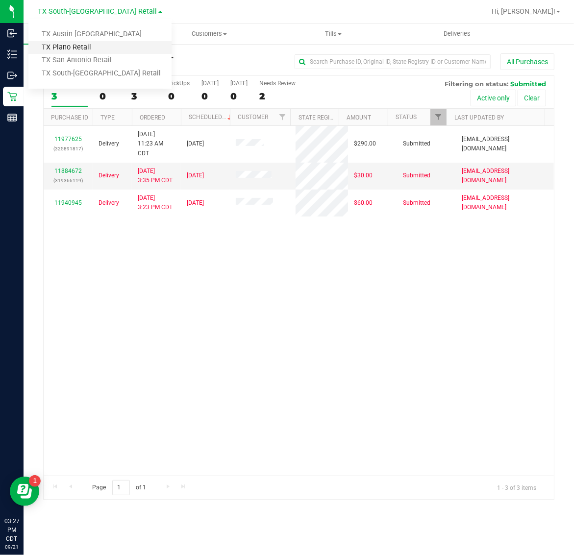
click at [84, 45] on link "TX Plano Retail" at bounding box center [99, 47] width 143 height 13
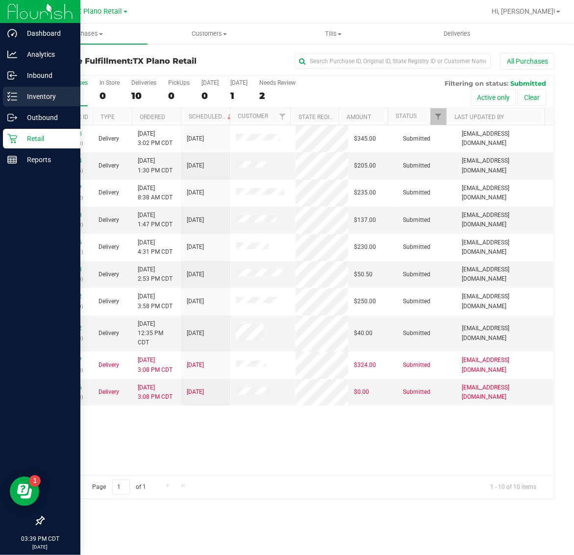
click at [35, 98] on p "Inventory" at bounding box center [46, 97] width 59 height 12
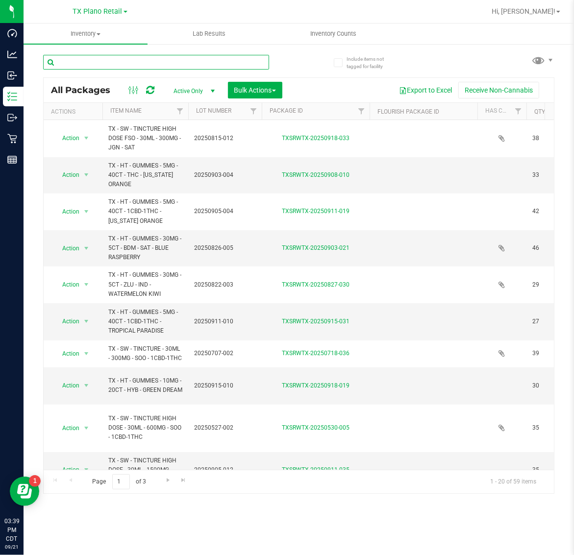
click at [149, 63] on input "text" at bounding box center [156, 62] width 226 height 15
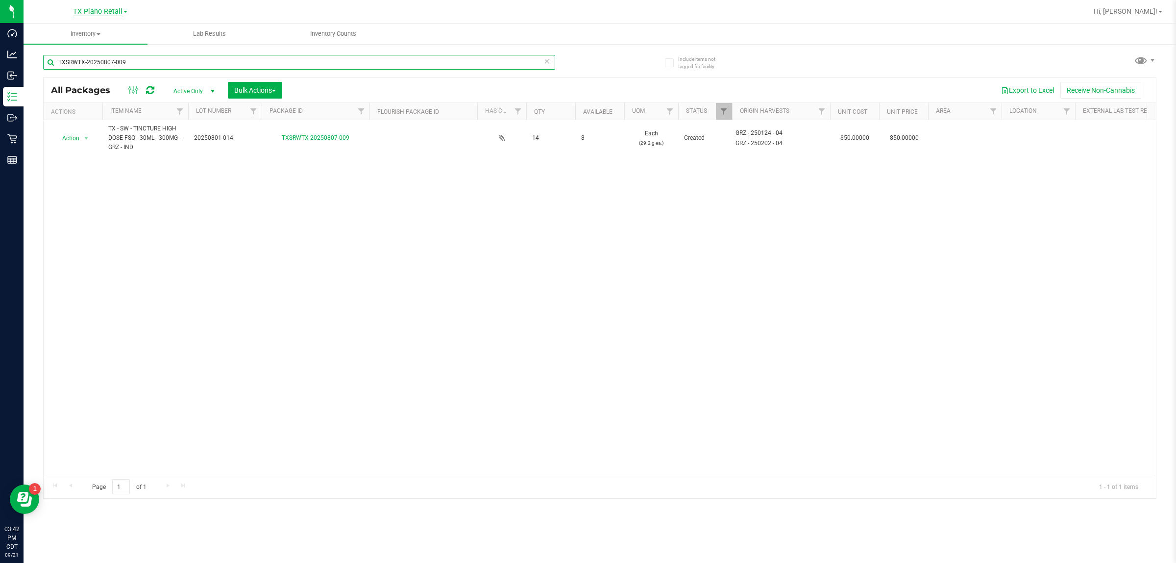
type input "TXSRWTX-20250807-009"
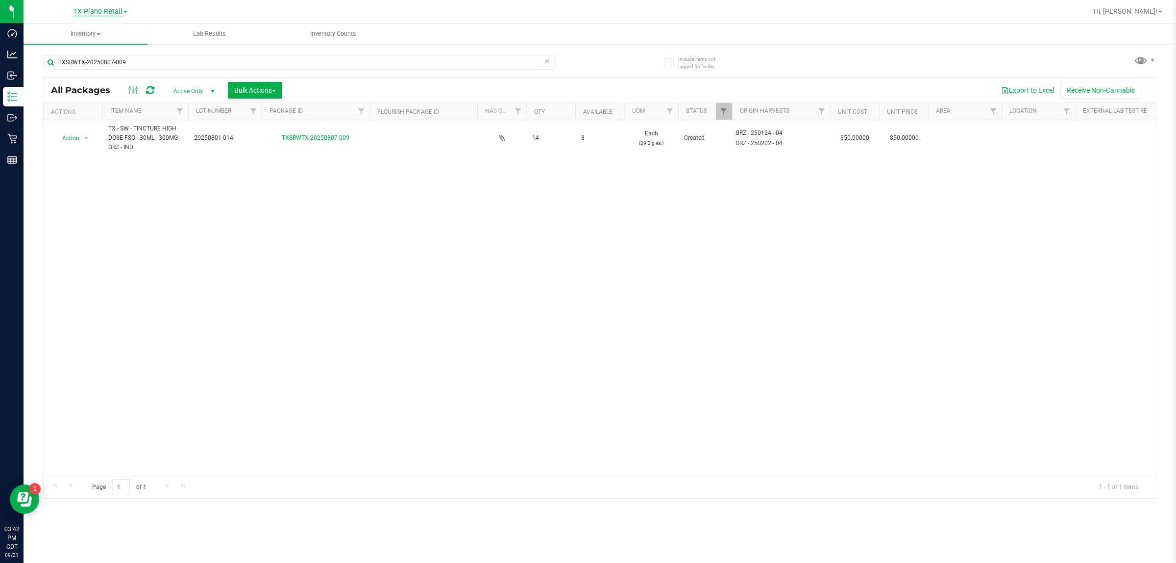
click at [113, 9] on span "TX Plano Retail" at bounding box center [97, 11] width 49 height 9
click at [100, 33] on link "TX Austin [GEOGRAPHIC_DATA]" at bounding box center [99, 34] width 143 height 13
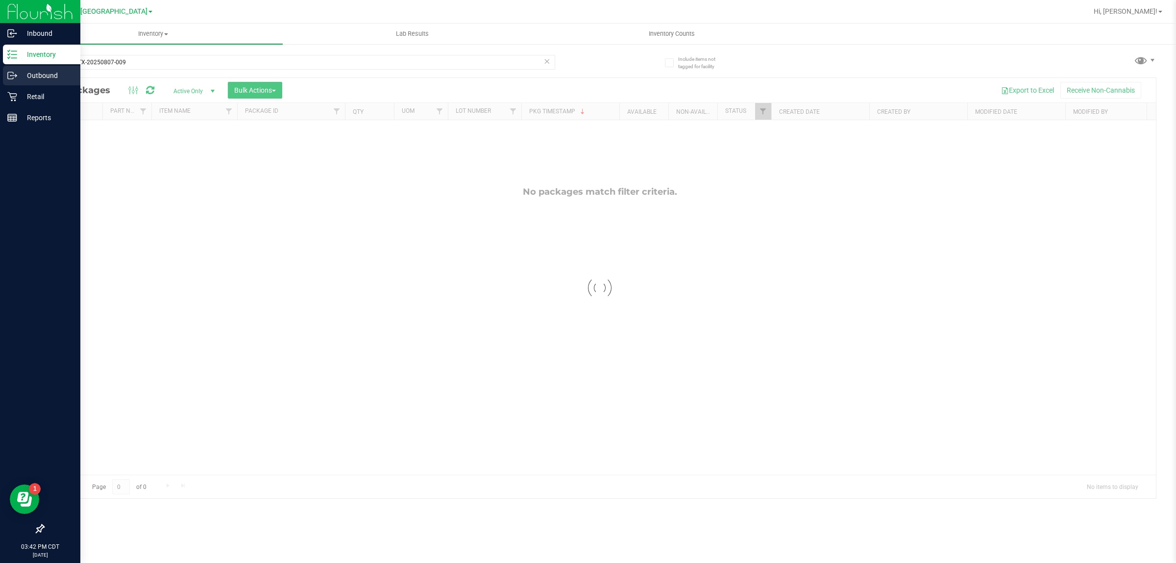
click at [32, 73] on p "Outbound" at bounding box center [46, 76] width 59 height 12
click at [10, 73] on icon at bounding box center [12, 76] width 10 height 10
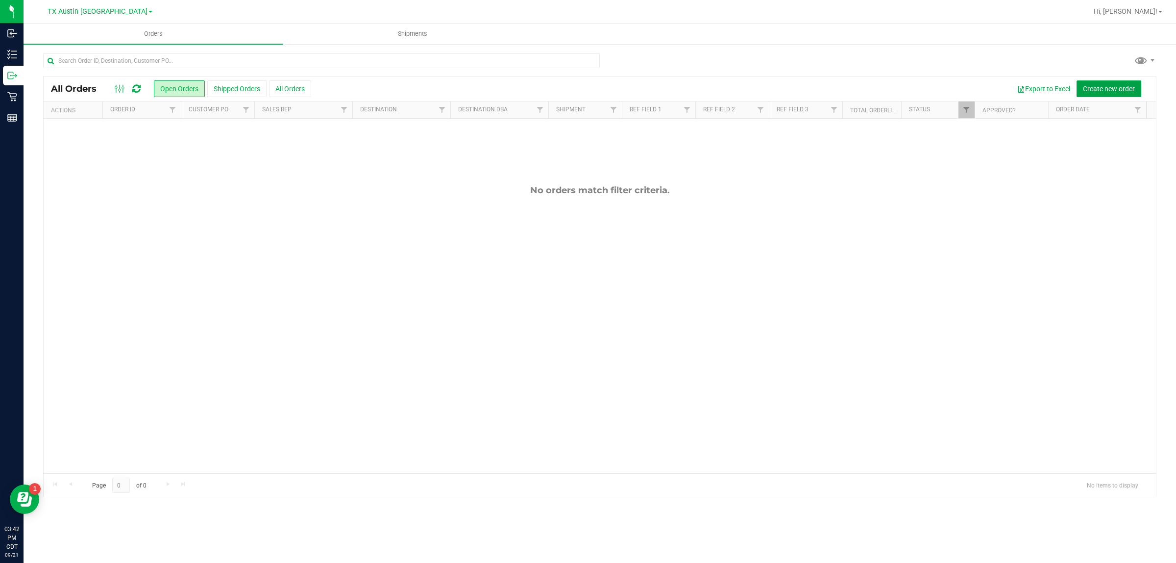
click at [573, 85] on span "Create new order" at bounding box center [1109, 89] width 52 height 8
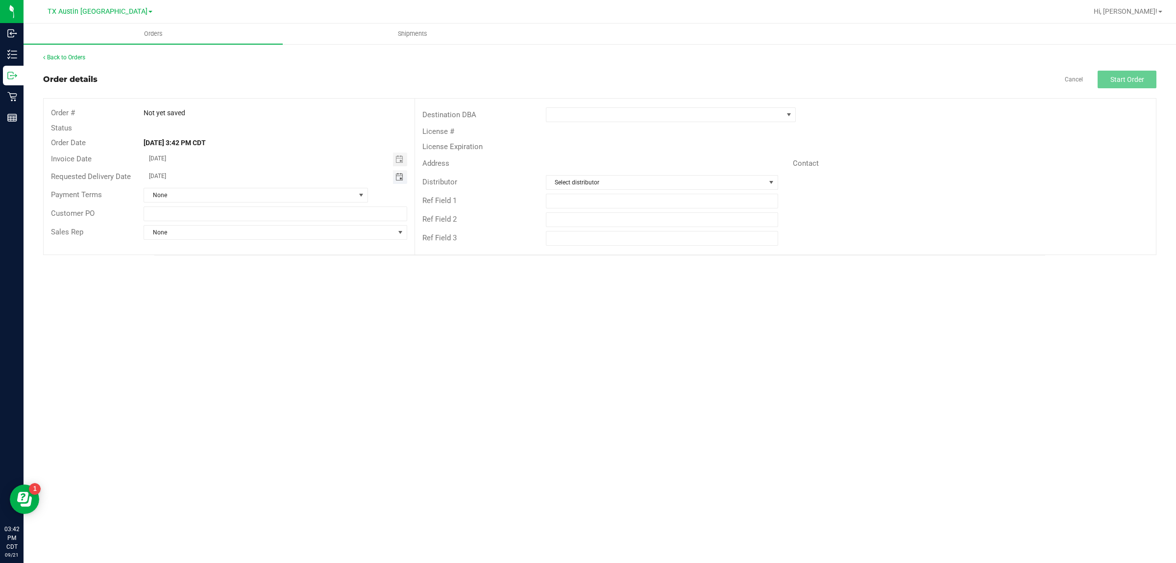
click at [403, 175] on span "Toggle calendar" at bounding box center [399, 177] width 8 height 8
click at [269, 191] on span "TODAY" at bounding box center [270, 195] width 22 height 13
type input "[DATE]"
click at [573, 111] on span at bounding box center [664, 115] width 237 height 14
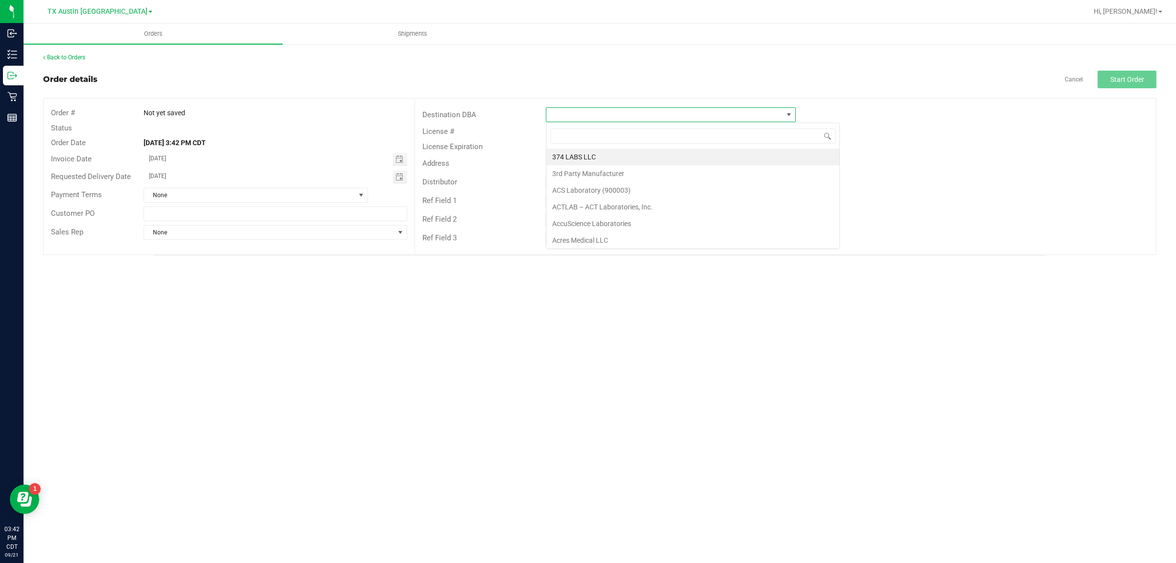
scroll to position [15, 250]
type input "tx"
click at [573, 157] on li "TX Plano Retail" at bounding box center [670, 156] width 249 height 17
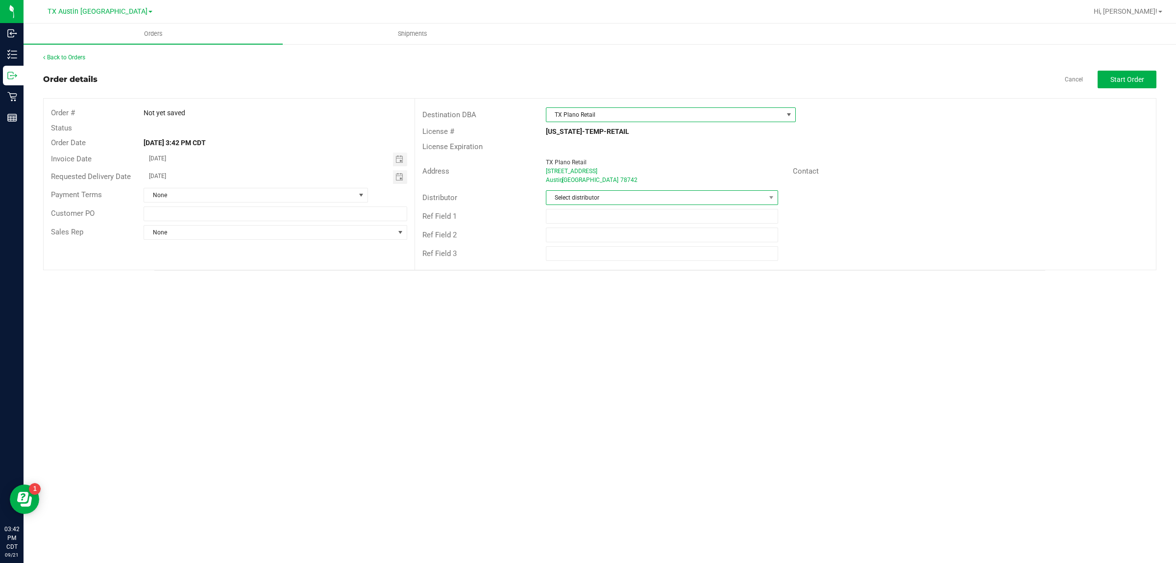
click at [573, 194] on span "Select distributor" at bounding box center [655, 198] width 219 height 14
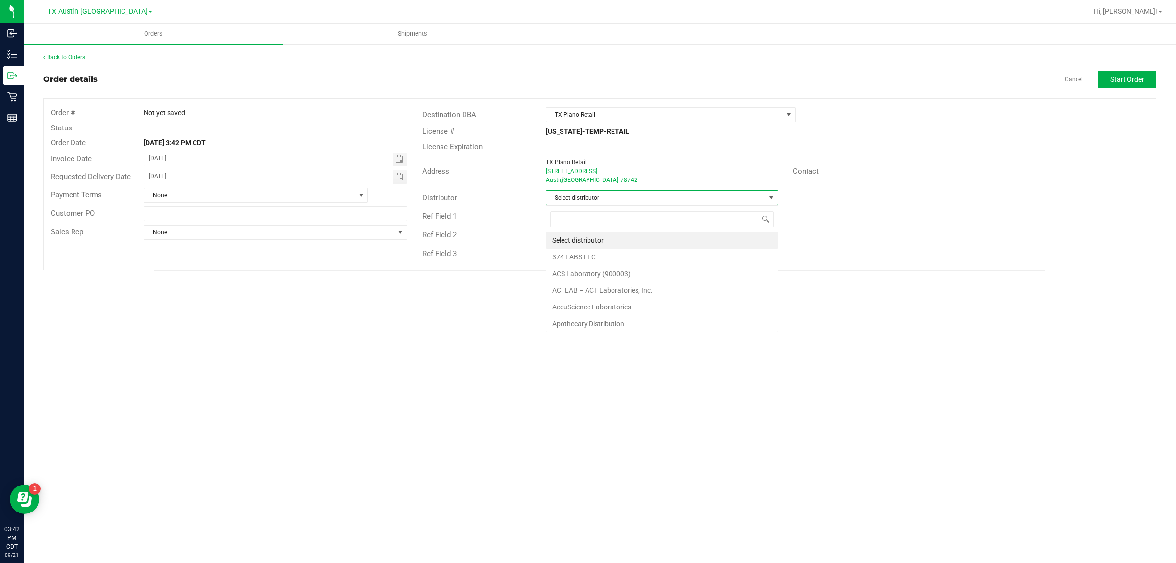
scroll to position [15, 232]
type input "aus"
click at [573, 242] on li "Austin DC" at bounding box center [661, 240] width 231 height 17
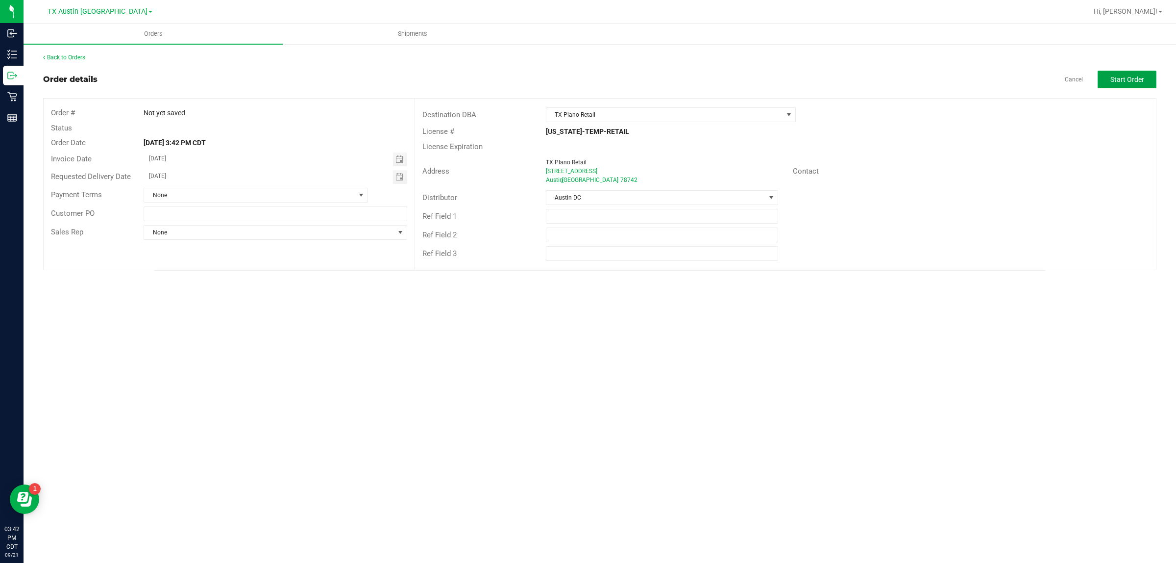
click at [573, 73] on button "Start Order" at bounding box center [1127, 80] width 59 height 18
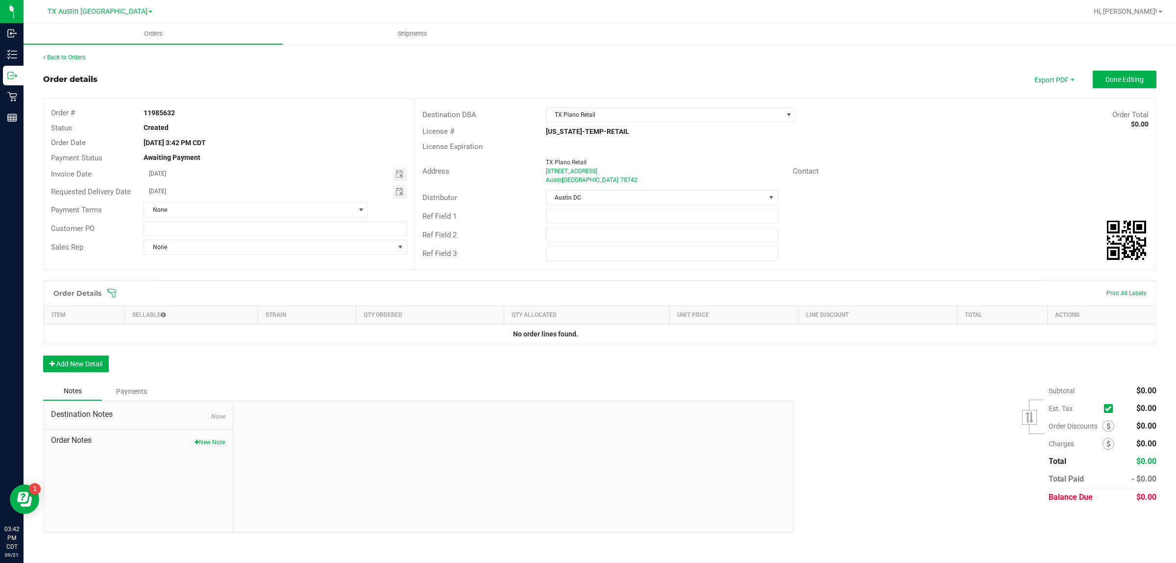
click at [112, 290] on icon at bounding box center [112, 293] width 10 height 10
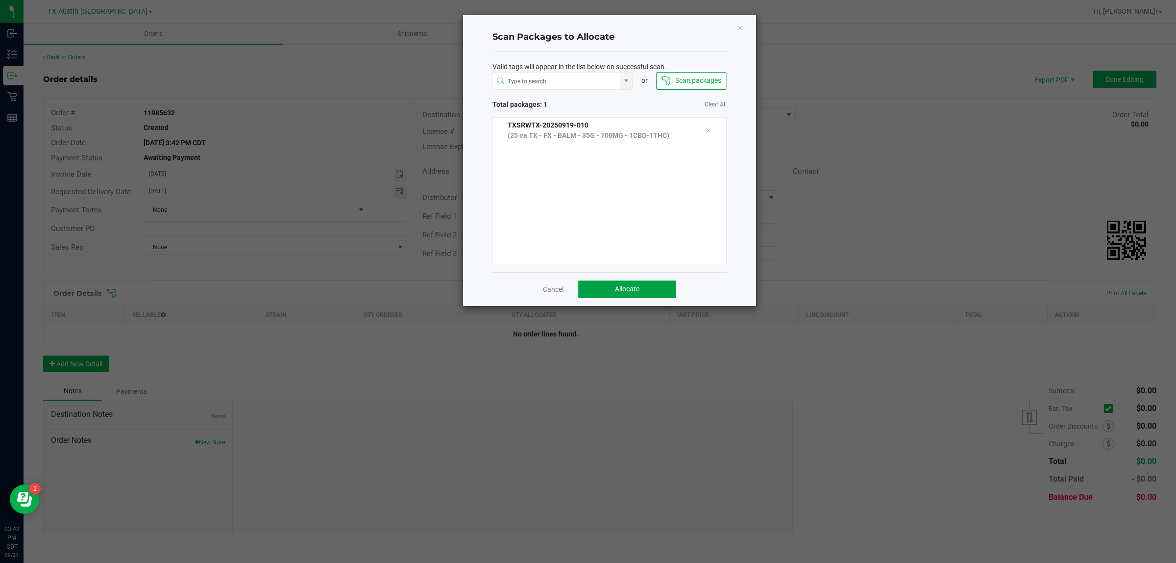
click at [573, 290] on button "Allocate" at bounding box center [627, 289] width 98 height 18
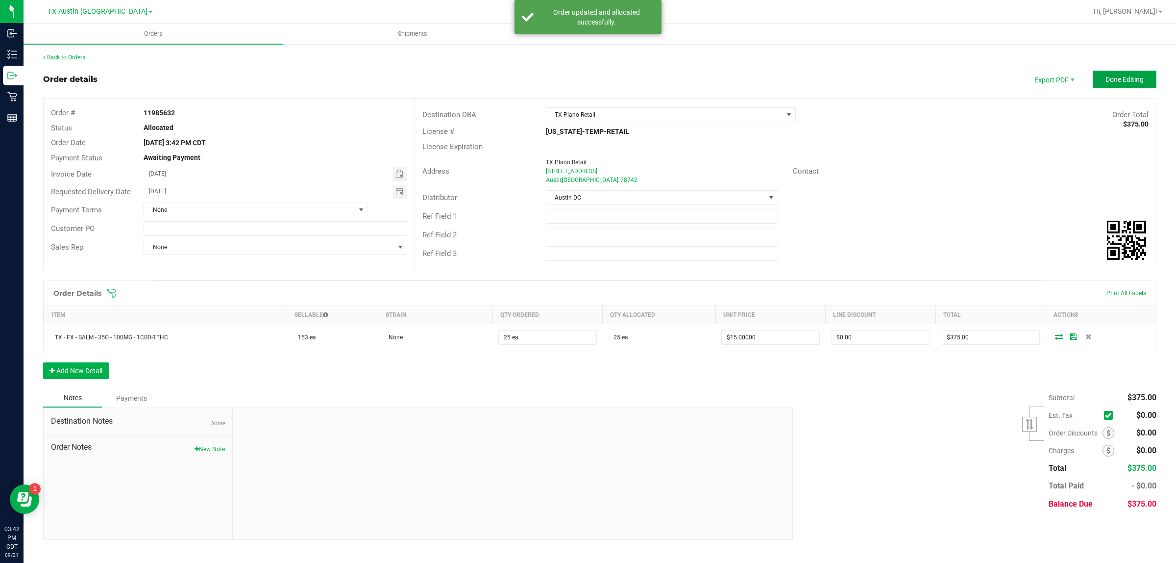
click at [573, 81] on span "Done Editing" at bounding box center [1124, 79] width 38 height 8
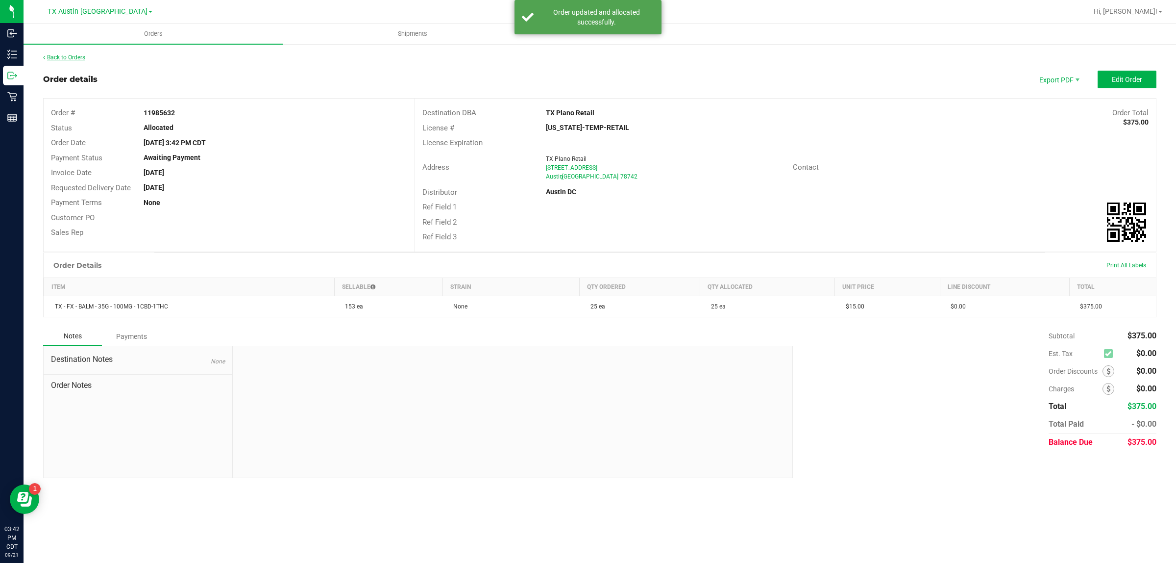
click at [72, 57] on link "Back to Orders" at bounding box center [64, 57] width 42 height 7
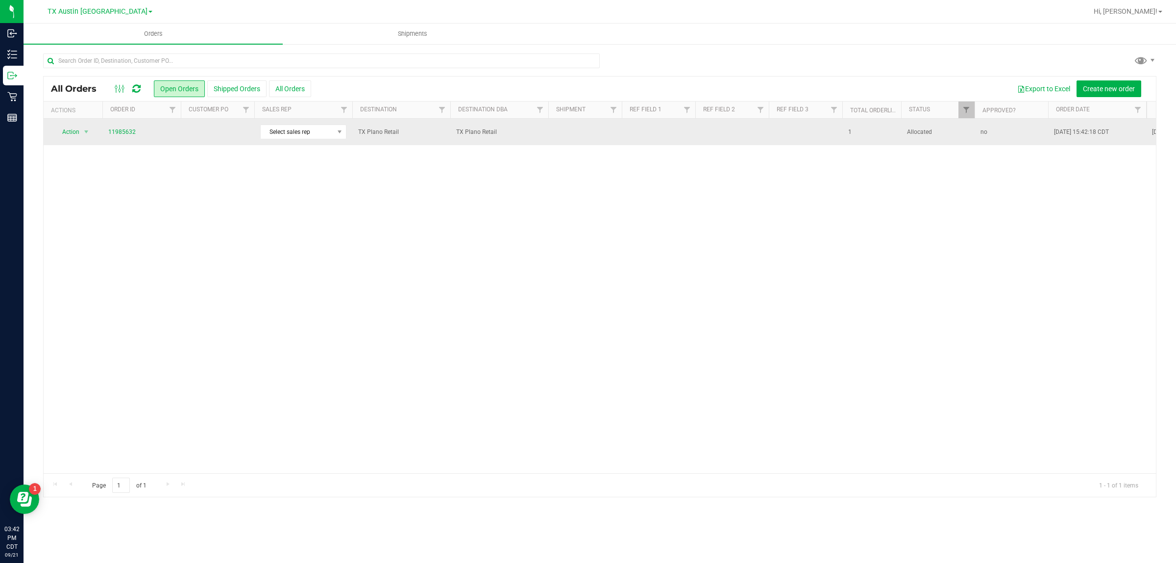
click at [200, 132] on td at bounding box center [217, 132] width 73 height 26
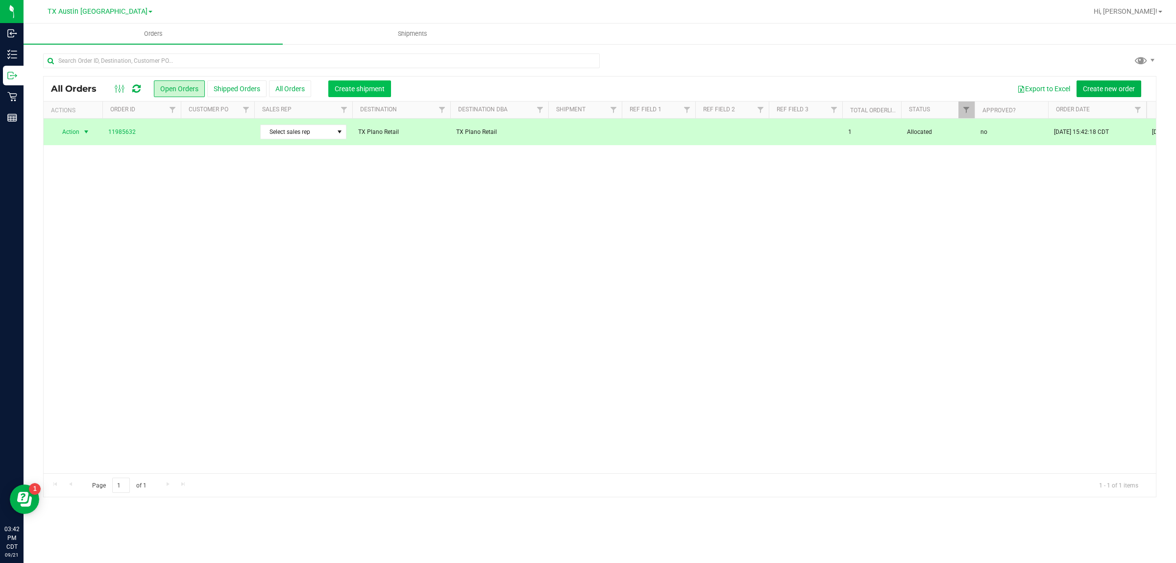
click at [343, 91] on span "Create shipment" at bounding box center [360, 89] width 50 height 8
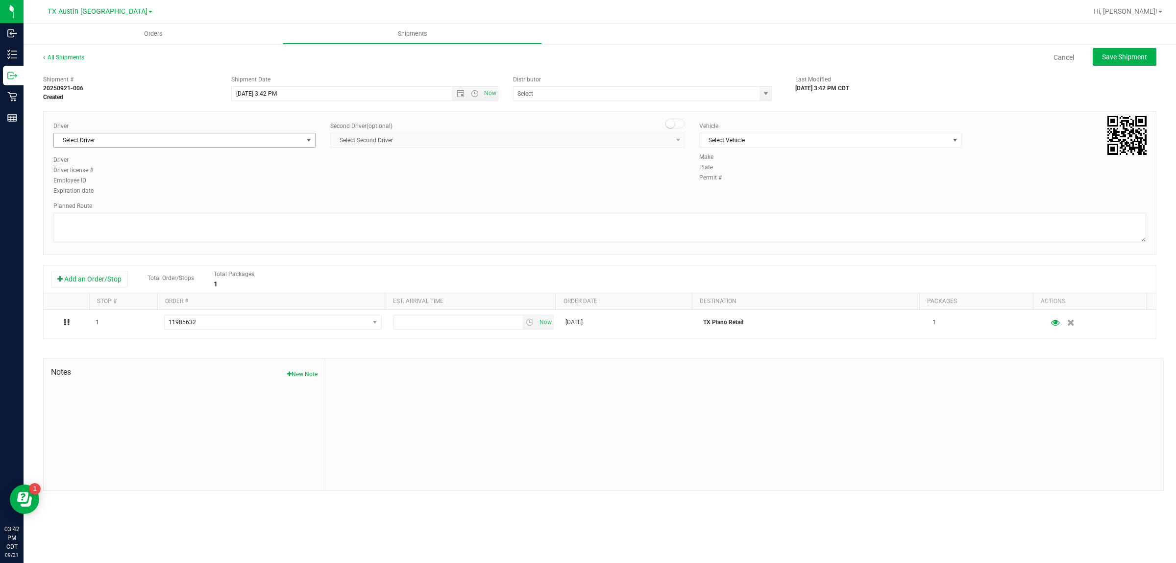
click at [252, 141] on span "Select Driver" at bounding box center [178, 140] width 249 height 14
click at [266, 183] on li "William Bates" at bounding box center [184, 181] width 261 height 15
type input "bat"
click at [573, 140] on span "Select Vehicle" at bounding box center [824, 140] width 249 height 14
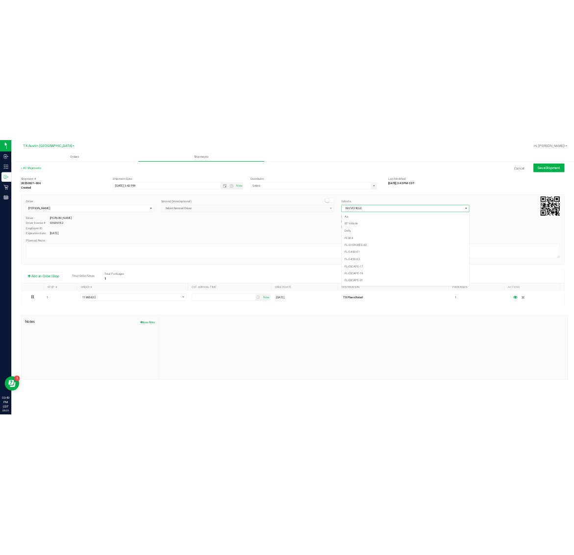
scroll to position [652, 0]
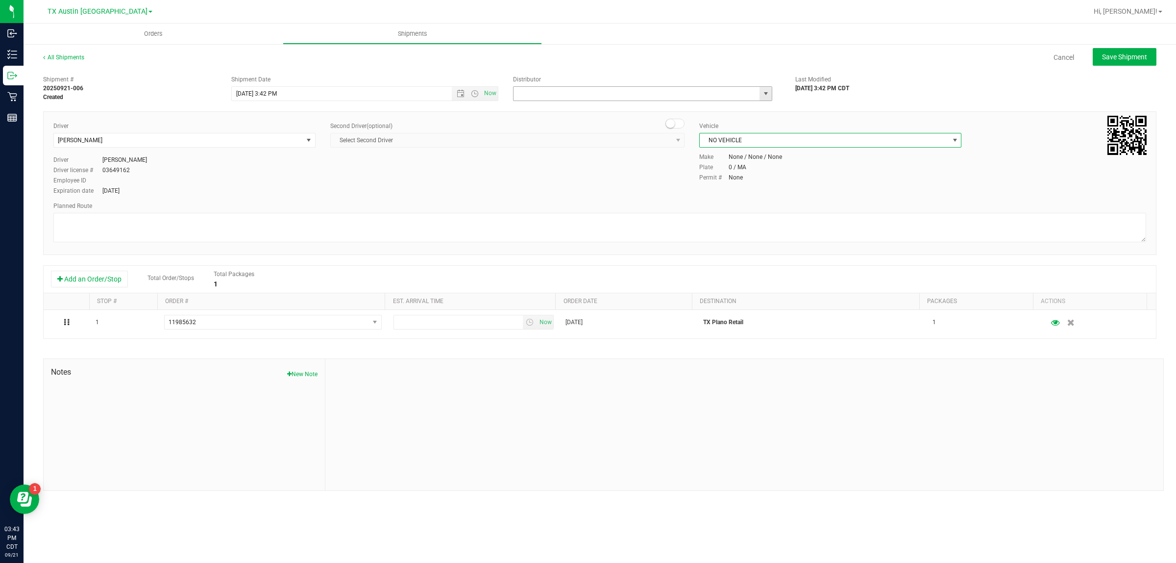
click at [573, 92] on input "text" at bounding box center [633, 94] width 239 height 14
click at [573, 109] on li "Austin DC" at bounding box center [643, 110] width 258 height 15
type input "Austin DC"
click at [490, 90] on span "Now" at bounding box center [490, 93] width 17 height 14
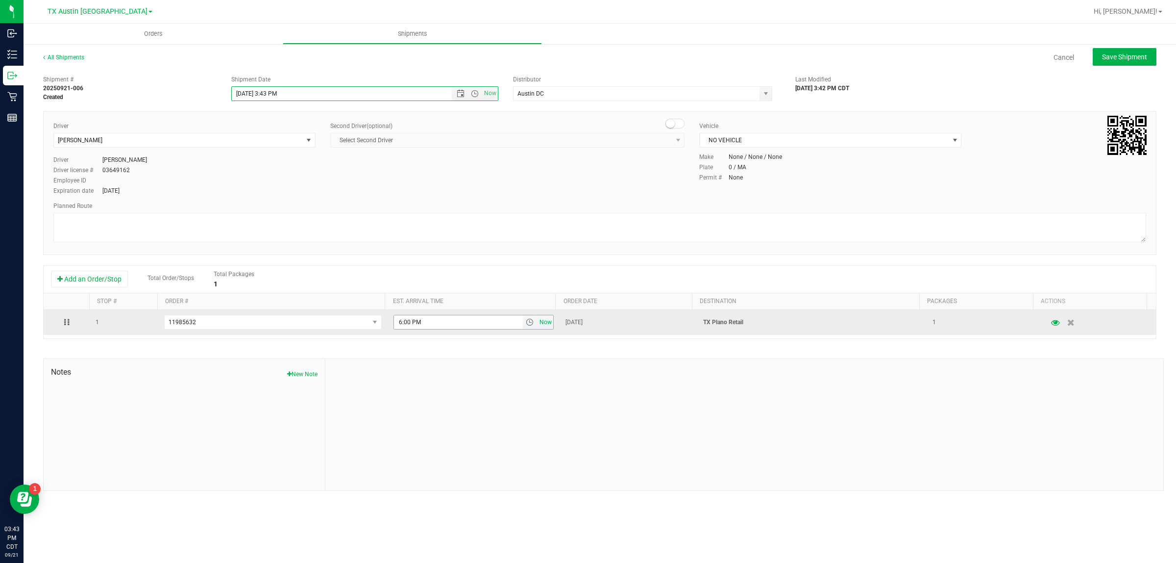
click at [538, 322] on span "Now" at bounding box center [546, 322] width 17 height 14
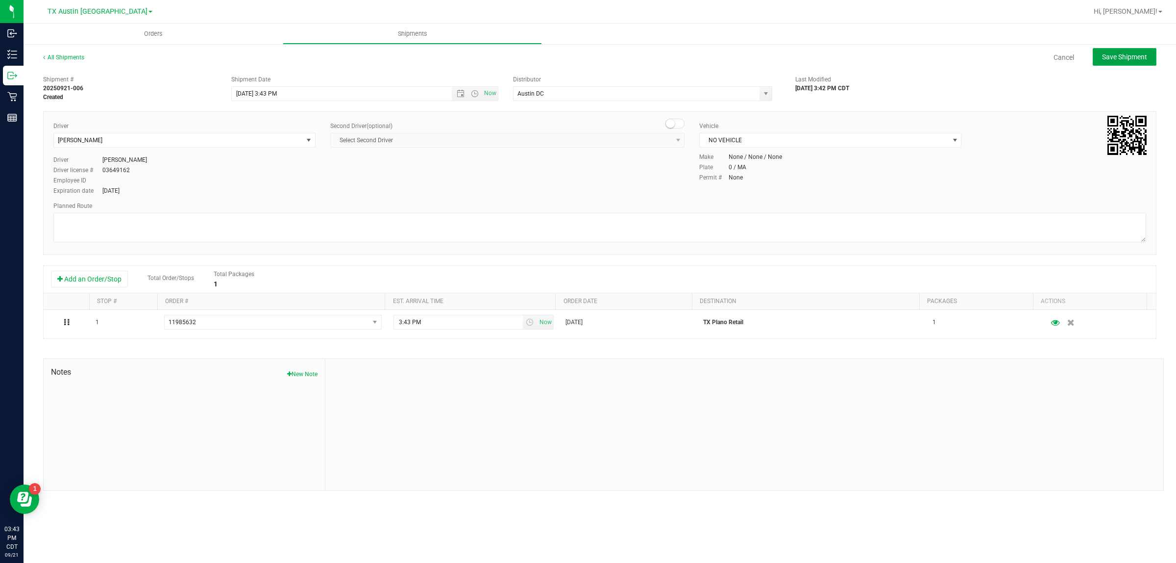
click at [573, 55] on span "Save Shipment" at bounding box center [1124, 57] width 45 height 8
type input "9/21/2025 8:43 PM"
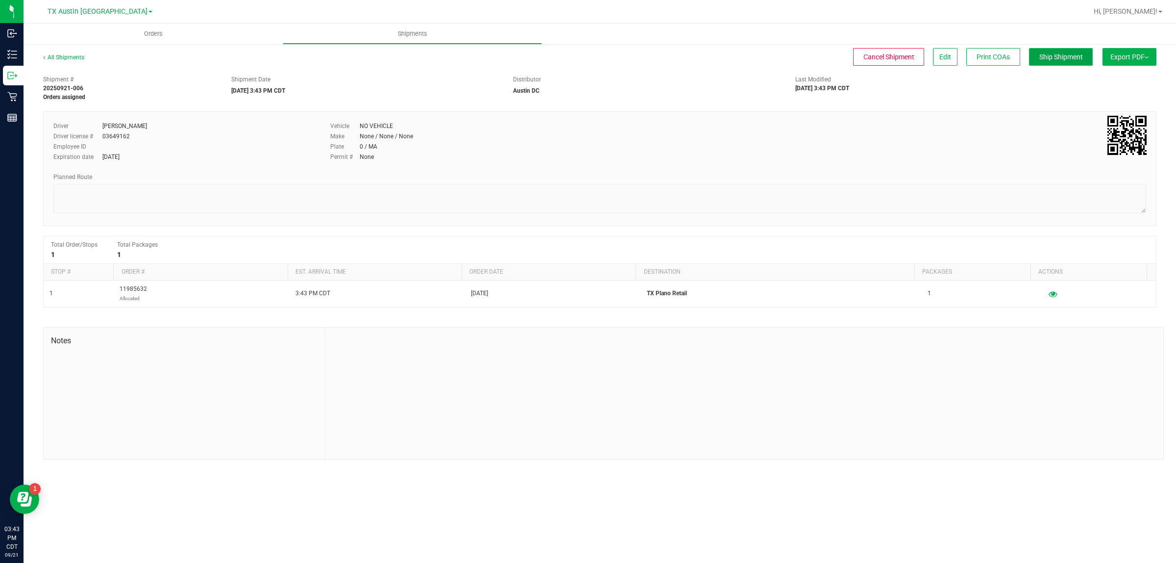
click at [573, 61] on button "Ship Shipment" at bounding box center [1061, 57] width 64 height 18
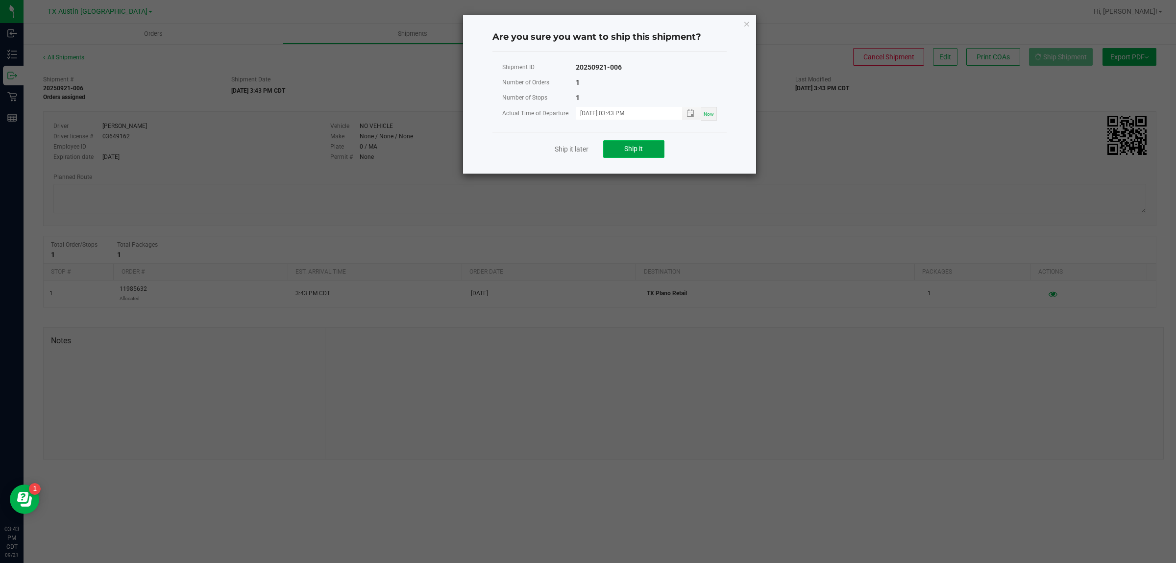
click at [573, 147] on span "Ship it" at bounding box center [633, 149] width 19 height 8
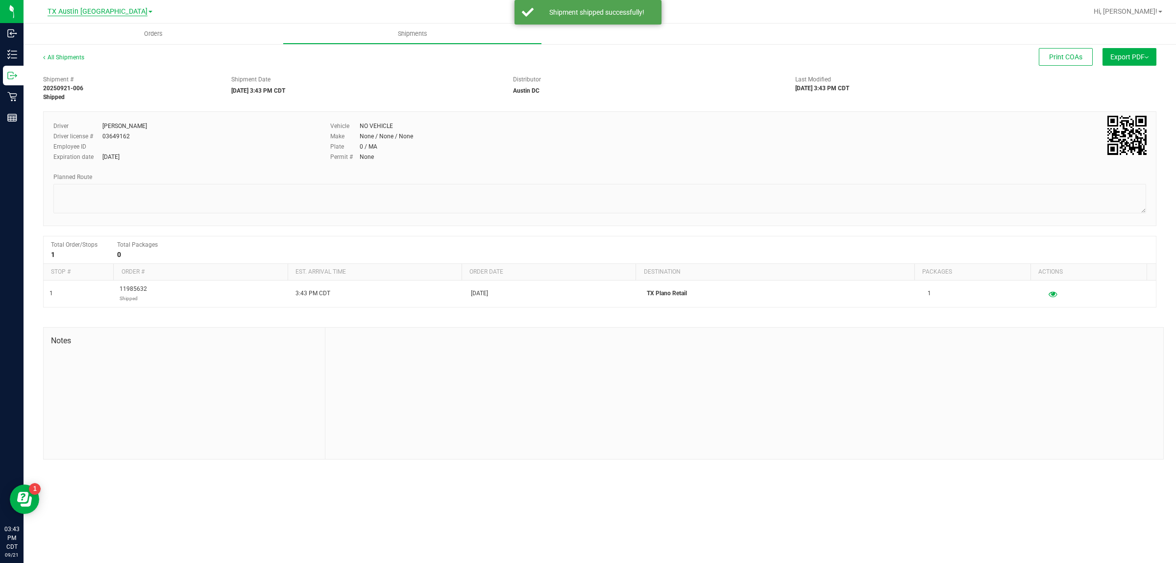
click at [101, 10] on span "TX Austin [GEOGRAPHIC_DATA]" at bounding box center [98, 11] width 100 height 9
click at [87, 49] on link "TX Plano Retail" at bounding box center [99, 47] width 143 height 13
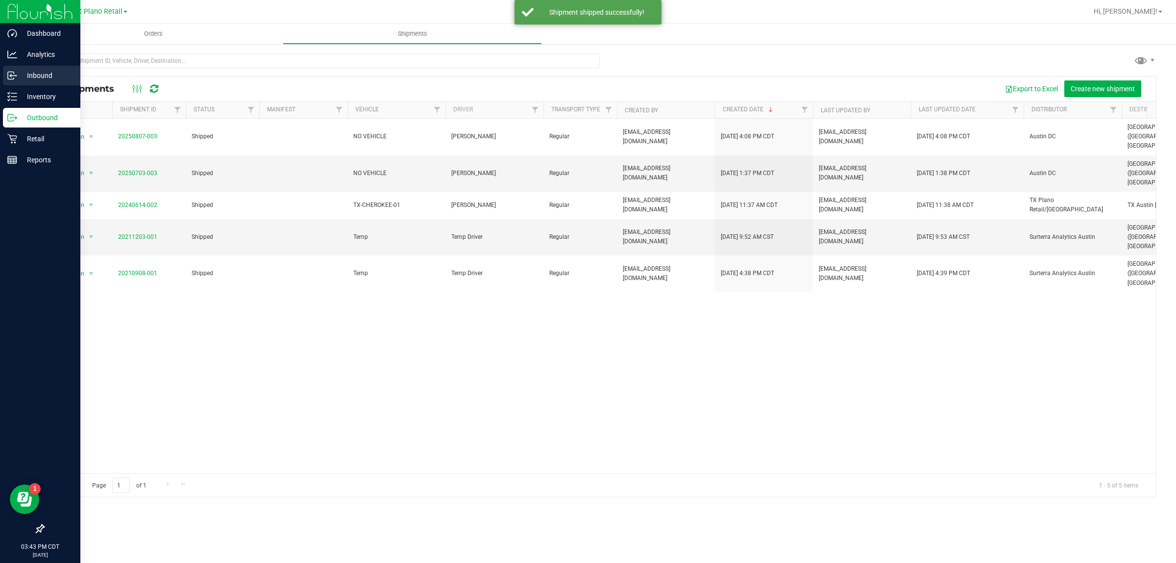
click at [34, 72] on p "Inbound" at bounding box center [46, 76] width 59 height 12
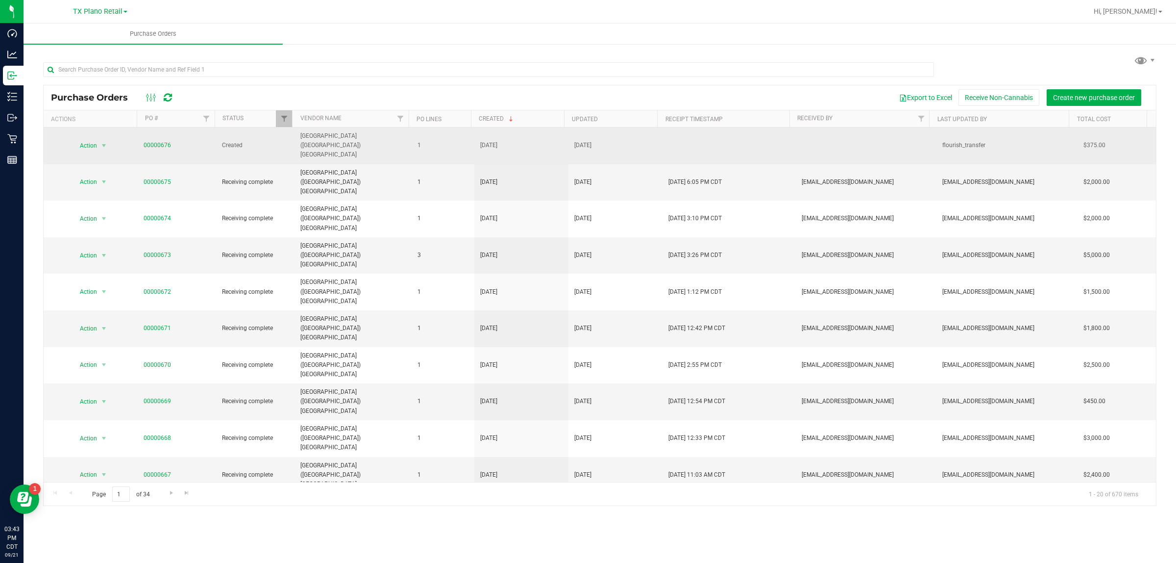
click at [154, 142] on span "00000676" at bounding box center [157, 145] width 27 height 9
click at [155, 142] on link "00000676" at bounding box center [157, 145] width 27 height 7
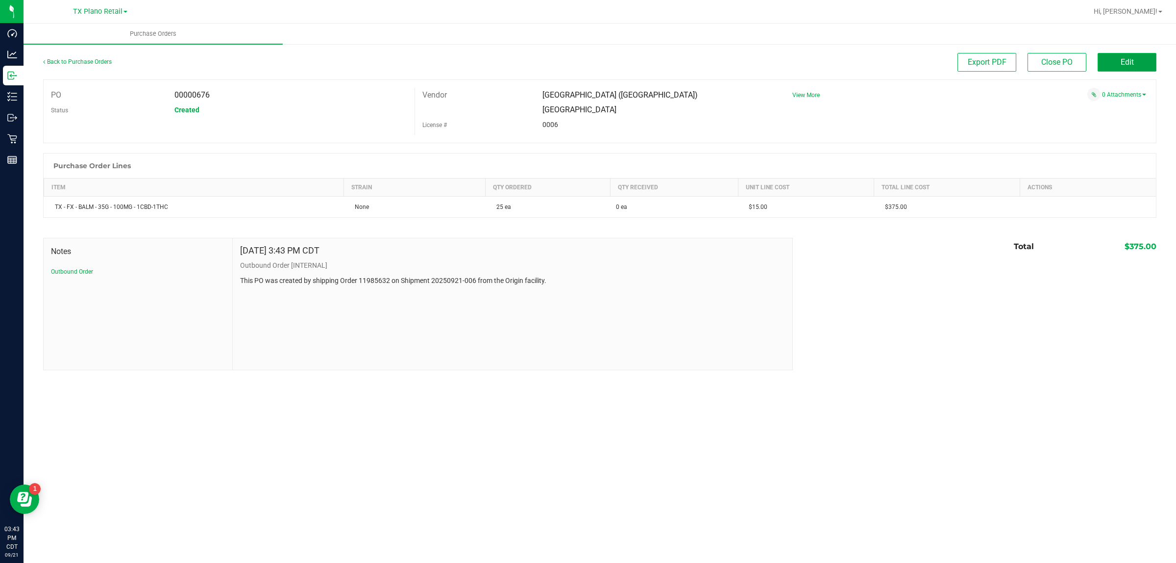
click at [573, 62] on span "Edit" at bounding box center [1127, 61] width 13 height 9
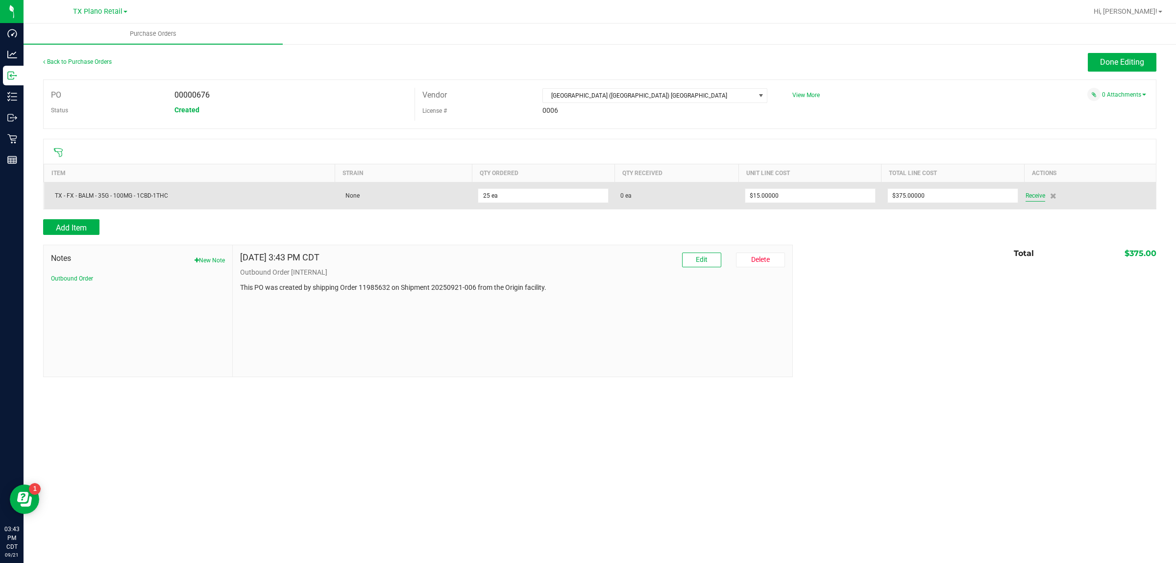
click at [573, 197] on span "Receive" at bounding box center [1036, 196] width 20 height 12
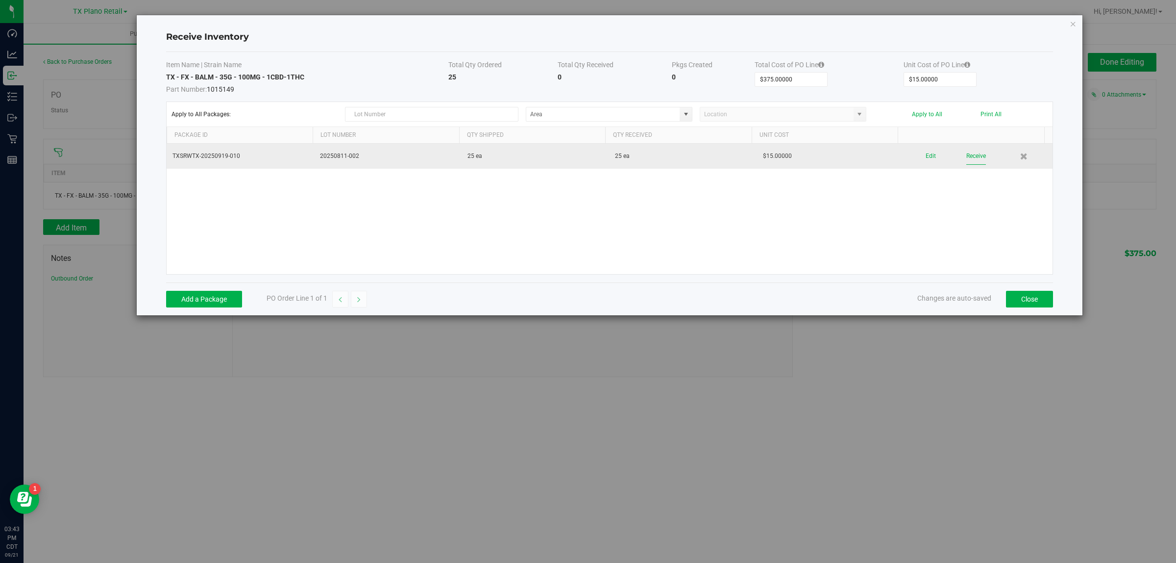
click at [573, 155] on button "Receive" at bounding box center [976, 155] width 20 height 17
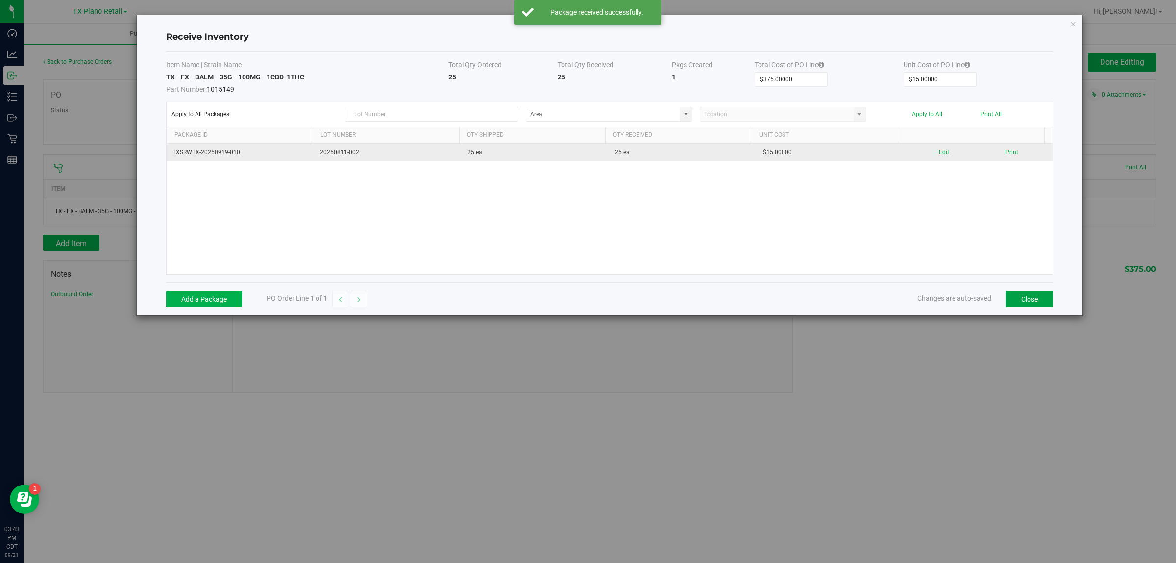
click at [573, 297] on button "Close" at bounding box center [1029, 299] width 47 height 17
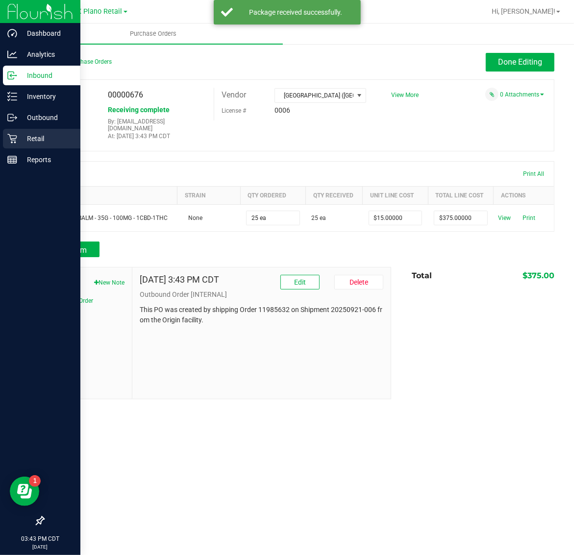
click at [33, 141] on p "Retail" at bounding box center [46, 139] width 59 height 12
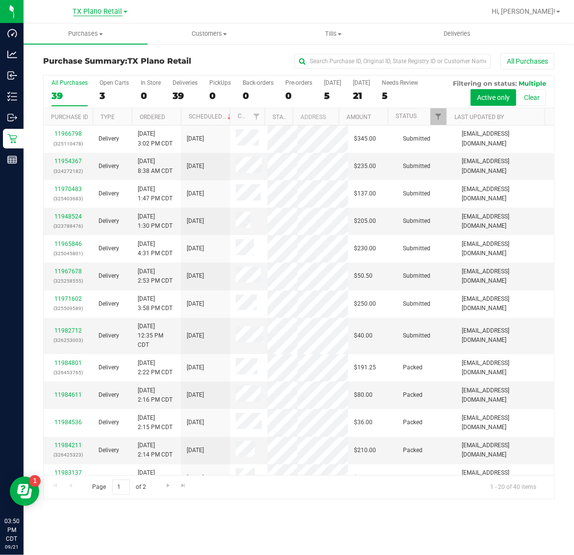
click at [96, 13] on span "TX Plano Retail" at bounding box center [97, 11] width 49 height 9
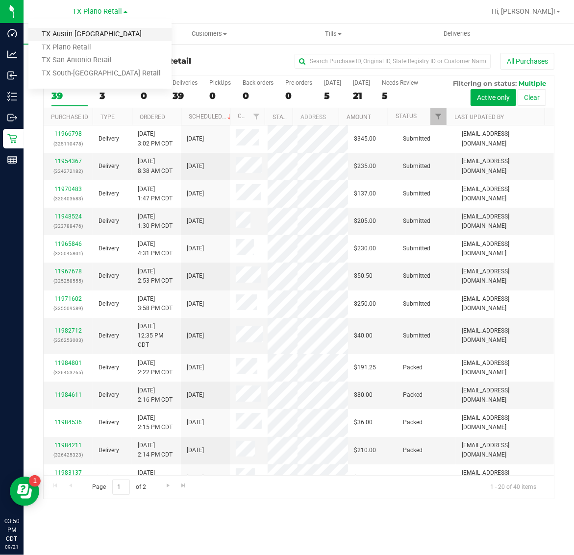
click at [92, 31] on link "TX Austin [GEOGRAPHIC_DATA]" at bounding box center [99, 34] width 143 height 13
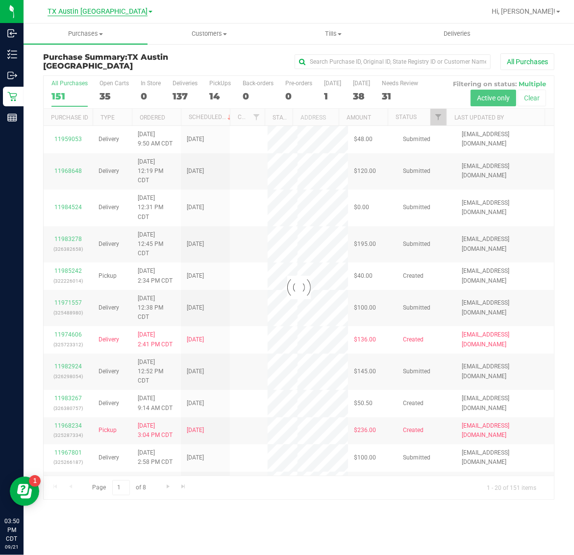
click at [89, 13] on span "TX Austin [GEOGRAPHIC_DATA]" at bounding box center [98, 11] width 100 height 9
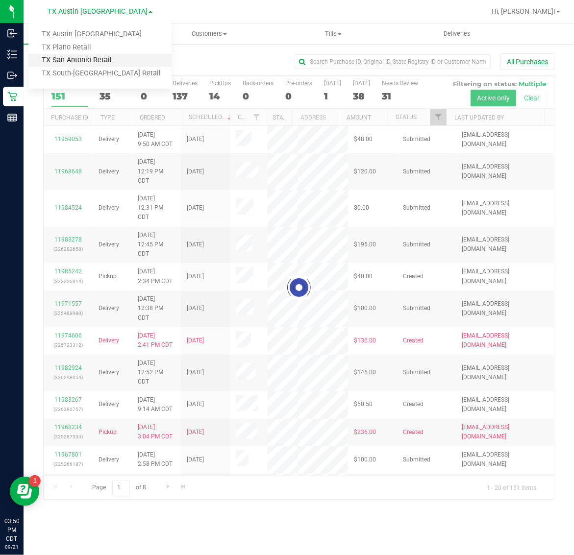
click at [86, 56] on link "TX San Antonio Retail" at bounding box center [99, 60] width 143 height 13
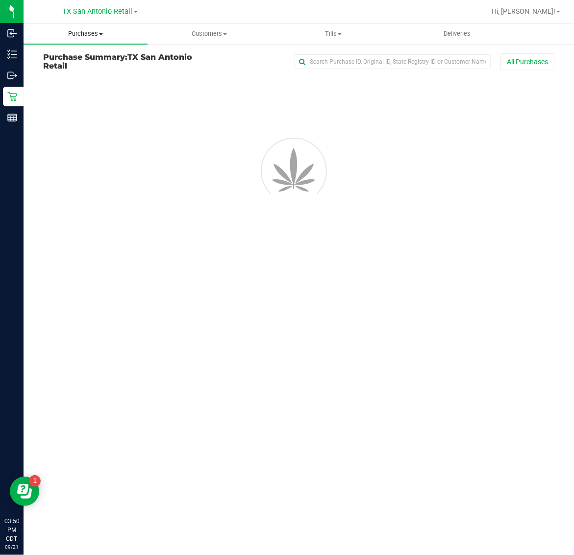
click at [82, 31] on span "Purchases" at bounding box center [86, 33] width 124 height 9
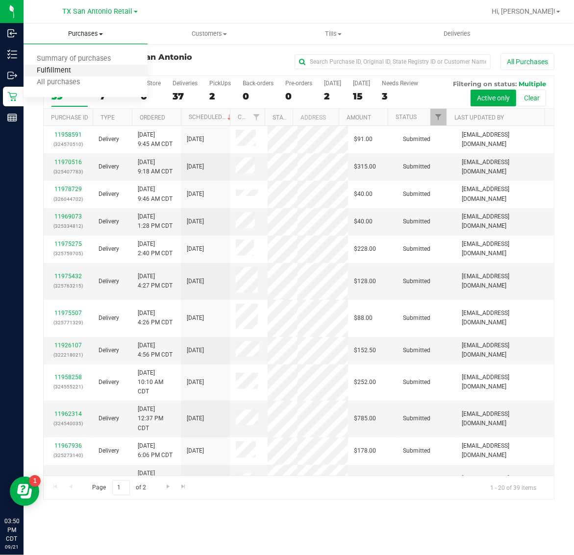
click at [82, 72] on span "Fulfillment" at bounding box center [54, 71] width 61 height 8
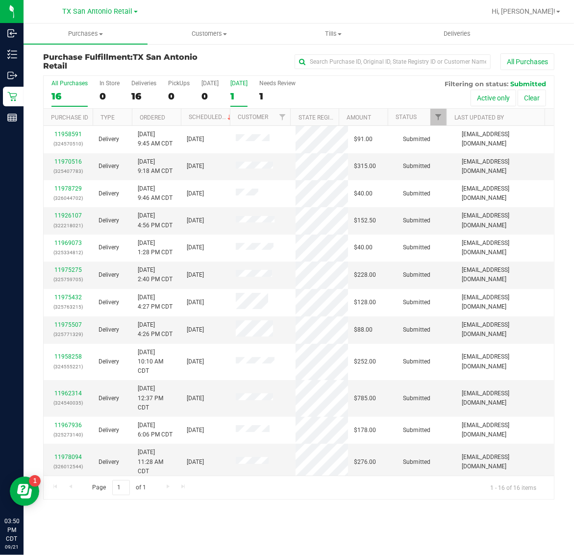
click at [244, 89] on label "[DATE] 1" at bounding box center [238, 93] width 17 height 27
click at [0, 0] on input "[DATE] 1" at bounding box center [0, 0] width 0 height 0
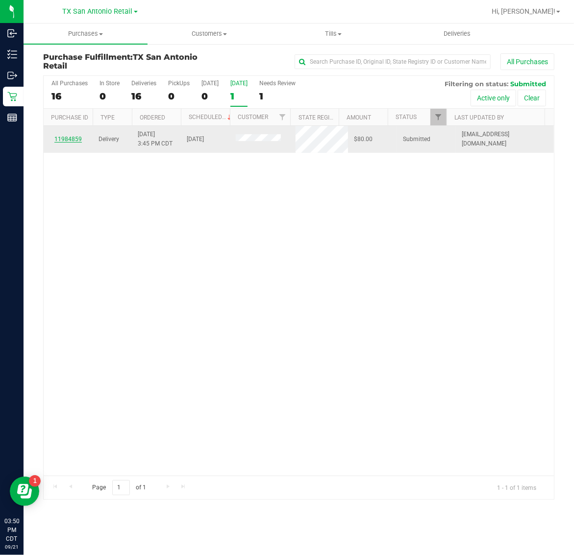
click at [73, 138] on link "11984859" at bounding box center [67, 139] width 27 height 7
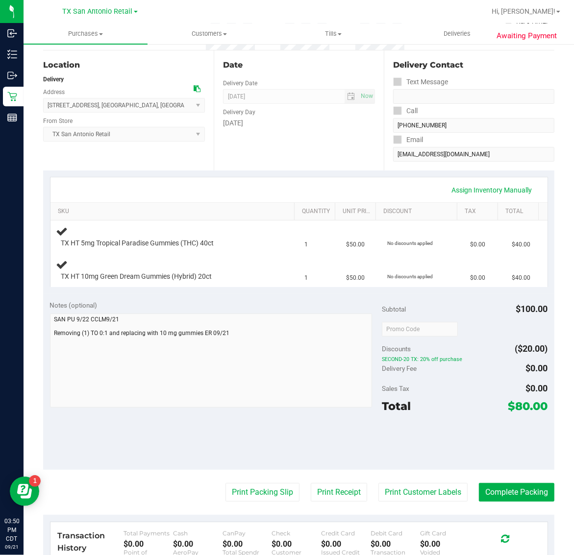
scroll to position [184, 0]
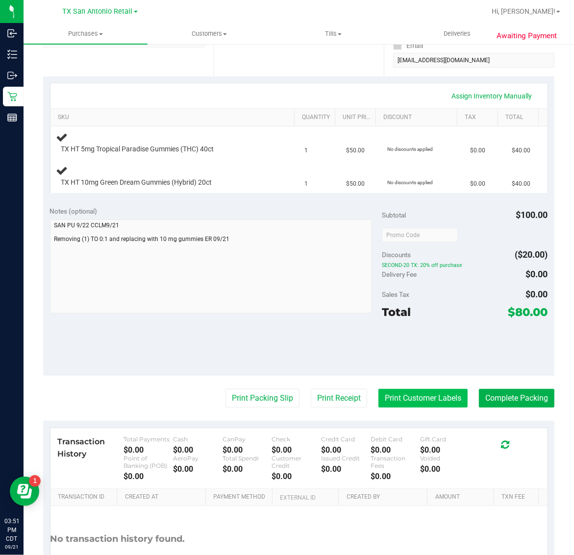
click at [386, 399] on button "Print Customer Labels" at bounding box center [422, 398] width 89 height 19
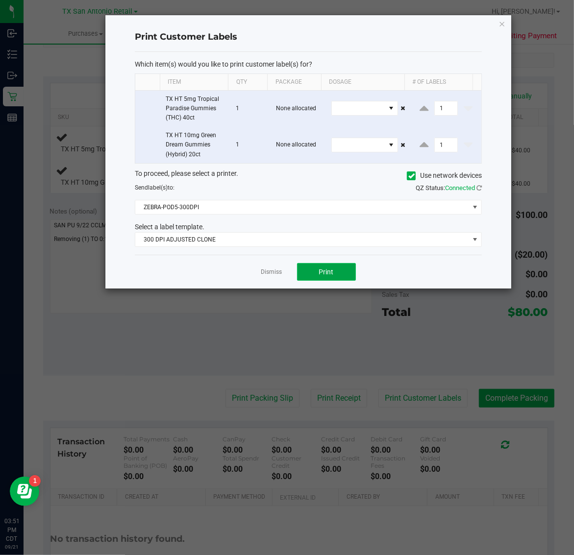
click at [337, 273] on button "Print" at bounding box center [326, 272] width 59 height 18
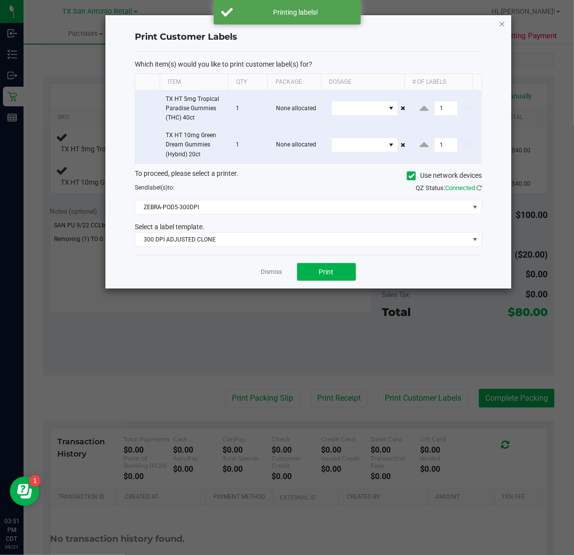
click at [501, 20] on icon "button" at bounding box center [502, 24] width 7 height 12
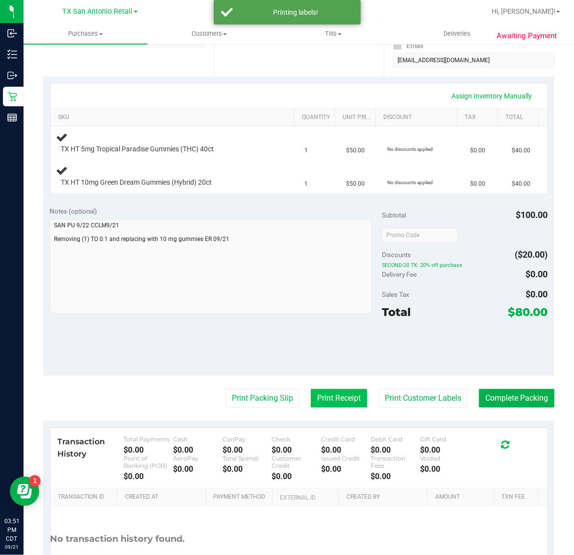
click at [318, 393] on button "Print Receipt" at bounding box center [339, 398] width 56 height 19
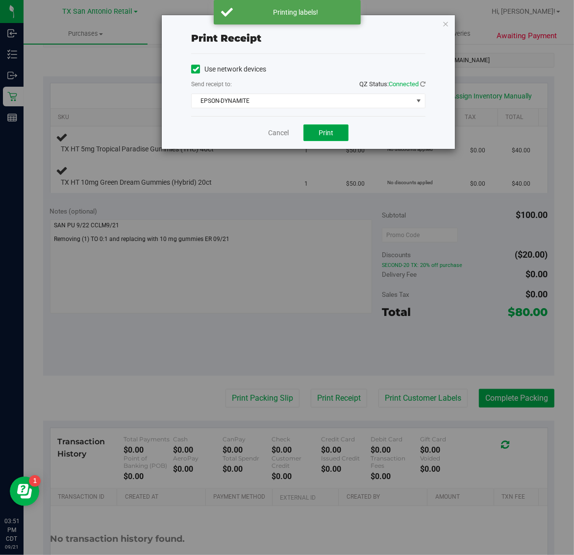
click at [326, 128] on button "Print" at bounding box center [325, 132] width 45 height 17
click at [444, 21] on icon "button" at bounding box center [445, 24] width 7 height 12
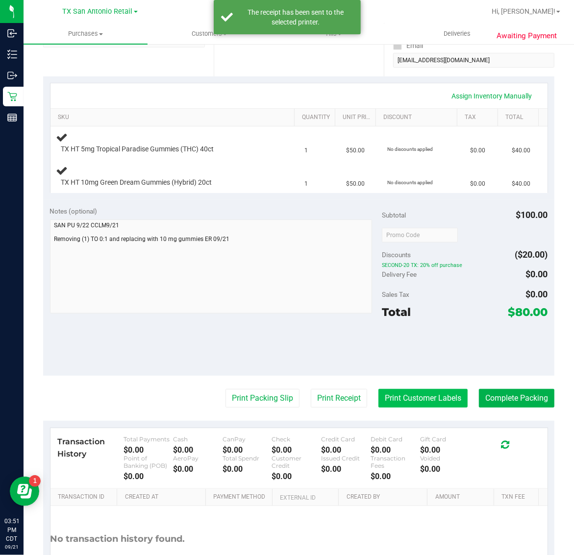
click at [421, 397] on button "Print Customer Labels" at bounding box center [422, 398] width 89 height 19
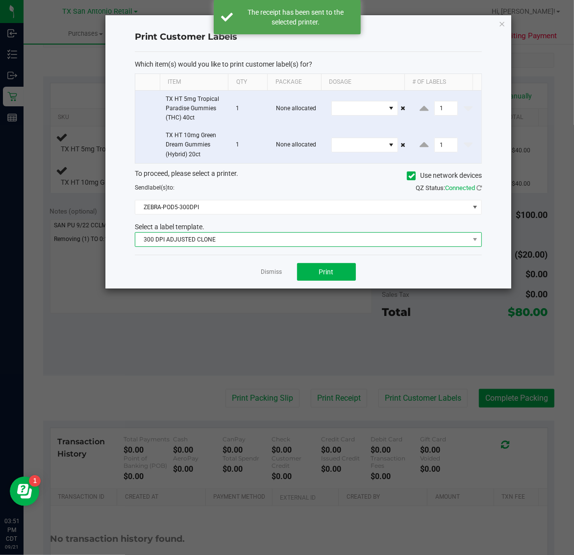
click at [317, 236] on span "300 DPI ADJUSTED CLONE" at bounding box center [302, 240] width 334 height 14
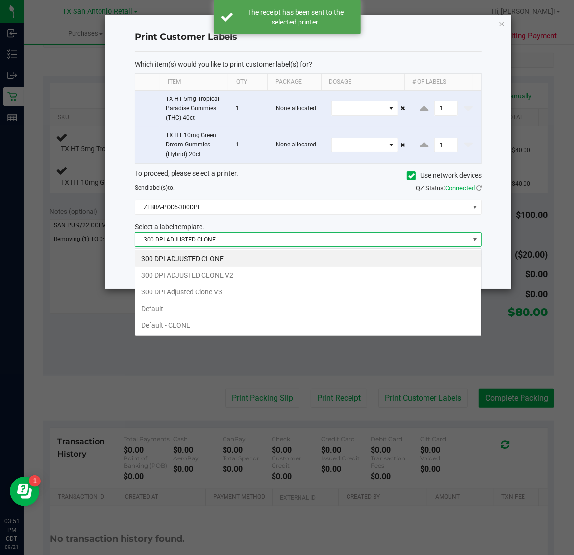
scroll to position [15, 347]
click at [283, 286] on li "300 DPI Adjusted Clone V3" at bounding box center [308, 292] width 346 height 17
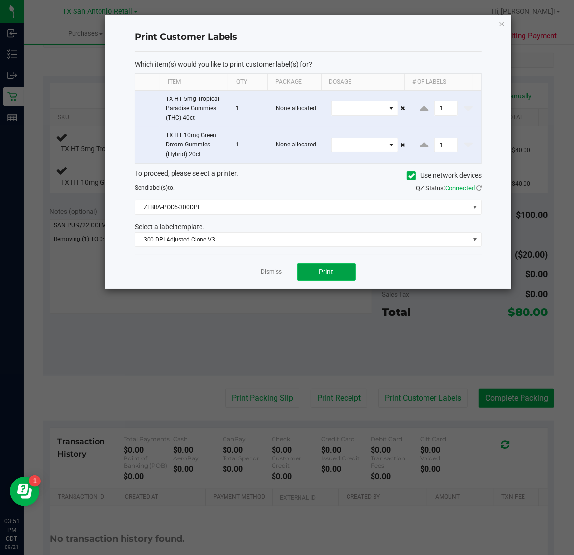
click at [307, 274] on button "Print" at bounding box center [326, 272] width 59 height 18
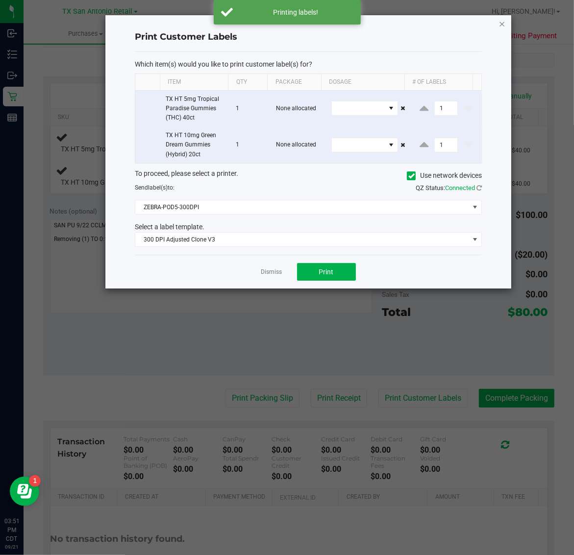
click at [502, 25] on icon "button" at bounding box center [502, 24] width 7 height 12
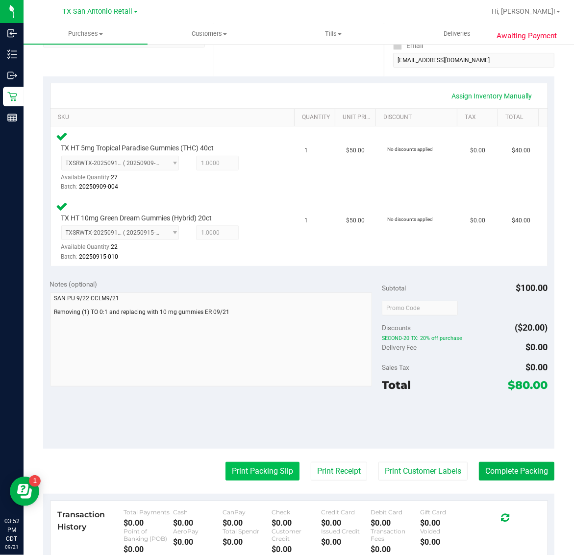
click at [253, 471] on button "Print Packing Slip" at bounding box center [262, 471] width 74 height 19
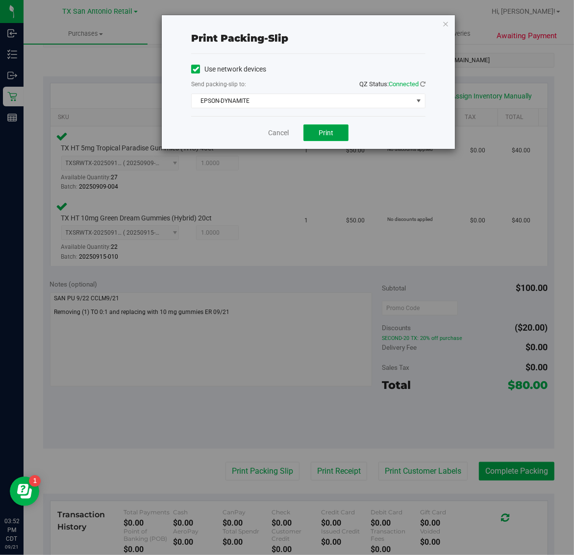
click at [334, 137] on button "Print" at bounding box center [325, 132] width 45 height 17
click at [445, 24] on icon "button" at bounding box center [445, 24] width 7 height 12
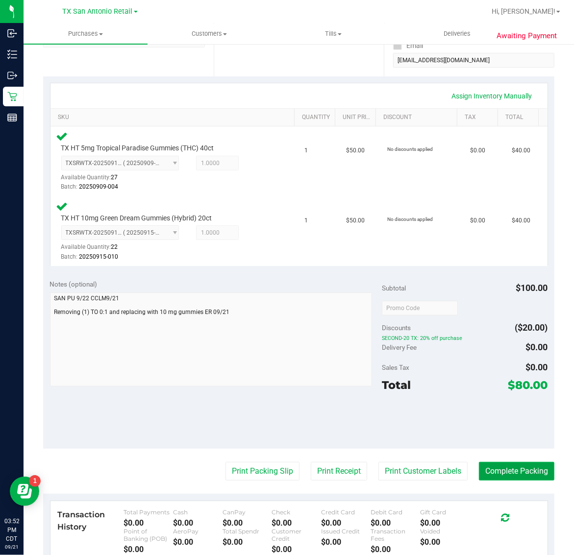
click at [514, 473] on button "Complete Packing" at bounding box center [516, 471] width 75 height 19
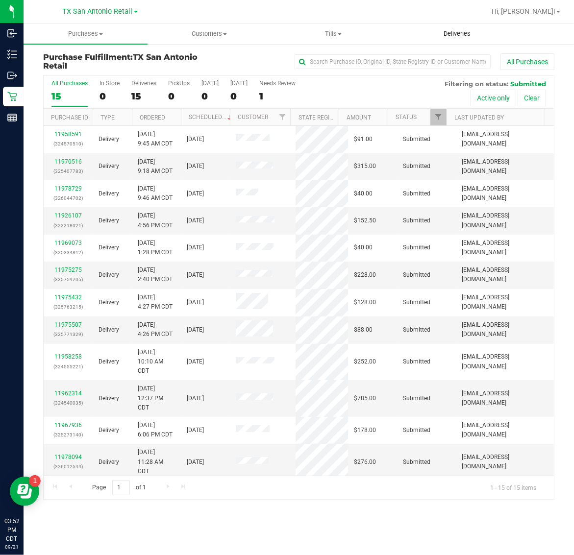
click at [463, 32] on span "Deliveries" at bounding box center [456, 33] width 53 height 9
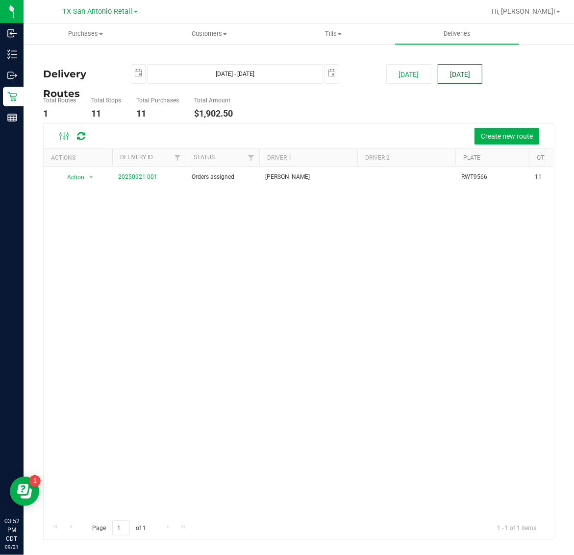
click at [468, 77] on button "[DATE]" at bounding box center [460, 74] width 45 height 20
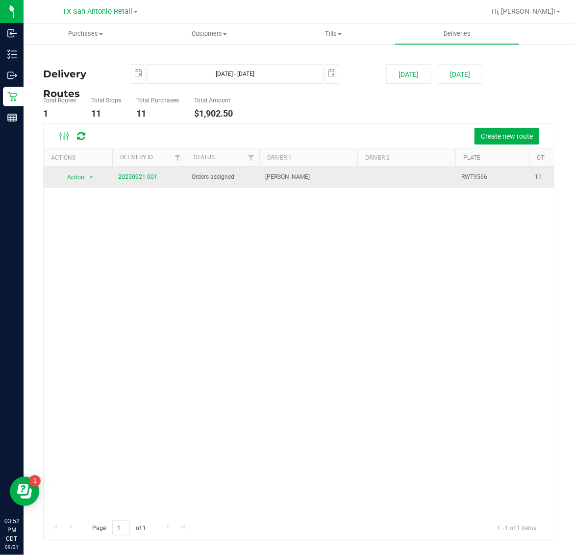
click at [147, 176] on link "20250921-001" at bounding box center [137, 176] width 39 height 7
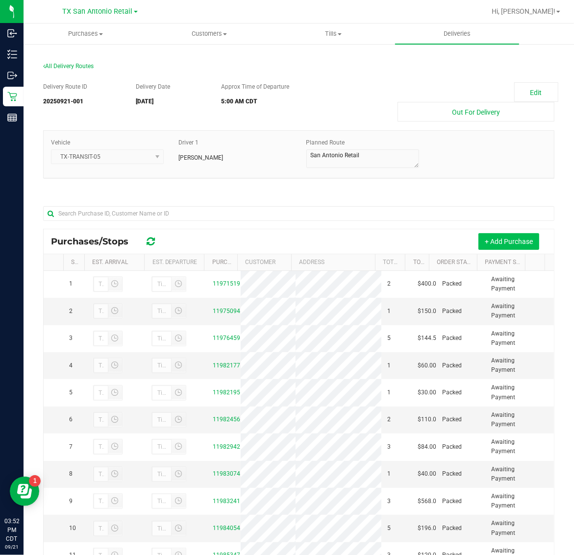
click at [478, 236] on button "+ Add Purchase" at bounding box center [508, 241] width 61 height 17
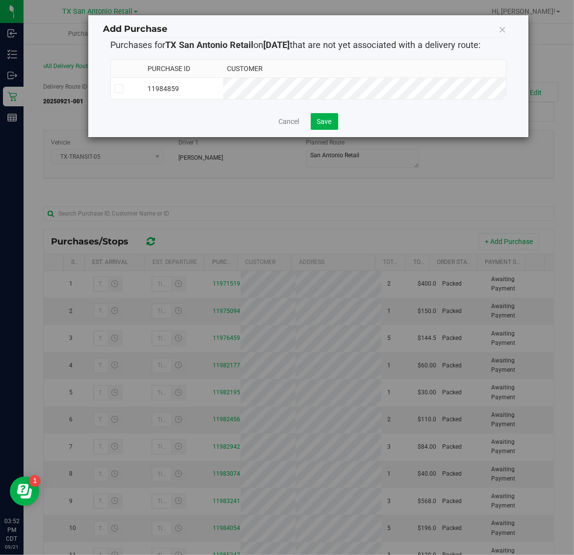
click at [223, 88] on td "11984859" at bounding box center [183, 89] width 79 height 22
click at [326, 130] on button "Save" at bounding box center [324, 121] width 27 height 17
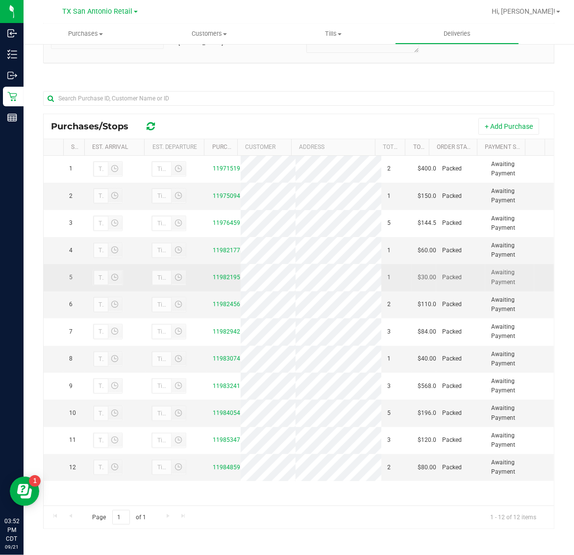
scroll to position [61, 0]
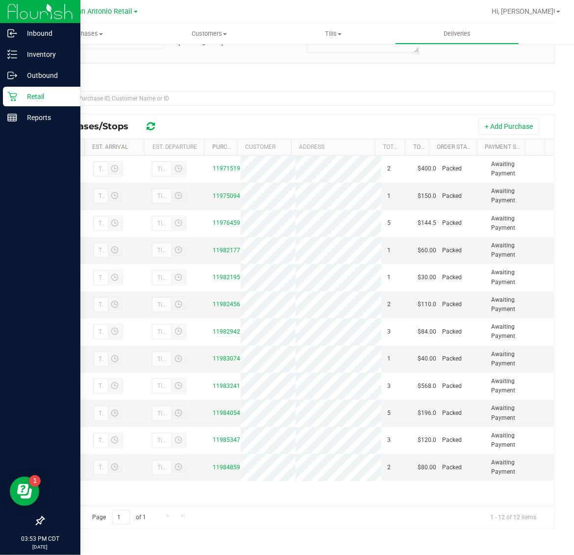
click at [35, 95] on p "Retail" at bounding box center [46, 97] width 59 height 12
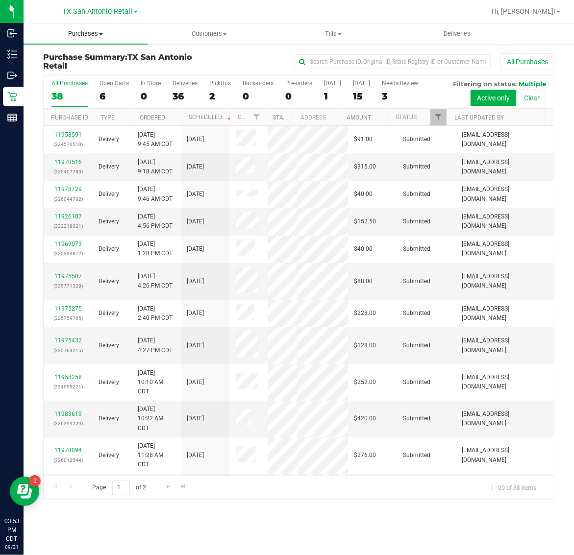
click at [86, 39] on uib-tab-heading "Purchases Summary of purchases Fulfillment All purchases" at bounding box center [86, 34] width 124 height 21
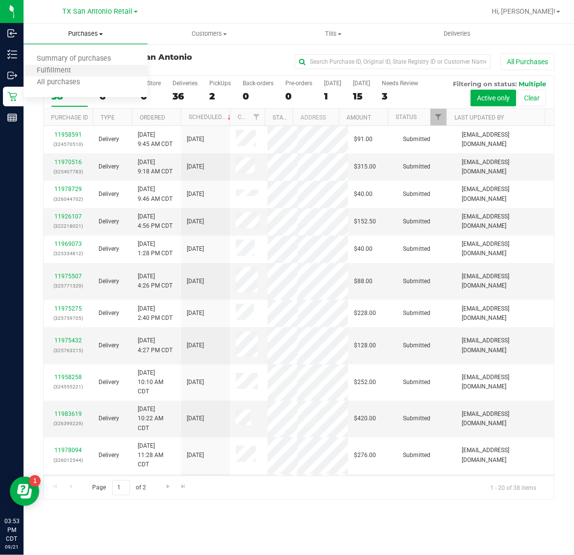
click at [84, 69] on li "Fulfillment" at bounding box center [86, 71] width 124 height 12
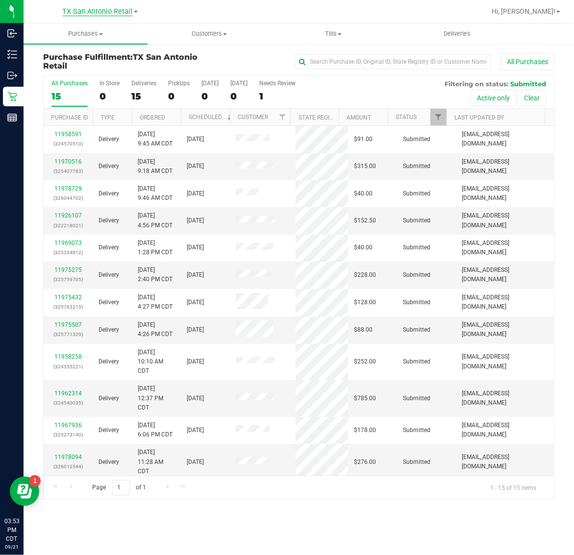
click at [82, 13] on span "TX San Antonio Retail" at bounding box center [98, 11] width 70 height 9
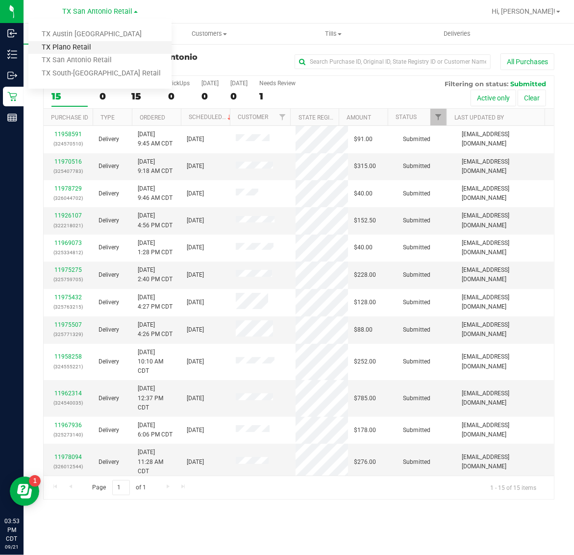
click at [80, 44] on link "TX Plano Retail" at bounding box center [99, 47] width 143 height 13
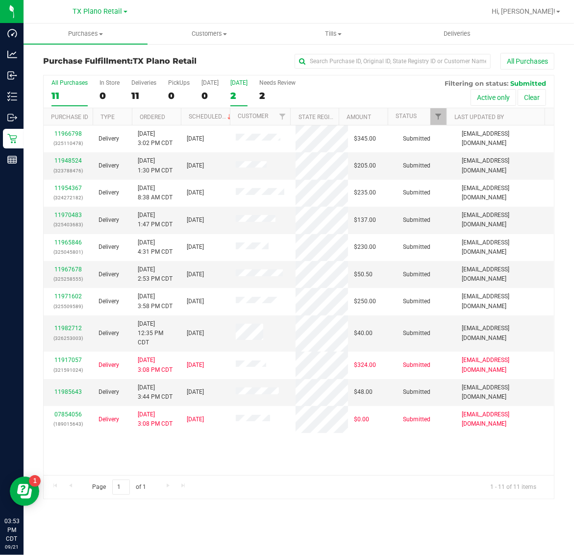
click at [244, 94] on div "2" at bounding box center [238, 95] width 17 height 11
click at [0, 0] on input "[DATE] 2" at bounding box center [0, 0] width 0 height 0
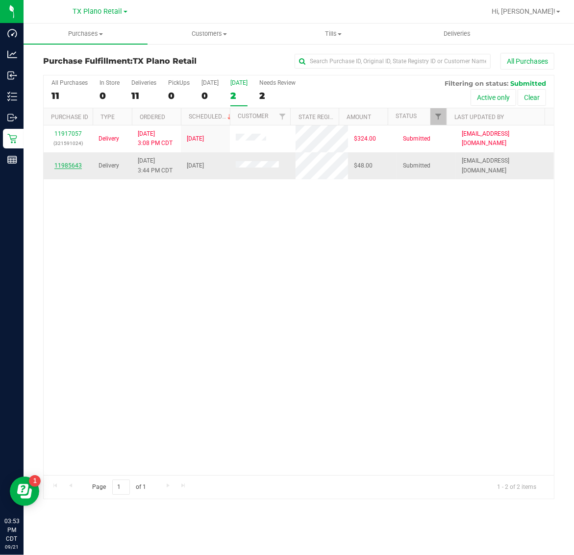
click at [67, 165] on link "11985643" at bounding box center [67, 165] width 27 height 7
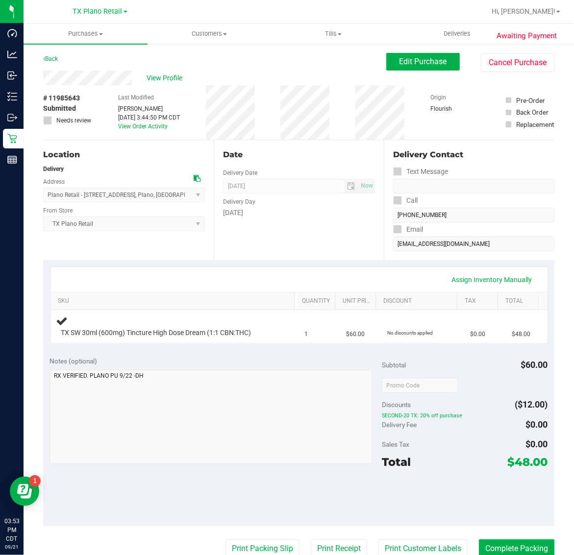
scroll to position [122, 0]
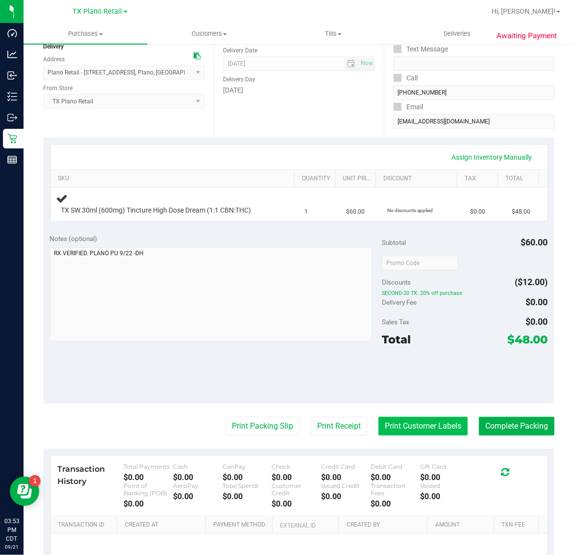
click at [405, 428] on button "Print Customer Labels" at bounding box center [422, 426] width 89 height 19
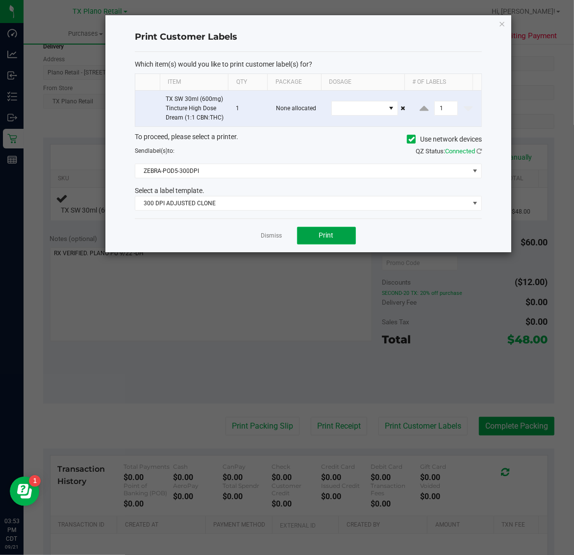
click at [327, 239] on span "Print" at bounding box center [326, 235] width 15 height 8
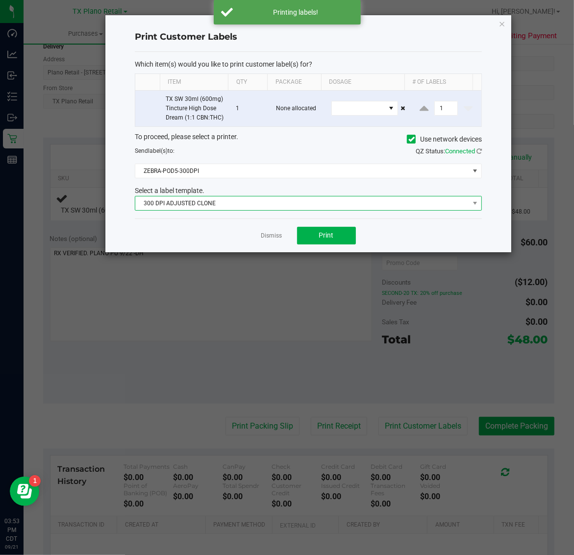
click at [263, 210] on span "300 DPI ADJUSTED CLONE" at bounding box center [302, 203] width 334 height 14
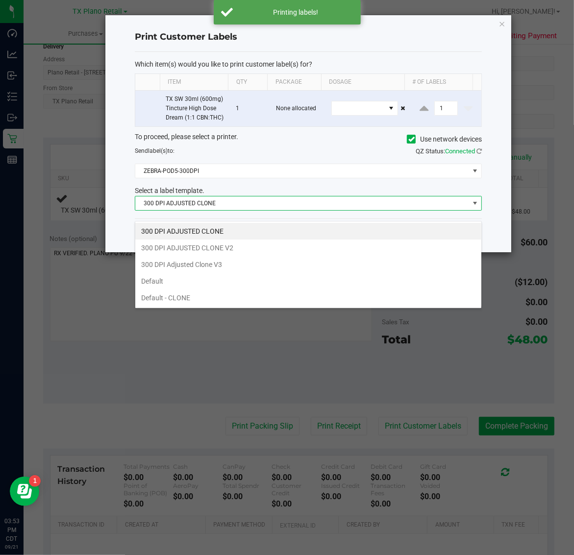
scroll to position [15, 347]
click at [260, 265] on li "300 DPI Adjusted Clone V3" at bounding box center [308, 264] width 346 height 17
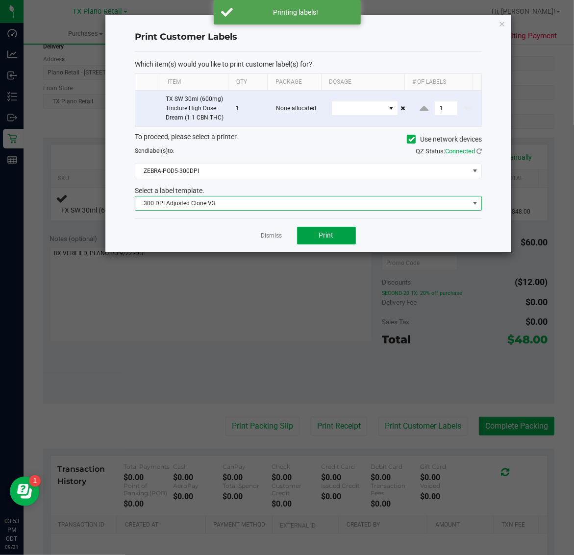
click at [331, 245] on button "Print" at bounding box center [326, 236] width 59 height 18
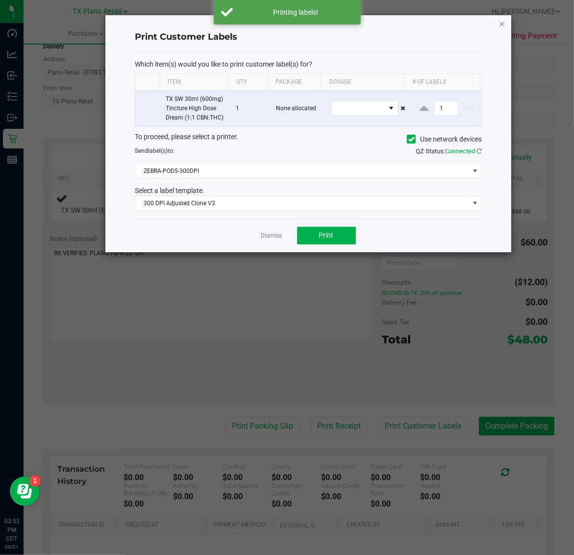
click at [501, 25] on icon "button" at bounding box center [502, 24] width 7 height 12
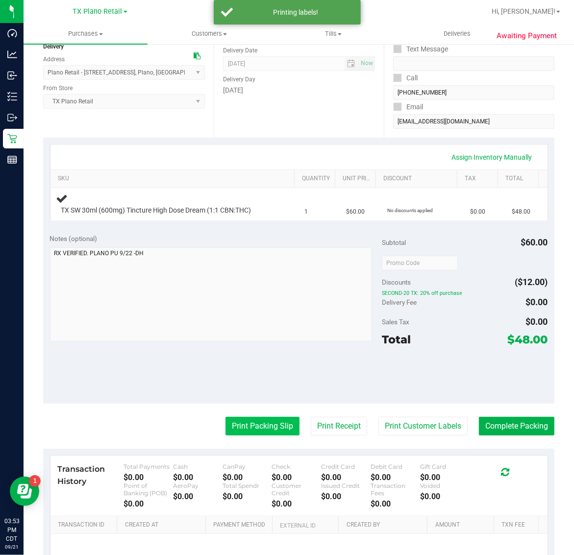
click at [282, 421] on button "Print Packing Slip" at bounding box center [262, 426] width 74 height 19
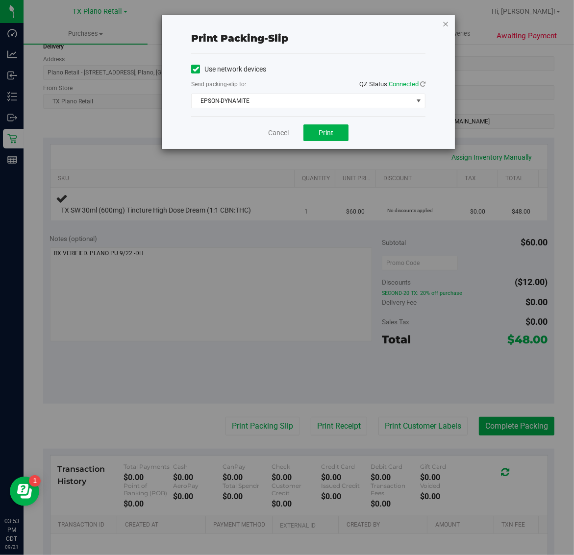
click at [442, 23] on icon "button" at bounding box center [445, 24] width 7 height 12
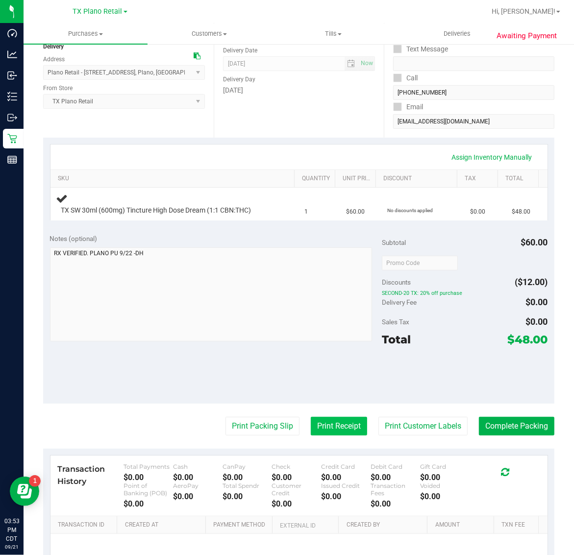
click at [326, 425] on button "Print Receipt" at bounding box center [339, 426] width 56 height 19
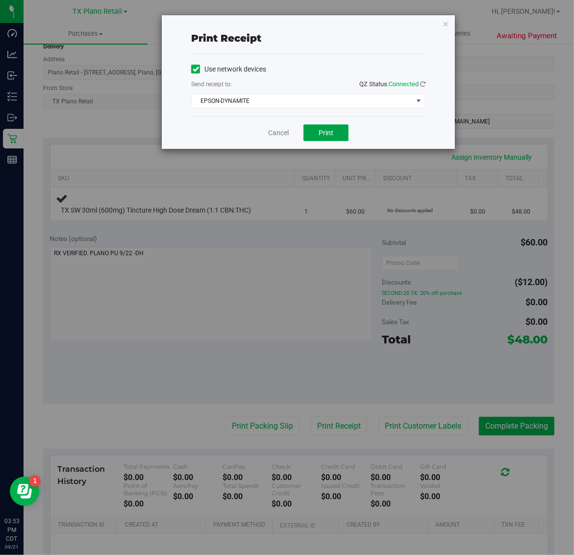
click at [326, 137] on span "Print" at bounding box center [325, 133] width 15 height 8
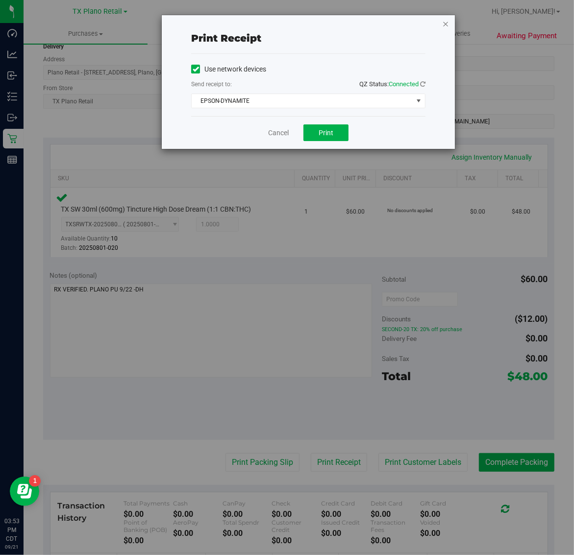
click at [445, 23] on icon "button" at bounding box center [445, 24] width 7 height 12
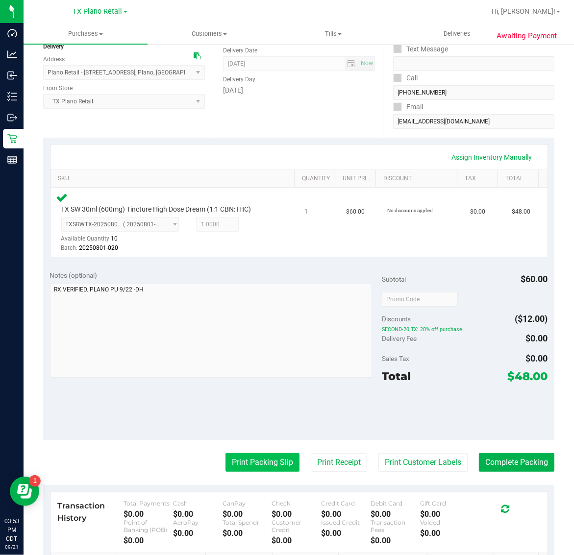
click at [249, 457] on button "Print Packing Slip" at bounding box center [262, 462] width 74 height 19
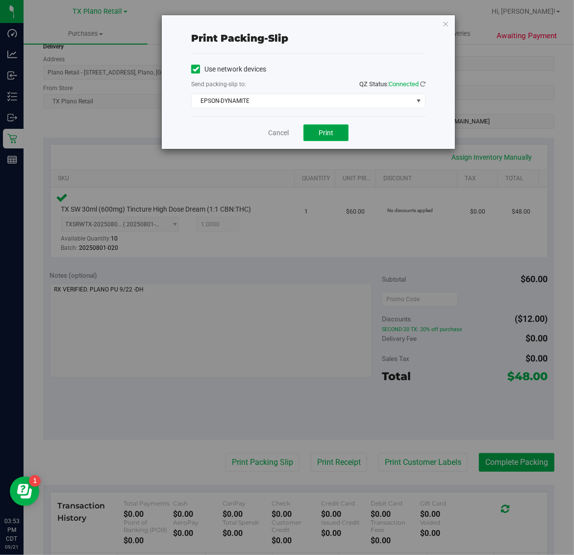
click at [326, 133] on span "Print" at bounding box center [325, 133] width 15 height 8
click at [447, 28] on icon "button" at bounding box center [445, 24] width 7 height 12
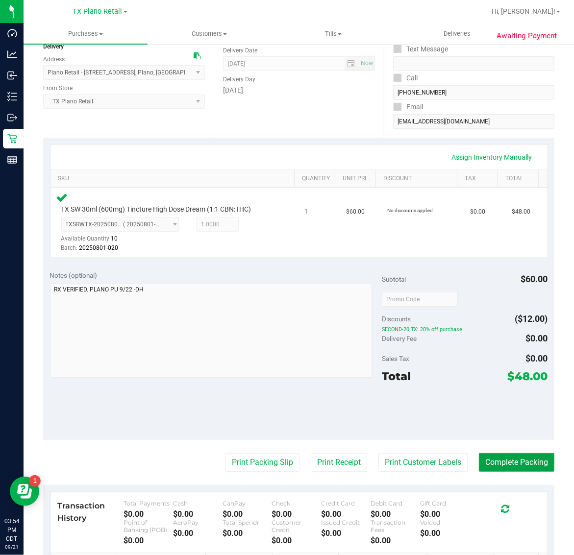
click at [512, 462] on button "Complete Packing" at bounding box center [516, 462] width 75 height 19
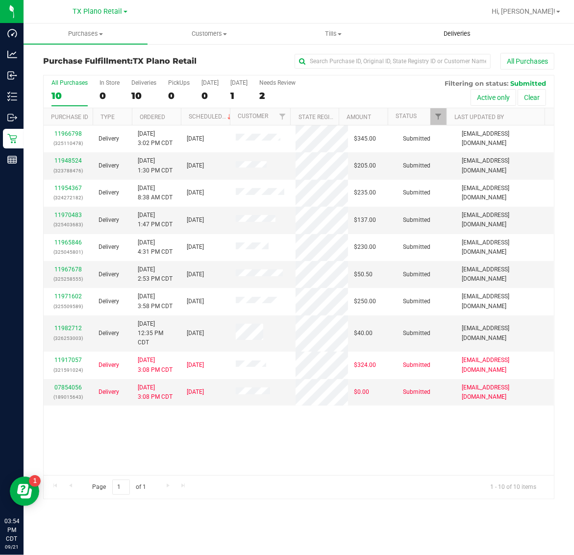
click at [457, 28] on uib-tab-heading "Deliveries" at bounding box center [456, 34] width 123 height 20
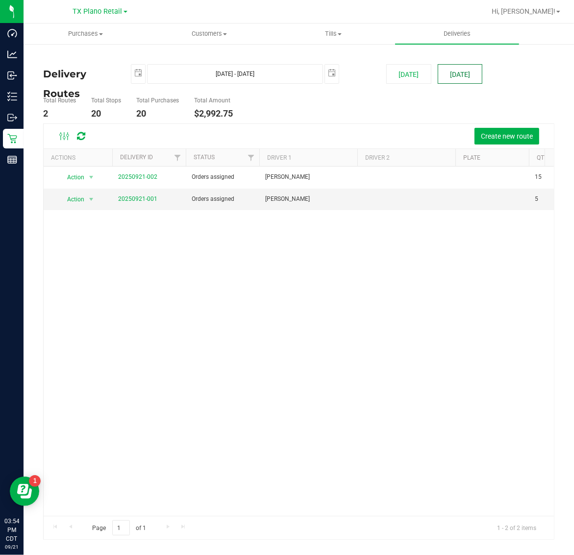
click at [459, 71] on button "[DATE]" at bounding box center [460, 74] width 45 height 20
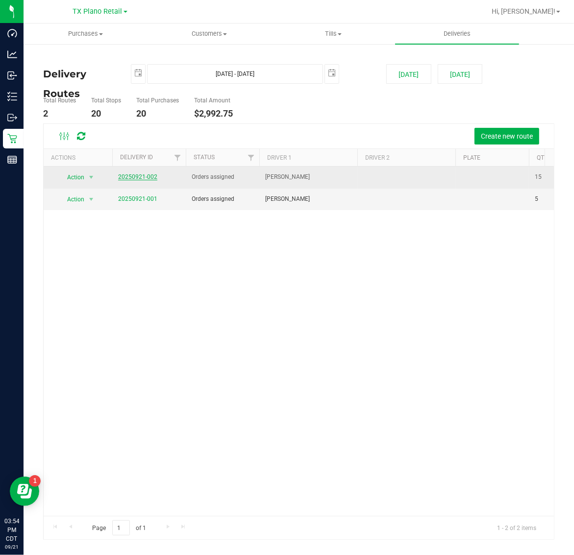
click at [147, 177] on link "20250921-002" at bounding box center [137, 176] width 39 height 7
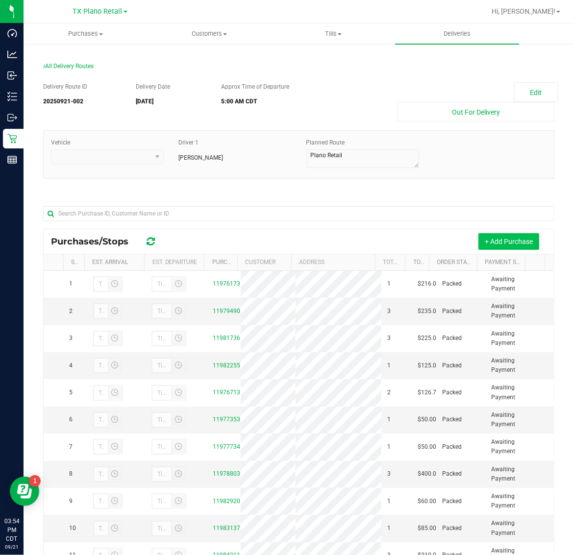
click at [503, 235] on button "+ Add Purchase" at bounding box center [508, 241] width 61 height 17
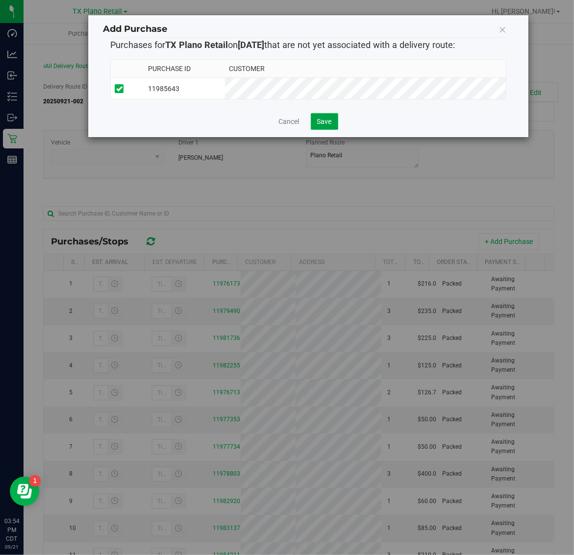
click at [331, 124] on span "Save" at bounding box center [324, 122] width 15 height 8
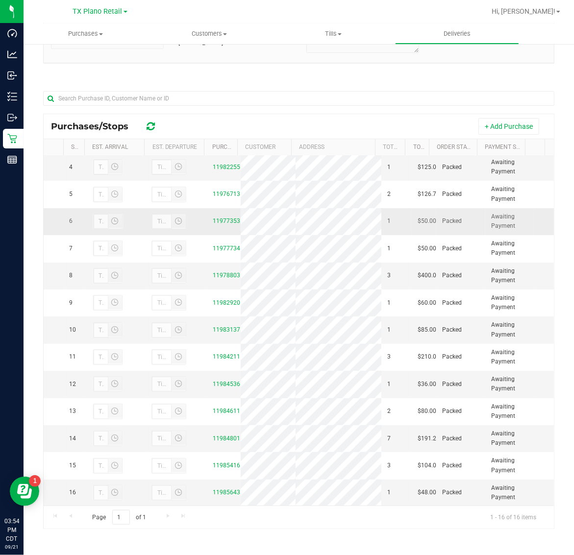
scroll to position [142, 0]
click at [446, 33] on span "Deliveries" at bounding box center [456, 33] width 53 height 9
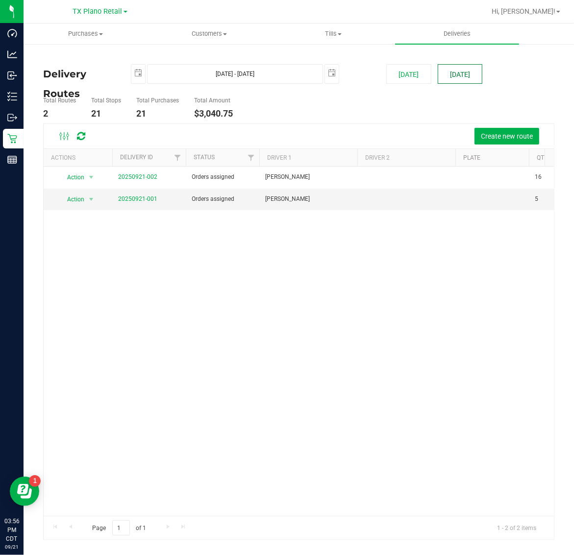
click at [449, 76] on button "[DATE]" at bounding box center [460, 74] width 45 height 20
click at [139, 196] on link "20250921-001" at bounding box center [137, 199] width 39 height 7
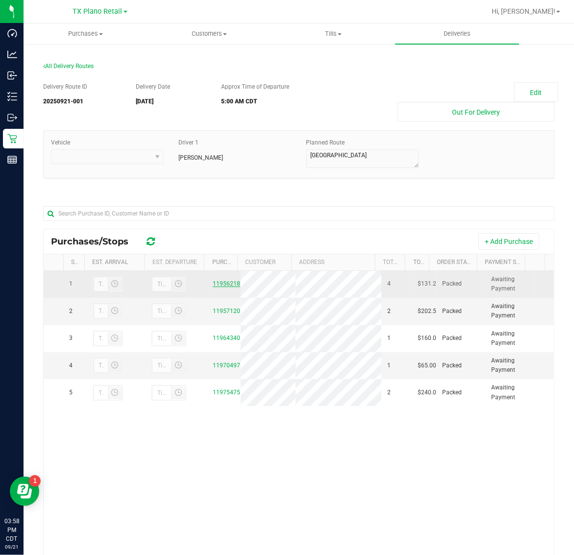
click at [217, 287] on link "11956218" at bounding box center [226, 283] width 27 height 7
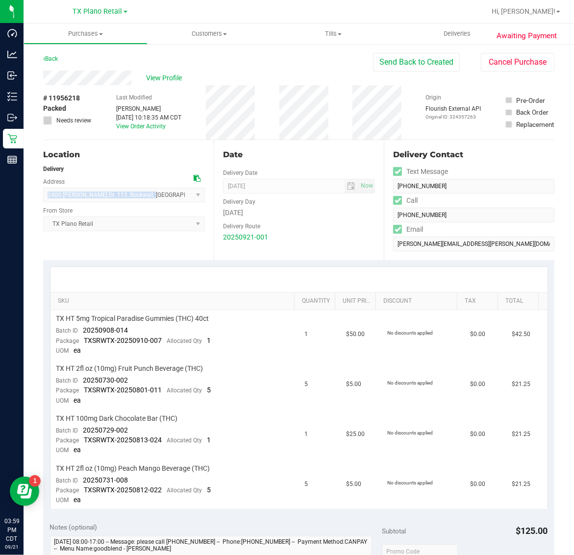
drag, startPoint x: 43, startPoint y: 195, endPoint x: 145, endPoint y: 199, distance: 101.5
click at [145, 199] on span "2400 Summer Lee Dr , 113 , Rockwall , TX 75032 Select address 2400 Summer Lee Dr" at bounding box center [124, 195] width 162 height 15
copy span "2400 Summer Lee Dr , 113 , Rockwall ,"
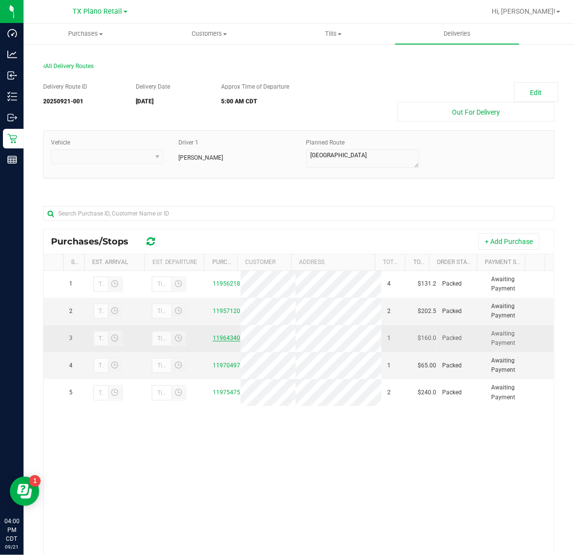
click at [213, 342] on link "11964340" at bounding box center [226, 338] width 27 height 7
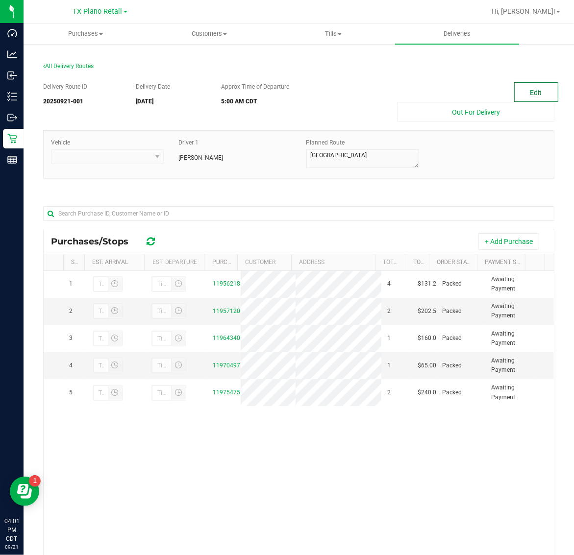
click at [540, 94] on button "Edit" at bounding box center [536, 92] width 44 height 20
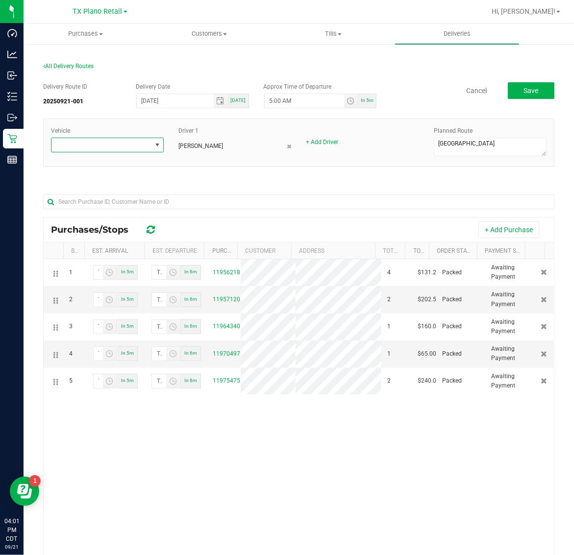
click at [112, 143] on span at bounding box center [100, 145] width 99 height 14
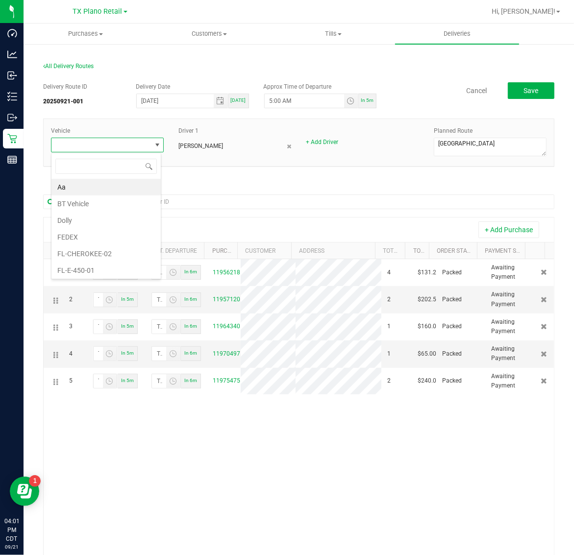
scroll to position [15, 111]
type input "11"
click at [103, 192] on li "TX-ROGUE-11" at bounding box center [105, 187] width 109 height 17
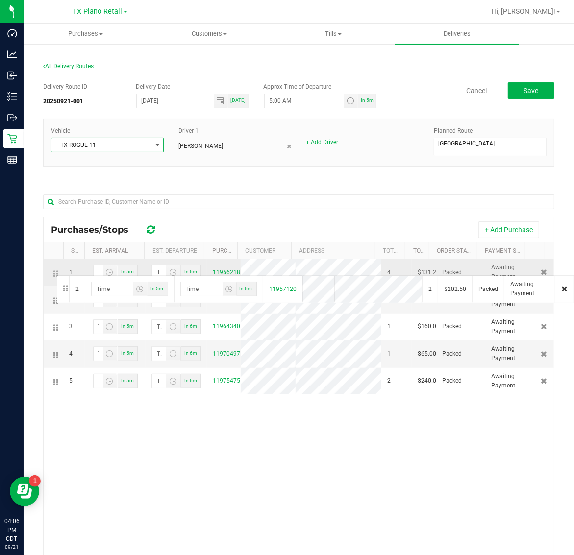
drag, startPoint x: 55, startPoint y: 299, endPoint x: 55, endPoint y: 274, distance: 24.5
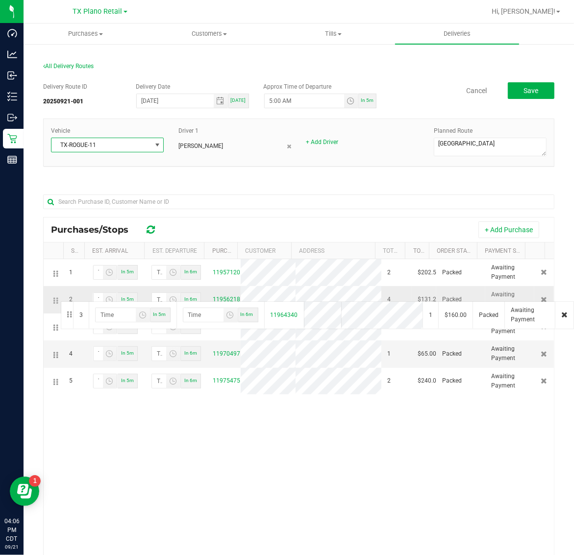
drag, startPoint x: 55, startPoint y: 328, endPoint x: 59, endPoint y: 300, distance: 28.3
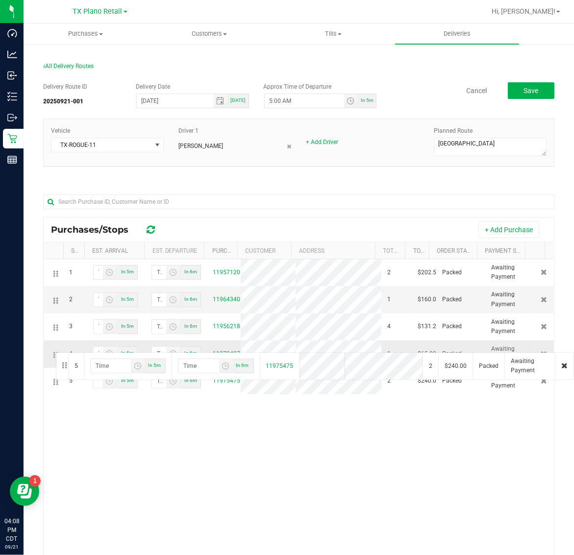
drag, startPoint x: 54, startPoint y: 384, endPoint x: 54, endPoint y: 351, distance: 32.3
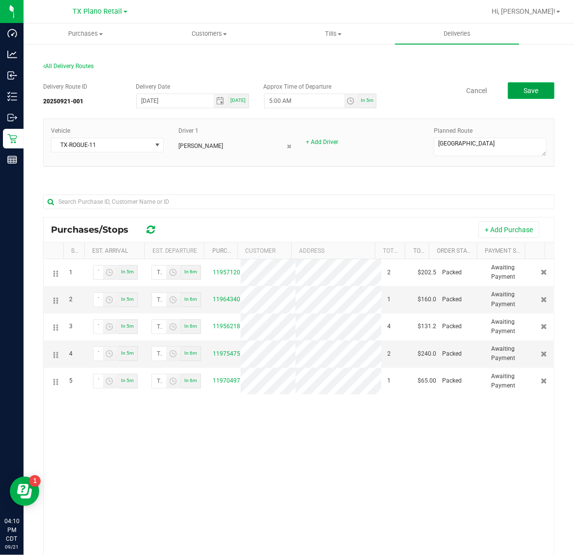
click at [523, 93] on span "Save" at bounding box center [530, 91] width 15 height 8
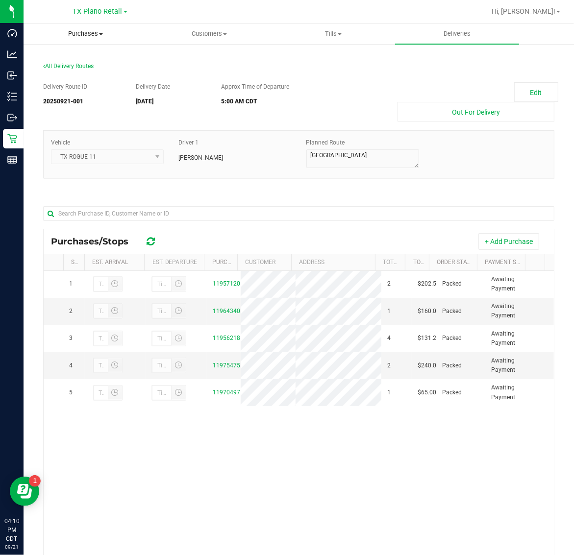
click at [87, 30] on span "Purchases" at bounding box center [85, 33] width 123 height 9
click at [82, 73] on span "Fulfillment" at bounding box center [54, 71] width 61 height 8
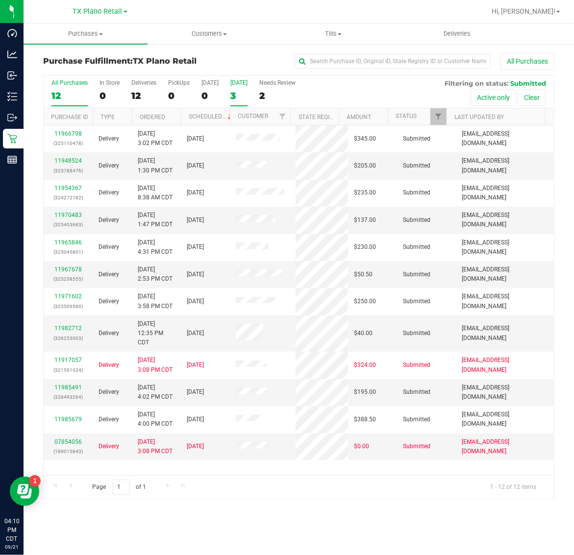
click at [244, 98] on div "3" at bounding box center [238, 95] width 17 height 11
click at [0, 0] on input "Tomorrow 3" at bounding box center [0, 0] width 0 height 0
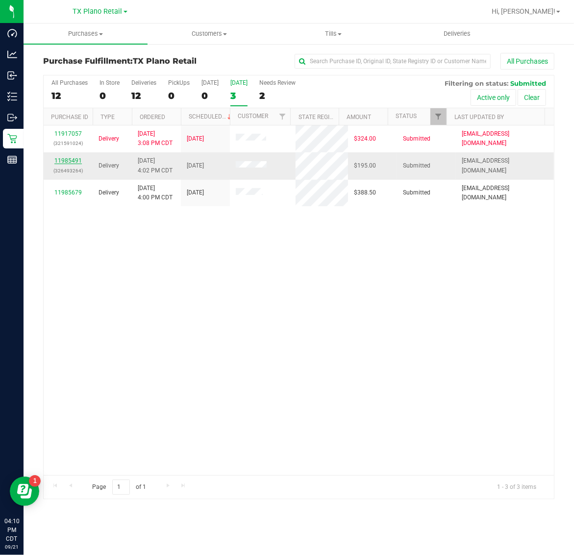
click at [70, 162] on link "11985491" at bounding box center [67, 160] width 27 height 7
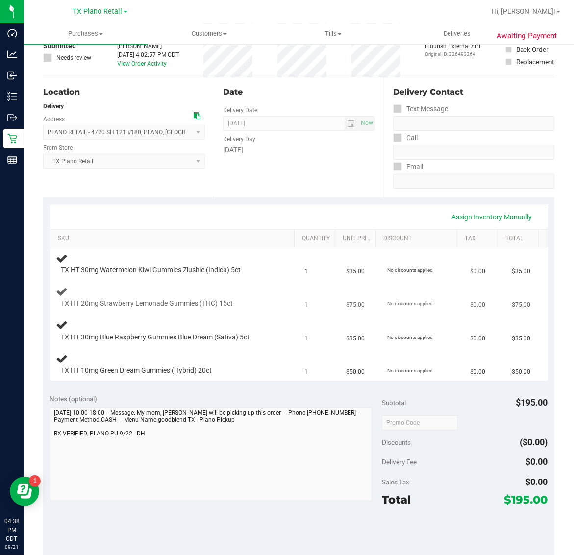
scroll to position [122, 0]
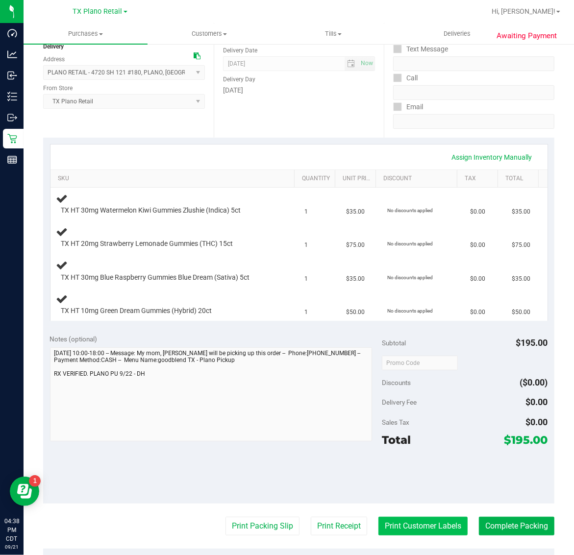
click at [430, 517] on button "Print Customer Labels" at bounding box center [422, 526] width 89 height 19
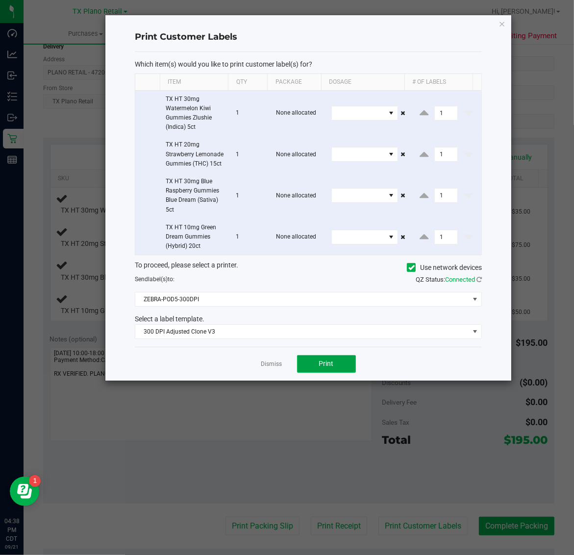
click at [335, 373] on button "Print" at bounding box center [326, 364] width 59 height 18
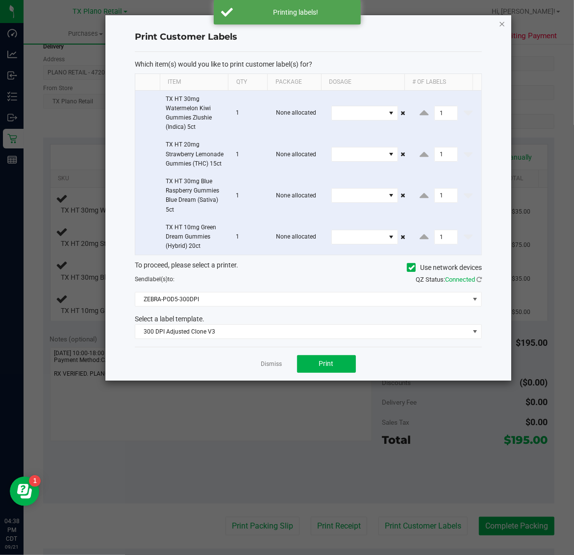
click at [500, 23] on icon "button" at bounding box center [502, 24] width 7 height 12
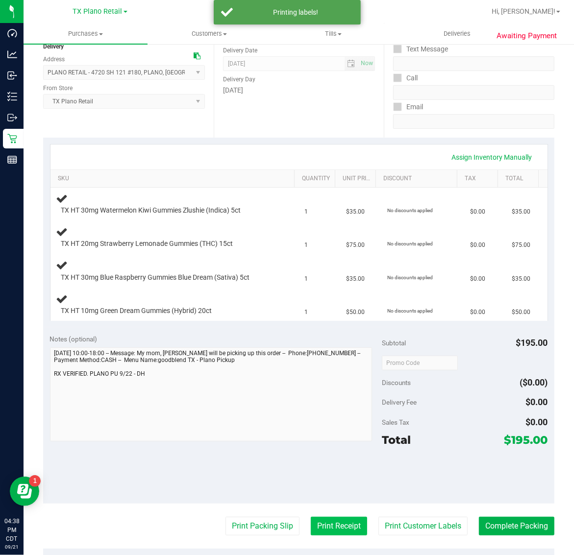
click at [331, 522] on button "Print Receipt" at bounding box center [339, 526] width 56 height 19
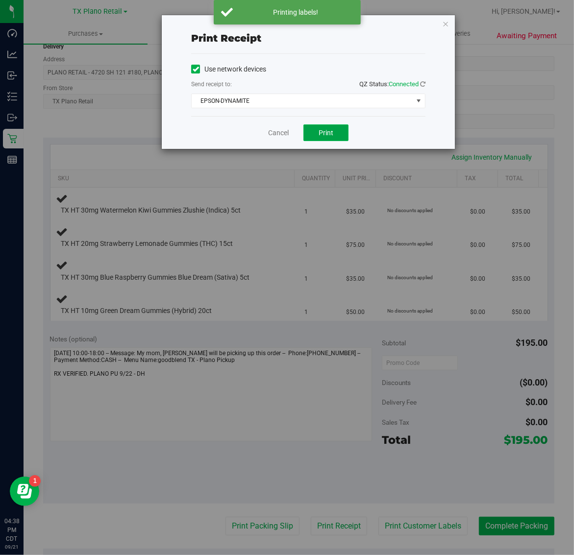
click at [336, 134] on button "Print" at bounding box center [325, 132] width 45 height 17
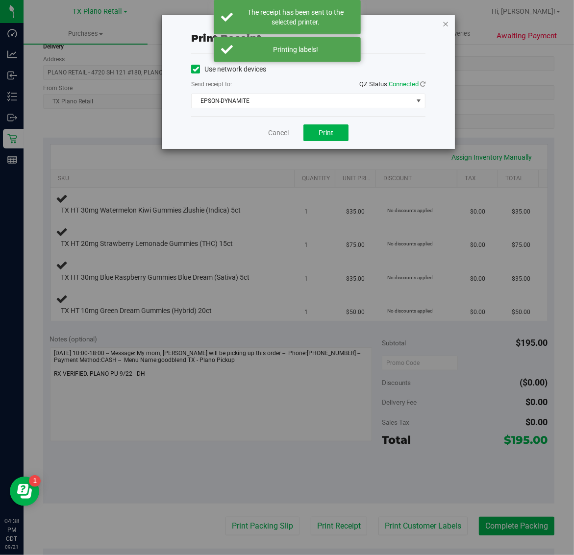
click at [447, 21] on icon "button" at bounding box center [445, 24] width 7 height 12
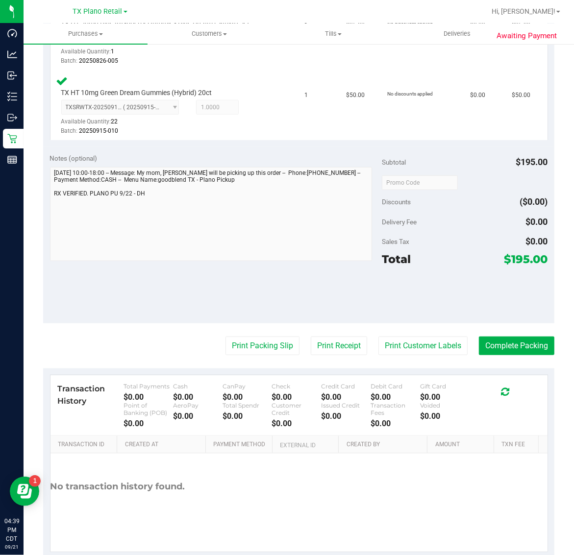
scroll to position [456, 0]
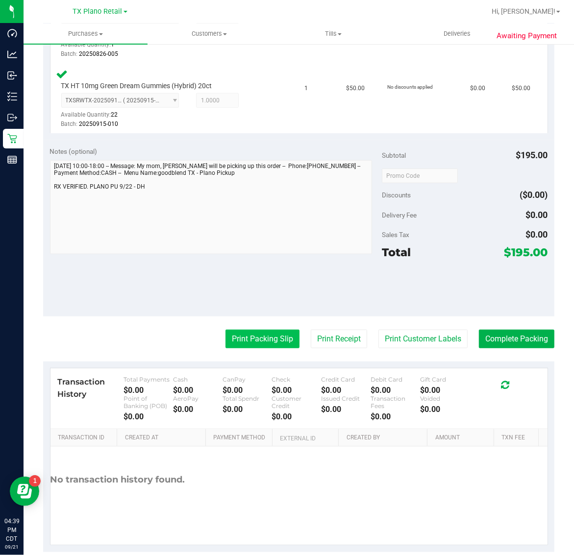
click at [246, 341] on button "Print Packing Slip" at bounding box center [262, 339] width 74 height 19
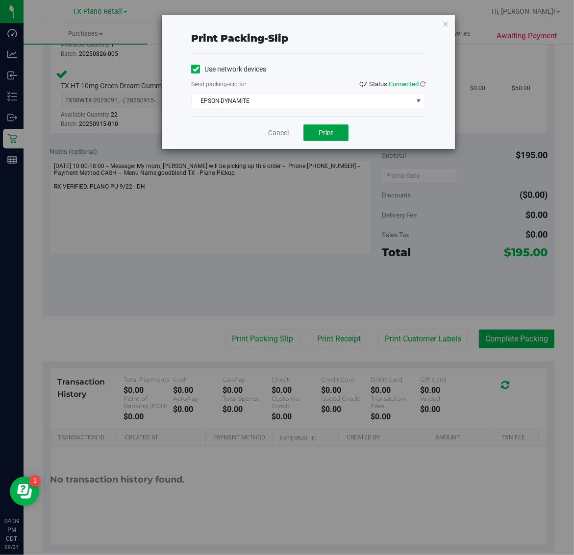
click at [327, 130] on span "Print" at bounding box center [325, 133] width 15 height 8
click at [446, 23] on icon "button" at bounding box center [445, 24] width 7 height 12
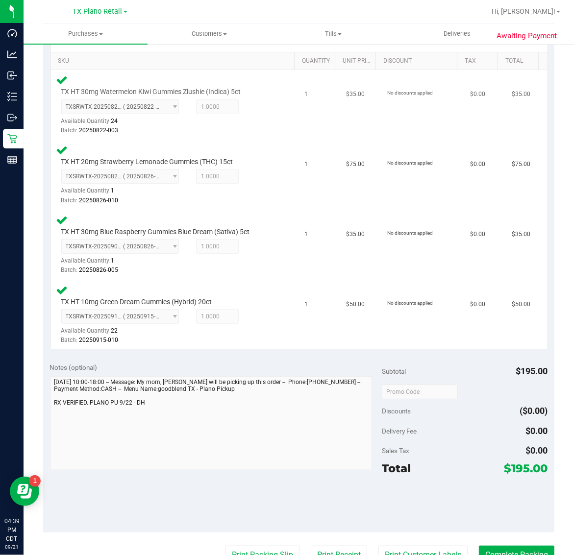
scroll to position [367, 0]
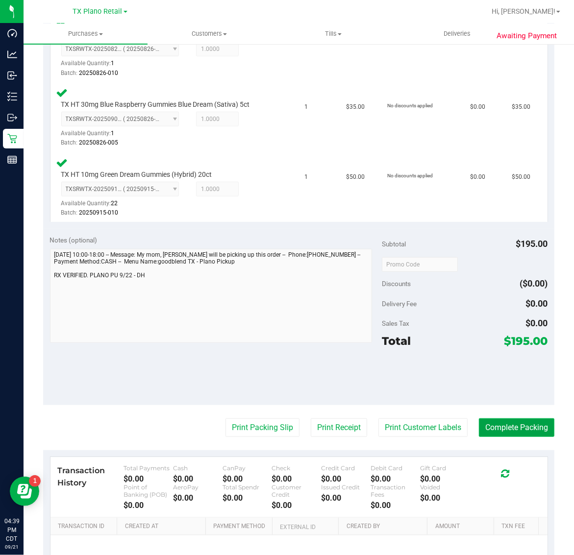
click at [494, 428] on button "Complete Packing" at bounding box center [516, 427] width 75 height 19
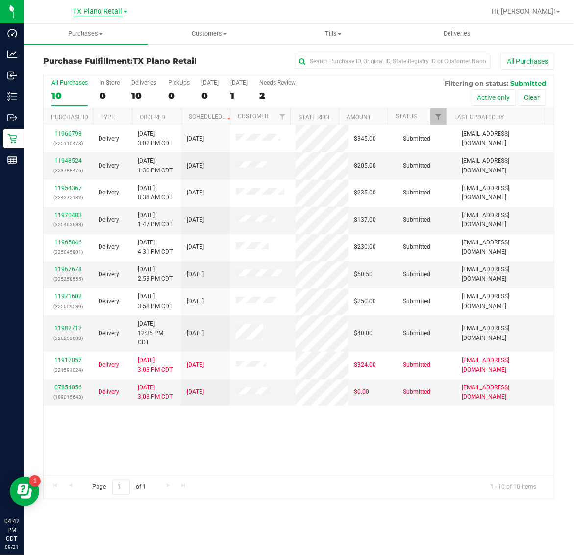
click at [102, 8] on span "TX Plano Retail" at bounding box center [97, 11] width 49 height 9
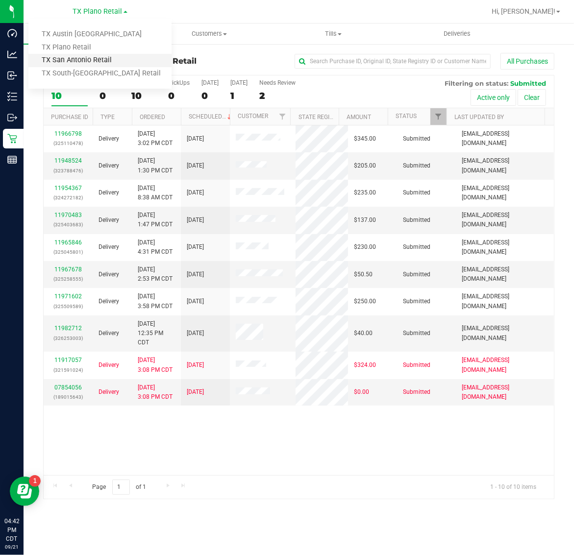
click at [89, 58] on link "TX San Antonio Retail" at bounding box center [99, 60] width 143 height 13
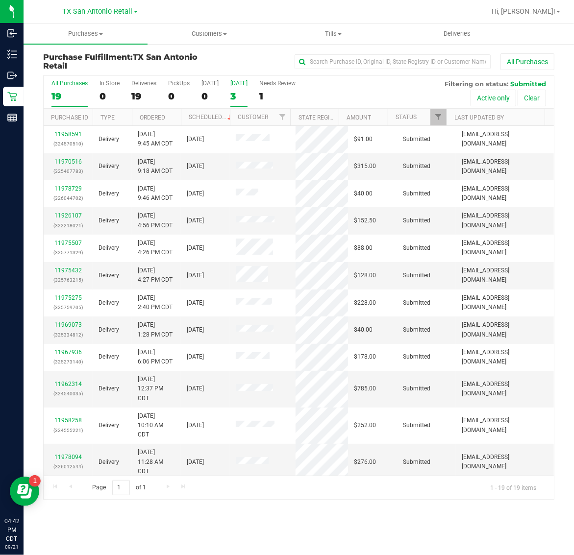
click at [241, 88] on label "Tomorrow 3" at bounding box center [238, 93] width 17 height 27
click at [0, 0] on input "Tomorrow 3" at bounding box center [0, 0] width 0 height 0
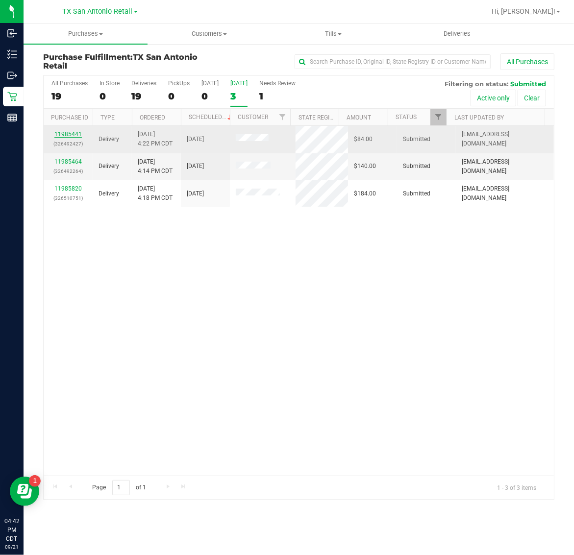
click at [67, 134] on link "11985441" at bounding box center [67, 134] width 27 height 7
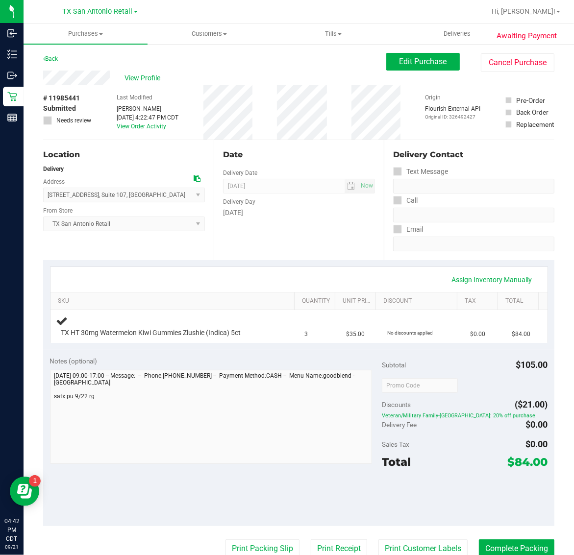
scroll to position [61, 0]
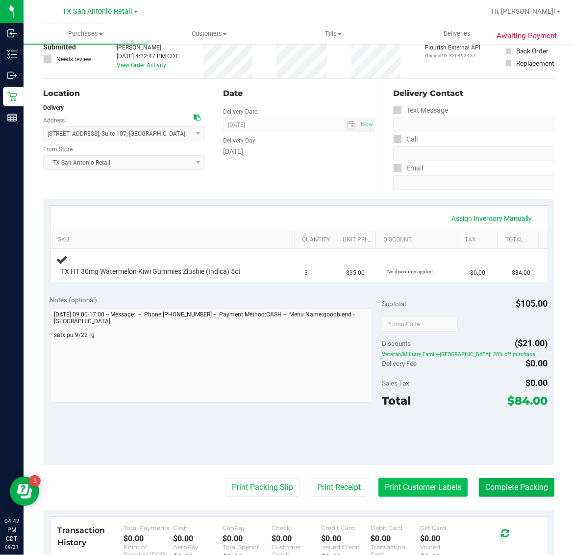
click at [398, 487] on button "Print Customer Labels" at bounding box center [422, 487] width 89 height 19
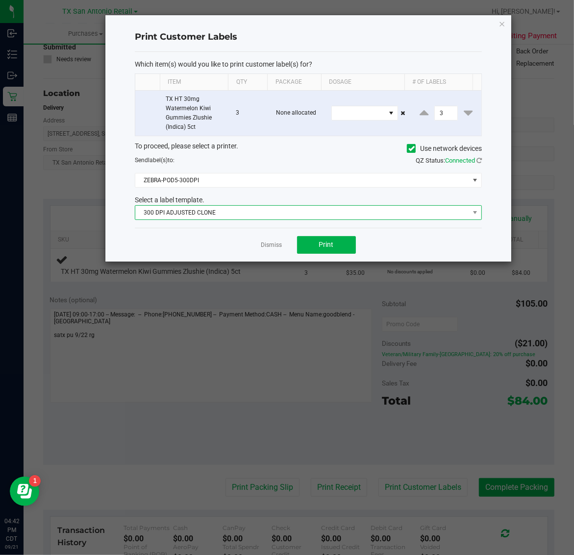
click at [292, 211] on span "300 DPI ADJUSTED CLONE" at bounding box center [302, 213] width 334 height 14
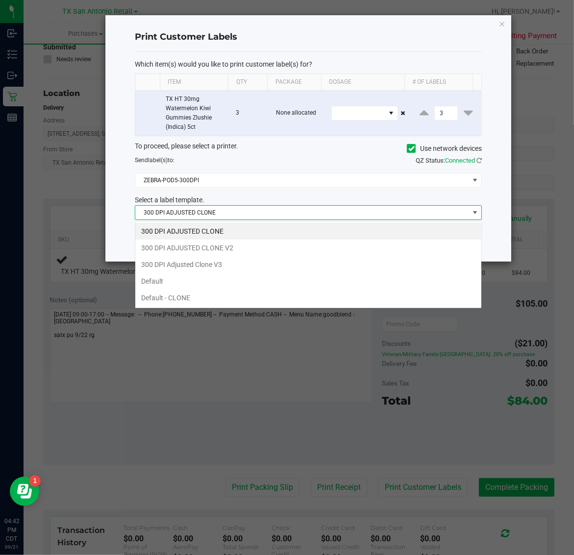
scroll to position [15, 347]
click at [284, 263] on li "300 DPI Adjusted Clone V3" at bounding box center [308, 264] width 346 height 17
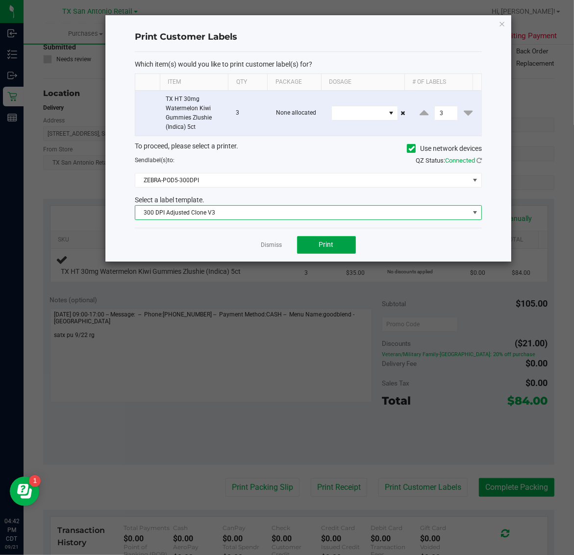
click at [336, 246] on button "Print" at bounding box center [326, 245] width 59 height 18
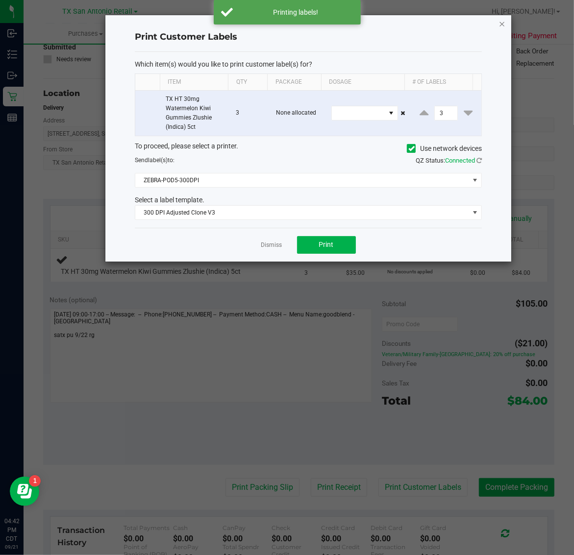
click at [501, 24] on icon "button" at bounding box center [502, 24] width 7 height 12
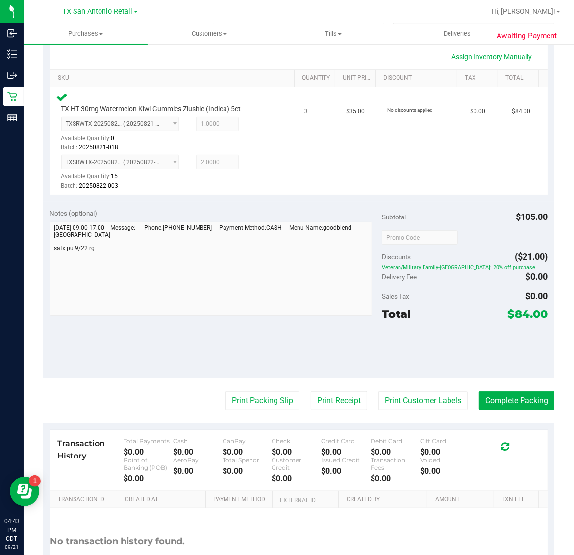
scroll to position [299, 0]
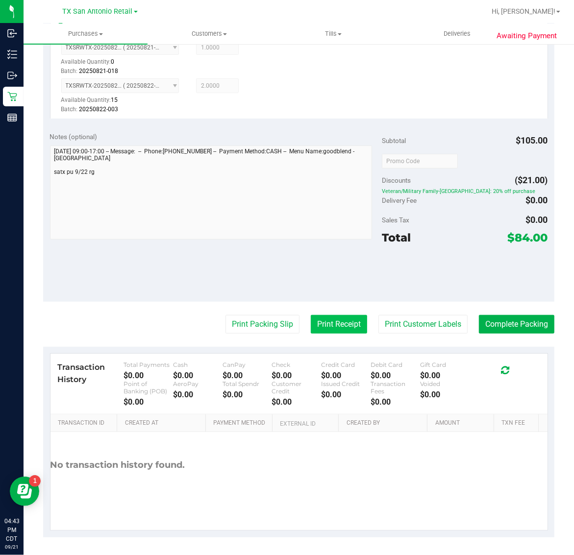
click at [326, 324] on button "Print Receipt" at bounding box center [339, 324] width 56 height 19
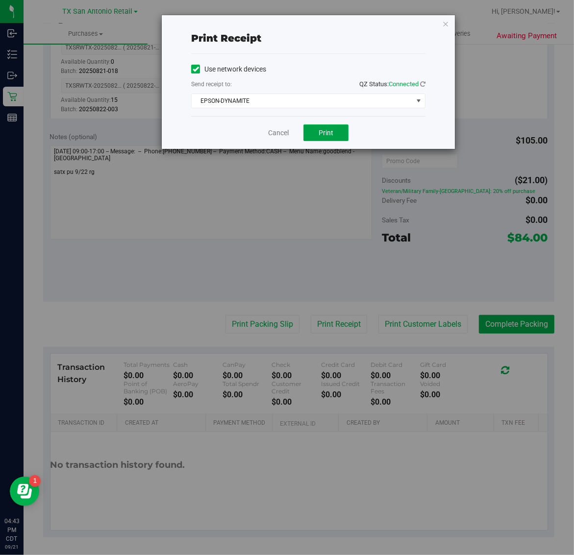
click at [336, 136] on button "Print" at bounding box center [325, 132] width 45 height 17
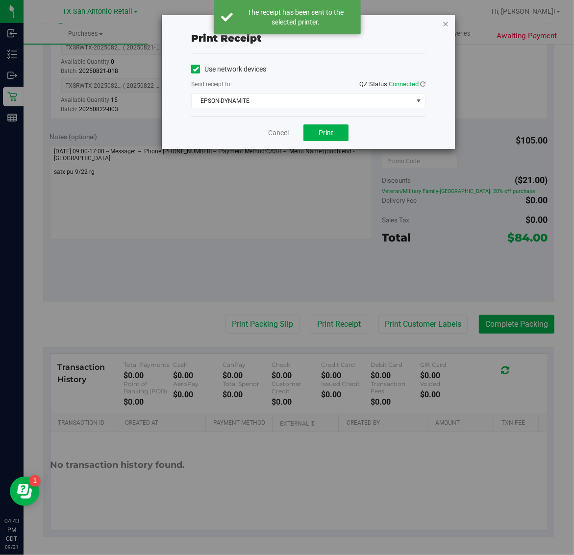
click at [445, 23] on icon "button" at bounding box center [445, 24] width 7 height 12
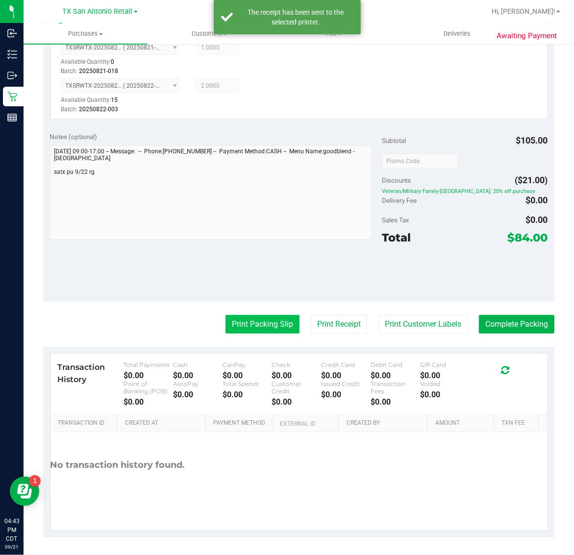
click at [264, 322] on button "Print Packing Slip" at bounding box center [262, 324] width 74 height 19
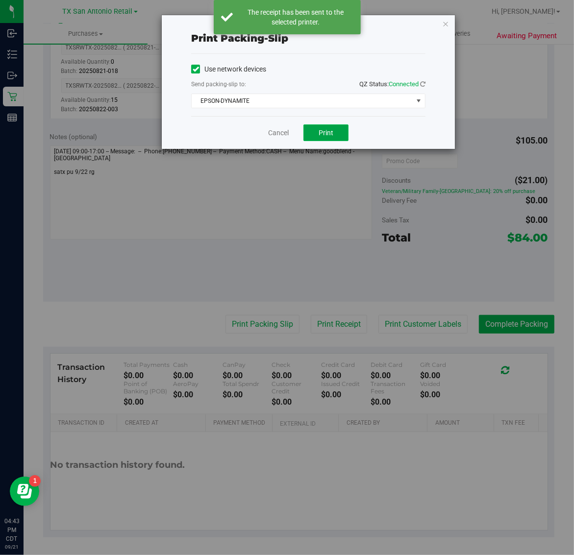
click at [326, 132] on span "Print" at bounding box center [325, 133] width 15 height 8
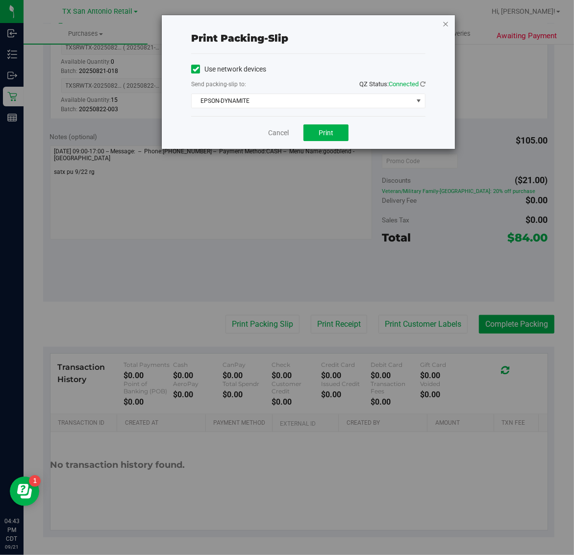
click at [444, 26] on icon "button" at bounding box center [445, 24] width 7 height 12
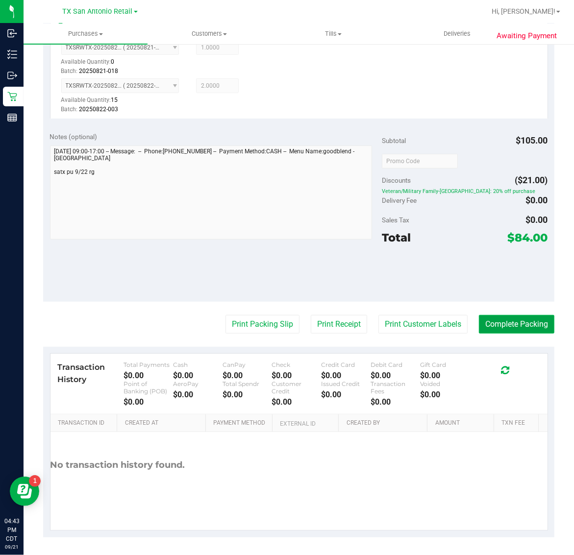
click at [511, 326] on button "Complete Packing" at bounding box center [516, 324] width 75 height 19
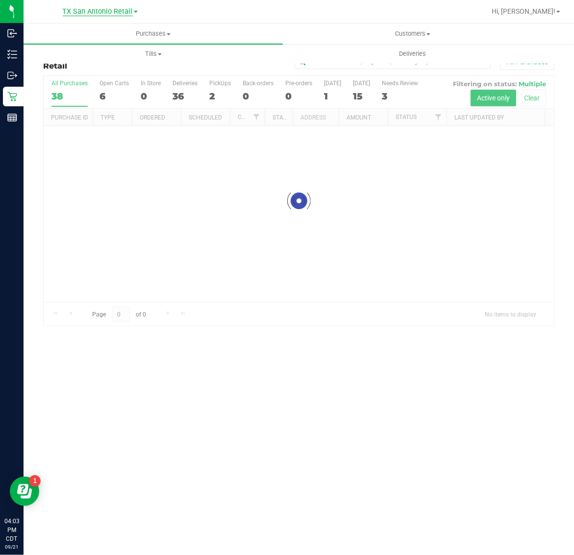
click at [98, 11] on span "TX San Antonio Retail" at bounding box center [98, 11] width 70 height 9
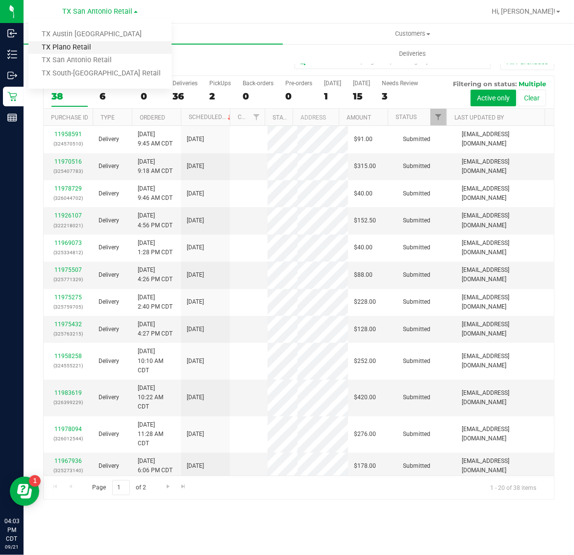
click at [89, 46] on link "TX Plano Retail" at bounding box center [99, 47] width 143 height 13
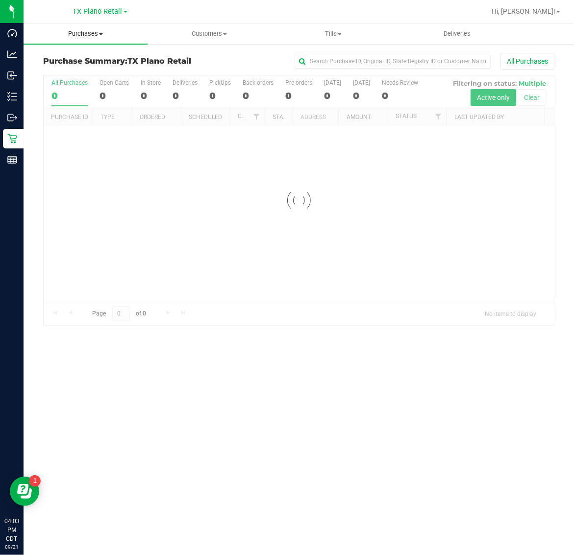
click at [87, 36] on span "Purchases" at bounding box center [86, 33] width 124 height 9
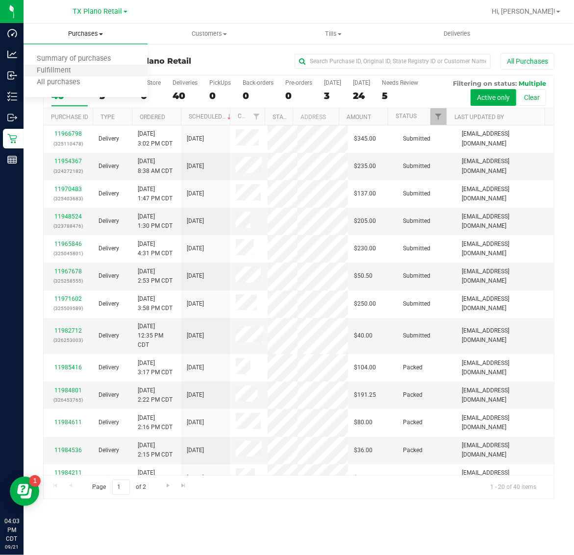
click at [85, 68] on li "Fulfillment" at bounding box center [86, 71] width 124 height 12
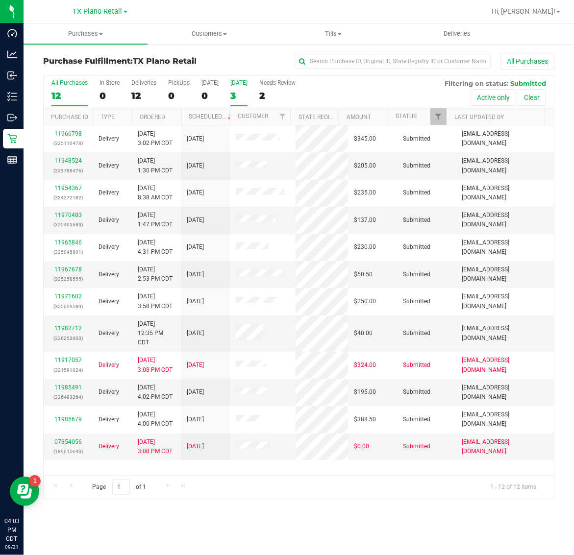
click at [247, 95] on div "3" at bounding box center [238, 95] width 17 height 11
click at [0, 0] on input "[DATE] 3" at bounding box center [0, 0] width 0 height 0
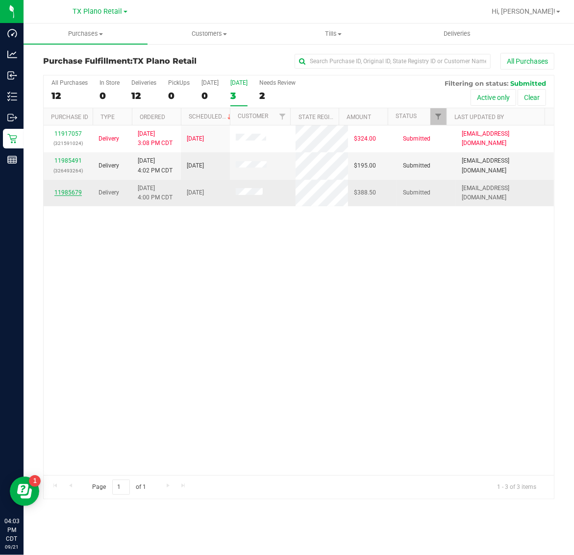
click at [71, 194] on link "11985679" at bounding box center [67, 192] width 27 height 7
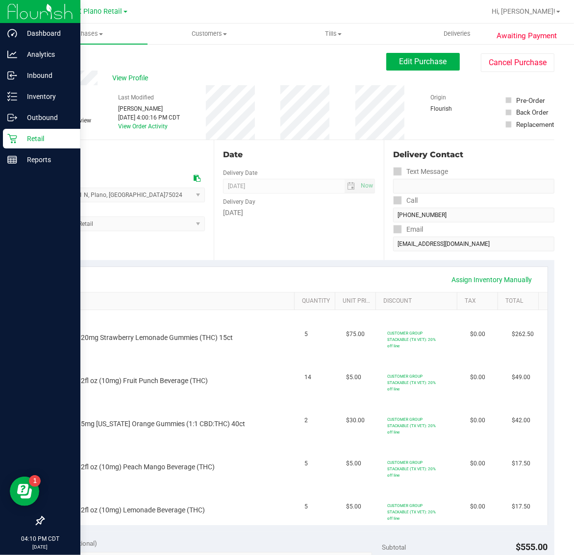
click at [17, 136] on p "Retail" at bounding box center [46, 139] width 59 height 12
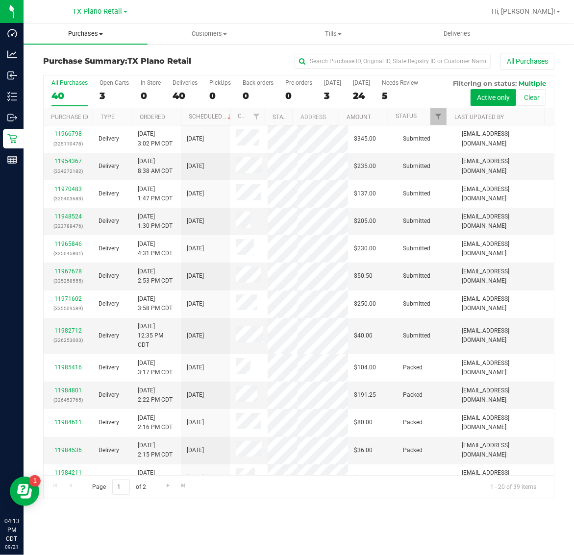
click at [89, 32] on span "Purchases" at bounding box center [86, 33] width 124 height 9
click at [85, 70] on li "Fulfillment" at bounding box center [86, 71] width 124 height 12
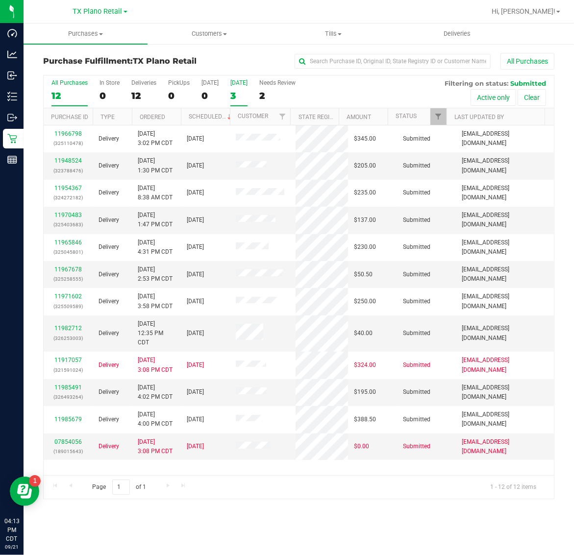
click at [247, 89] on label "[DATE] 3" at bounding box center [238, 92] width 17 height 27
click at [0, 0] on input "[DATE] 3" at bounding box center [0, 0] width 0 height 0
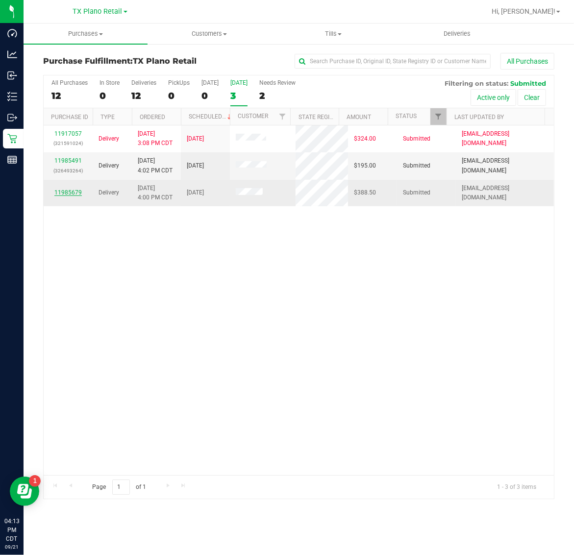
click at [72, 191] on link "11985679" at bounding box center [67, 192] width 27 height 7
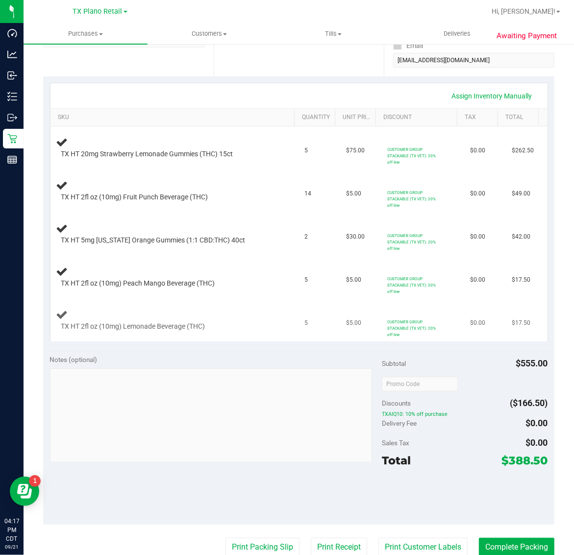
scroll to position [367, 0]
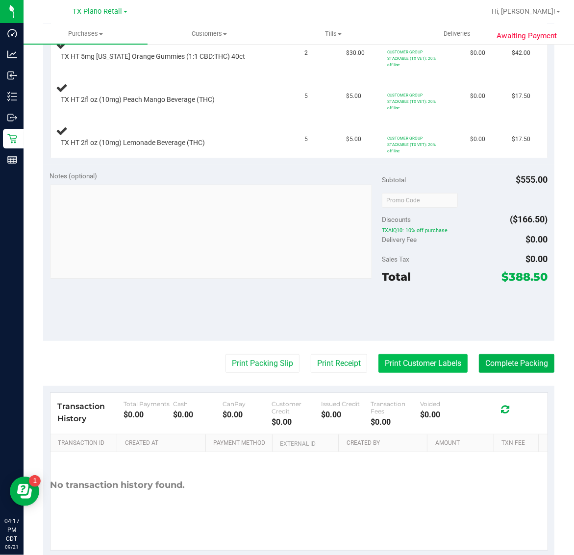
click at [407, 373] on button "Print Customer Labels" at bounding box center [422, 363] width 89 height 19
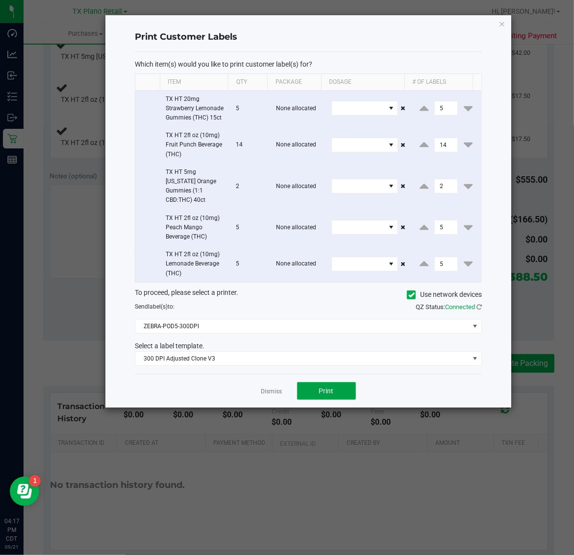
click at [327, 388] on span "Print" at bounding box center [326, 391] width 15 height 8
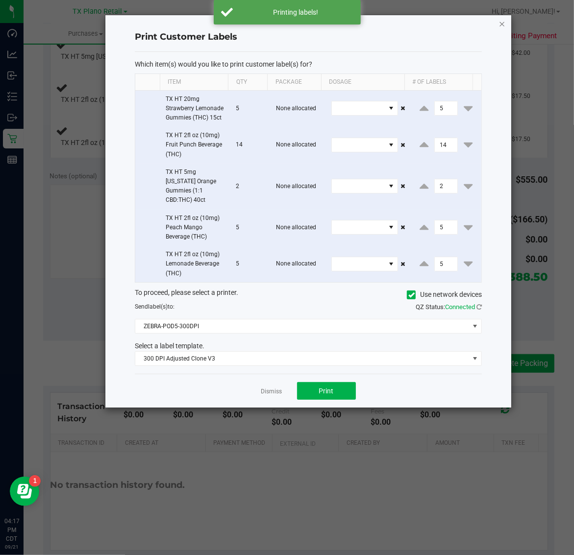
click at [500, 23] on icon "button" at bounding box center [502, 24] width 7 height 12
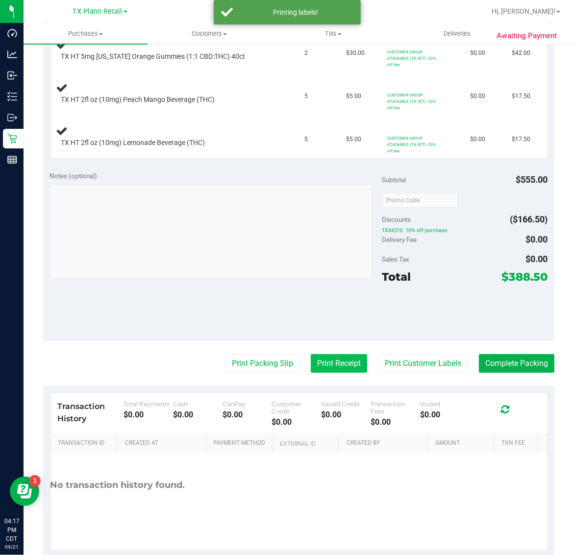
click at [331, 373] on button "Print Receipt" at bounding box center [339, 363] width 56 height 19
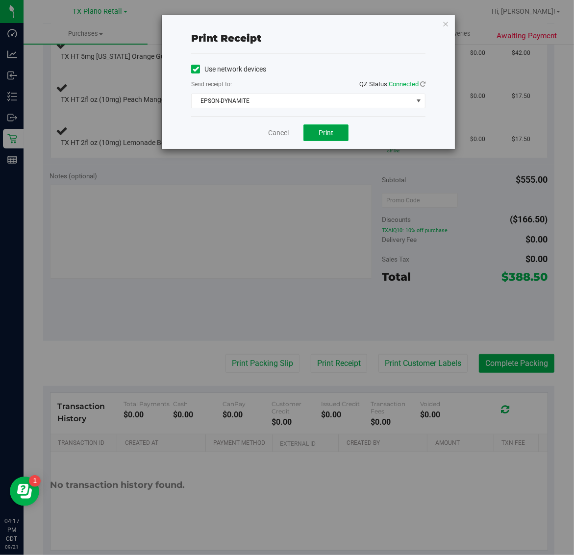
click at [333, 136] on span "Print" at bounding box center [325, 133] width 15 height 8
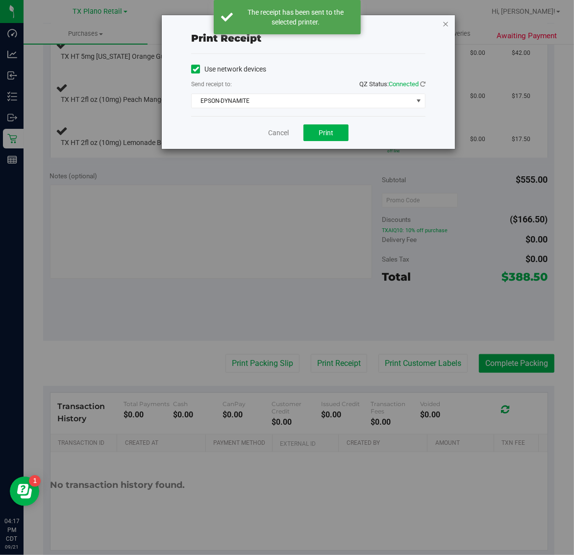
click at [443, 21] on icon "button" at bounding box center [445, 24] width 7 height 12
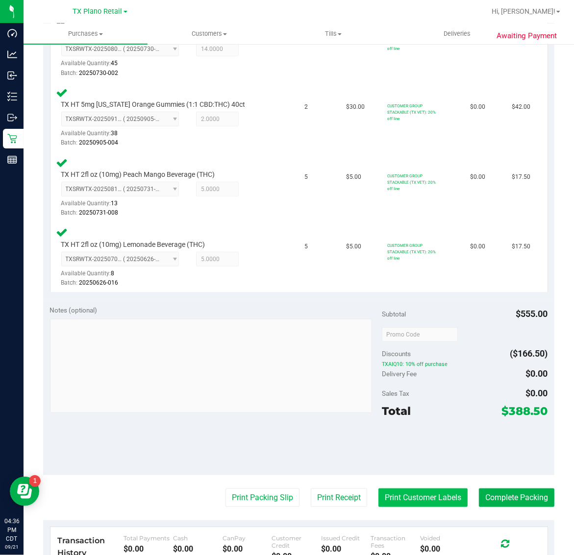
click at [425, 502] on button "Print Customer Labels" at bounding box center [422, 498] width 89 height 19
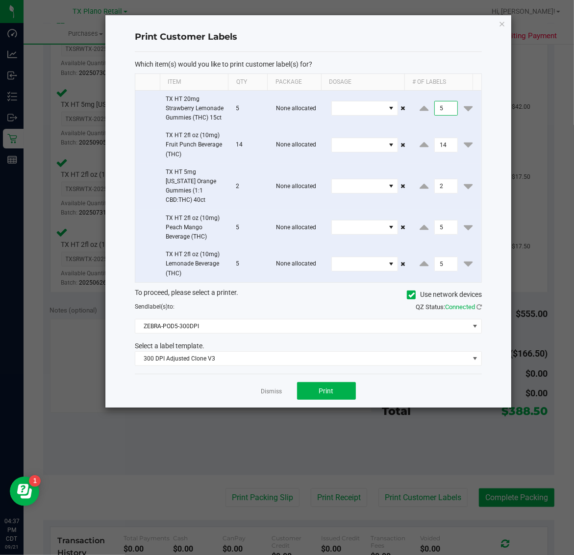
click at [443, 113] on input "5" at bounding box center [446, 108] width 23 height 14
click at [441, 152] on input "14" at bounding box center [446, 145] width 23 height 14
type input "1"
click at [435, 193] on input "2" at bounding box center [446, 186] width 23 height 14
click at [437, 224] on input "5" at bounding box center [446, 227] width 23 height 14
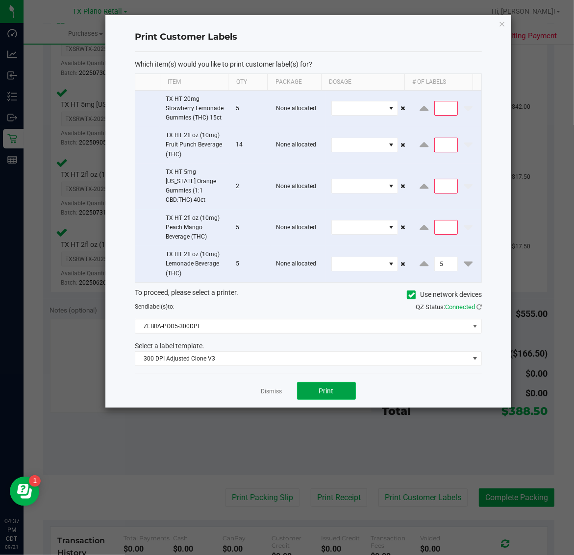
click at [334, 392] on button "Print" at bounding box center [326, 391] width 59 height 18
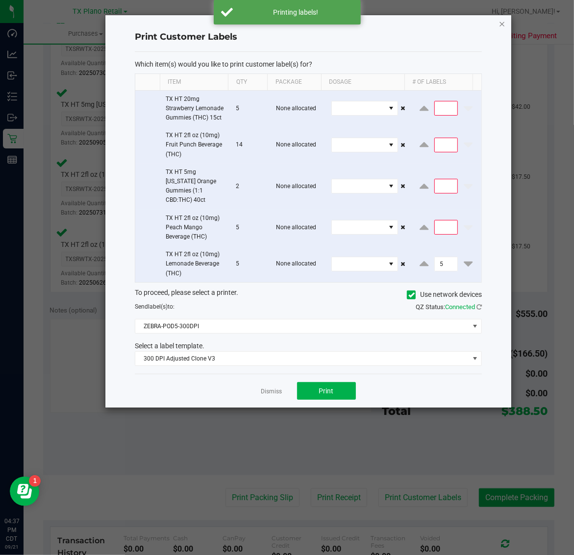
click at [501, 18] on icon "button" at bounding box center [502, 24] width 7 height 12
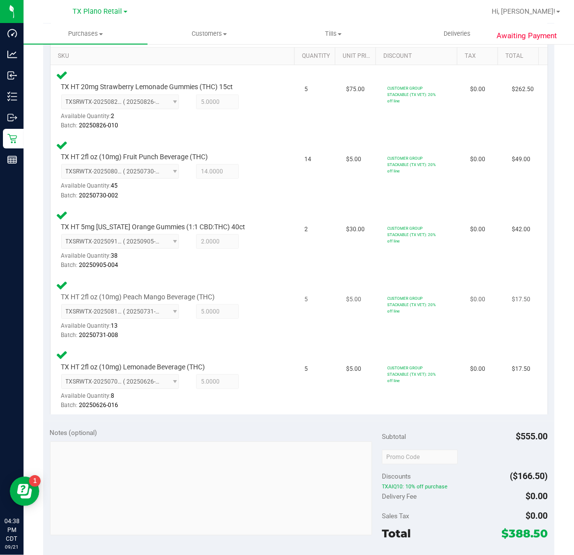
scroll to position [520, 0]
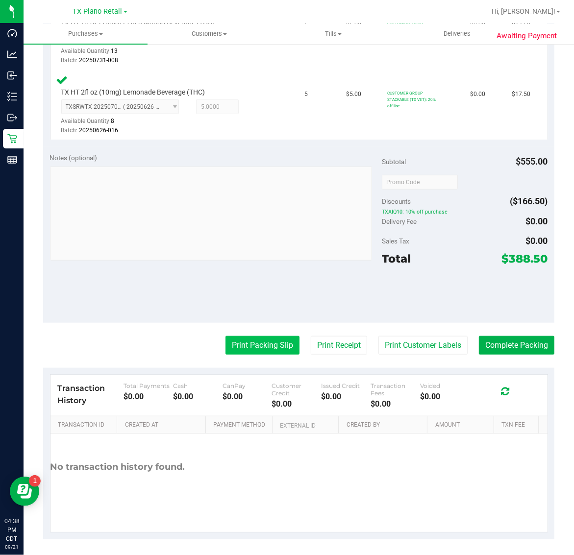
click at [257, 342] on button "Print Packing Slip" at bounding box center [262, 345] width 74 height 19
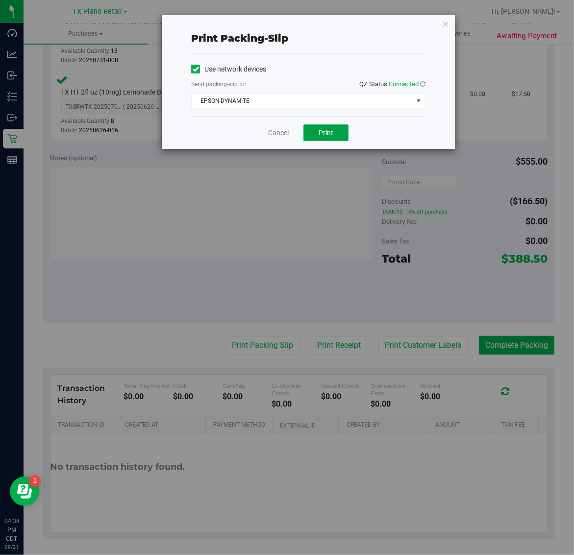
click at [326, 129] on span "Print" at bounding box center [325, 133] width 15 height 8
click at [444, 18] on icon "button" at bounding box center [445, 24] width 7 height 12
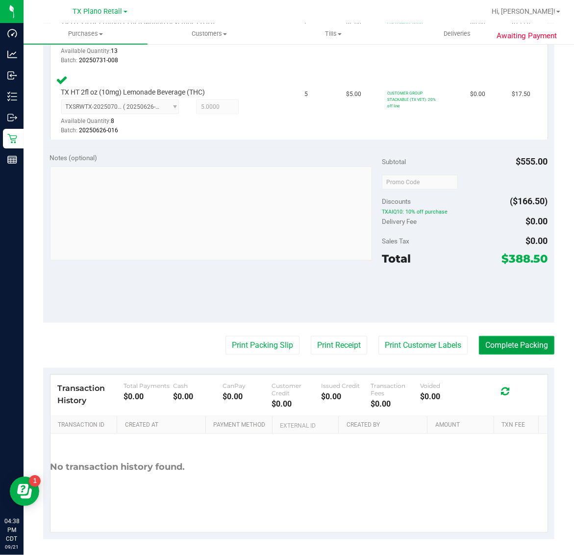
click at [509, 342] on button "Complete Packing" at bounding box center [516, 345] width 75 height 19
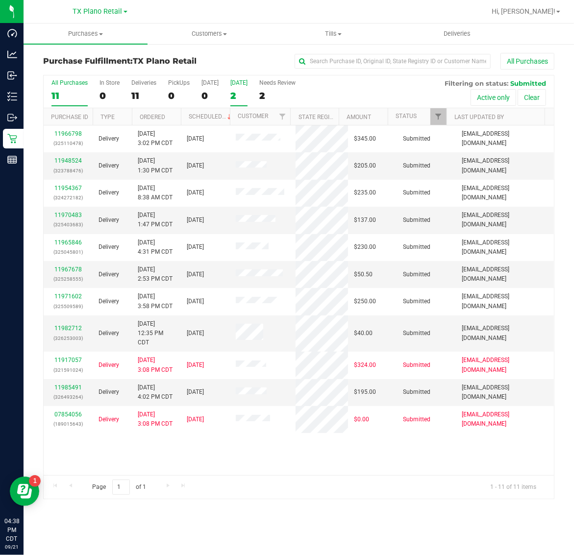
click at [239, 83] on div "[DATE]" at bounding box center [238, 82] width 17 height 7
click at [0, 0] on input "[DATE] 2" at bounding box center [0, 0] width 0 height 0
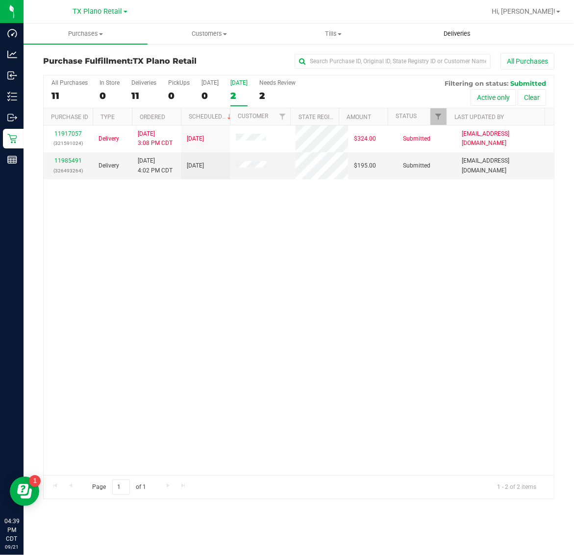
click at [459, 35] on span "Deliveries" at bounding box center [456, 33] width 53 height 9
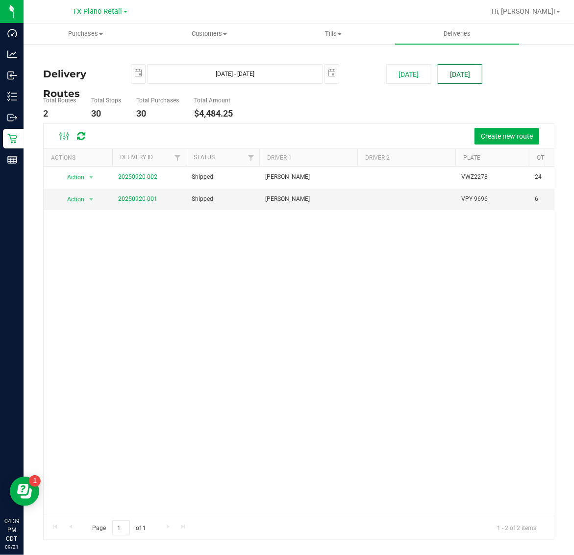
click at [466, 81] on button "[DATE]" at bounding box center [460, 74] width 45 height 20
type input "[DATE] - [DATE]"
type input "[DATE]"
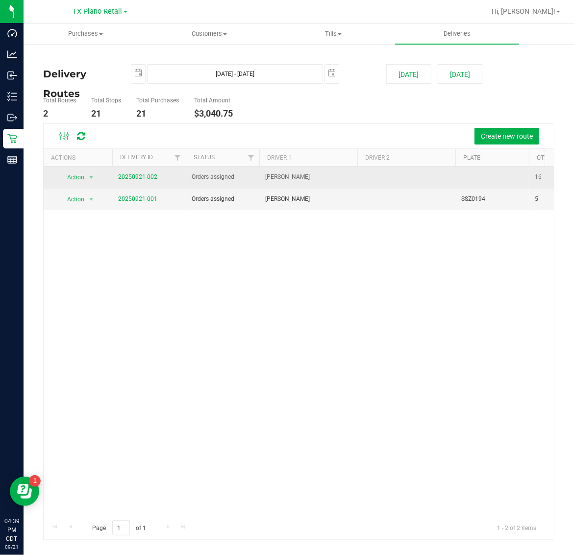
click at [126, 176] on link "20250921-002" at bounding box center [137, 176] width 39 height 7
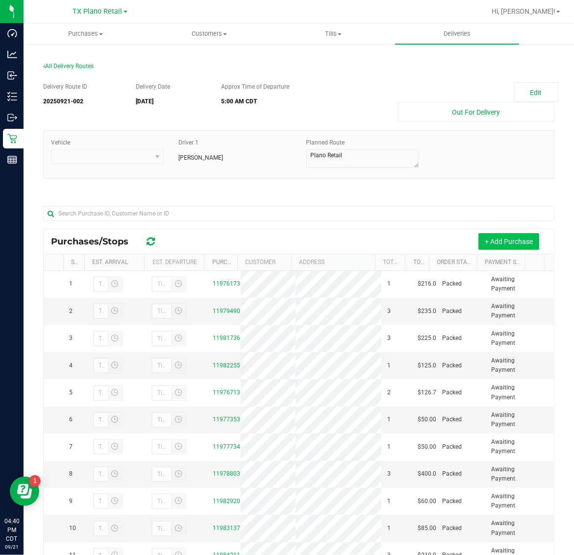
click at [491, 244] on button "+ Add Purchase" at bounding box center [508, 241] width 61 height 17
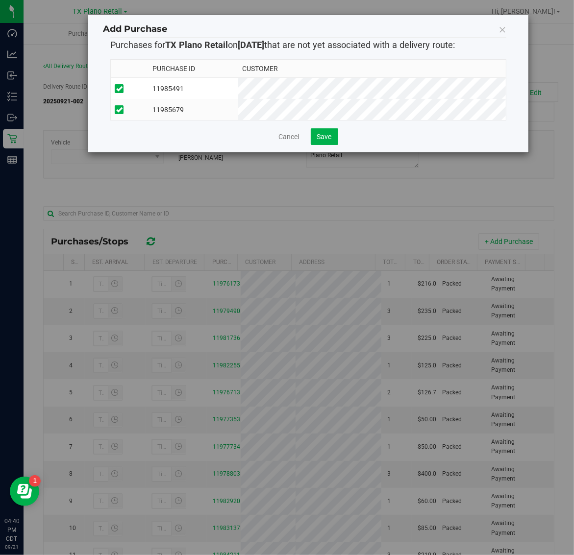
click at [329, 152] on div "Add Purchase Purchases for TX Plano Retail on 9/22/2025 that are not yet associ…" at bounding box center [308, 83] width 440 height 137
click at [327, 141] on span "Save" at bounding box center [324, 137] width 15 height 8
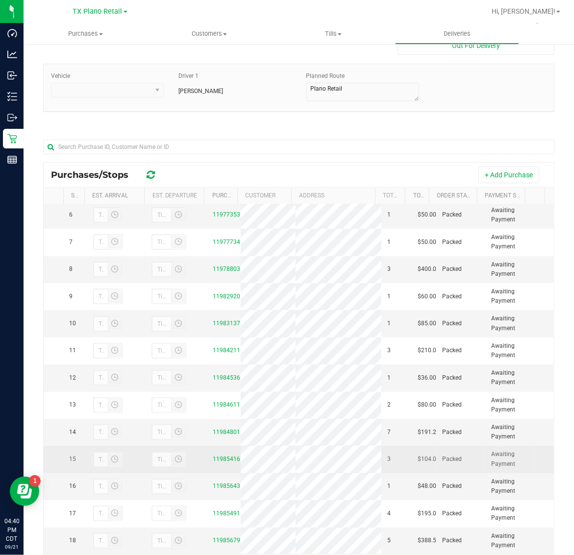
scroll to position [116, 0]
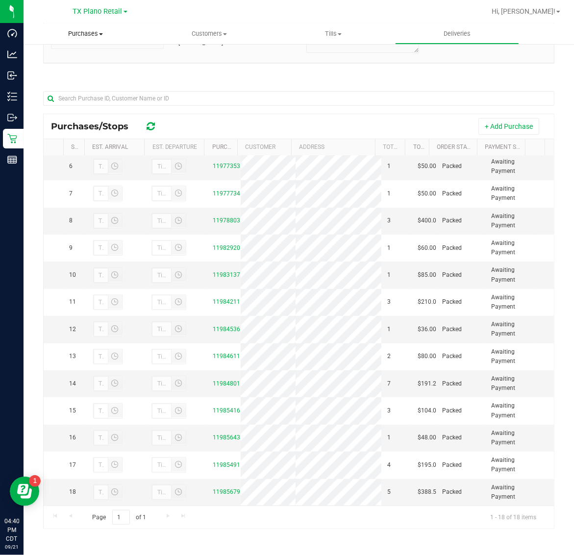
click at [77, 30] on span "Purchases" at bounding box center [86, 33] width 124 height 9
click at [84, 68] on li "Fulfillment" at bounding box center [86, 71] width 124 height 12
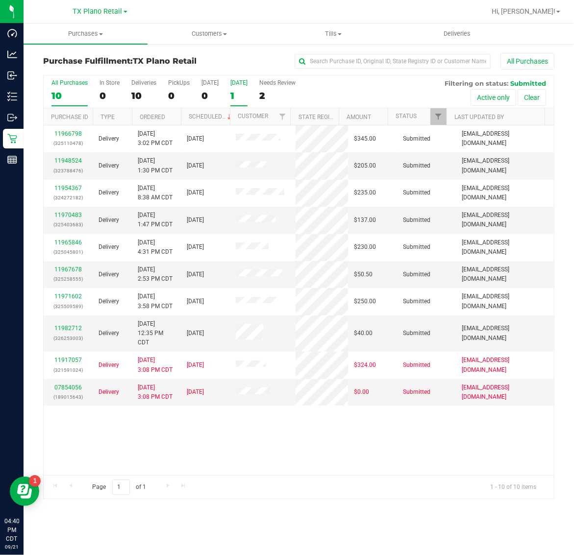
click at [244, 85] on div "[DATE]" at bounding box center [238, 82] width 17 height 7
click at [0, 0] on input "[DATE] 1" at bounding box center [0, 0] width 0 height 0
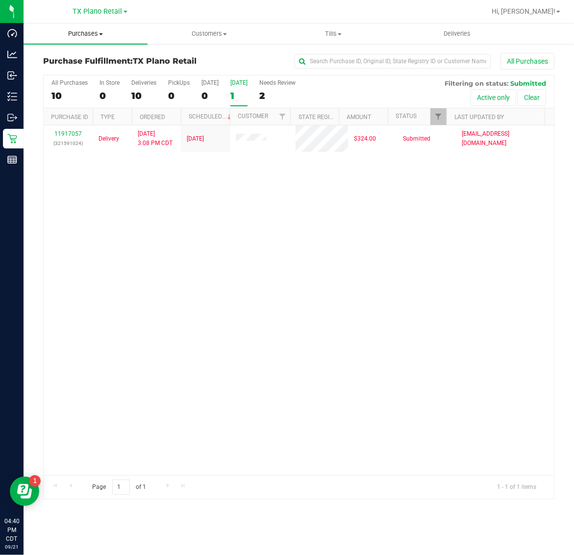
click at [87, 33] on span "Purchases" at bounding box center [86, 33] width 124 height 9
click at [97, 16] on div "TX Plano Retail TX Austin DC TX Plano Retail TX San Antonio Retail TX South-Aus…" at bounding box center [100, 11] width 54 height 12
click at [97, 15] on span "TX Plano Retail" at bounding box center [97, 11] width 49 height 9
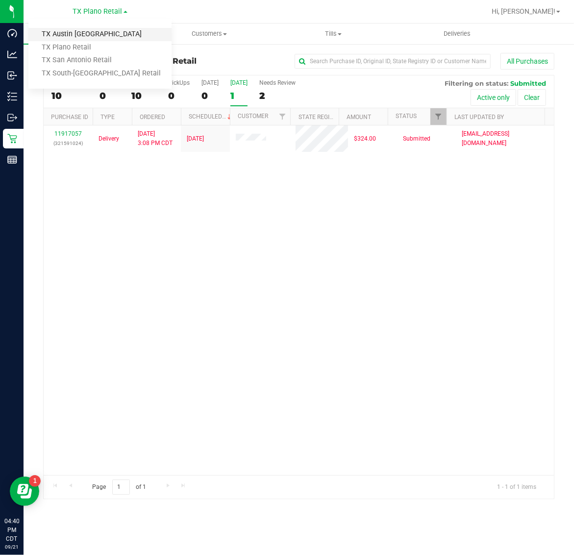
click at [100, 34] on link "TX Austin [GEOGRAPHIC_DATA]" at bounding box center [99, 34] width 143 height 13
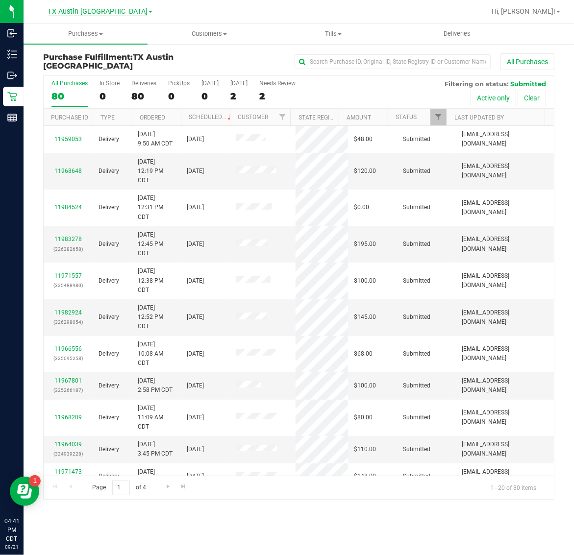
click at [102, 11] on span "TX Austin [GEOGRAPHIC_DATA]" at bounding box center [98, 11] width 100 height 9
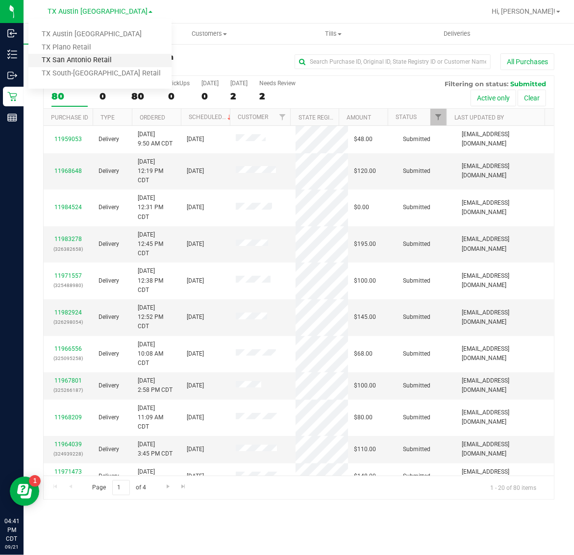
click at [89, 59] on link "TX San Antonio Retail" at bounding box center [99, 60] width 143 height 13
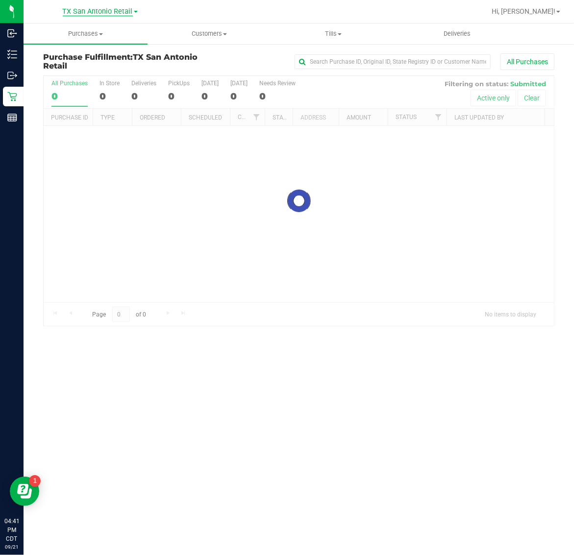
click at [99, 12] on span "TX San Antonio Retail" at bounding box center [98, 11] width 70 height 9
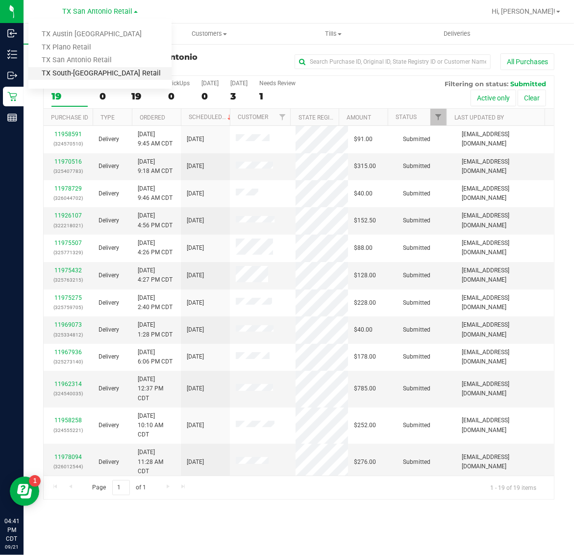
click at [87, 70] on link "TX South-[GEOGRAPHIC_DATA] Retail" at bounding box center [99, 73] width 143 height 13
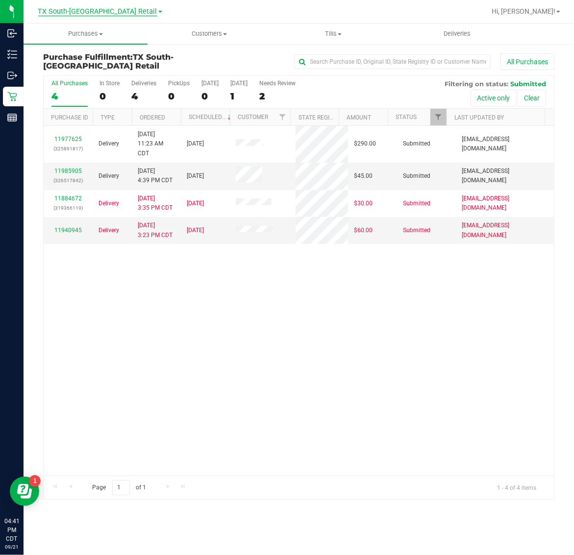
click at [101, 7] on span "TX South-[GEOGRAPHIC_DATA] Retail" at bounding box center [97, 11] width 119 height 9
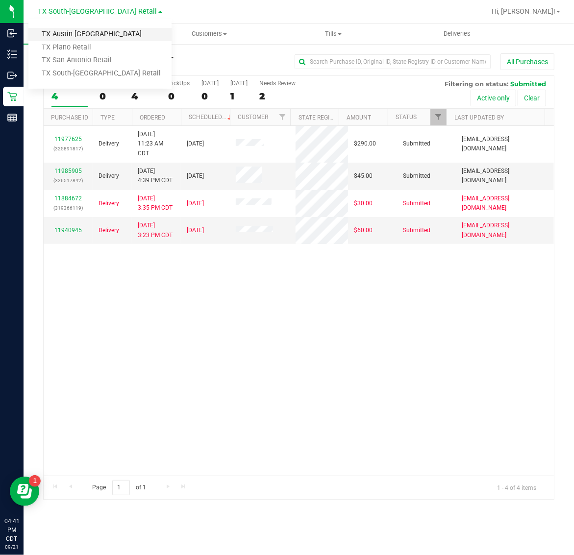
click at [94, 34] on link "TX Austin [GEOGRAPHIC_DATA]" at bounding box center [99, 34] width 143 height 13
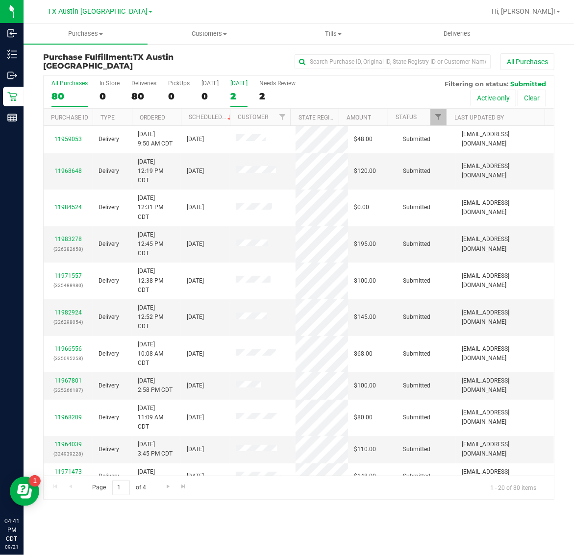
click at [241, 91] on div "2" at bounding box center [238, 96] width 17 height 11
click at [0, 0] on input "[DATE] 2" at bounding box center [0, 0] width 0 height 0
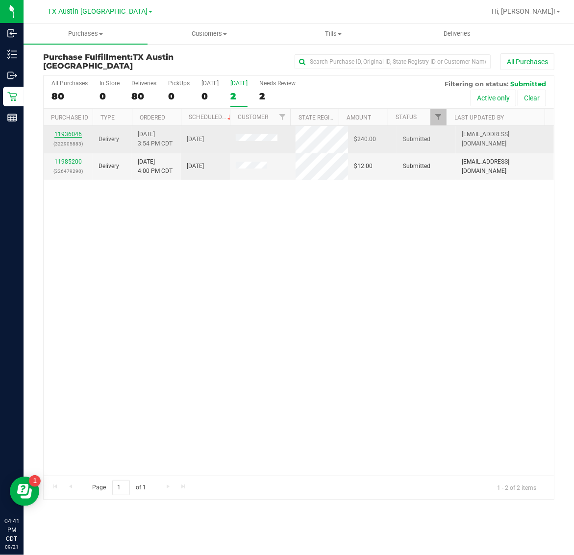
click at [72, 131] on link "11936046" at bounding box center [67, 134] width 27 height 7
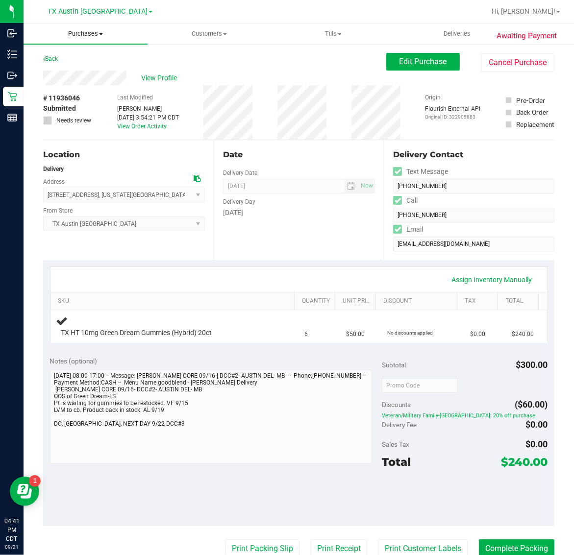
click at [84, 32] on span "Purchases" at bounding box center [86, 33] width 124 height 9
click at [79, 67] on span "Fulfillment" at bounding box center [54, 71] width 61 height 8
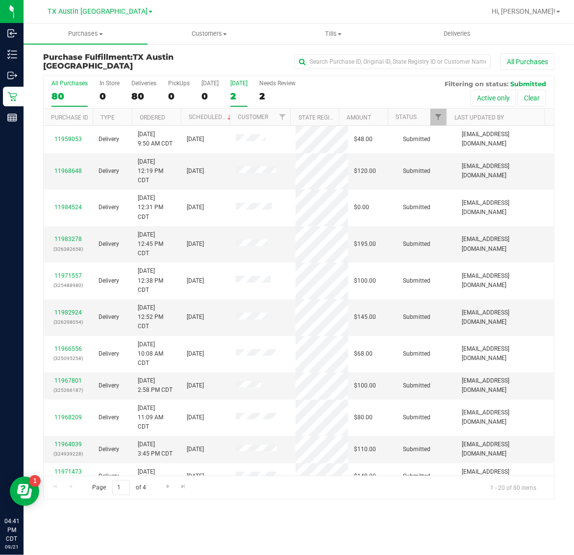
click at [232, 91] on div "2" at bounding box center [238, 96] width 17 height 11
click at [0, 0] on input "[DATE] 2" at bounding box center [0, 0] width 0 height 0
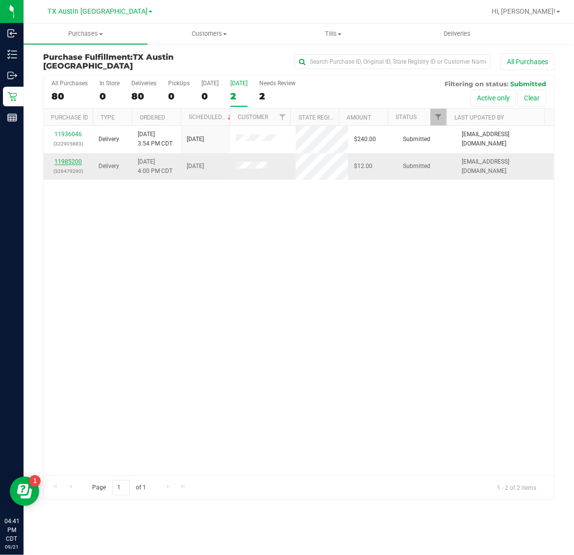
click at [74, 159] on link "11985200" at bounding box center [67, 161] width 27 height 7
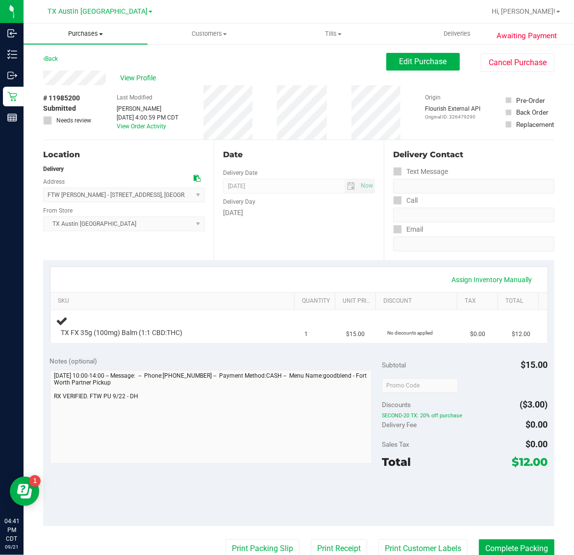
click at [84, 37] on span "Purchases" at bounding box center [86, 33] width 124 height 9
click at [84, 71] on li "Fulfillment" at bounding box center [86, 71] width 124 height 12
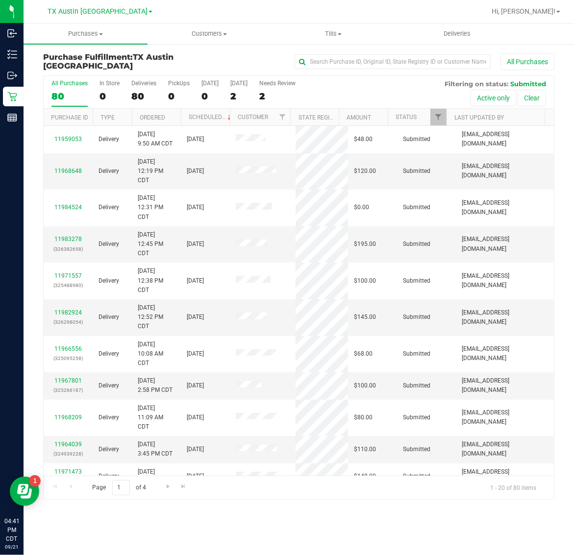
click at [99, 6] on link "TX Austin [GEOGRAPHIC_DATA]" at bounding box center [100, 10] width 105 height 9
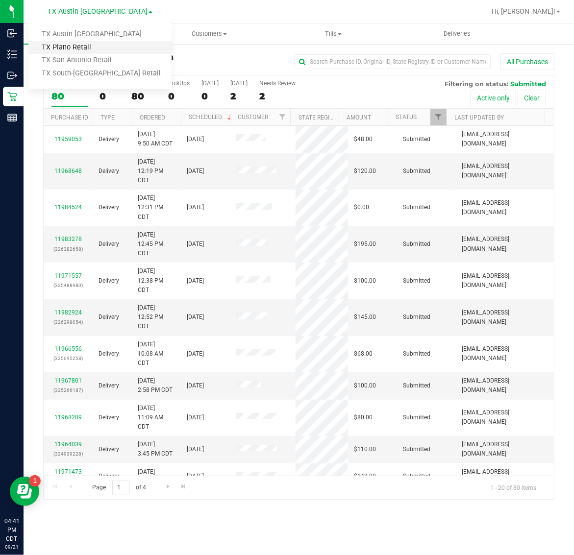
click at [97, 45] on link "TX Plano Retail" at bounding box center [99, 47] width 143 height 13
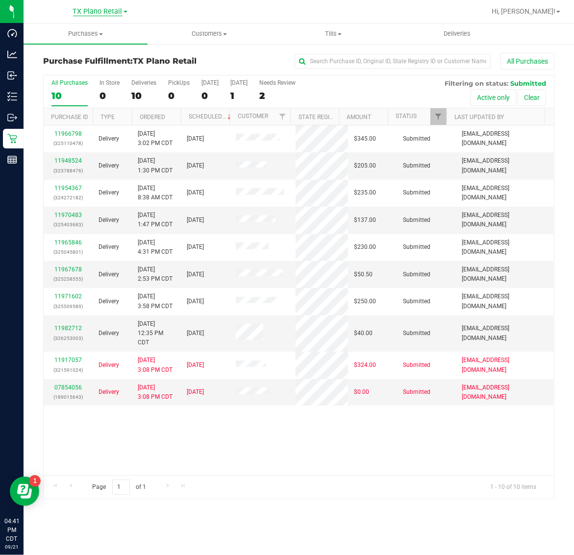
click at [106, 16] on span "TX Plano Retail" at bounding box center [97, 11] width 49 height 9
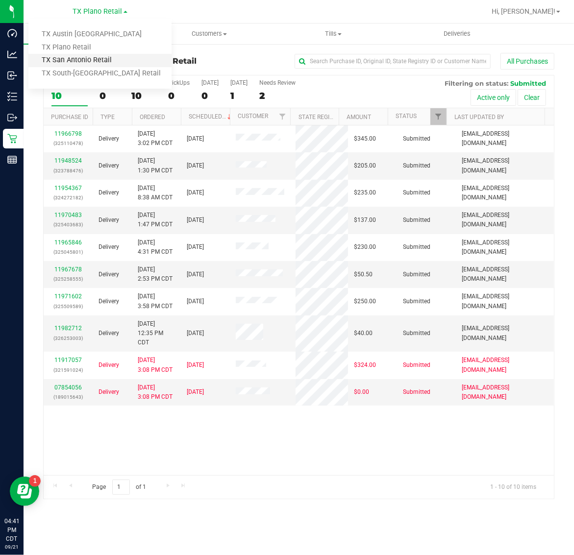
click at [97, 60] on link "TX San Antonio Retail" at bounding box center [99, 60] width 143 height 13
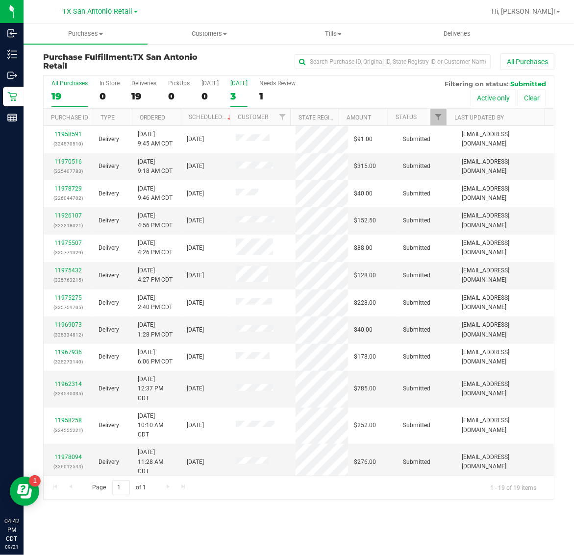
click at [238, 91] on div "3" at bounding box center [238, 96] width 17 height 11
click at [0, 0] on input "Tomorrow 3" at bounding box center [0, 0] width 0 height 0
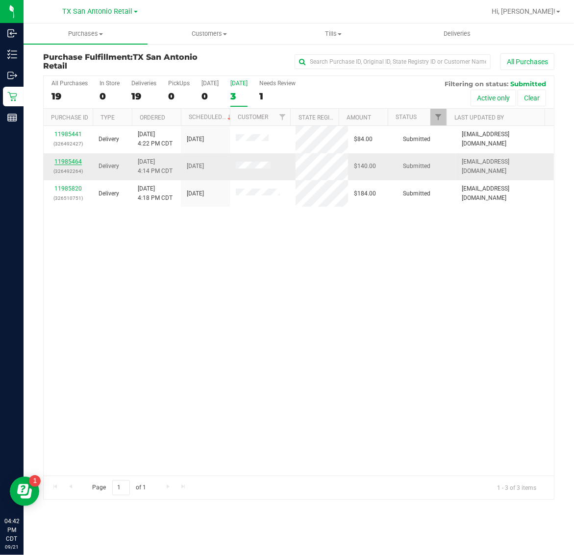
click at [72, 160] on link "11985464" at bounding box center [67, 161] width 27 height 7
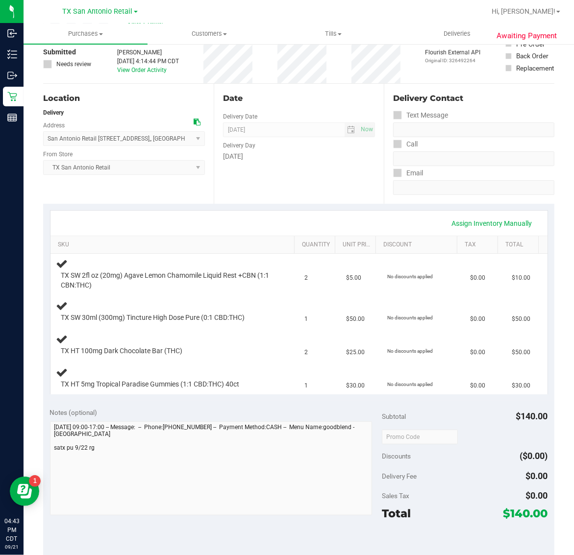
scroll to position [184, 0]
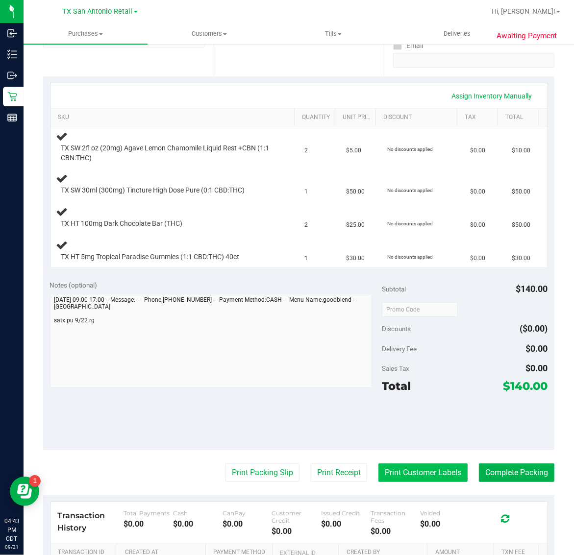
click at [416, 471] on button "Print Customer Labels" at bounding box center [422, 473] width 89 height 19
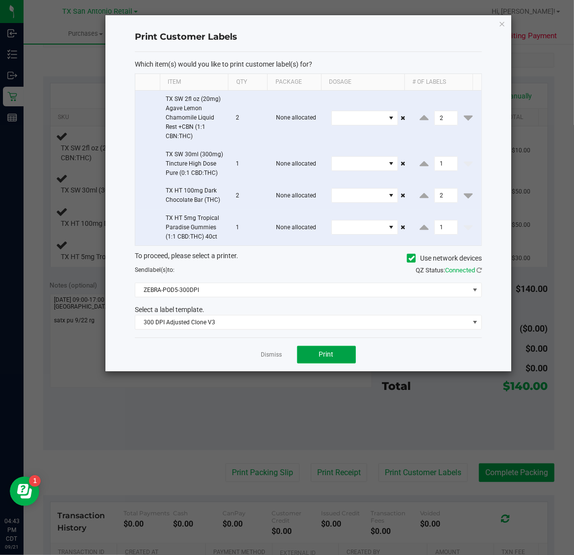
click at [328, 358] on span "Print" at bounding box center [326, 354] width 15 height 8
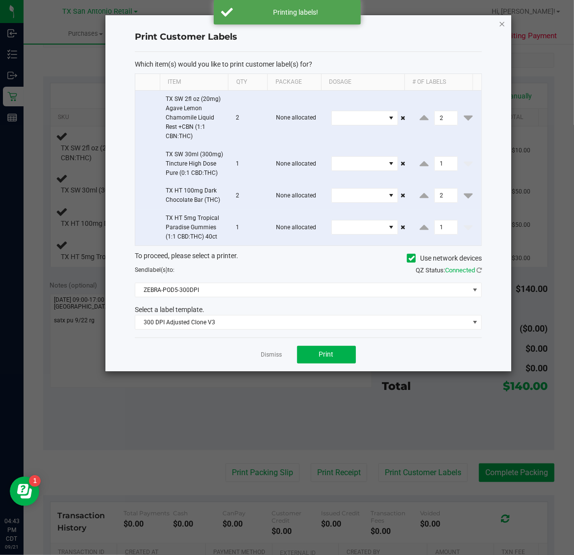
click at [500, 21] on icon "button" at bounding box center [502, 24] width 7 height 12
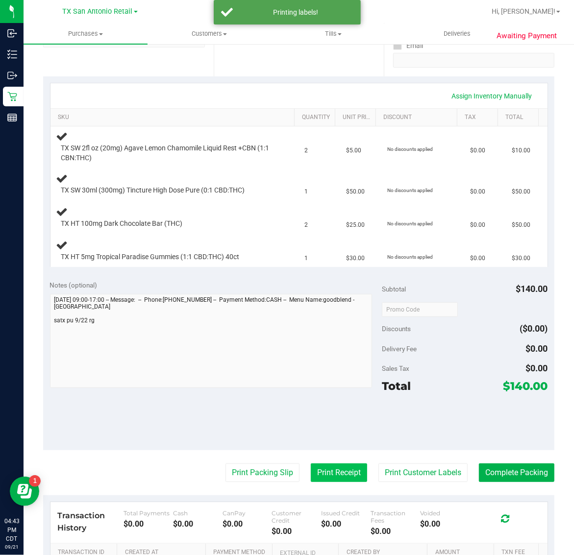
click at [321, 474] on button "Print Receipt" at bounding box center [339, 473] width 56 height 19
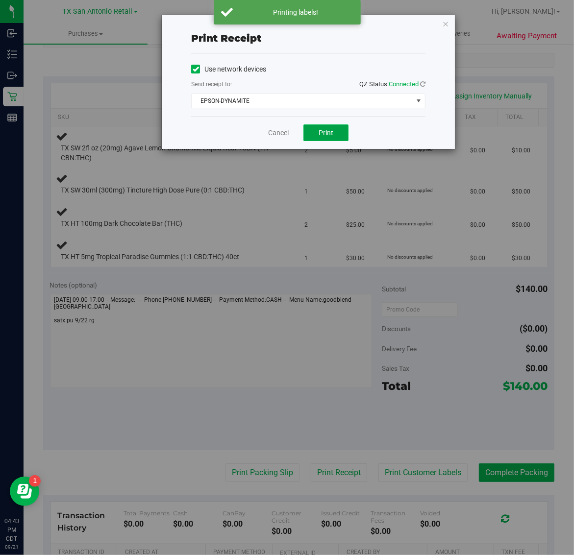
click at [327, 127] on button "Print" at bounding box center [325, 132] width 45 height 17
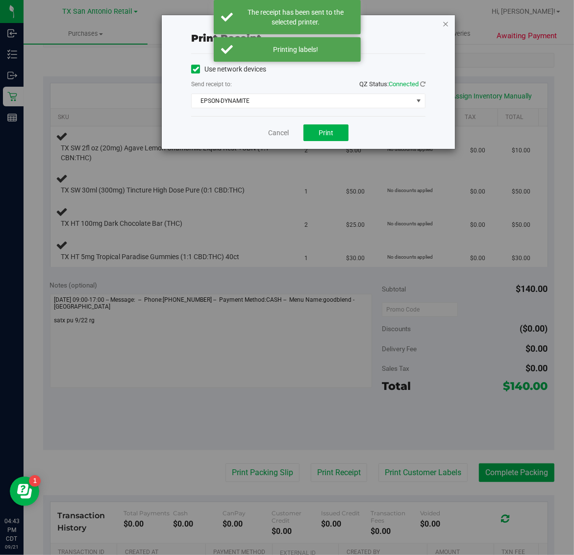
click at [443, 20] on icon "button" at bounding box center [445, 24] width 7 height 12
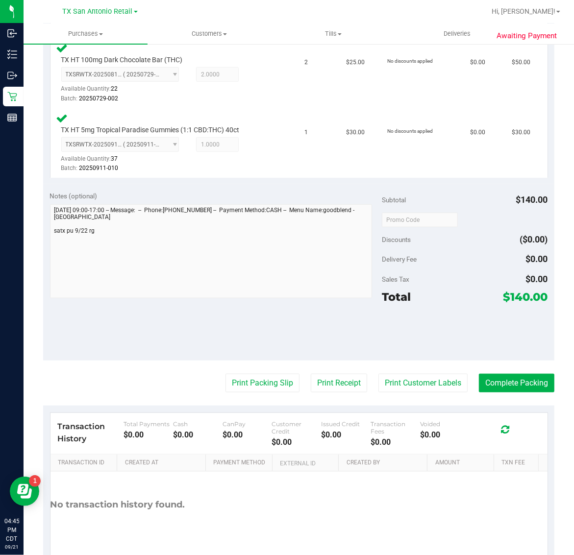
scroll to position [460, 0]
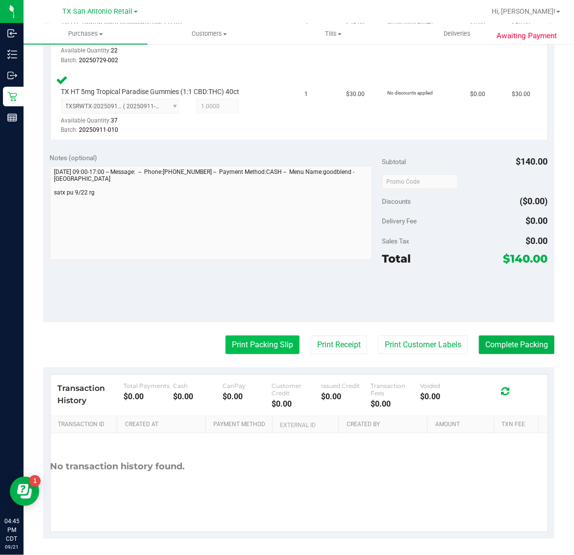
click at [252, 344] on button "Print Packing Slip" at bounding box center [262, 345] width 74 height 19
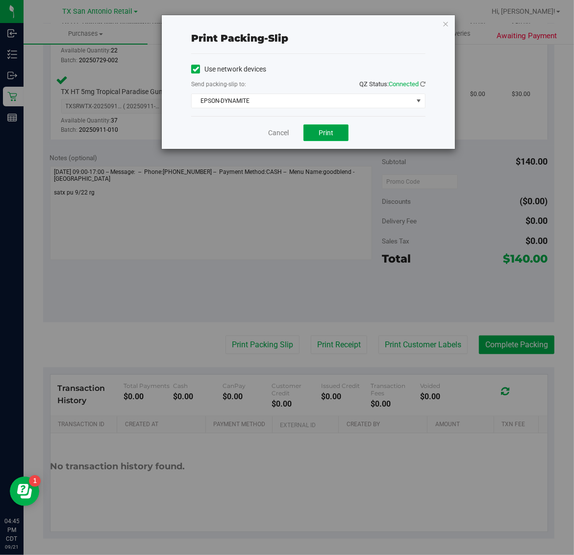
click at [324, 134] on span "Print" at bounding box center [325, 133] width 15 height 8
click at [445, 23] on icon "button" at bounding box center [445, 24] width 7 height 12
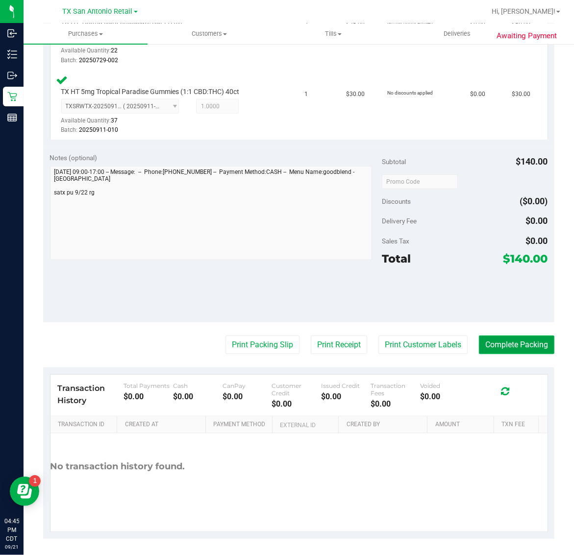
click at [515, 342] on button "Complete Packing" at bounding box center [516, 345] width 75 height 19
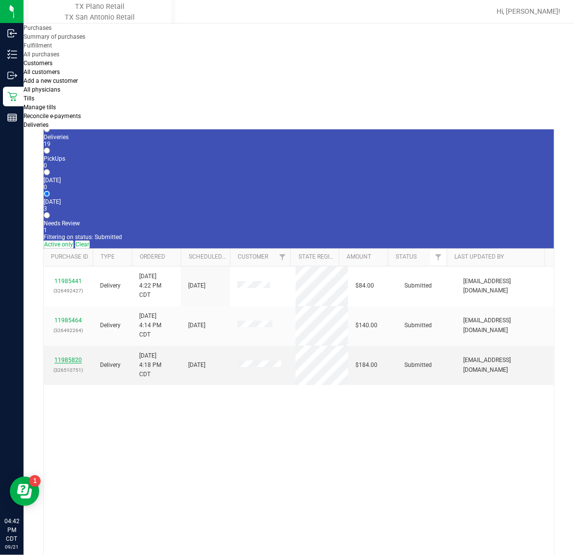
click at [73, 357] on link "11985820" at bounding box center [67, 360] width 27 height 7
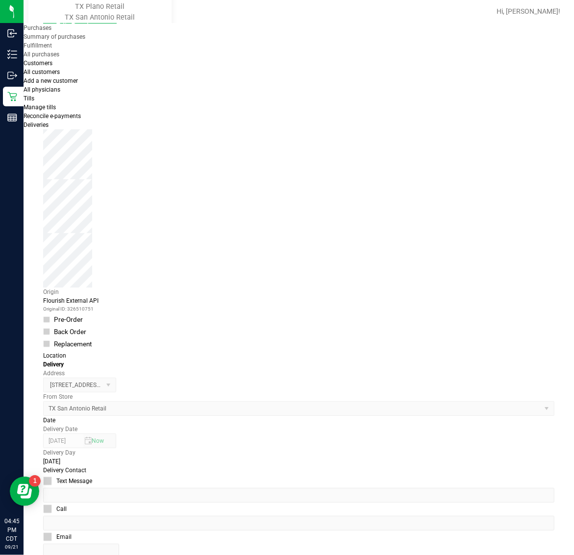
scroll to position [122, 0]
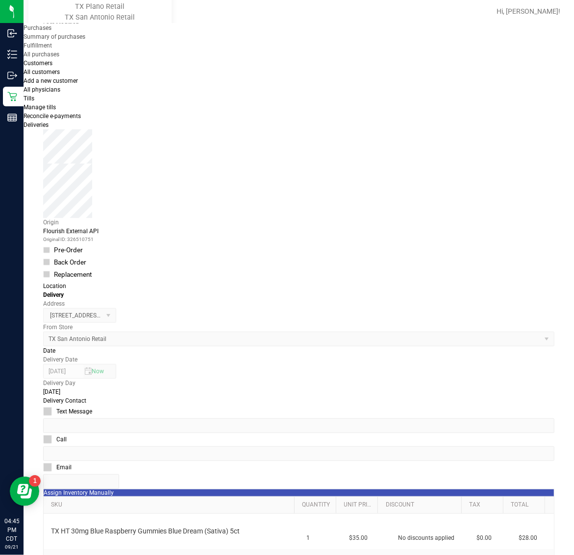
click at [4, 555] on icon "button" at bounding box center [2, 560] width 4 height 9
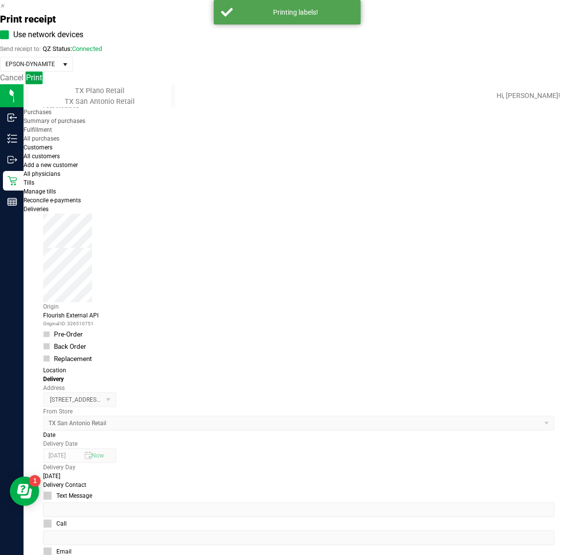
click at [42, 82] on span "Print" at bounding box center [34, 77] width 16 height 9
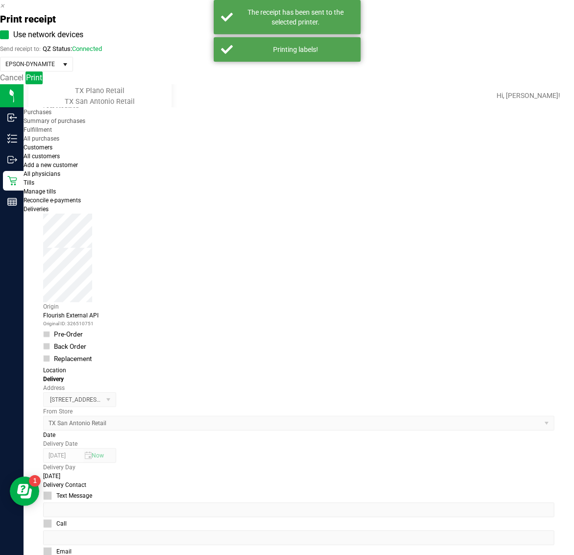
click at [4, 10] on icon "button" at bounding box center [2, 5] width 4 height 9
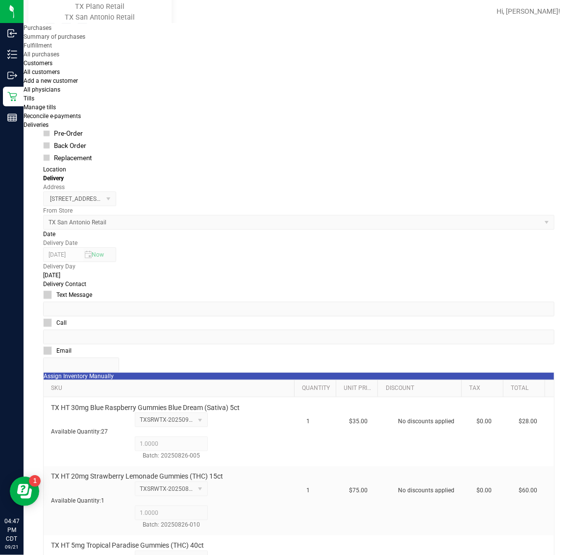
scroll to position [245, 0]
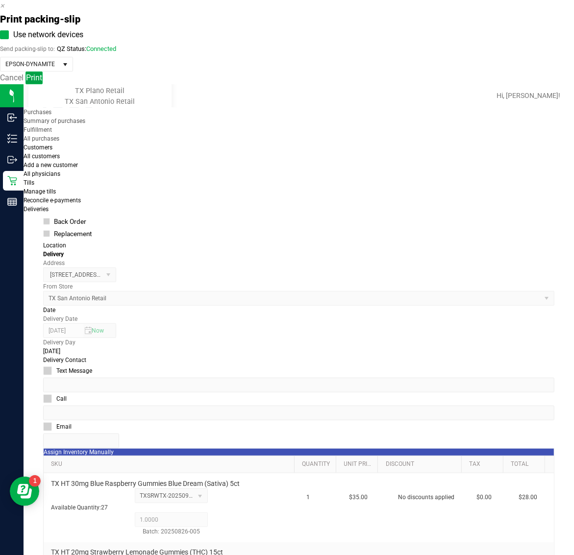
click at [43, 84] on button "Print" at bounding box center [33, 78] width 17 height 13
click at [4, 10] on icon "button" at bounding box center [2, 5] width 4 height 9
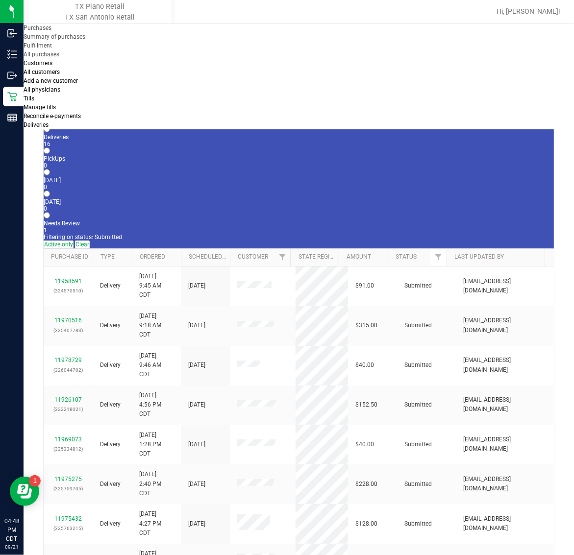
click at [49, 122] on span "Deliveries" at bounding box center [36, 125] width 25 height 7
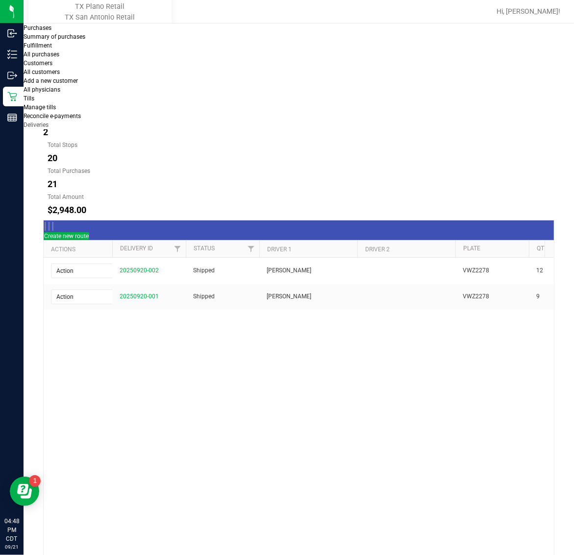
click at [133, 88] on button "[DATE]" at bounding box center [111, 98] width 44 height 20
type input "[DATE] - [DATE]"
type input "[DATE]"
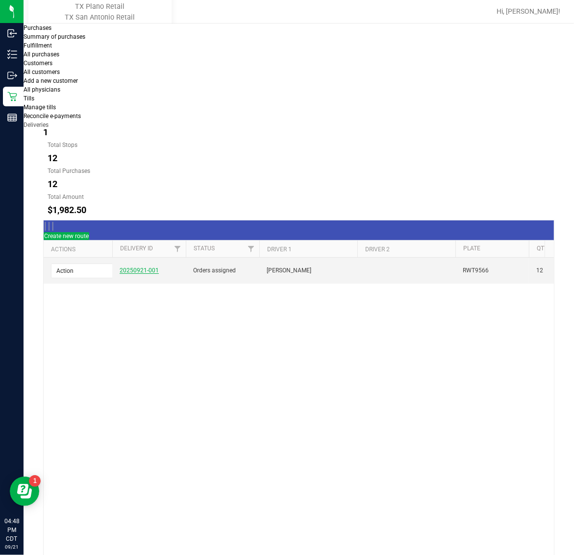
click at [150, 267] on link "20250921-001" at bounding box center [139, 270] width 39 height 7
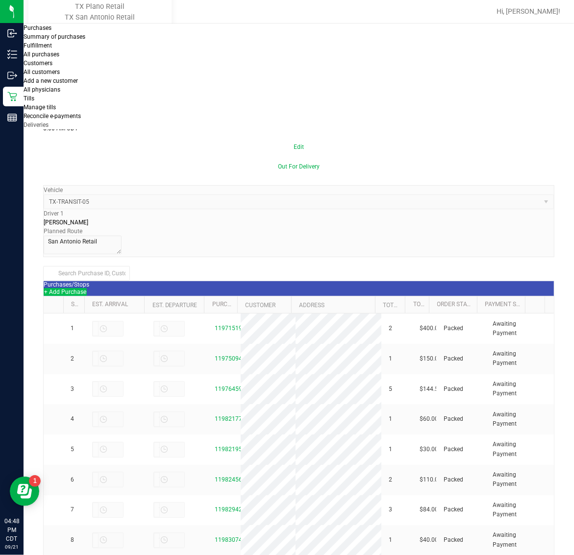
click at [87, 288] on button "+ Add Purchase" at bounding box center [65, 292] width 43 height 8
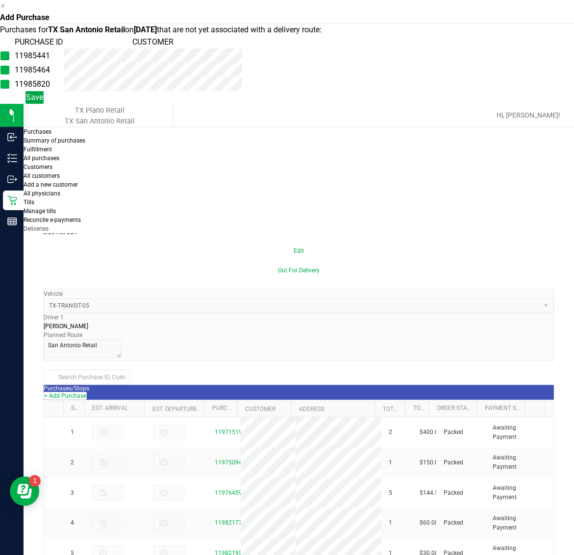
click at [44, 104] on button "Save" at bounding box center [34, 97] width 18 height 13
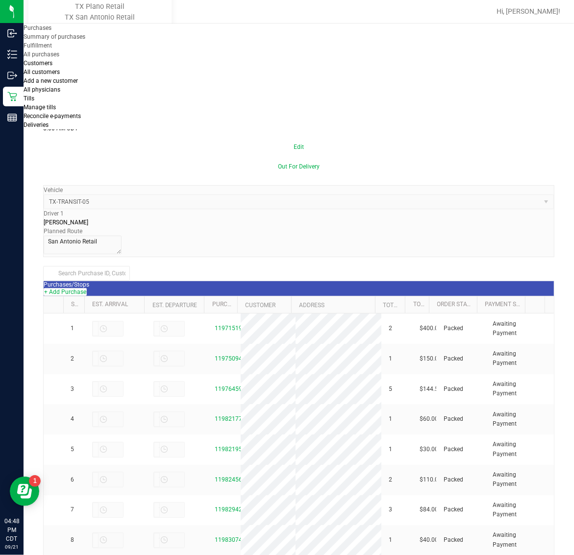
click at [82, 27] on uib-tab-heading "Purchases Summary of purchases Fulfillment All purchases" at bounding box center [86, 41] width 124 height 34
click at [85, 50] on li "Fulfillment" at bounding box center [86, 45] width 124 height 9
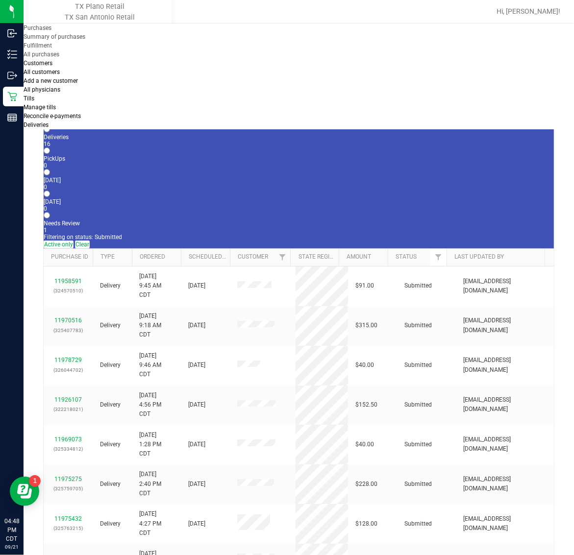
click at [87, 2] on div "[GEOGRAPHIC_DATA] [GEOGRAPHIC_DATA] Retail [GEOGRAPHIC_DATA] [GEOGRAPHIC_DATA] …" at bounding box center [101, 11] width 147 height 19
click at [88, 11] on link "TX Plano Retail" at bounding box center [100, 6] width 76 height 8
click at [51, 31] on span "Purchases" at bounding box center [38, 27] width 28 height 7
click at [49, 122] on span "Deliveries" at bounding box center [36, 125] width 25 height 7
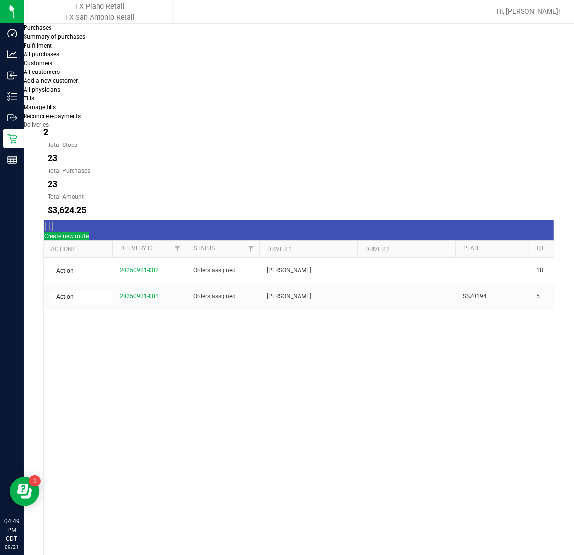
click at [133, 88] on button "[DATE]" at bounding box center [111, 98] width 44 height 20
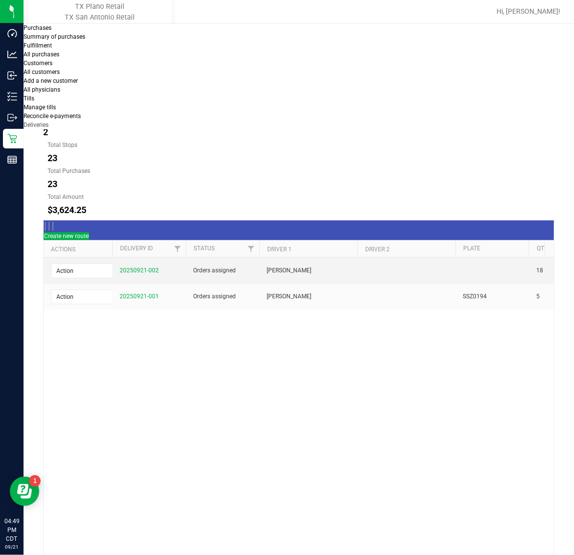
click at [138, 266] on span "20250921-002" at bounding box center [139, 270] width 39 height 9
click at [140, 267] on link "20250921-002" at bounding box center [139, 270] width 39 height 7
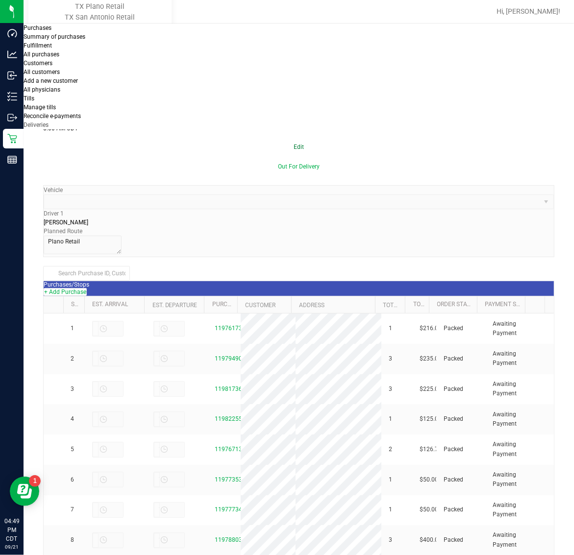
click at [536, 137] on button "Edit" at bounding box center [298, 147] width 511 height 20
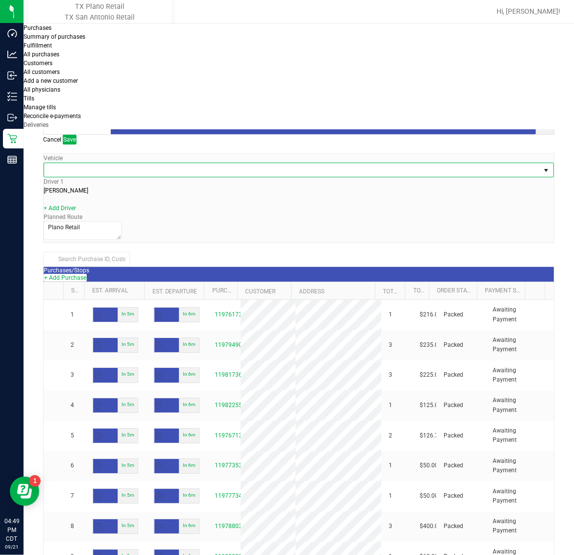
click at [125, 163] on span at bounding box center [292, 170] width 497 height 14
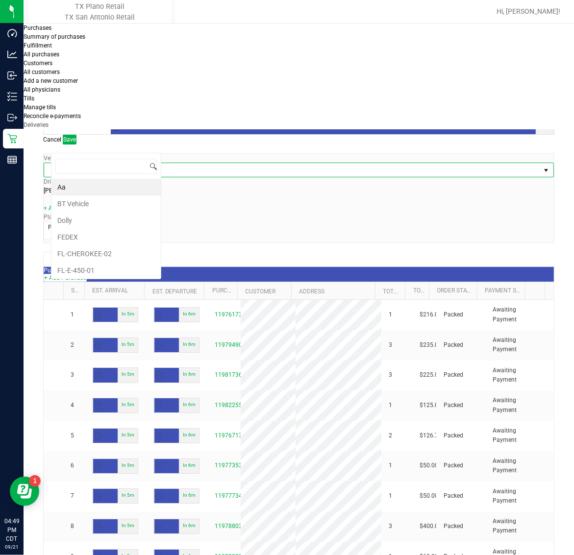
scroll to position [15, 111]
type input "11"
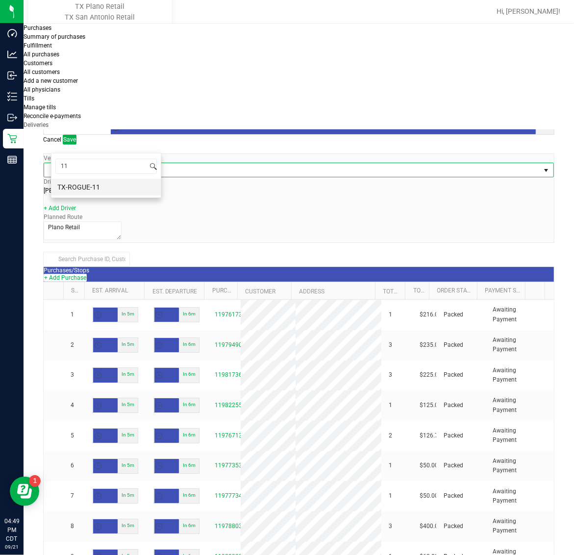
click at [118, 182] on li "TX-ROGUE-11" at bounding box center [105, 187] width 109 height 17
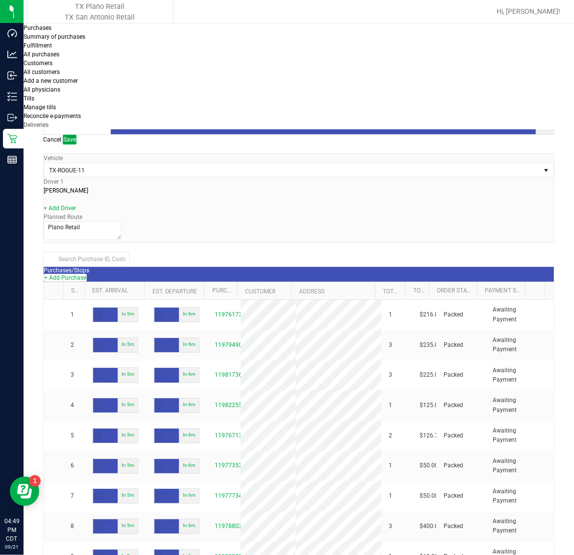
click at [76, 136] on span "Save" at bounding box center [69, 139] width 13 height 7
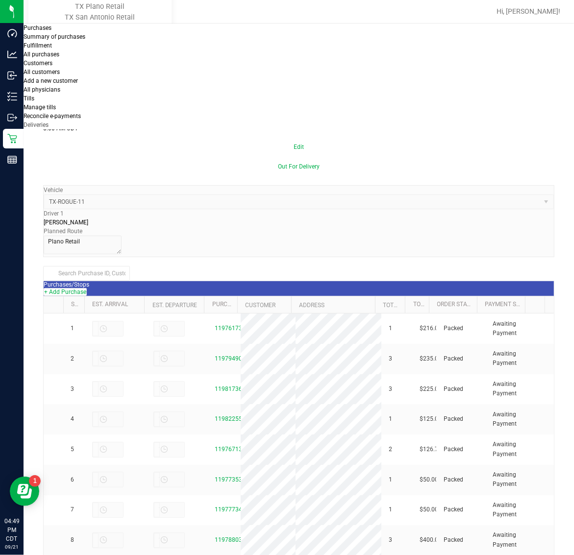
click at [49, 122] on span "Deliveries" at bounding box center [36, 125] width 25 height 7
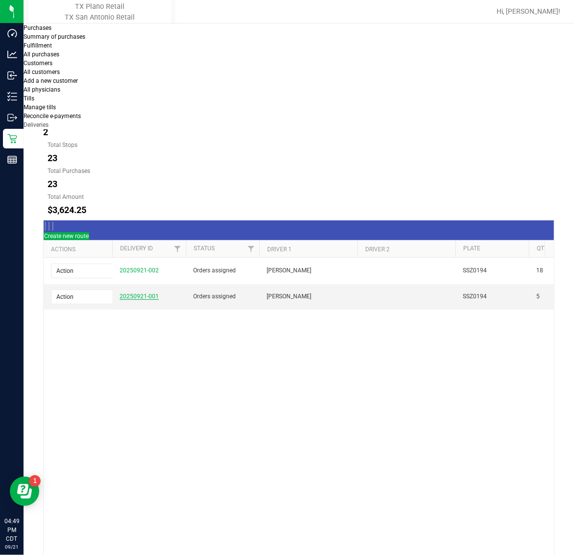
click at [141, 293] on link "20250921-001" at bounding box center [139, 296] width 39 height 7
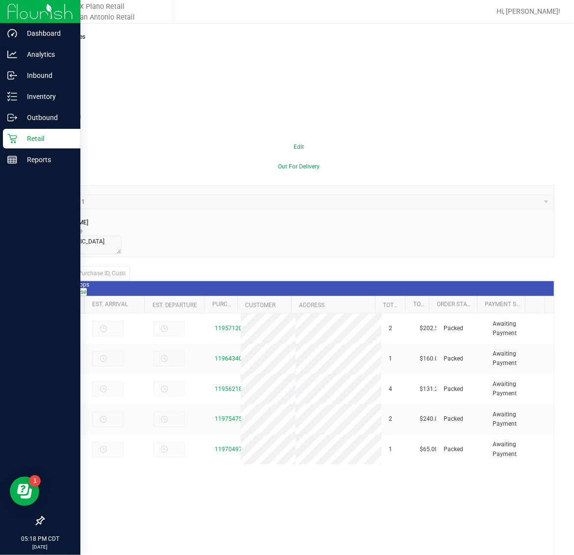
click at [33, 137] on p "Retail" at bounding box center [46, 139] width 59 height 12
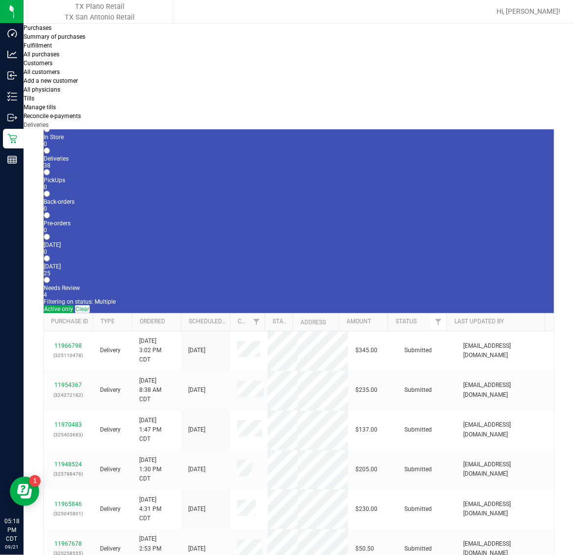
click at [51, 31] on span "Purchases" at bounding box center [38, 27] width 28 height 7
click at [87, 50] on li "Fulfillment" at bounding box center [86, 45] width 124 height 9
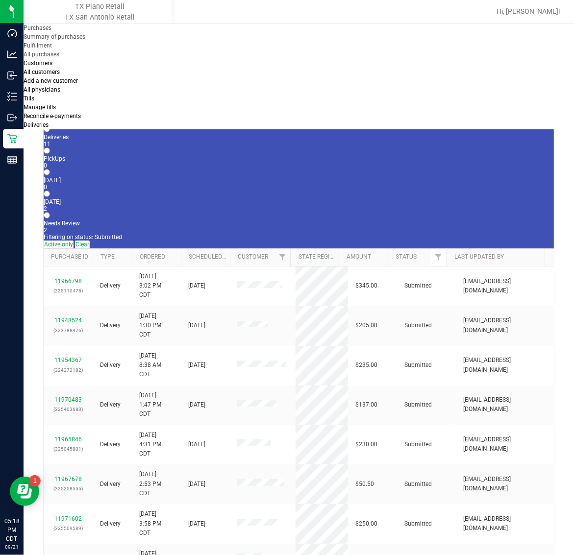
click at [239, 205] on div "2" at bounding box center [299, 208] width 510 height 7
click at [50, 191] on input "[DATE] 2" at bounding box center [47, 194] width 6 height 6
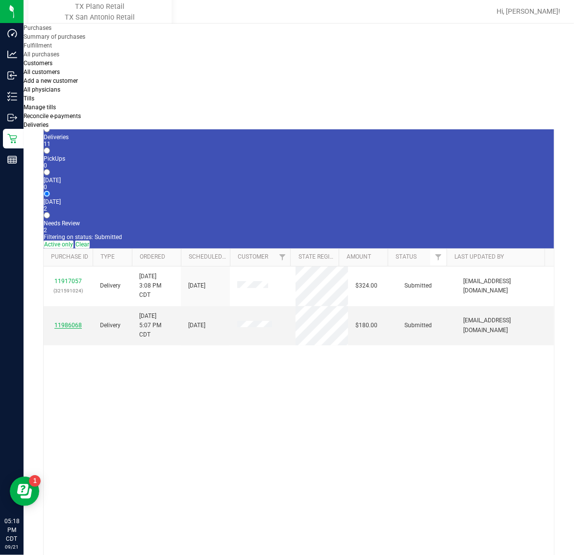
click at [72, 322] on link "11986068" at bounding box center [67, 325] width 27 height 7
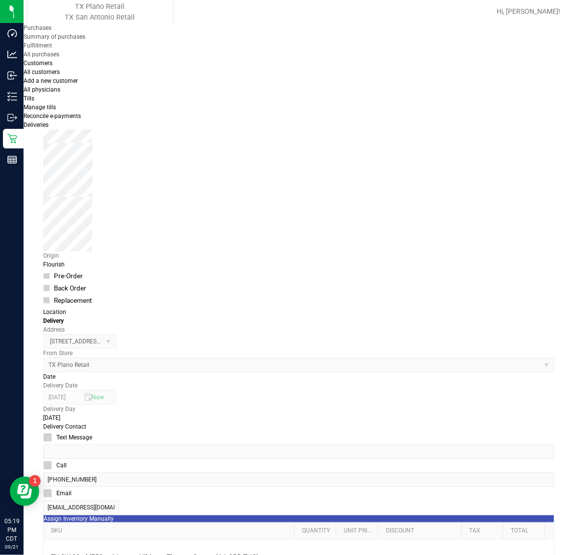
scroll to position [150, 0]
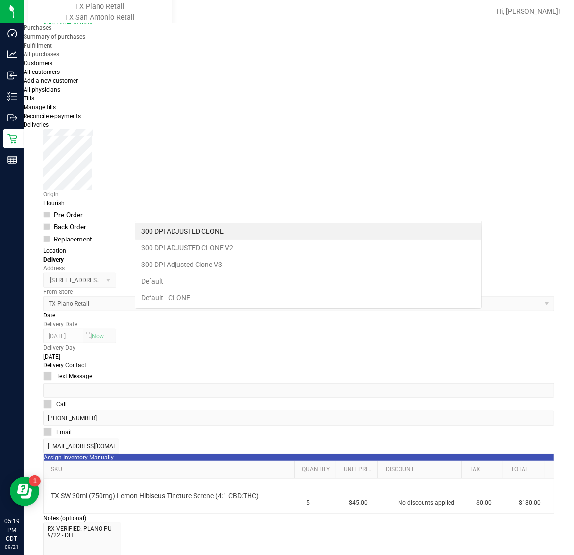
scroll to position [15, 347]
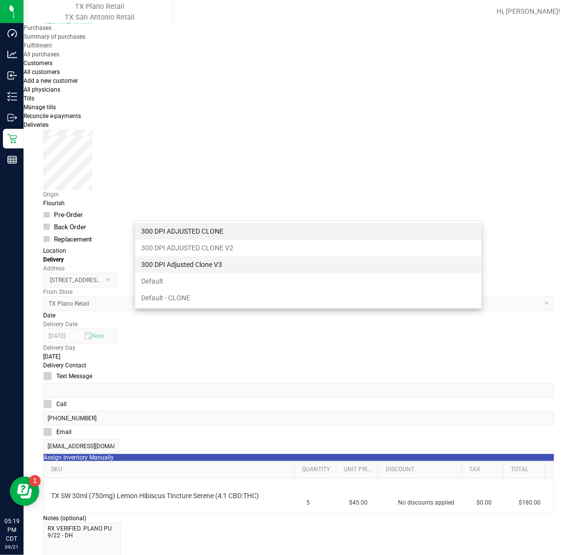
click at [268, 266] on li "300 DPI Adjusted Clone V3" at bounding box center [308, 264] width 346 height 17
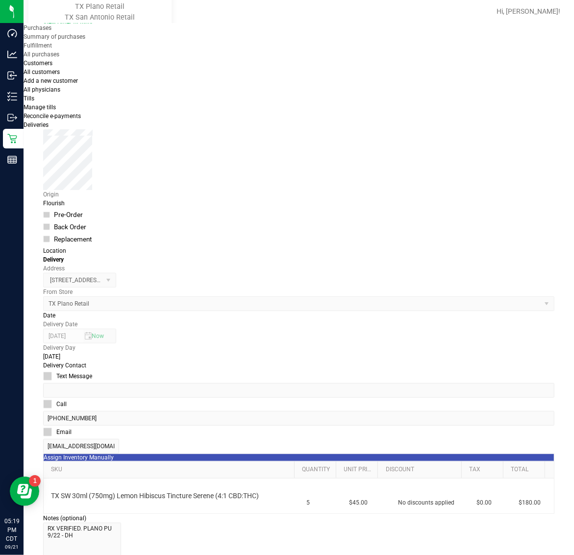
click at [4, 555] on icon "button" at bounding box center [2, 560] width 4 height 9
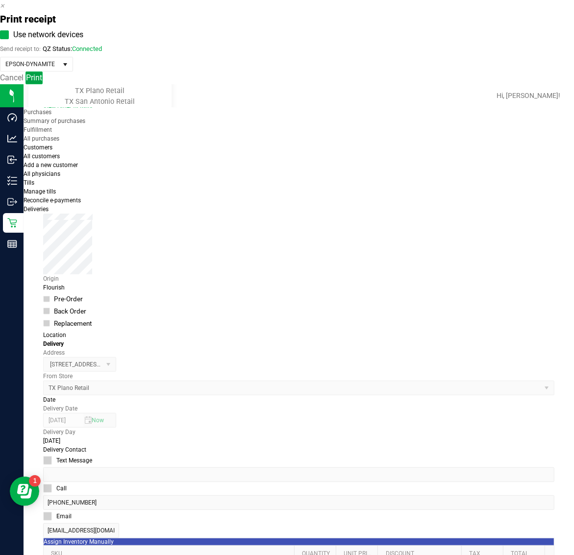
click at [42, 82] on span "Print" at bounding box center [34, 77] width 16 height 9
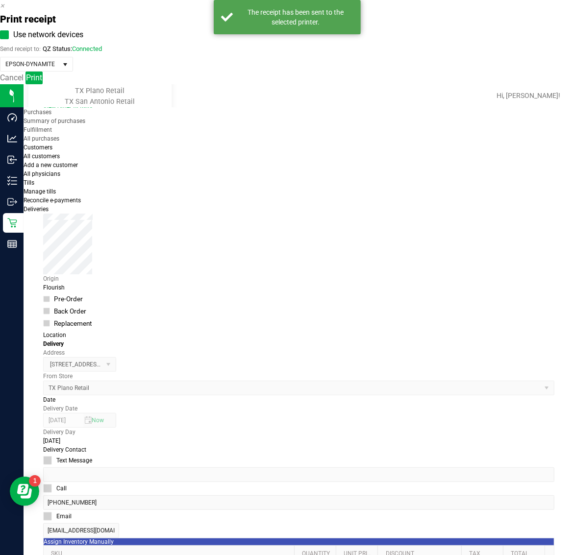
click at [461, 29] on div "Print receipt Use network devices Send receipt to: QZ Status: Connected EPSON-D…" at bounding box center [287, 42] width 574 height 84
click at [4, 10] on icon "button" at bounding box center [2, 5] width 4 height 9
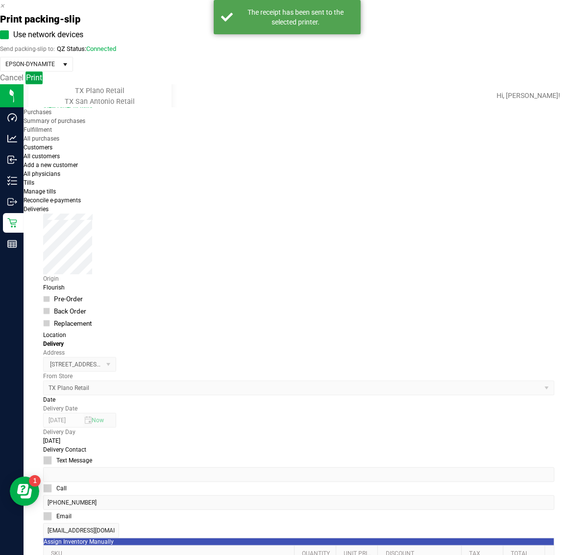
click at [43, 84] on button "Print" at bounding box center [33, 78] width 17 height 13
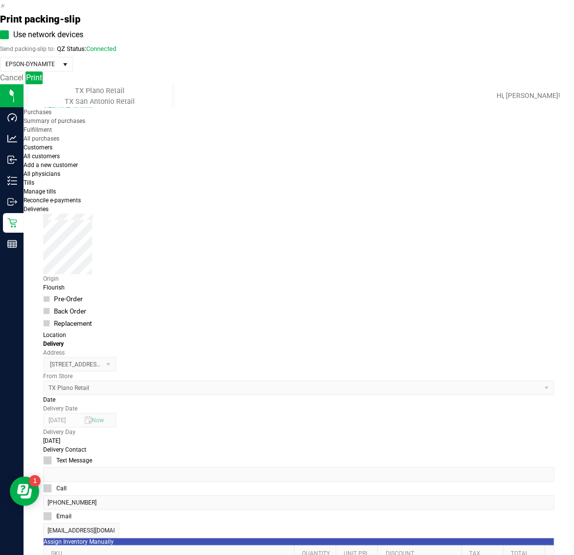
click at [4, 10] on icon "button" at bounding box center [2, 5] width 4 height 9
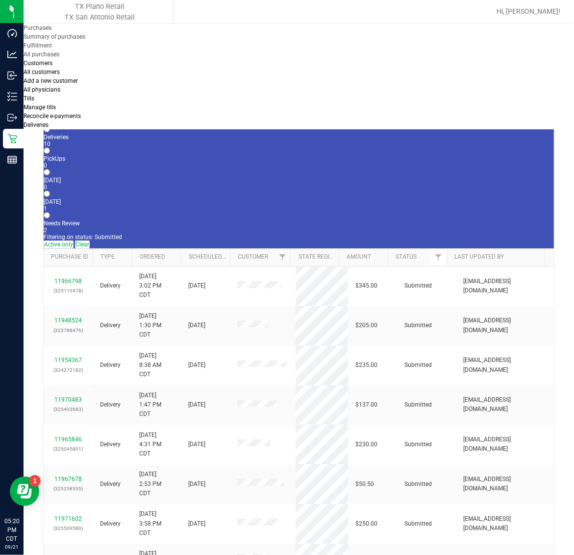
click at [241, 198] on div "[DATE]" at bounding box center [299, 201] width 510 height 7
click at [50, 191] on input "[DATE] 1" at bounding box center [47, 194] width 6 height 6
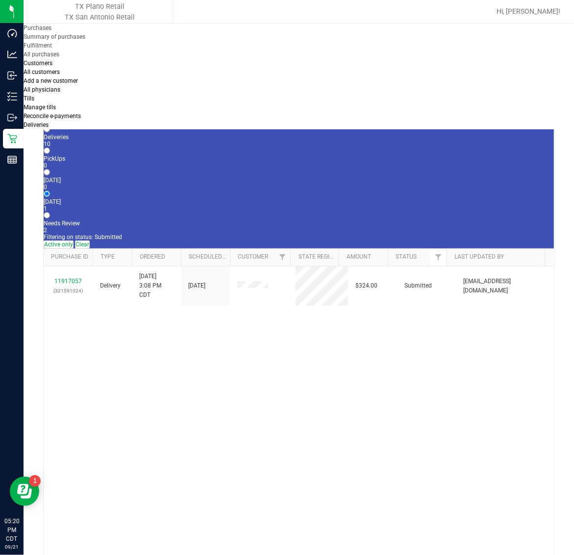
click at [49, 122] on span "Deliveries" at bounding box center [36, 125] width 25 height 7
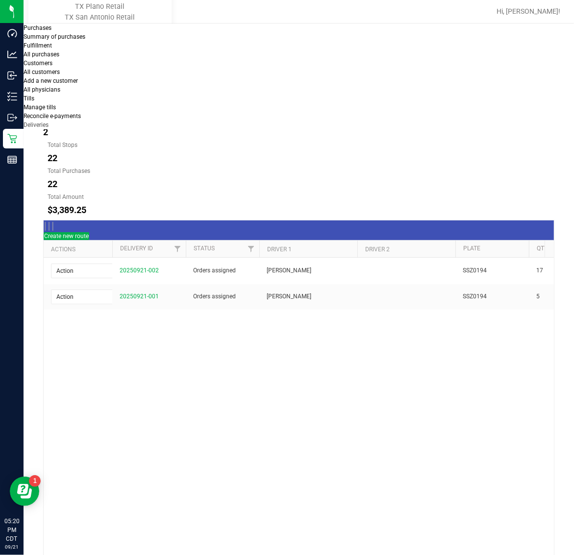
click at [133, 88] on button "[DATE]" at bounding box center [111, 98] width 44 height 20
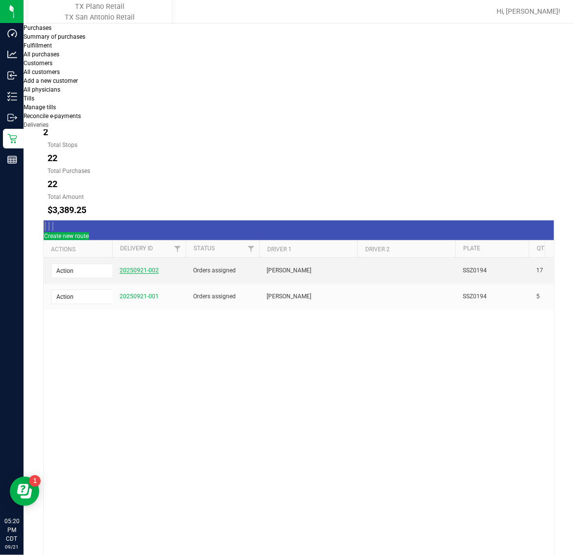
click at [135, 267] on link "20250921-002" at bounding box center [139, 270] width 39 height 7
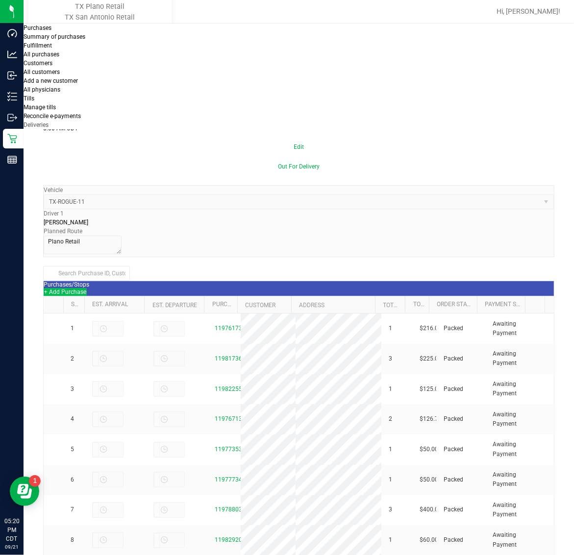
click at [87, 288] on button "+ Add Purchase" at bounding box center [65, 292] width 43 height 8
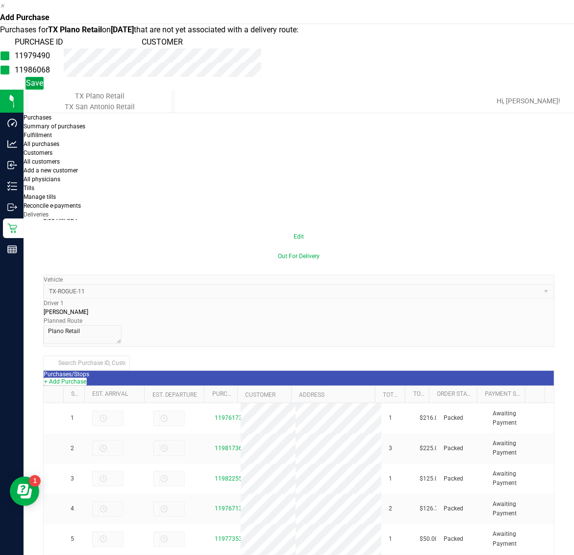
click at [43, 88] on span "Save" at bounding box center [34, 82] width 17 height 9
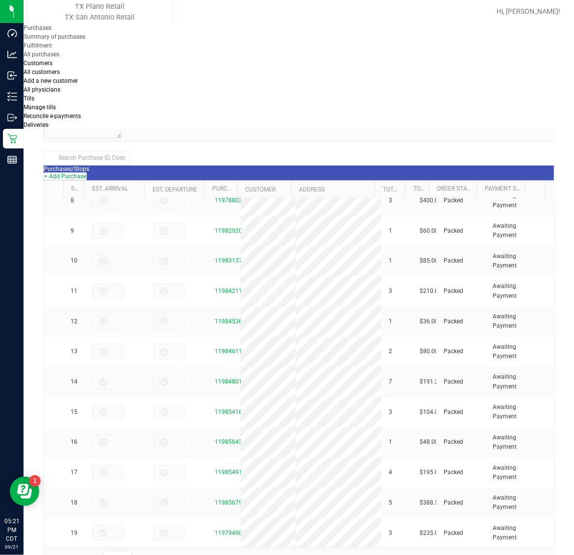
scroll to position [233, 0]
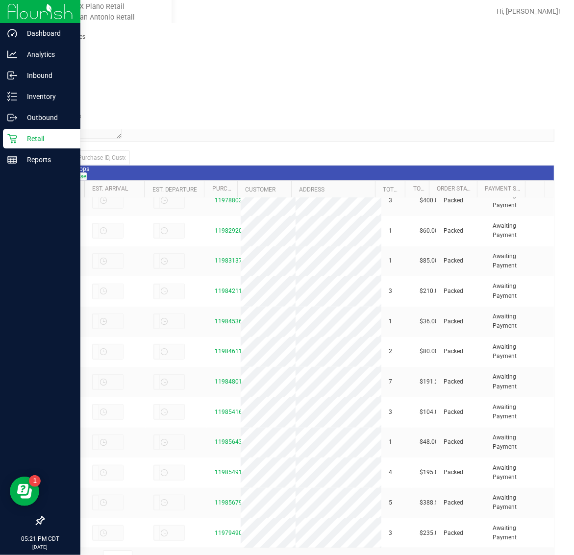
click at [38, 130] on div "Retail" at bounding box center [41, 139] width 77 height 20
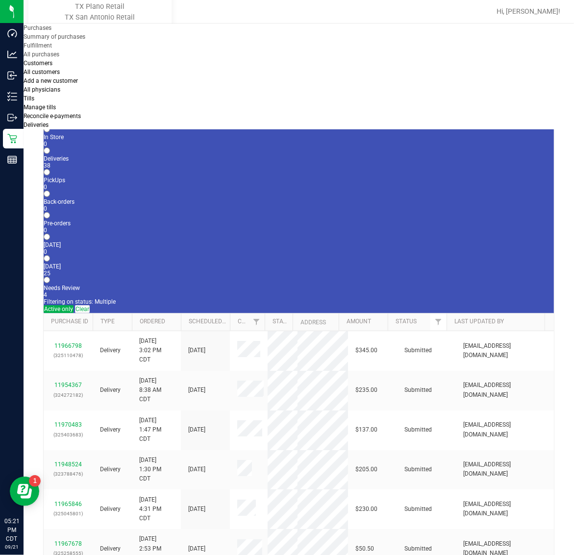
click at [51, 31] on span "Purchases" at bounding box center [38, 27] width 28 height 7
click at [91, 50] on li "Fulfillment" at bounding box center [86, 45] width 124 height 9
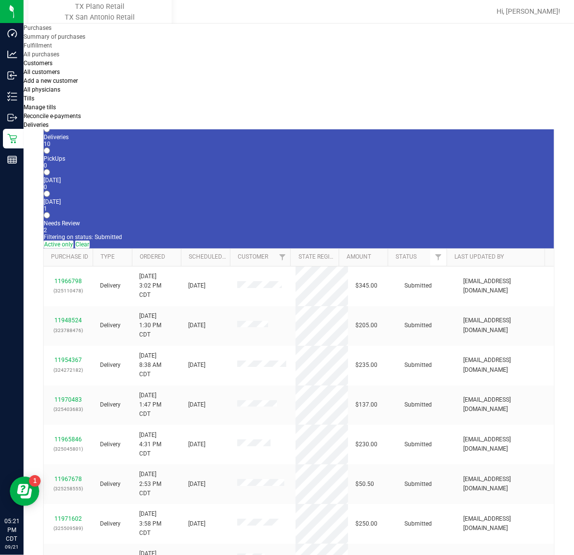
click at [89, 22] on link "TX San Antonio Retail" at bounding box center [100, 17] width 97 height 8
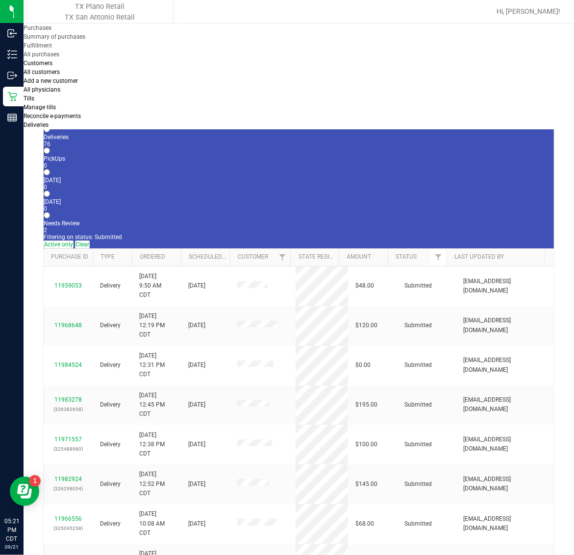
click at [96, 43] on link "TX South-[GEOGRAPHIC_DATA] Retail" at bounding box center [100, 33] width 112 height 19
